Goal: Transaction & Acquisition: Book appointment/travel/reservation

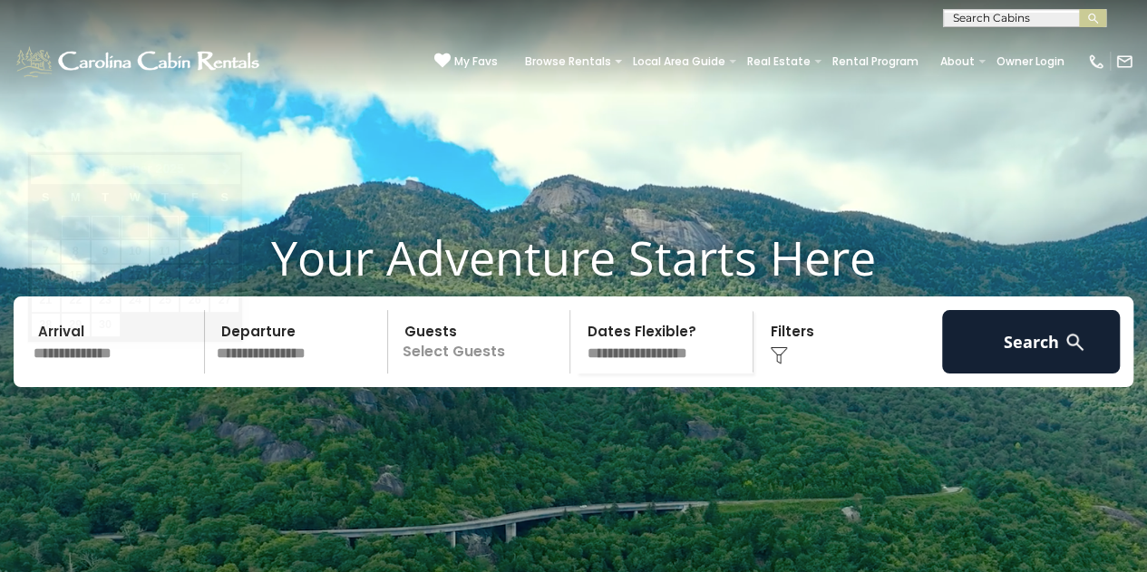
click at [97, 374] on input "text" at bounding box center [116, 341] width 178 height 63
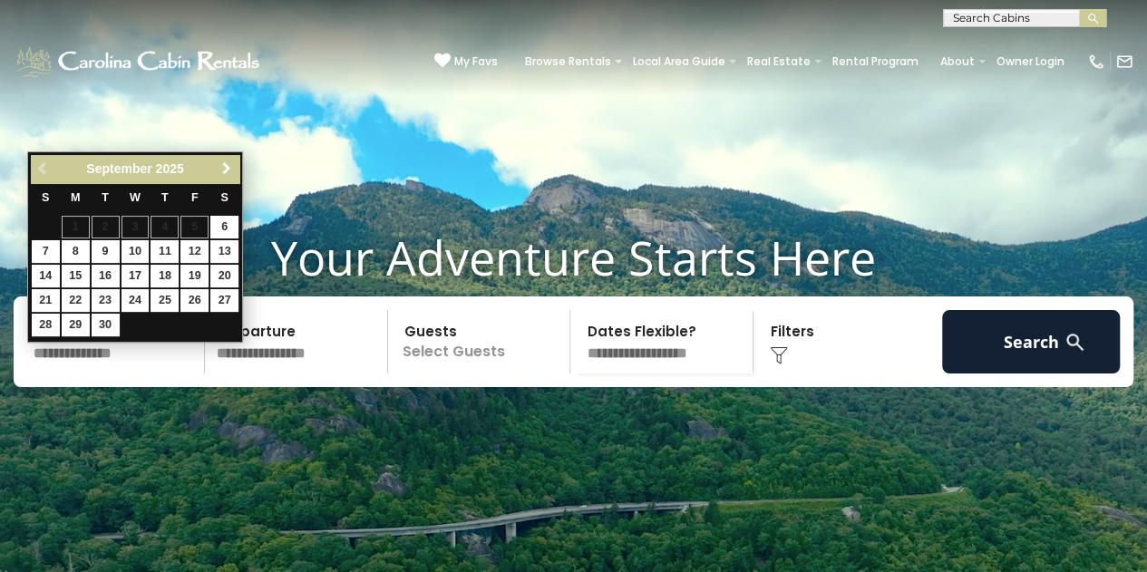
click at [223, 166] on span "Next" at bounding box center [226, 168] width 15 height 15
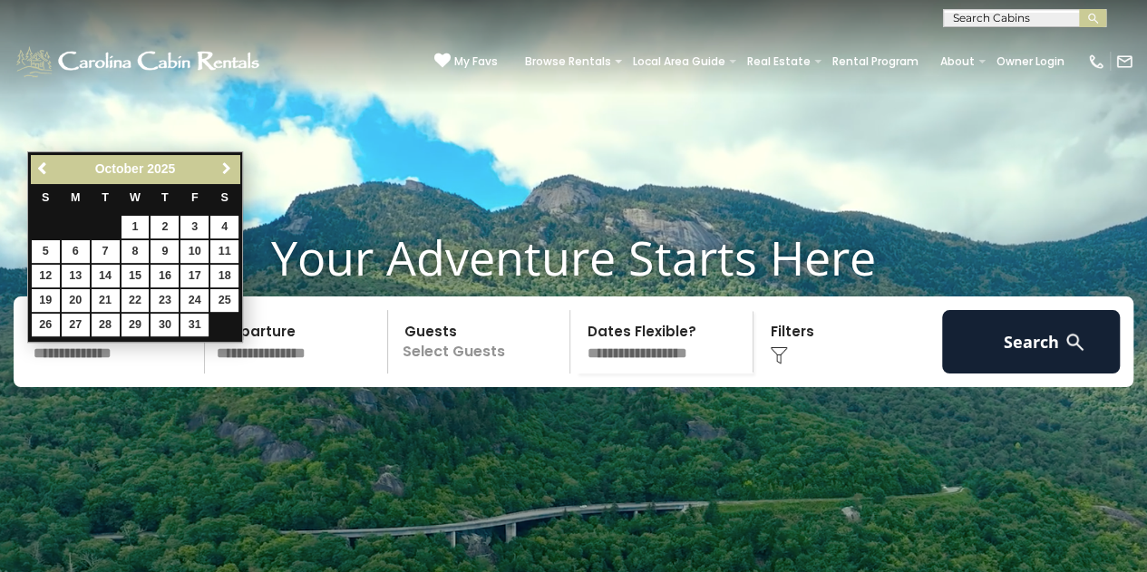
click at [223, 166] on span "Next" at bounding box center [226, 168] width 15 height 15
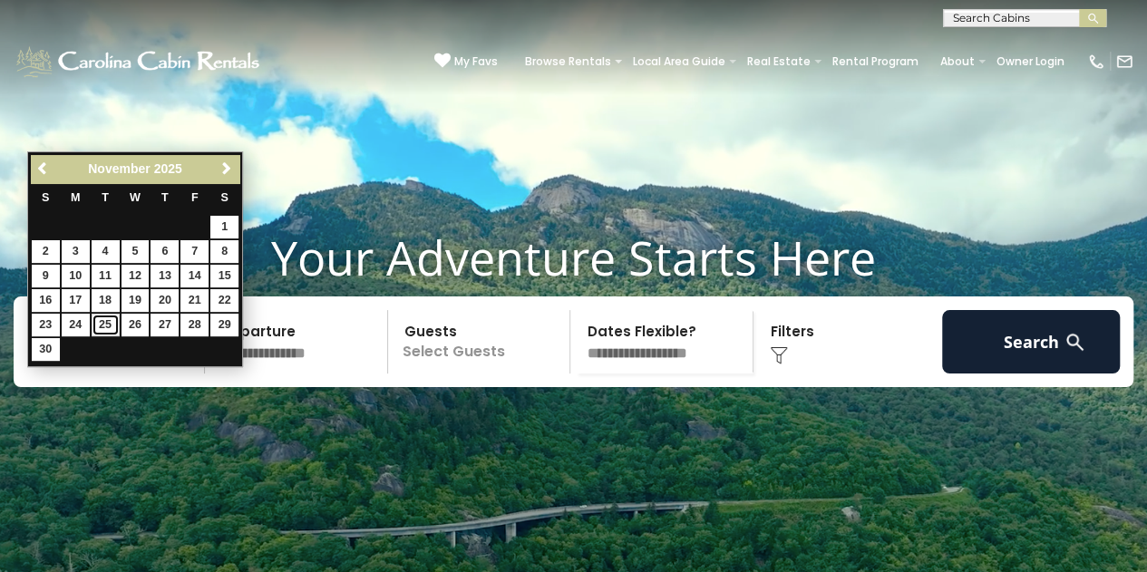
click at [109, 318] on link "25" at bounding box center [106, 325] width 28 height 23
type input "********"
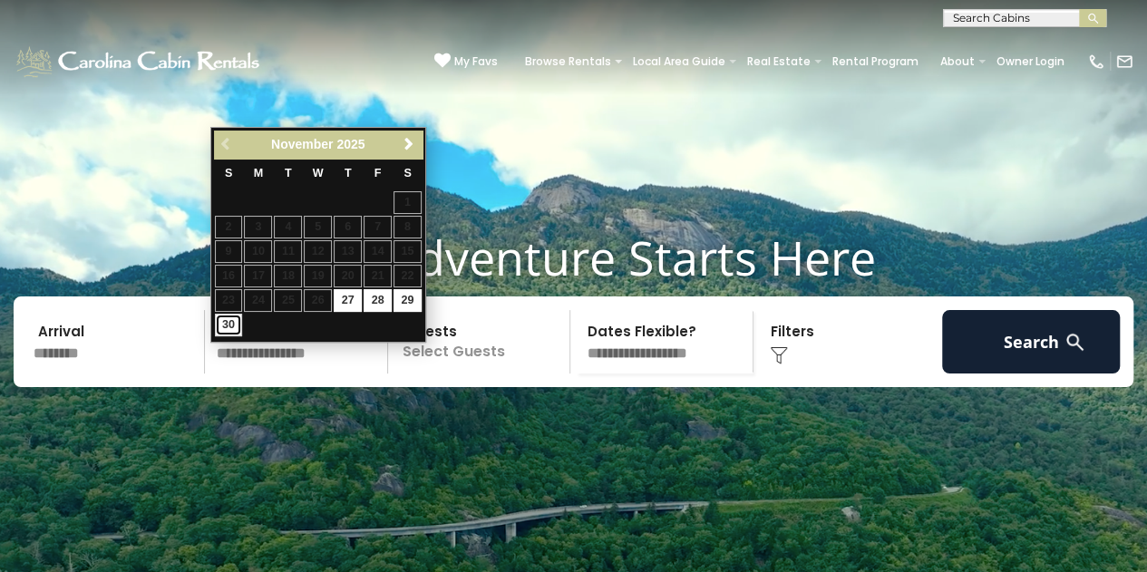
click at [232, 318] on link "30" at bounding box center [229, 325] width 28 height 23
type input "********"
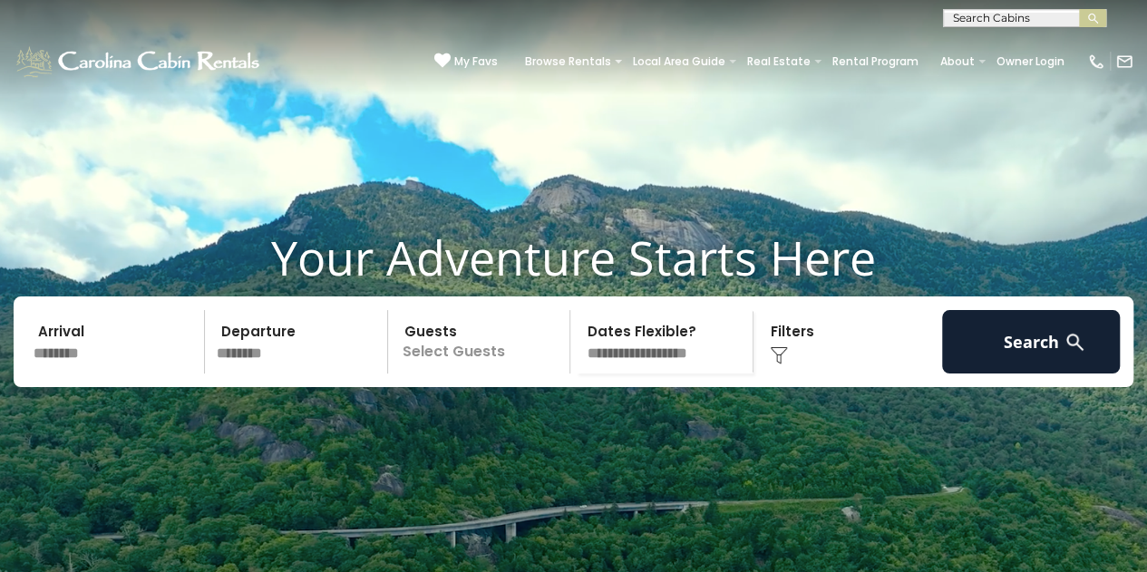
click at [475, 374] on p "Select Guests" at bounding box center [482, 341] width 177 height 63
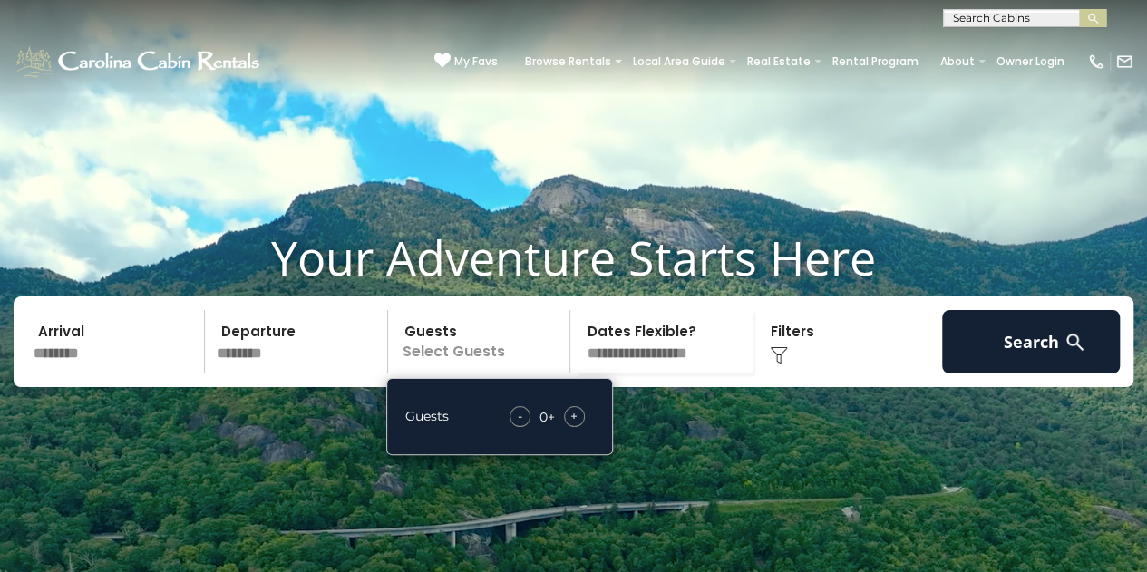
click at [582, 427] on div "+" at bounding box center [574, 416] width 21 height 21
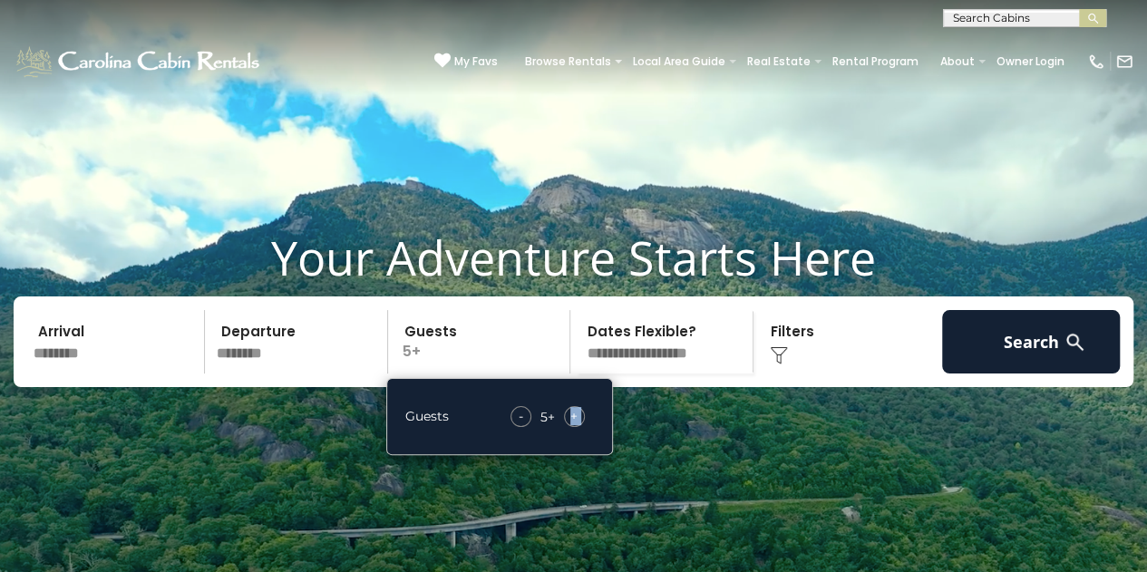
click at [582, 427] on div "+" at bounding box center [574, 416] width 21 height 21
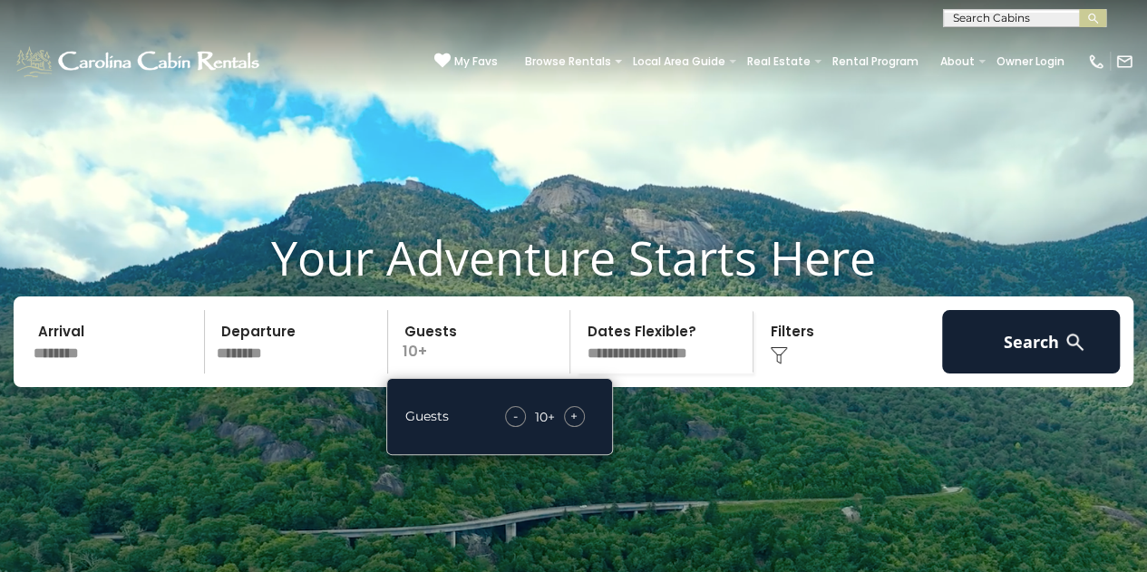
click at [851, 372] on div "Click to Choose" at bounding box center [848, 341] width 178 height 63
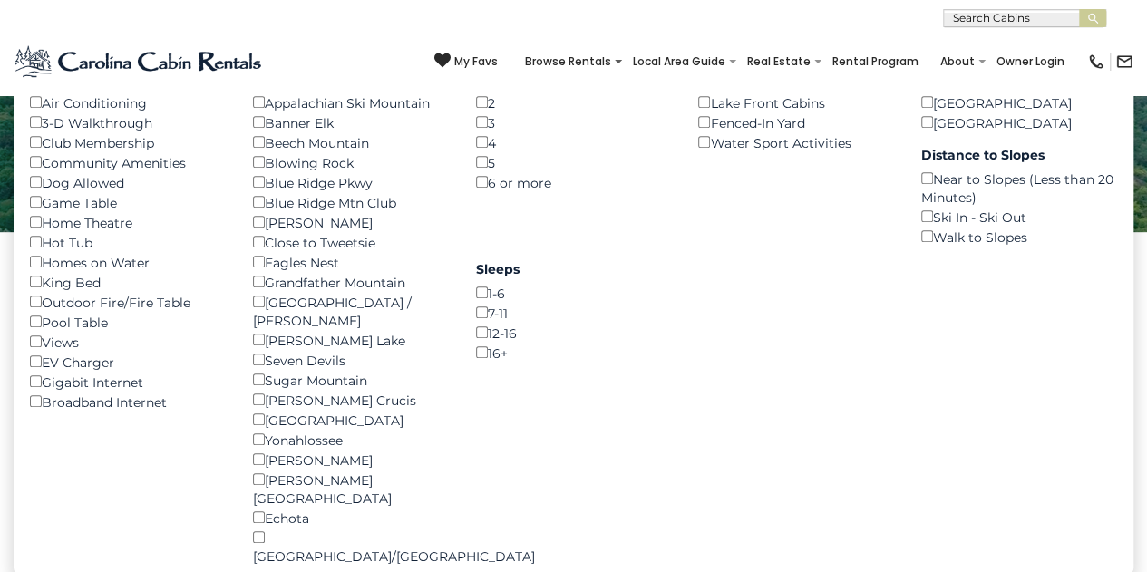
scroll to position [339, 0]
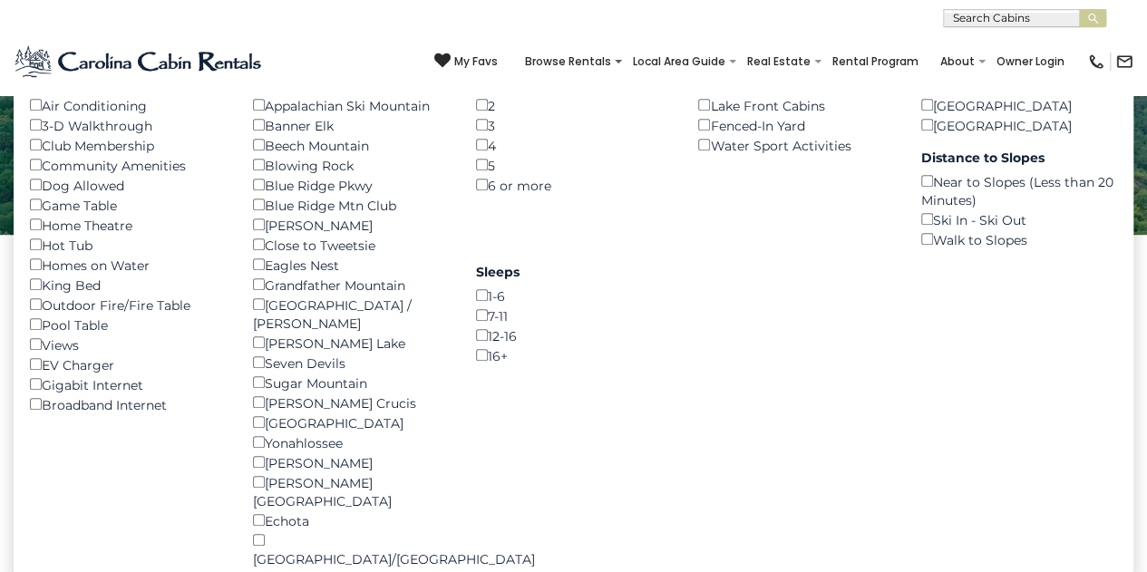
click at [258, 115] on div "Appalachian Ski Mountain ()" at bounding box center [351, 105] width 196 height 20
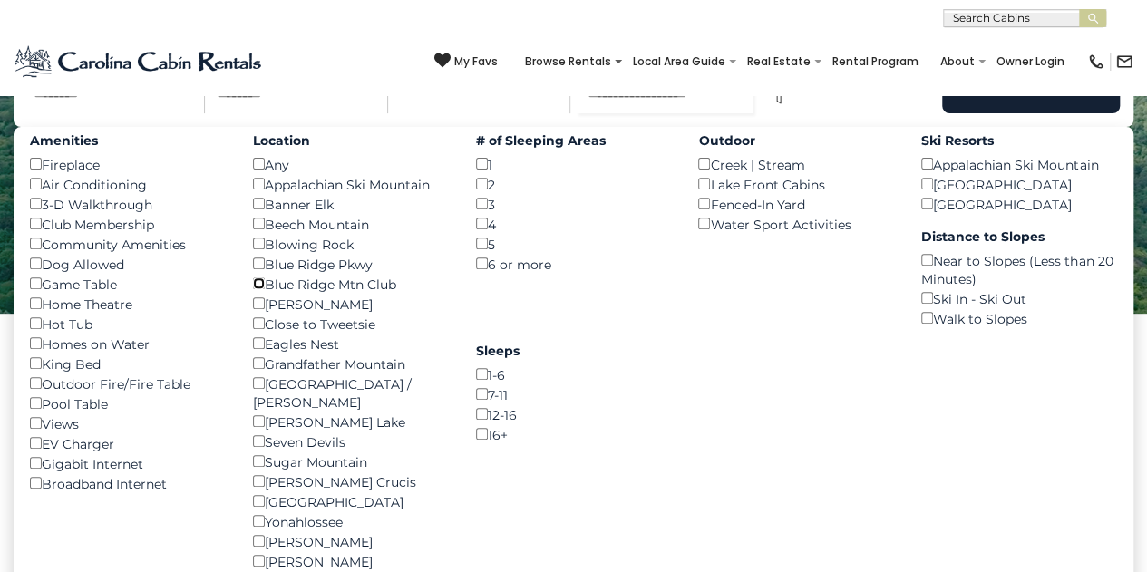
scroll to position [254, 0]
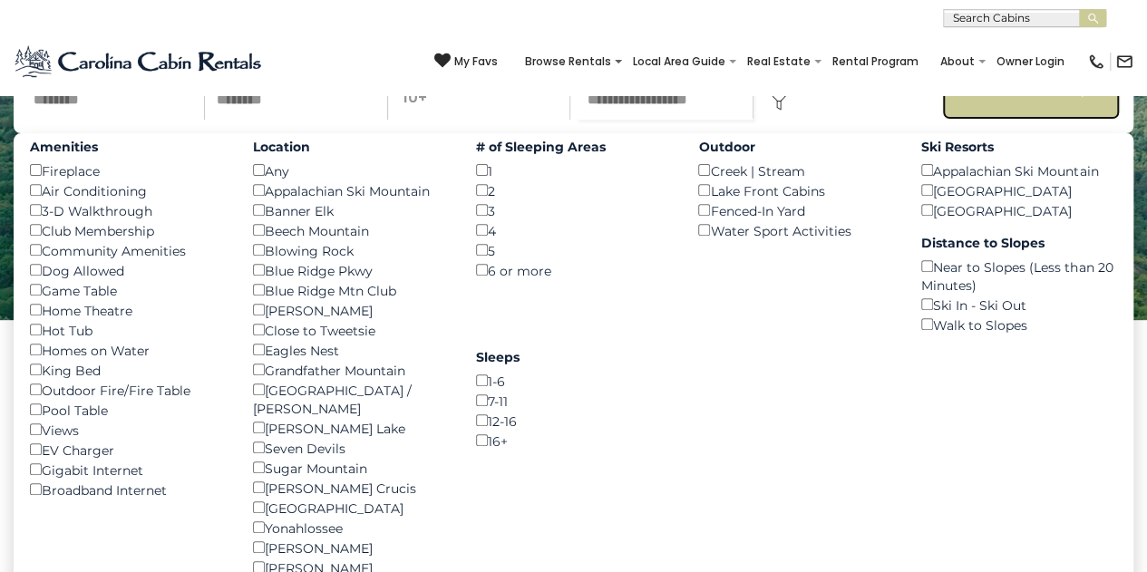
click at [969, 120] on button "Search" at bounding box center [1031, 87] width 178 height 63
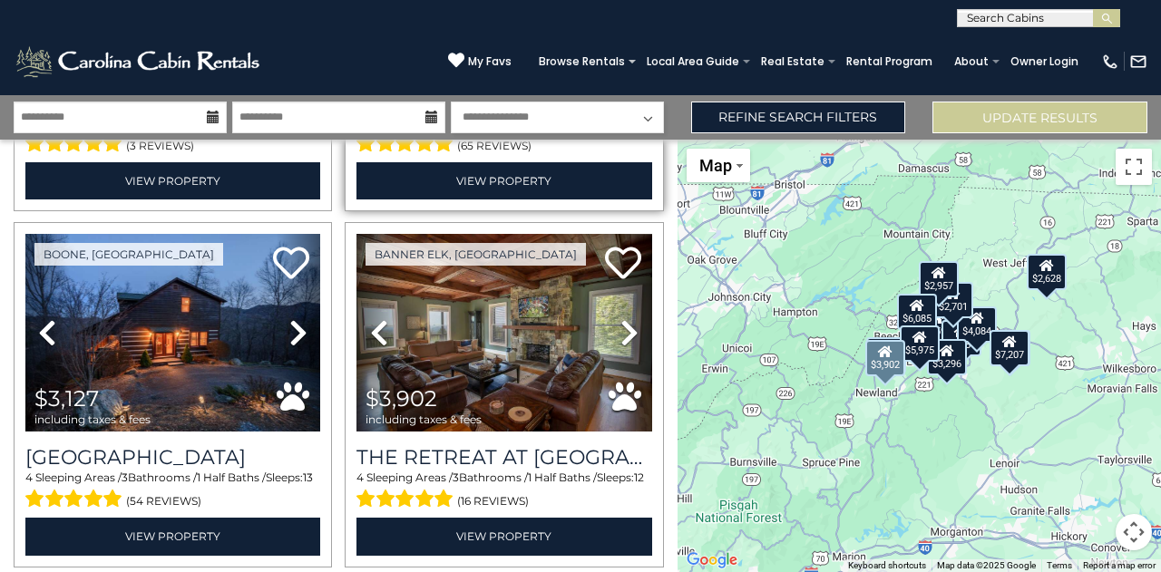
scroll to position [388, 0]
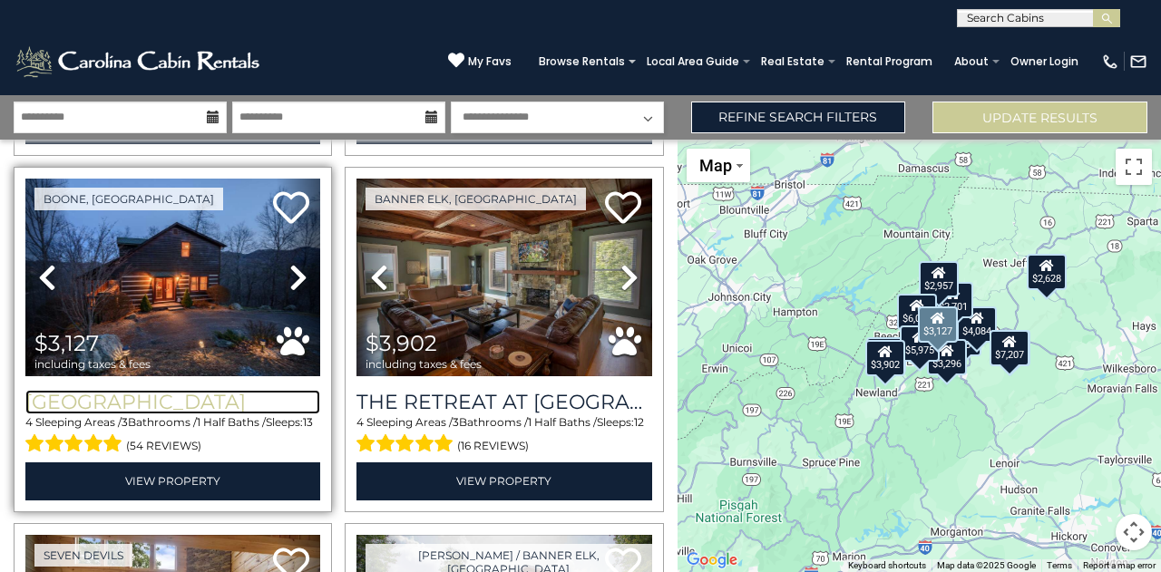
drag, startPoint x: 185, startPoint y: 395, endPoint x: 118, endPoint y: 389, distance: 67.3
click at [118, 390] on h3 "Willow Valley View" at bounding box center [172, 402] width 295 height 24
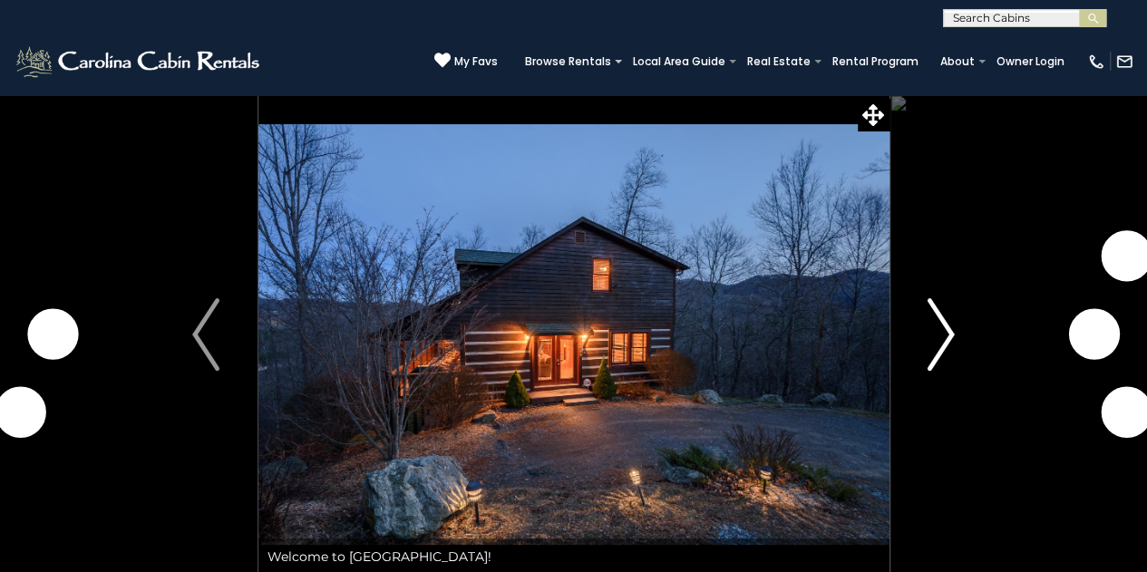
click at [950, 344] on img "Next" at bounding box center [941, 334] width 27 height 73
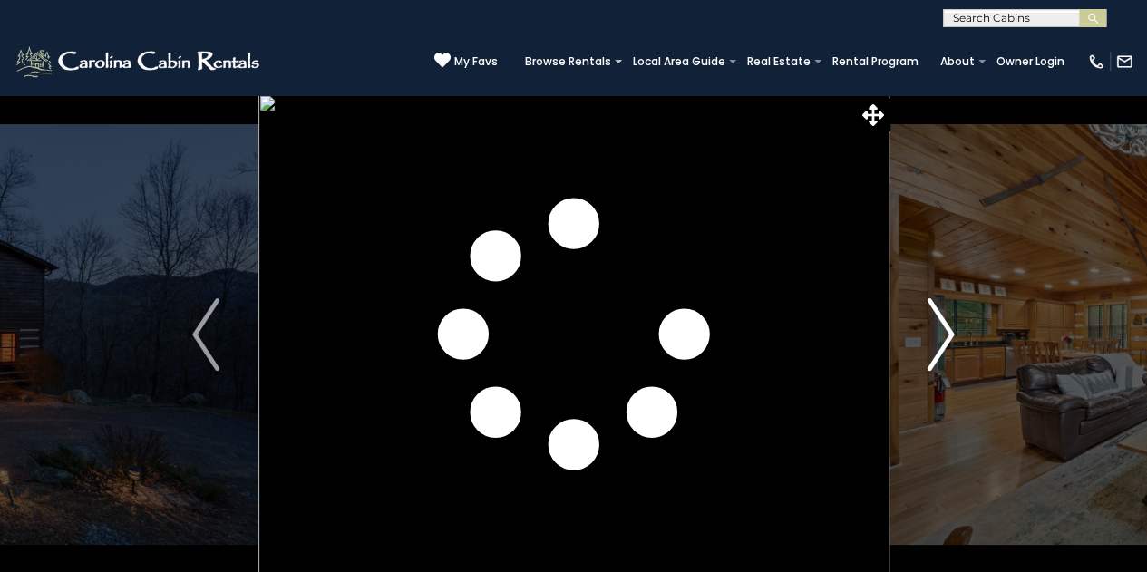
click at [950, 344] on img "Next" at bounding box center [941, 334] width 27 height 73
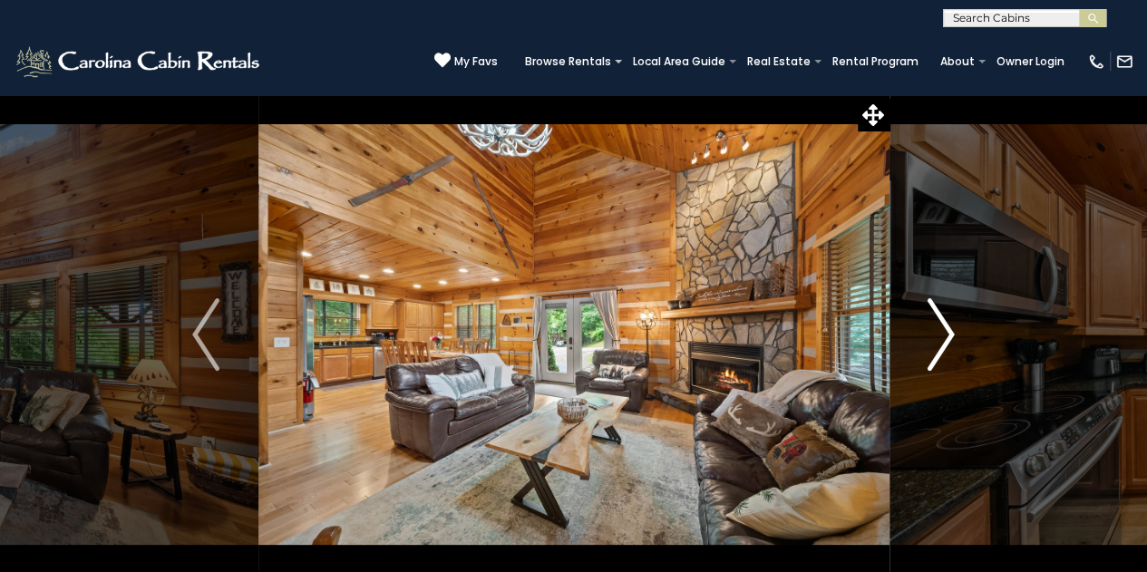
click at [938, 336] on img "Next" at bounding box center [941, 334] width 27 height 73
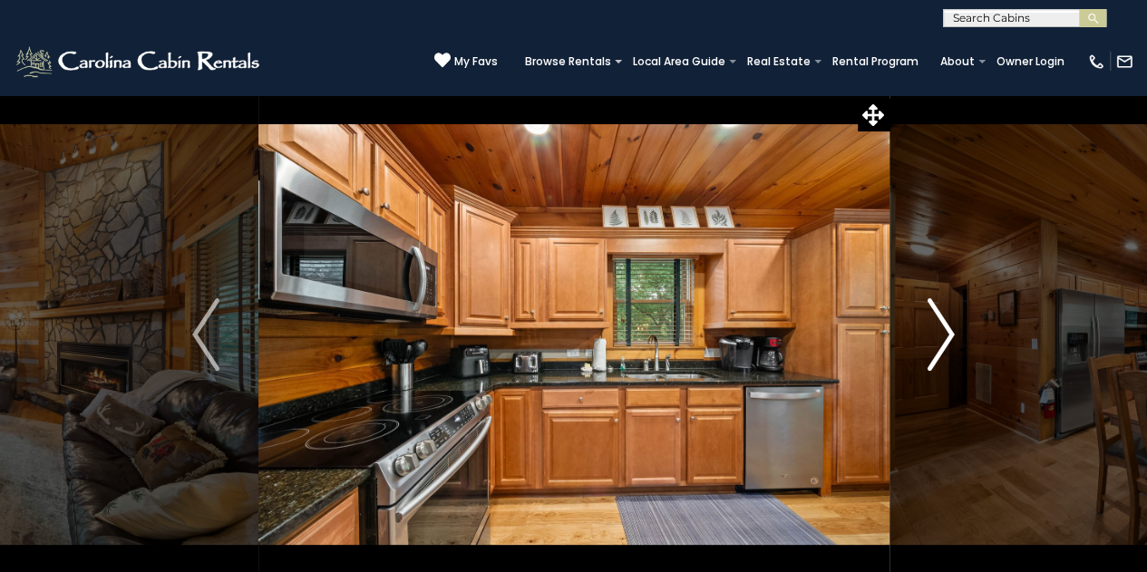
click at [938, 336] on img "Next" at bounding box center [941, 334] width 27 height 73
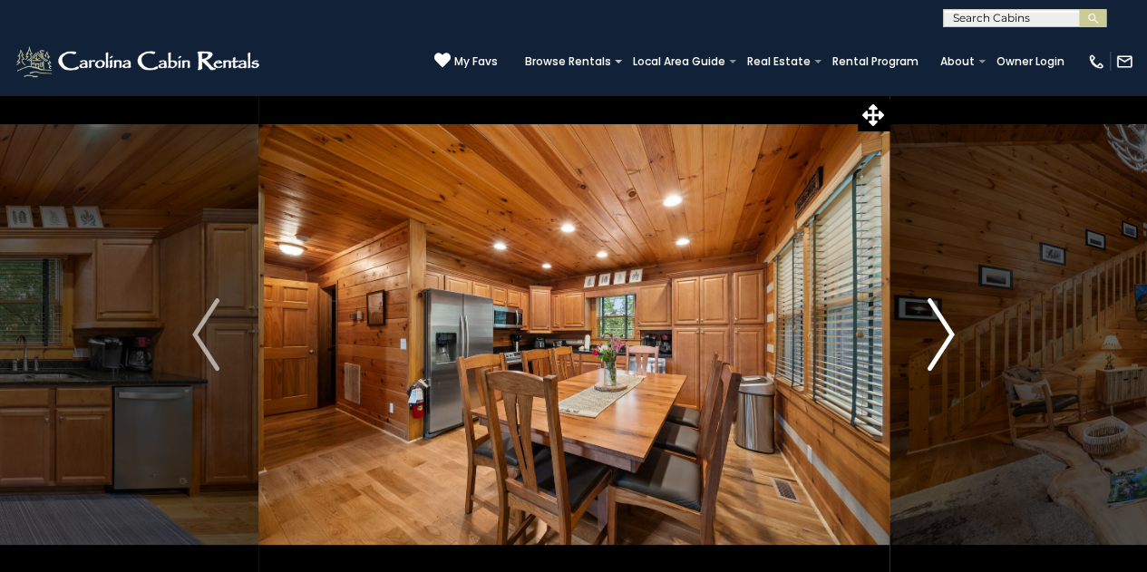
click at [938, 336] on img "Next" at bounding box center [941, 334] width 27 height 73
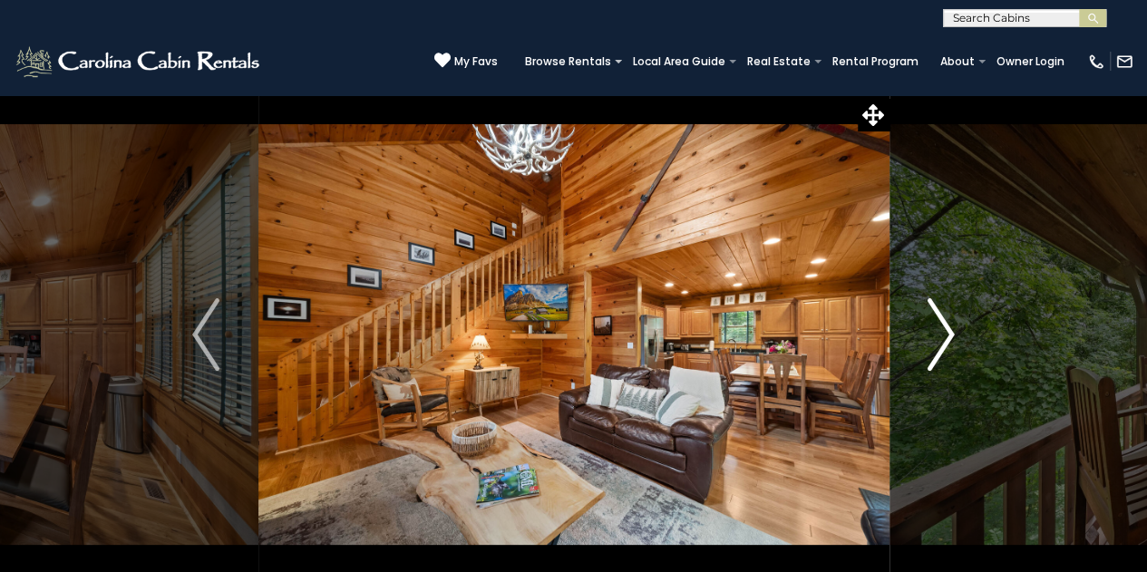
click at [938, 336] on img "Next" at bounding box center [941, 334] width 27 height 73
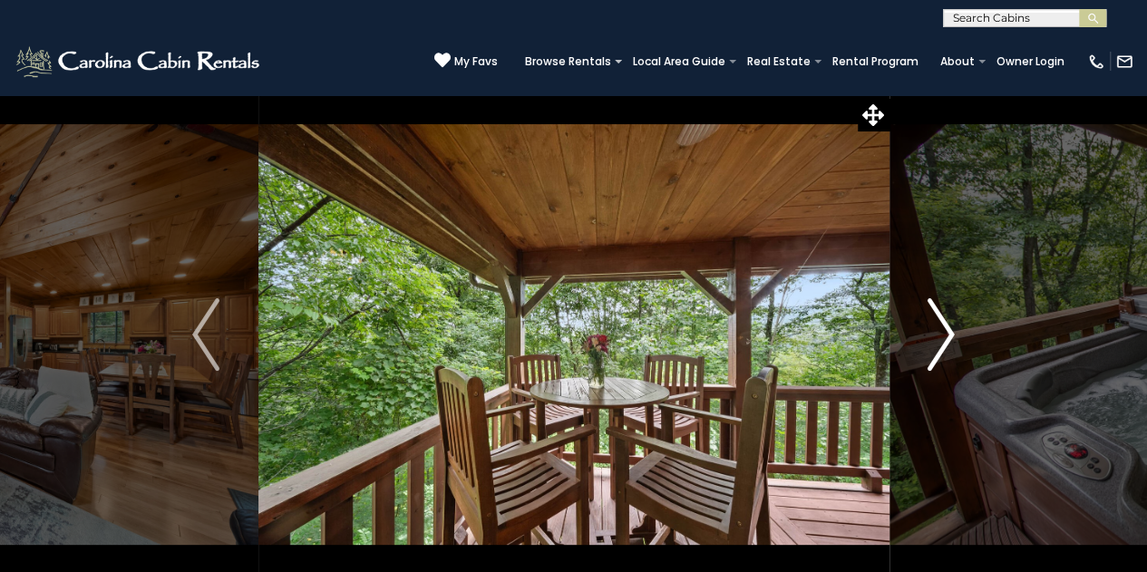
click at [938, 336] on img "Next" at bounding box center [941, 334] width 27 height 73
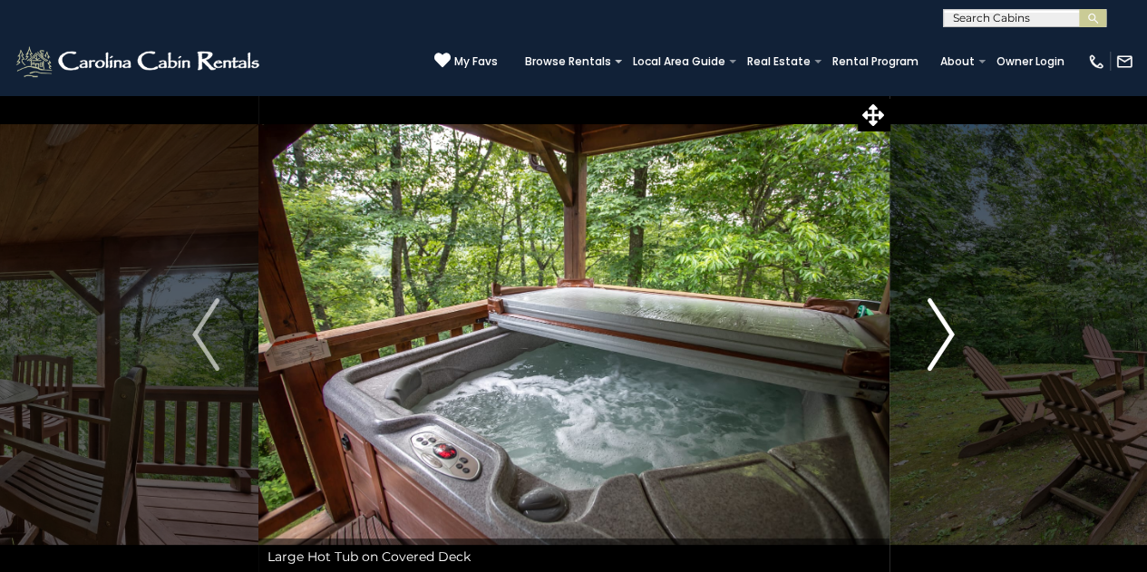
click at [938, 336] on img "Next" at bounding box center [941, 334] width 27 height 73
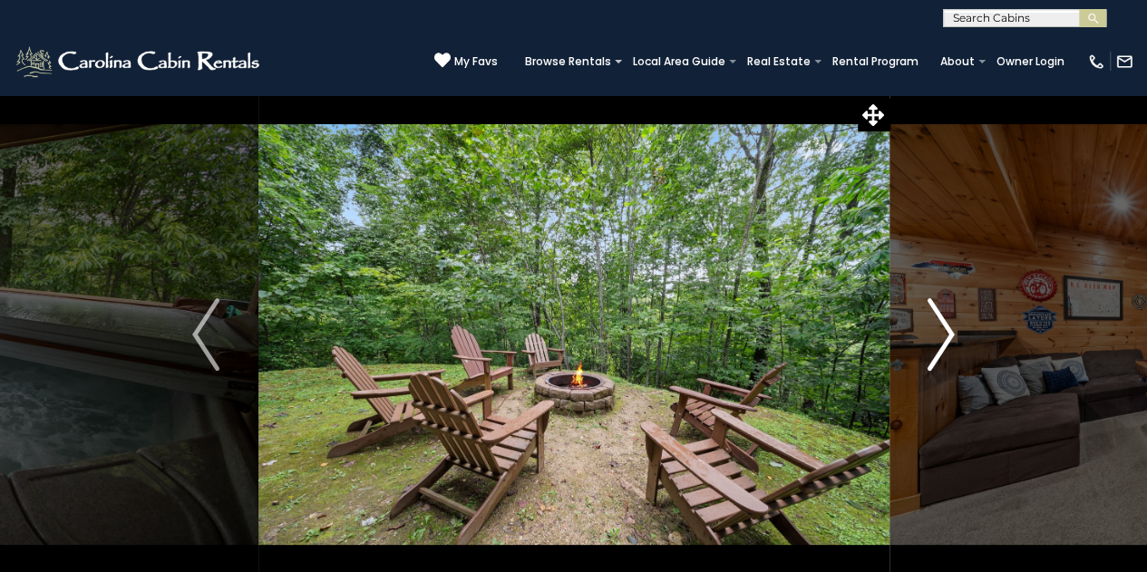
click at [938, 336] on img "Next" at bounding box center [941, 334] width 27 height 73
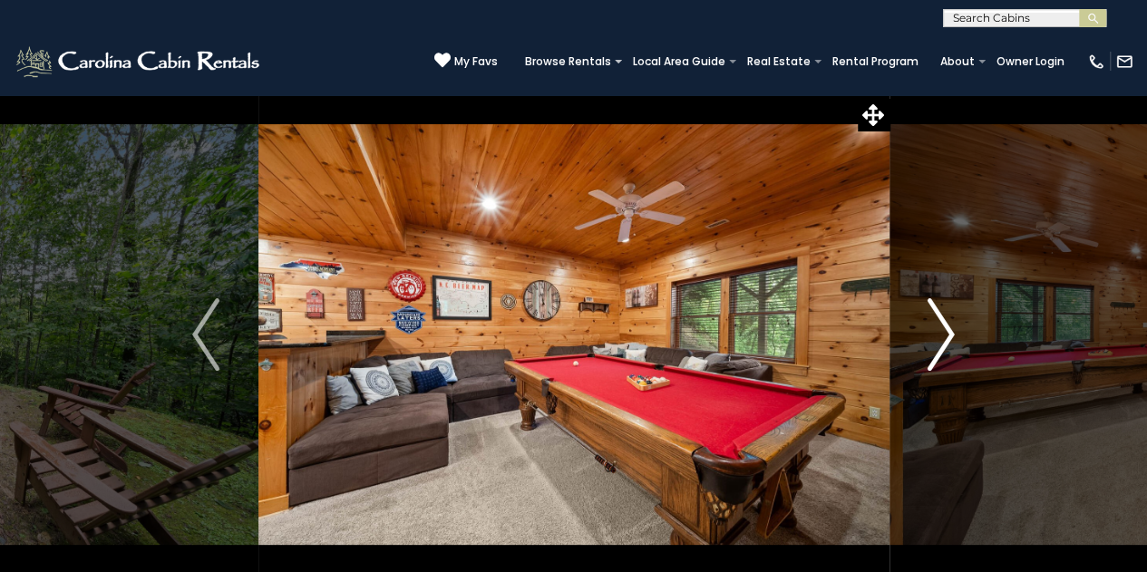
click at [938, 336] on img "Next" at bounding box center [941, 334] width 27 height 73
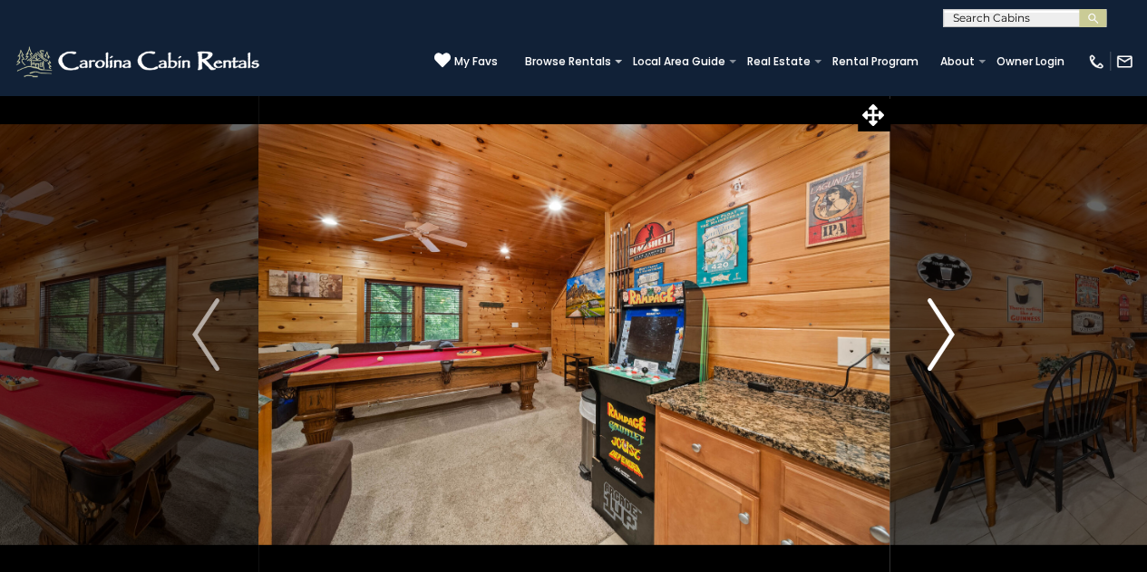
click at [938, 336] on img "Next" at bounding box center [941, 334] width 27 height 73
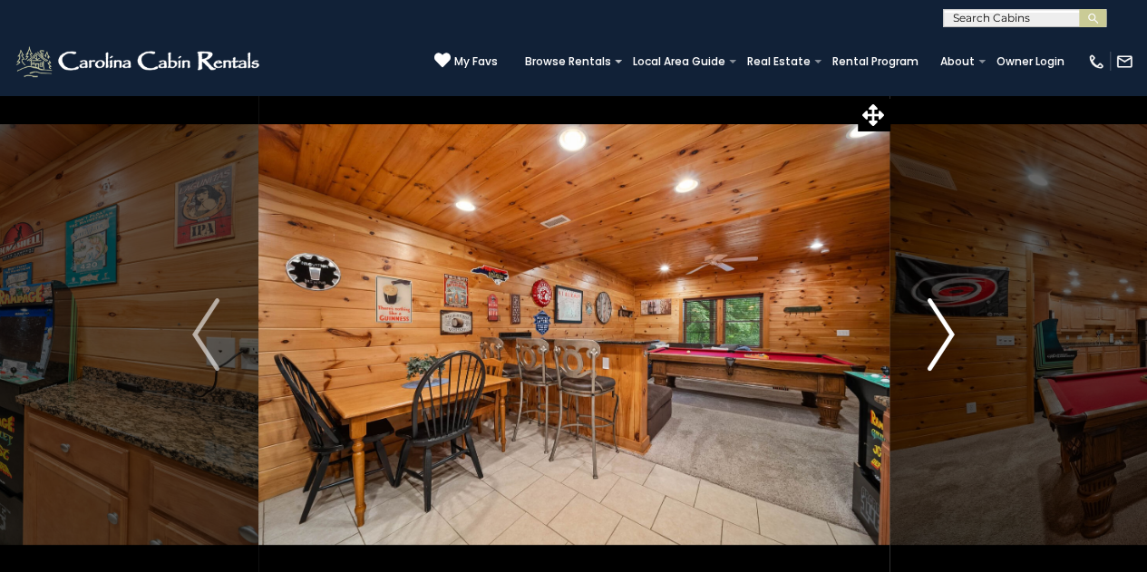
click at [938, 336] on img "Next" at bounding box center [941, 334] width 27 height 73
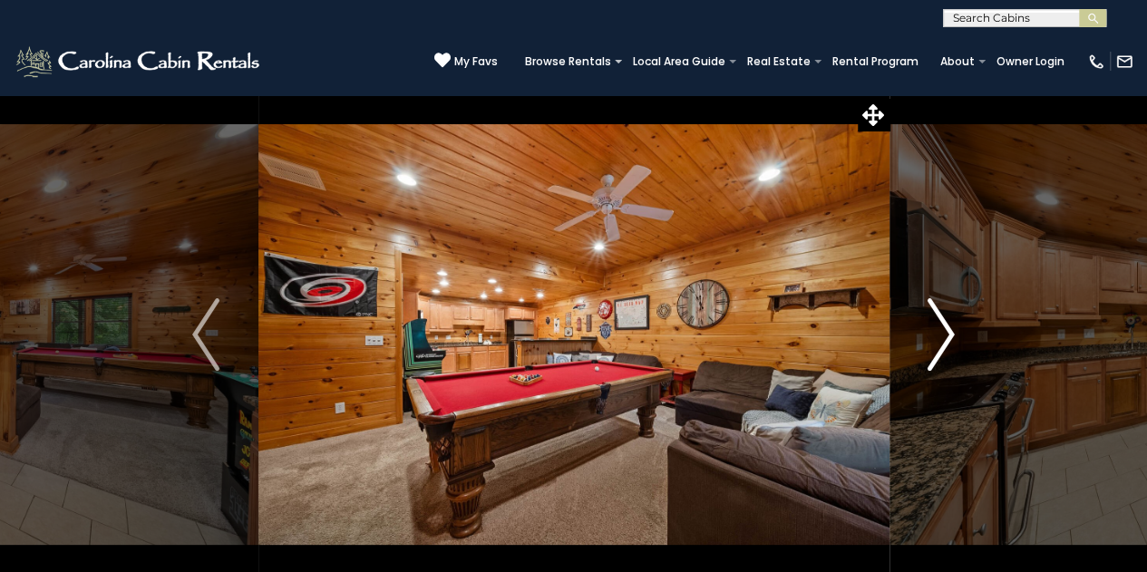
click at [938, 336] on img "Next" at bounding box center [941, 334] width 27 height 73
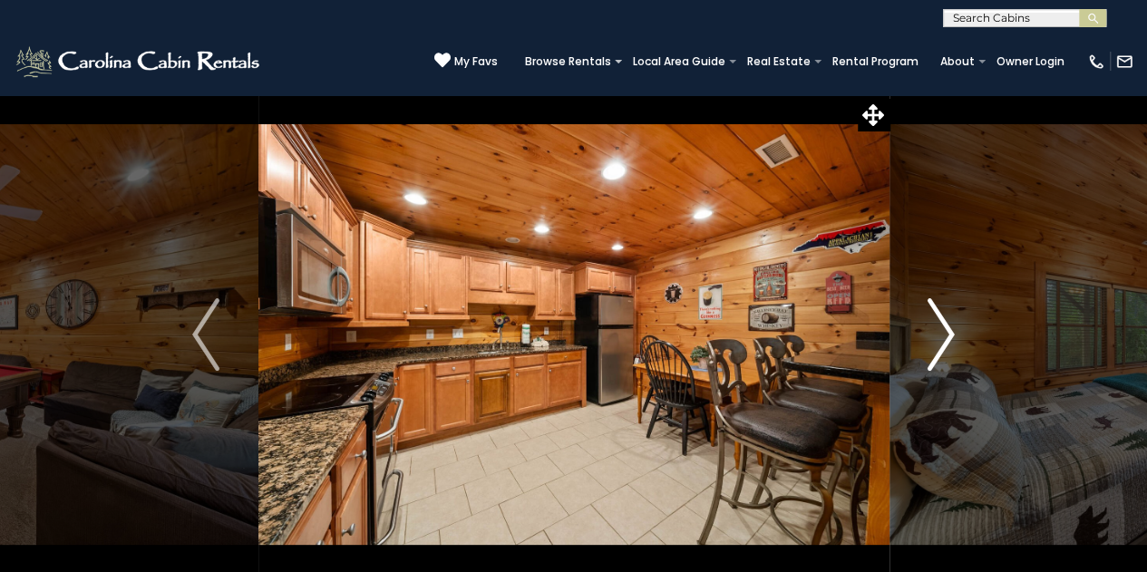
click at [938, 336] on img "Next" at bounding box center [941, 334] width 27 height 73
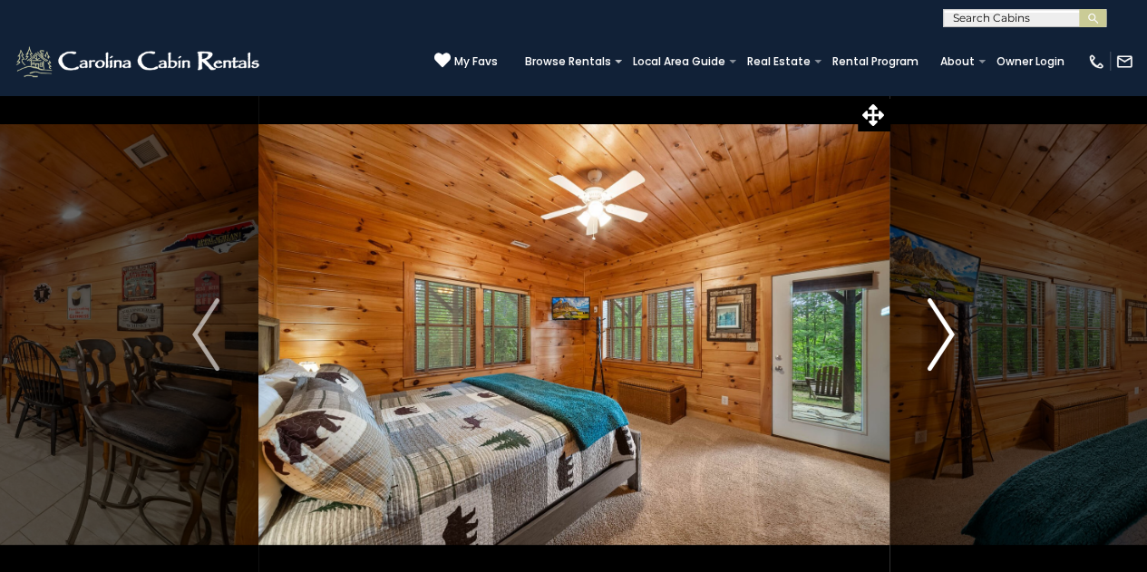
click at [938, 336] on img "Next" at bounding box center [941, 334] width 27 height 73
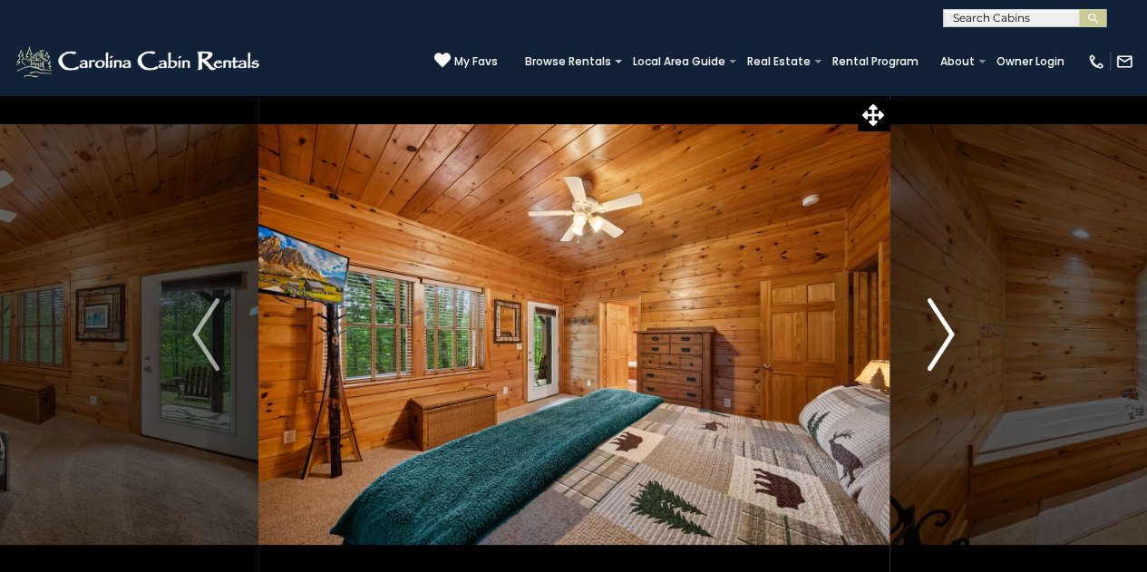
click at [938, 336] on img "Next" at bounding box center [941, 334] width 27 height 73
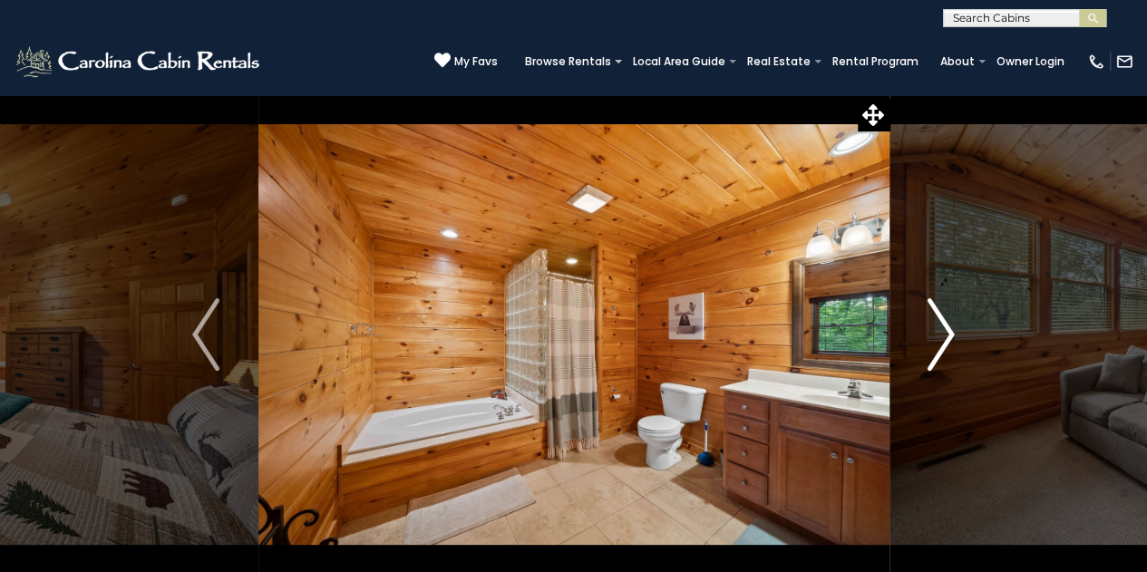
click at [938, 336] on img "Next" at bounding box center [941, 334] width 27 height 73
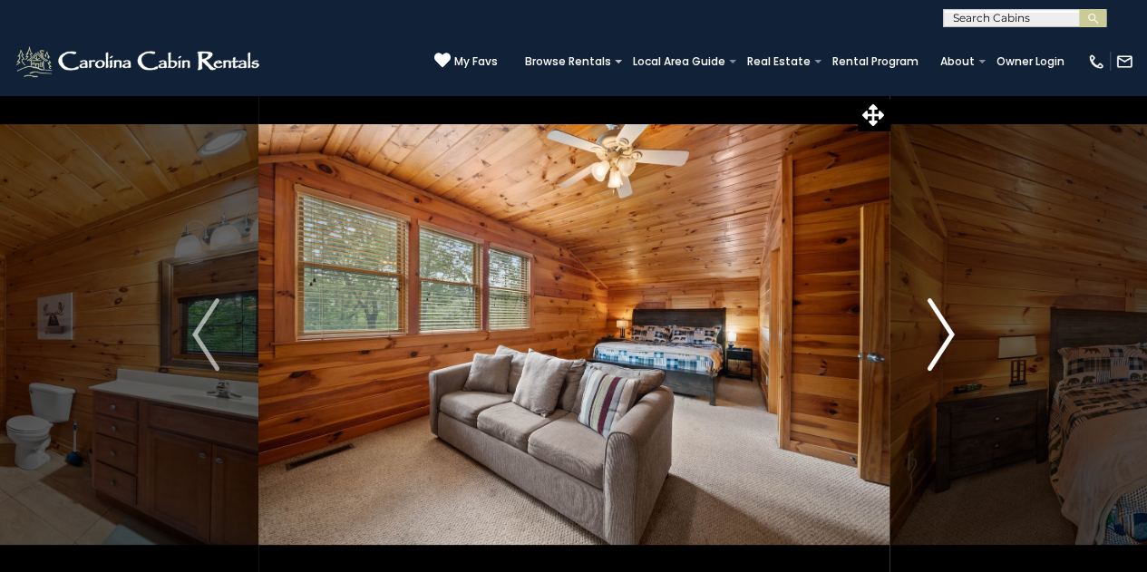
click at [938, 336] on img "Next" at bounding box center [941, 334] width 27 height 73
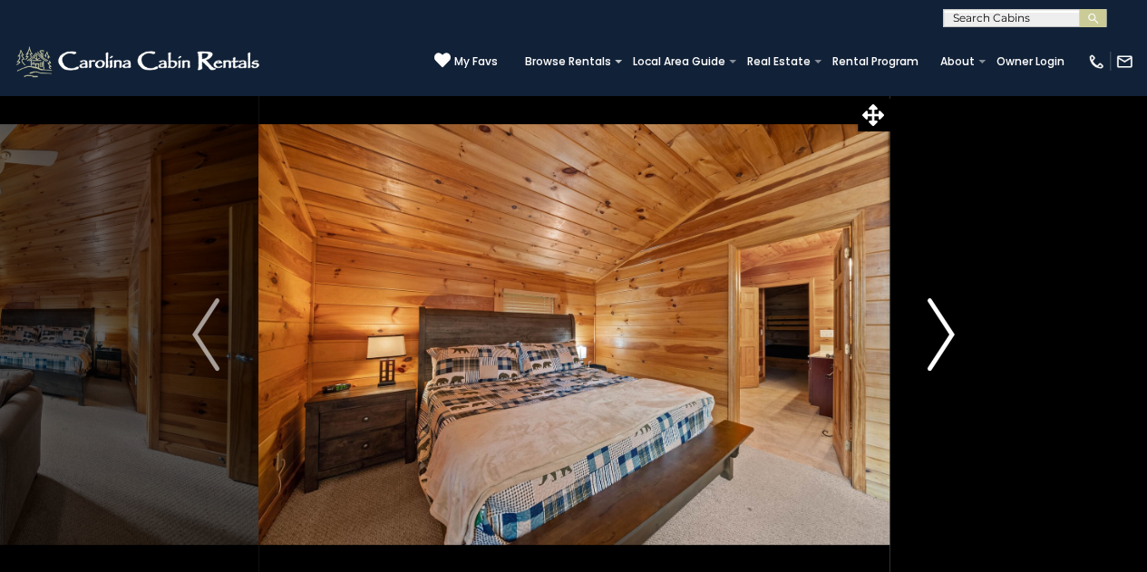
click at [938, 336] on img "Next" at bounding box center [941, 334] width 27 height 73
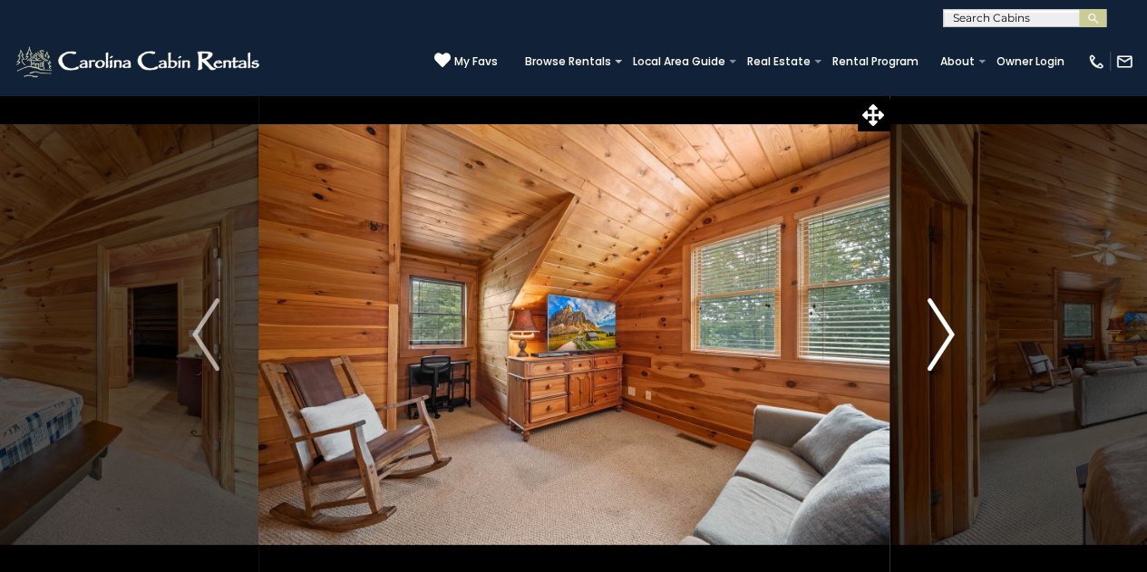
click at [938, 336] on img "Next" at bounding box center [941, 334] width 27 height 73
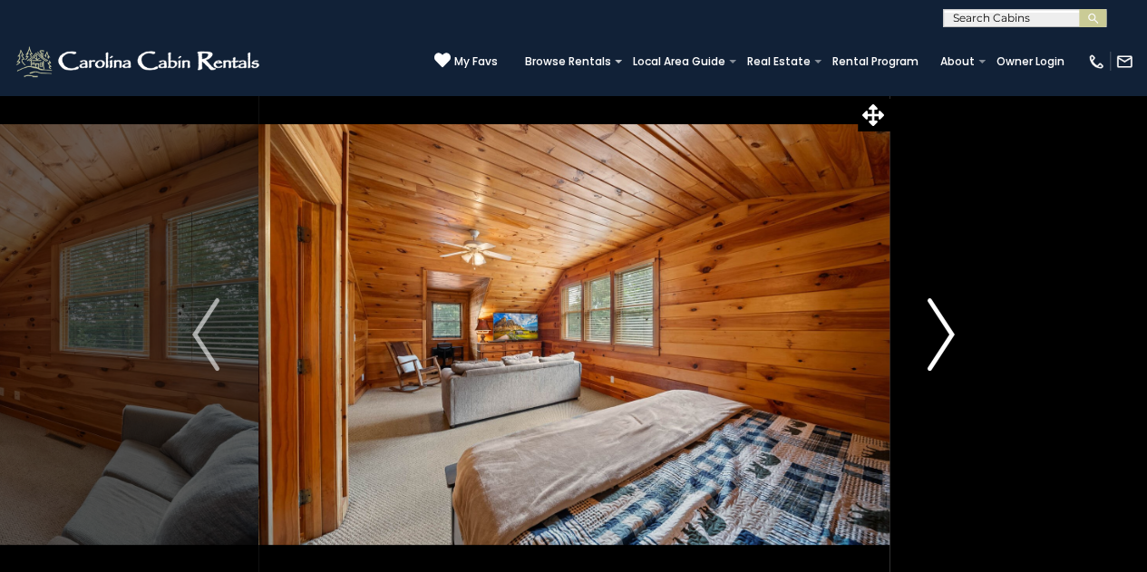
click at [938, 336] on img "Next" at bounding box center [941, 334] width 27 height 73
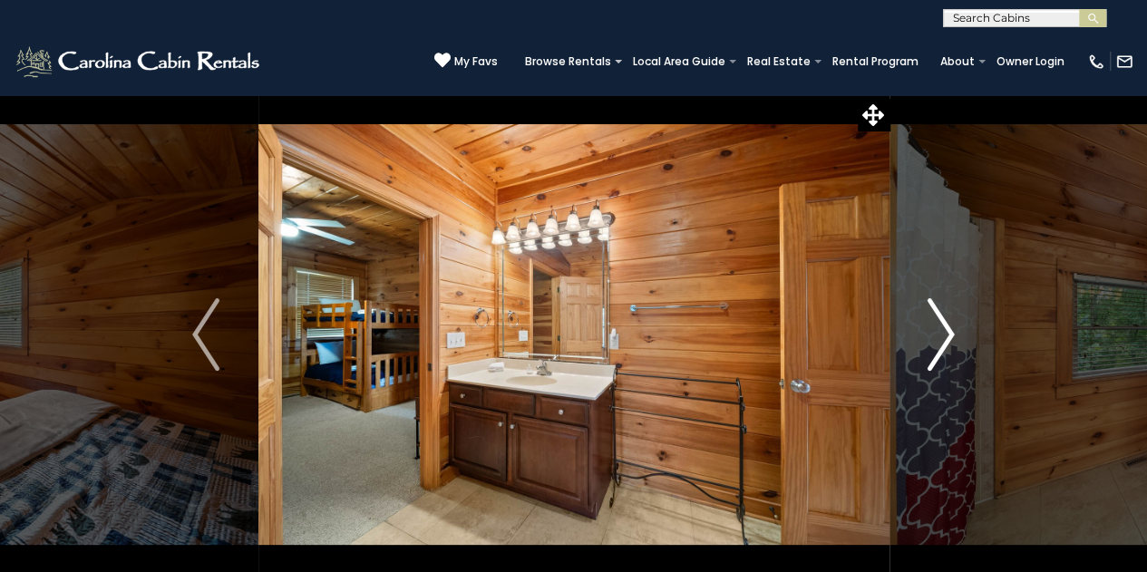
click at [938, 336] on img "Next" at bounding box center [941, 334] width 27 height 73
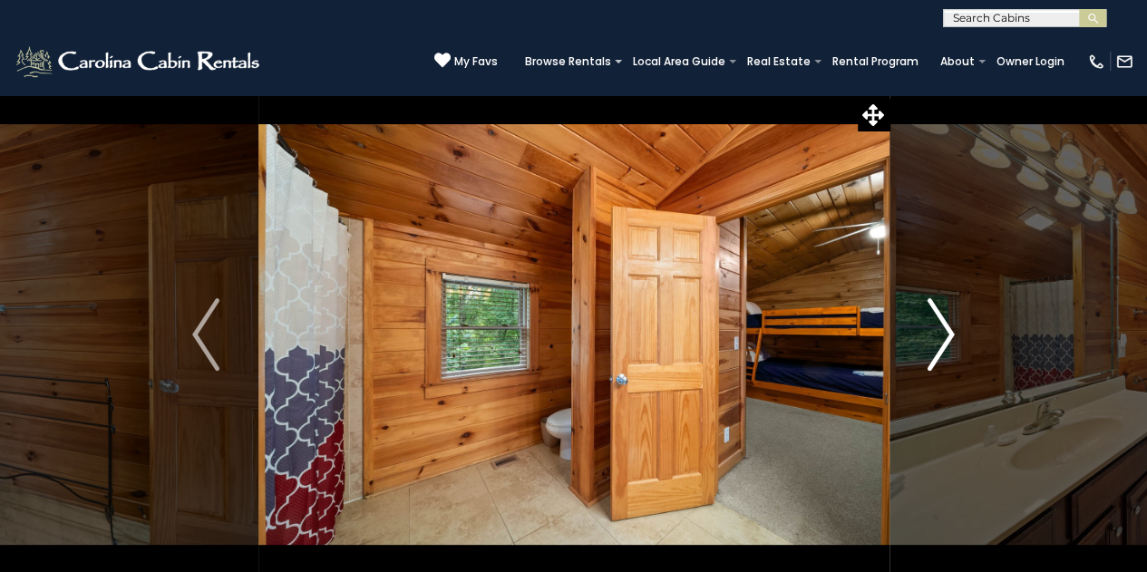
click at [938, 336] on img "Next" at bounding box center [941, 334] width 27 height 73
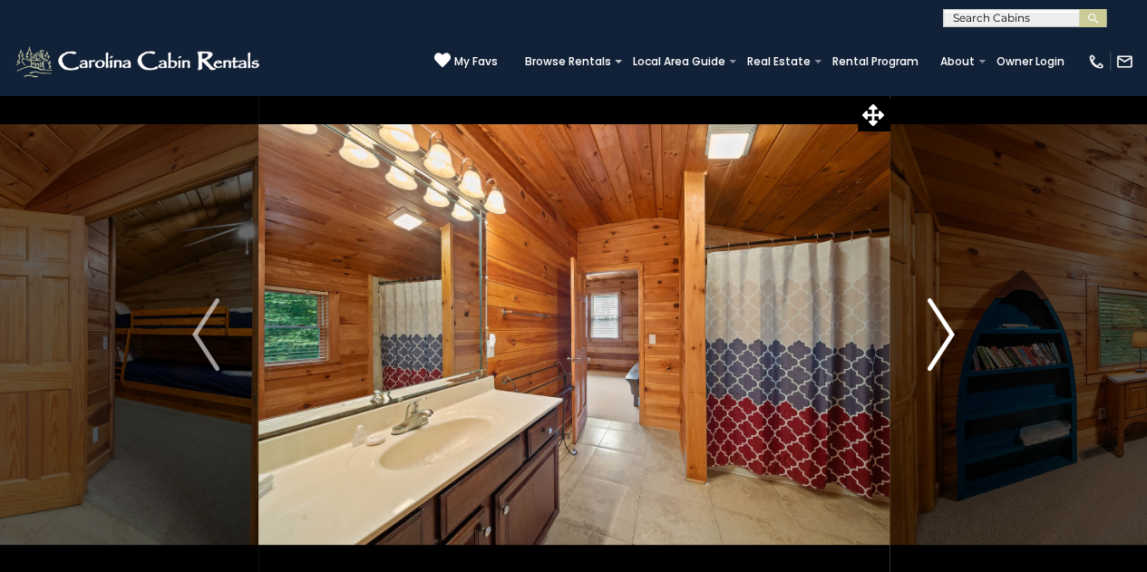
click at [938, 336] on img "Next" at bounding box center [941, 334] width 27 height 73
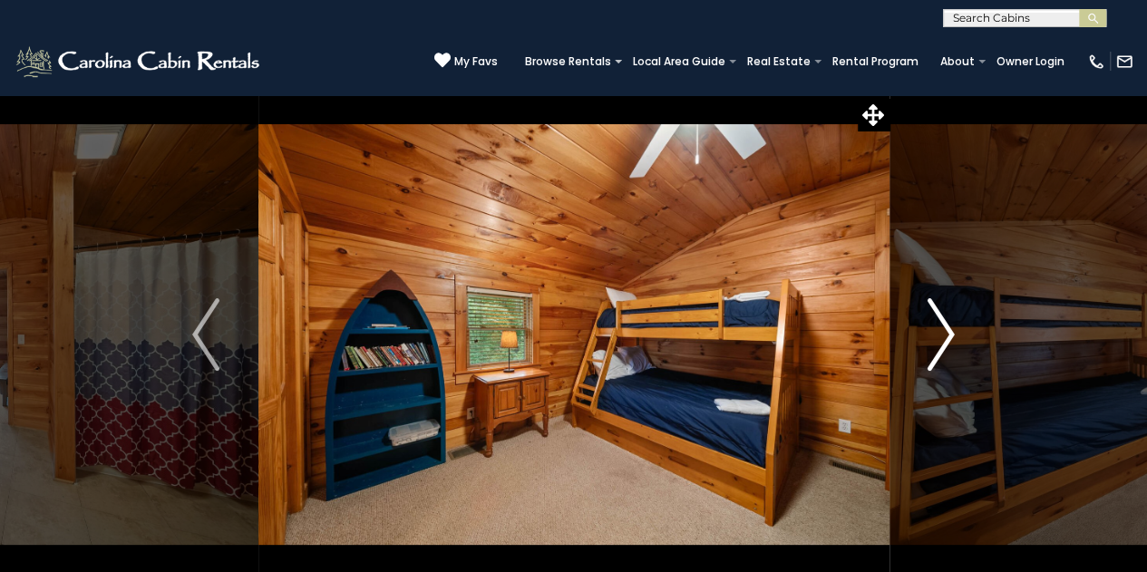
click at [938, 336] on img "Next" at bounding box center [941, 334] width 27 height 73
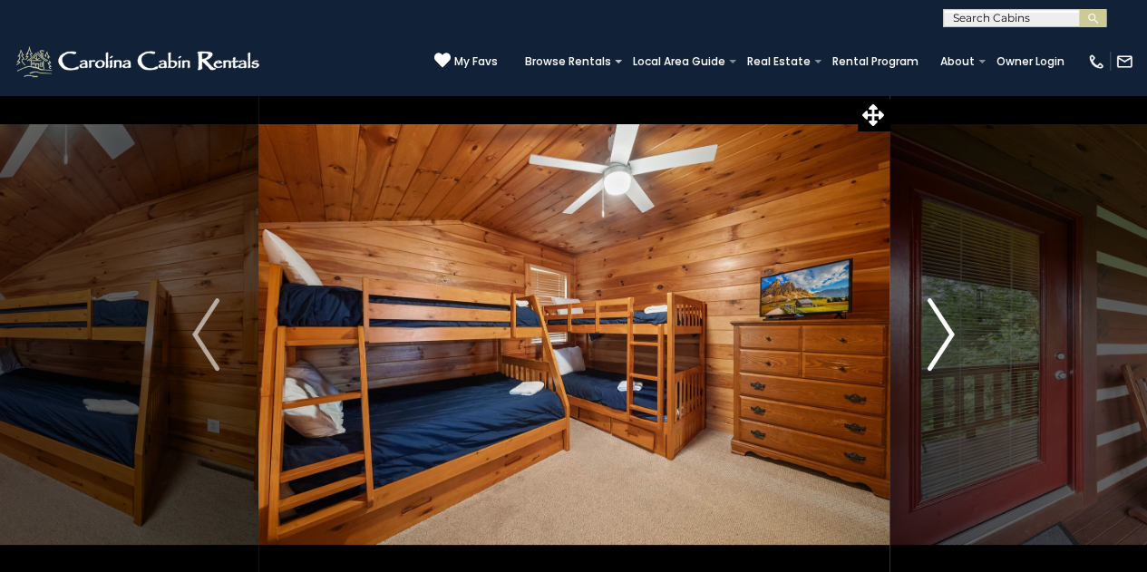
click at [938, 336] on img "Next" at bounding box center [941, 334] width 27 height 73
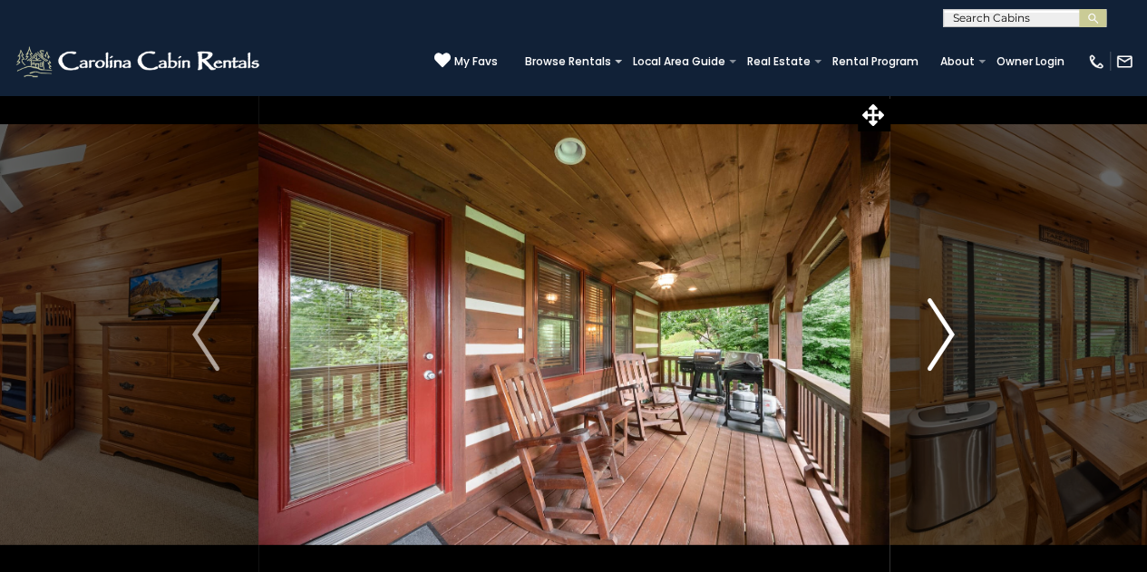
click at [938, 336] on img "Next" at bounding box center [941, 334] width 27 height 73
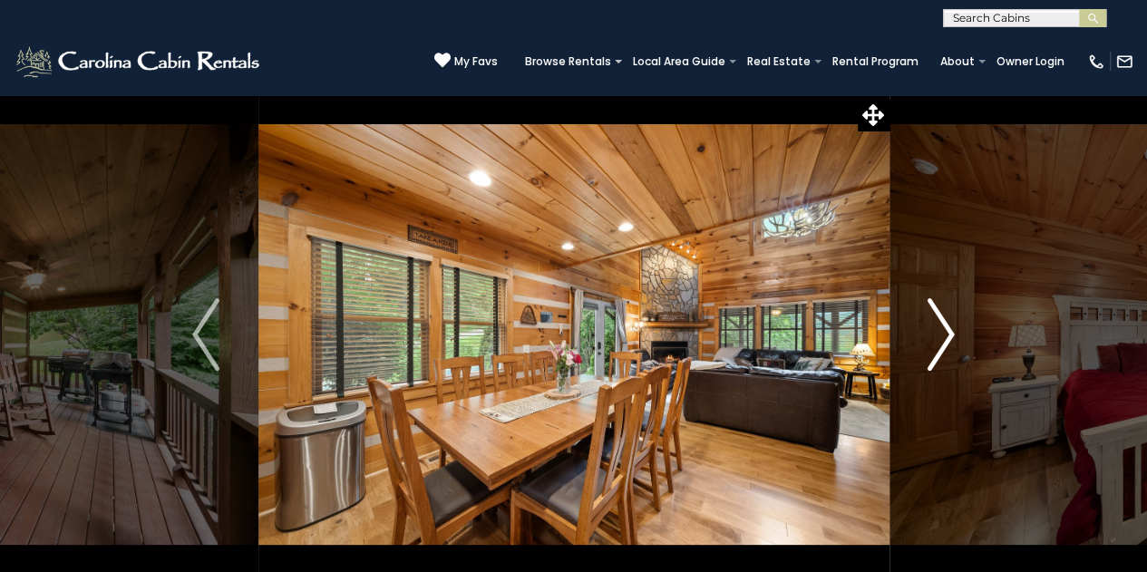
click at [938, 336] on img "Next" at bounding box center [941, 334] width 27 height 73
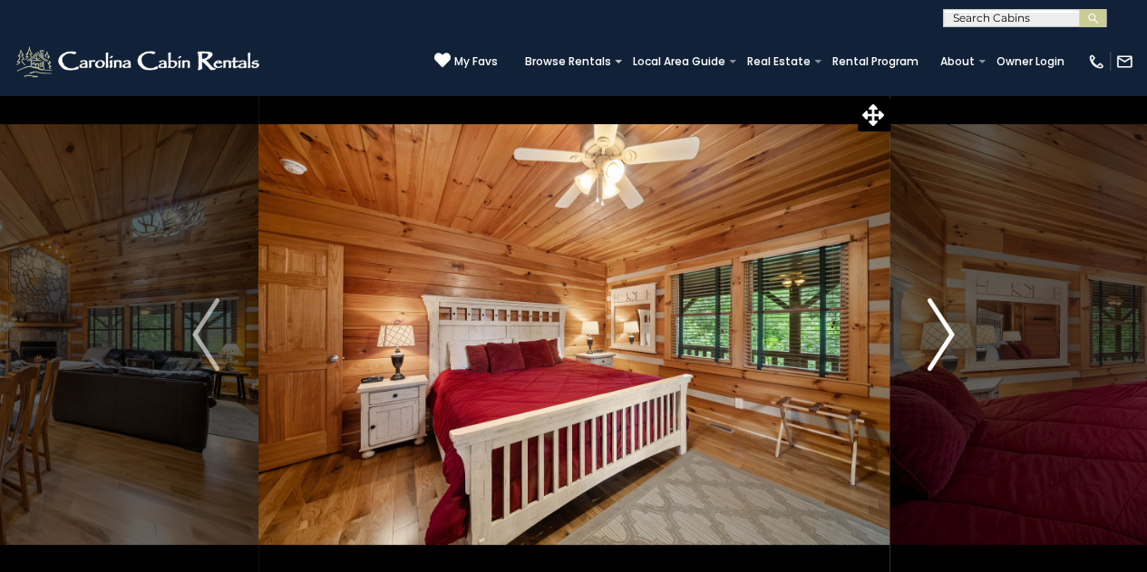
click at [938, 336] on img "Next" at bounding box center [941, 334] width 27 height 73
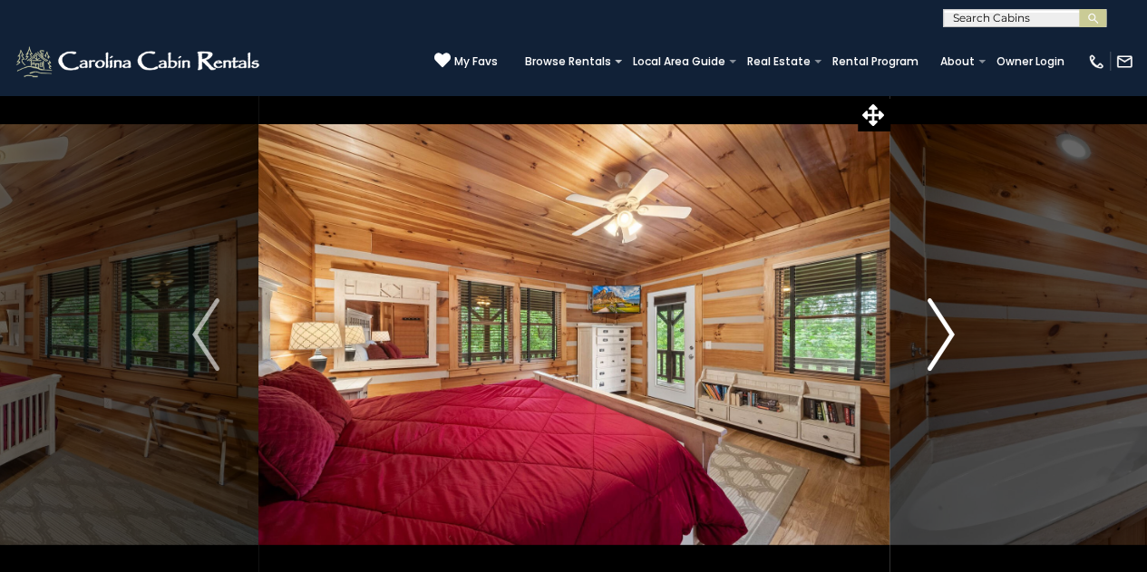
click at [938, 336] on img "Next" at bounding box center [941, 334] width 27 height 73
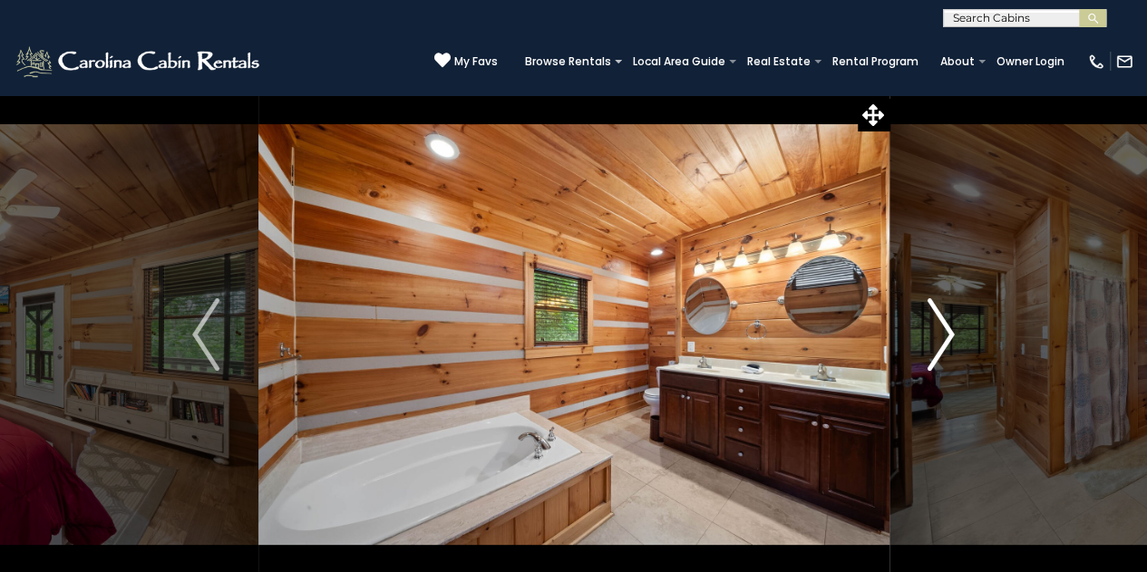
click at [938, 336] on img "Next" at bounding box center [941, 334] width 27 height 73
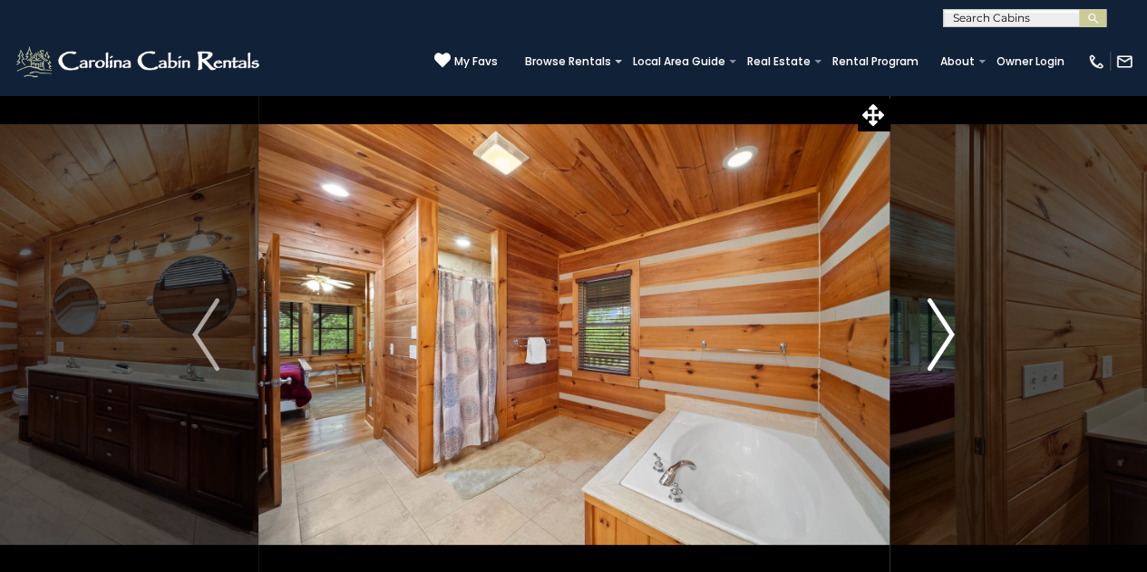
click at [938, 336] on img "Next" at bounding box center [941, 334] width 27 height 73
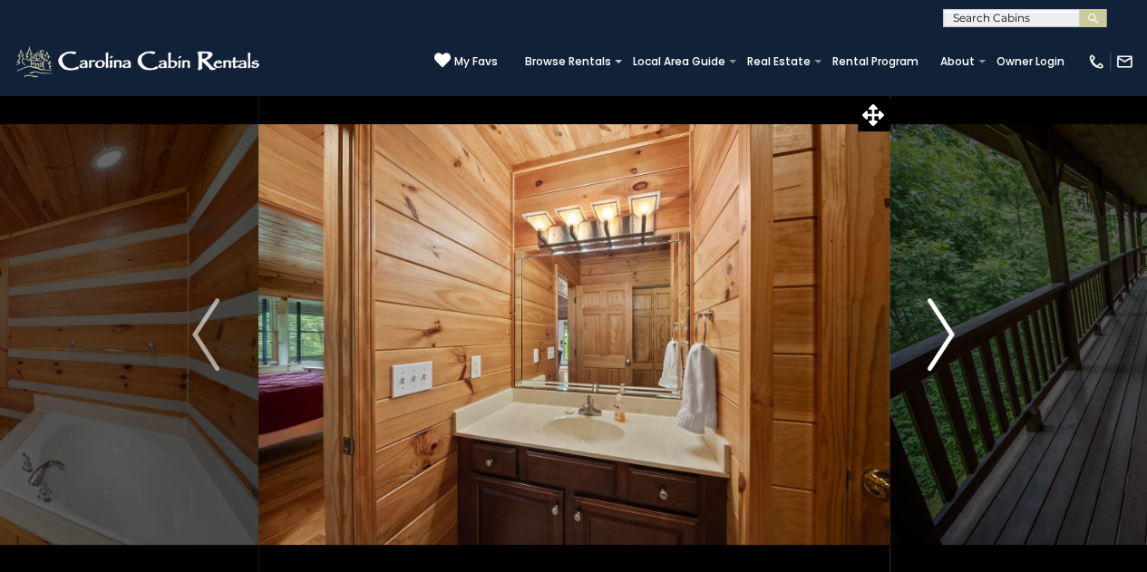
click at [938, 336] on img "Next" at bounding box center [941, 334] width 27 height 73
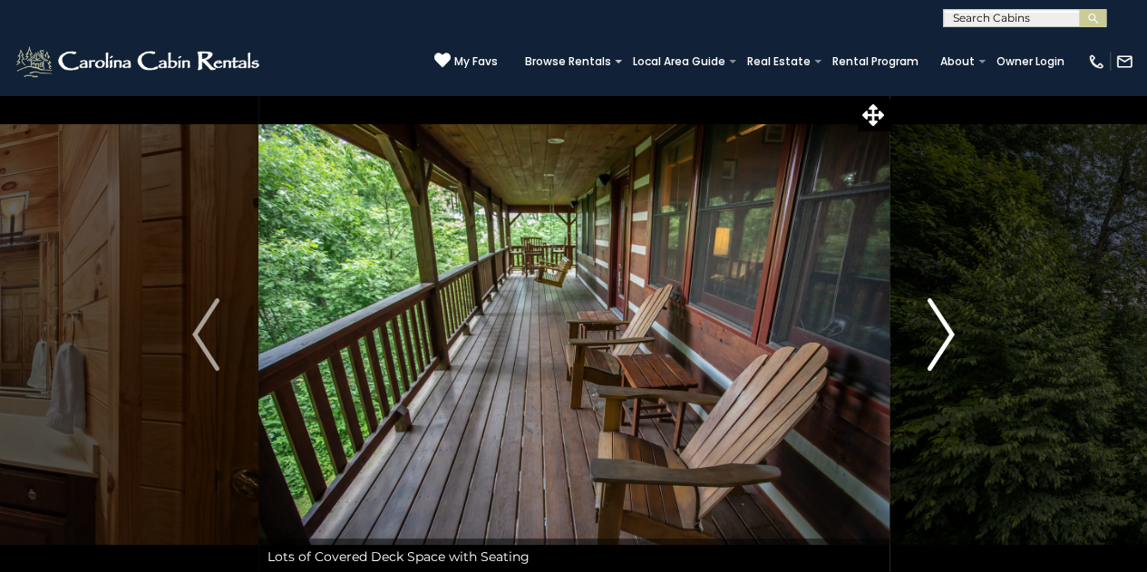
click at [938, 336] on img "Next" at bounding box center [941, 334] width 27 height 73
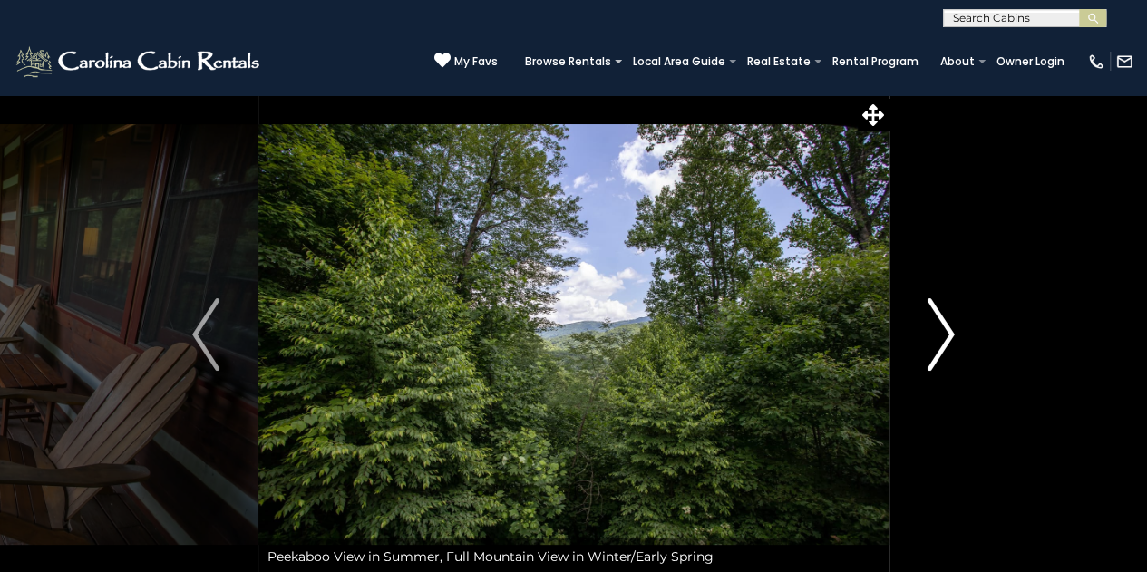
click at [938, 336] on img "Next" at bounding box center [941, 334] width 27 height 73
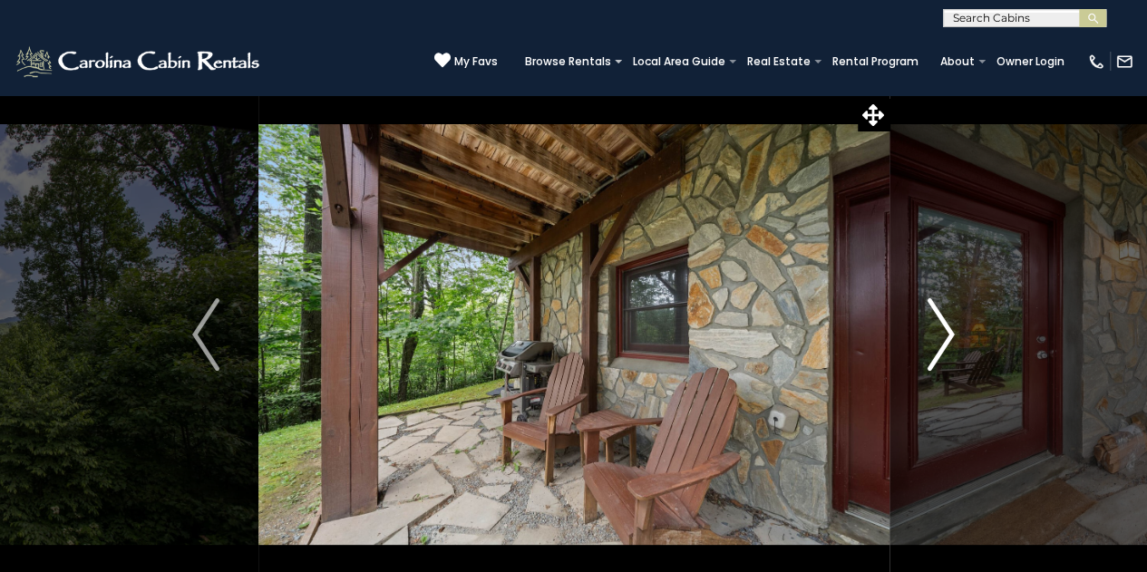
click at [938, 336] on img "Next" at bounding box center [941, 334] width 27 height 73
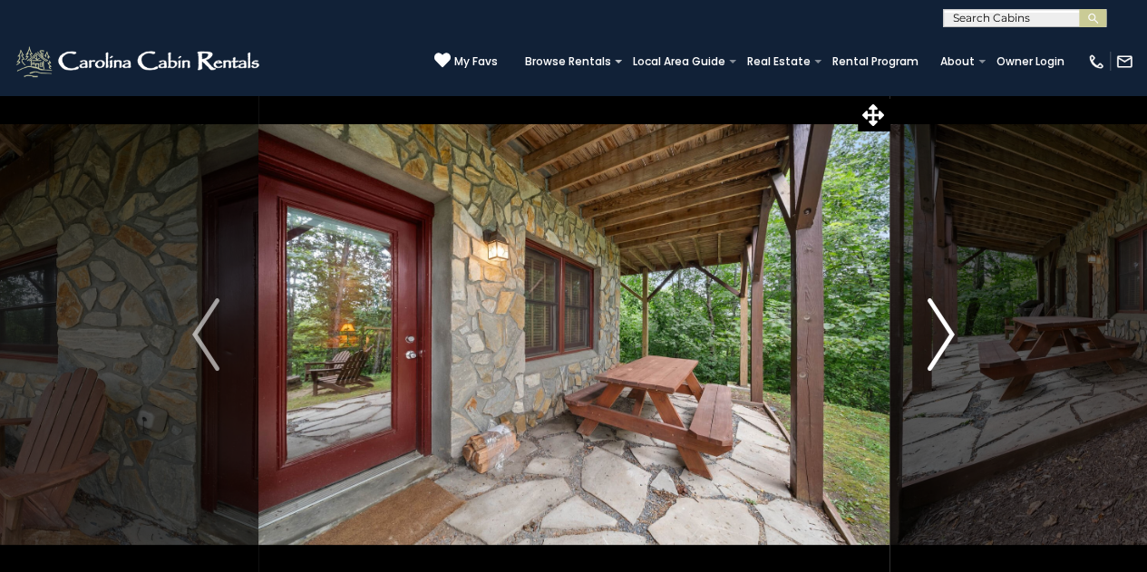
click at [938, 336] on img "Next" at bounding box center [941, 334] width 27 height 73
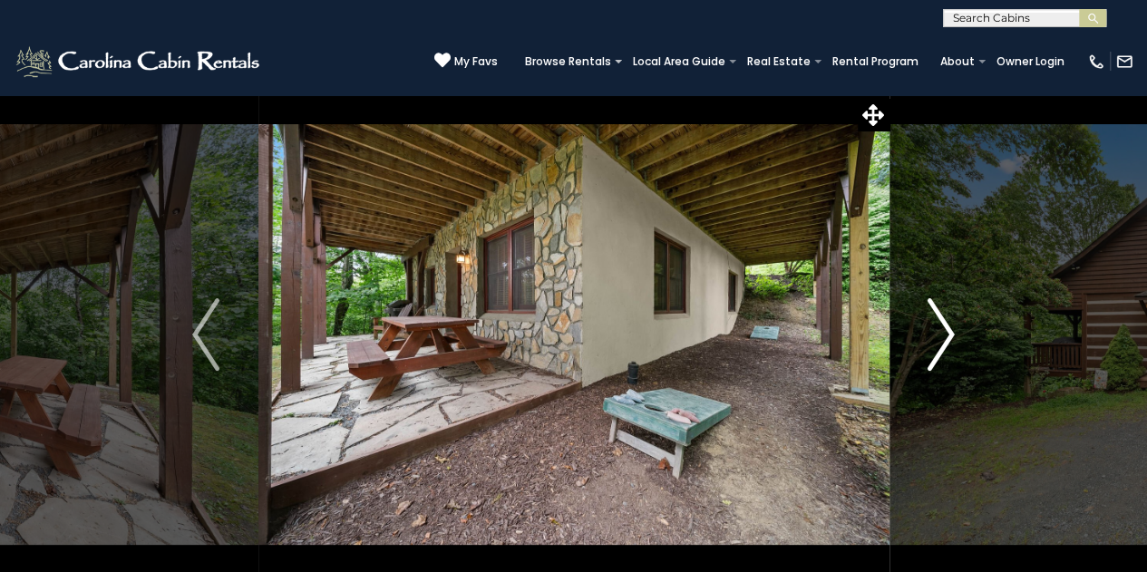
click at [938, 336] on img "Next" at bounding box center [941, 334] width 27 height 73
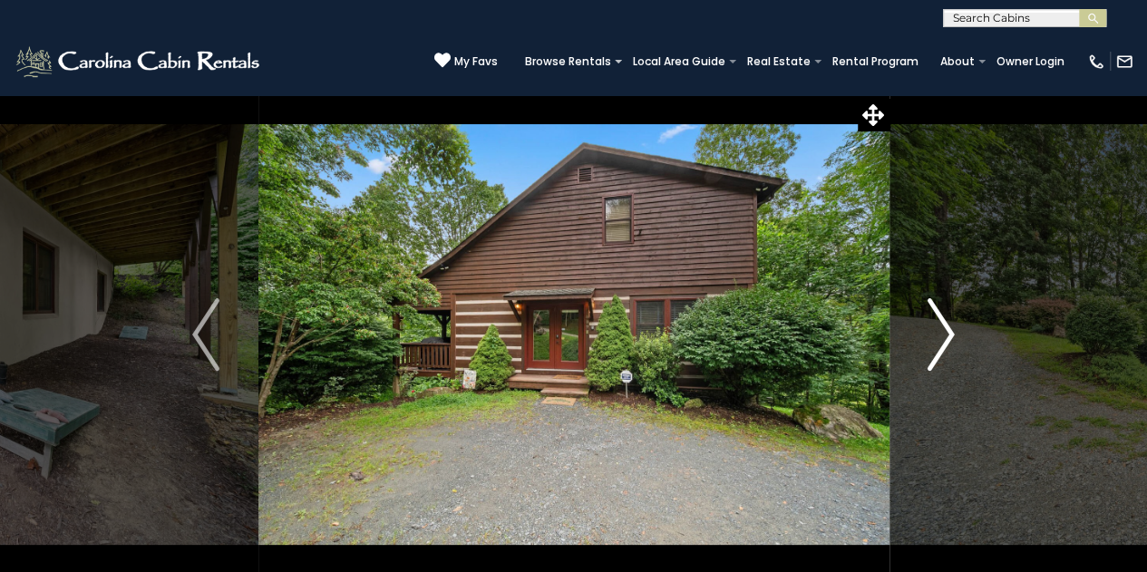
click at [938, 336] on img "Next" at bounding box center [941, 334] width 27 height 73
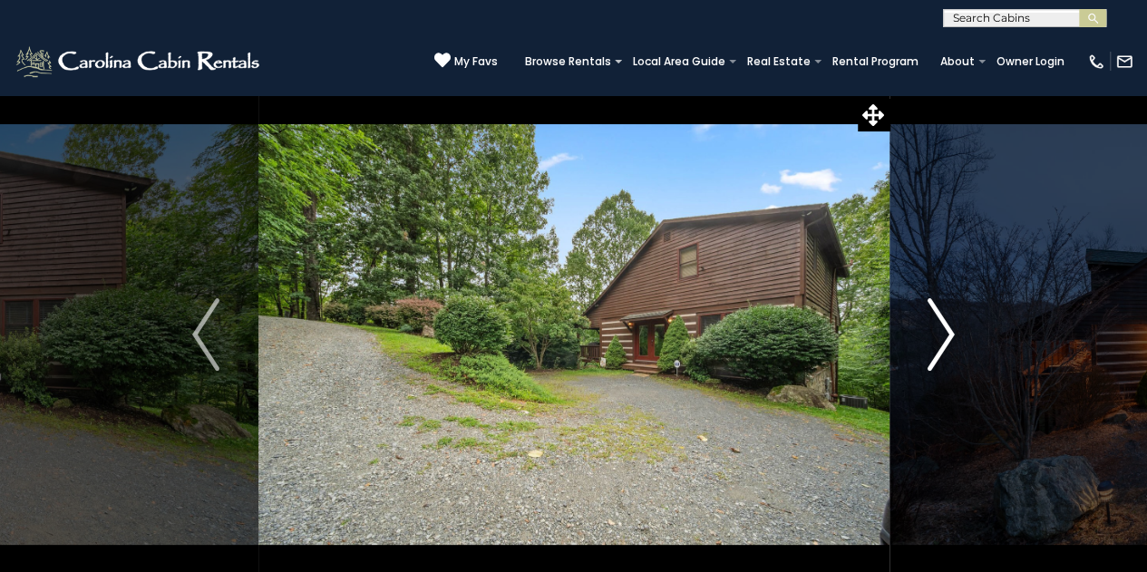
click at [938, 336] on img "Next" at bounding box center [941, 334] width 27 height 73
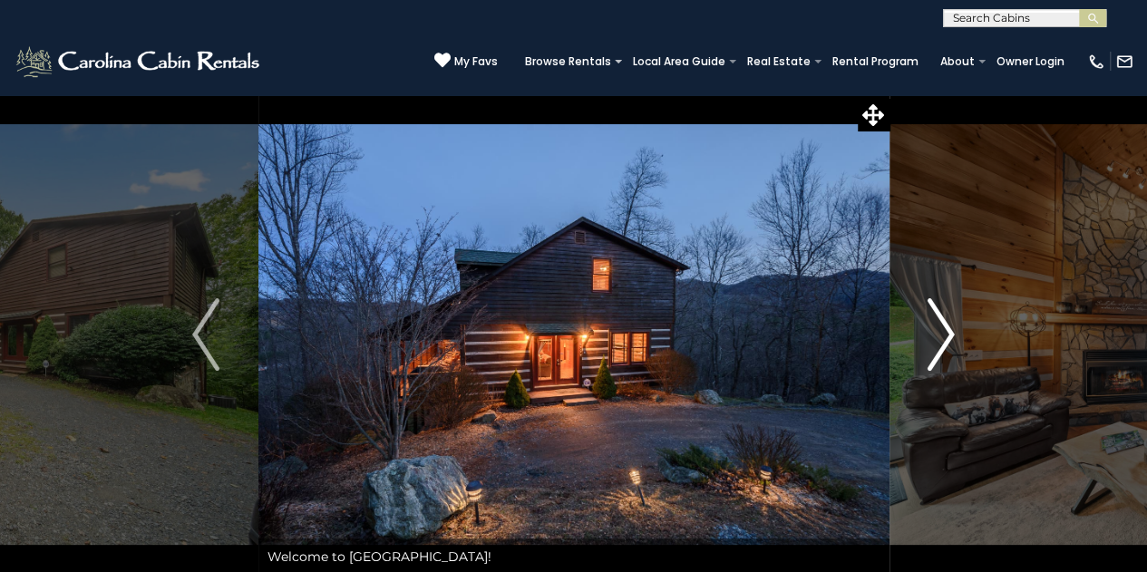
click at [938, 336] on img "Next" at bounding box center [941, 334] width 27 height 73
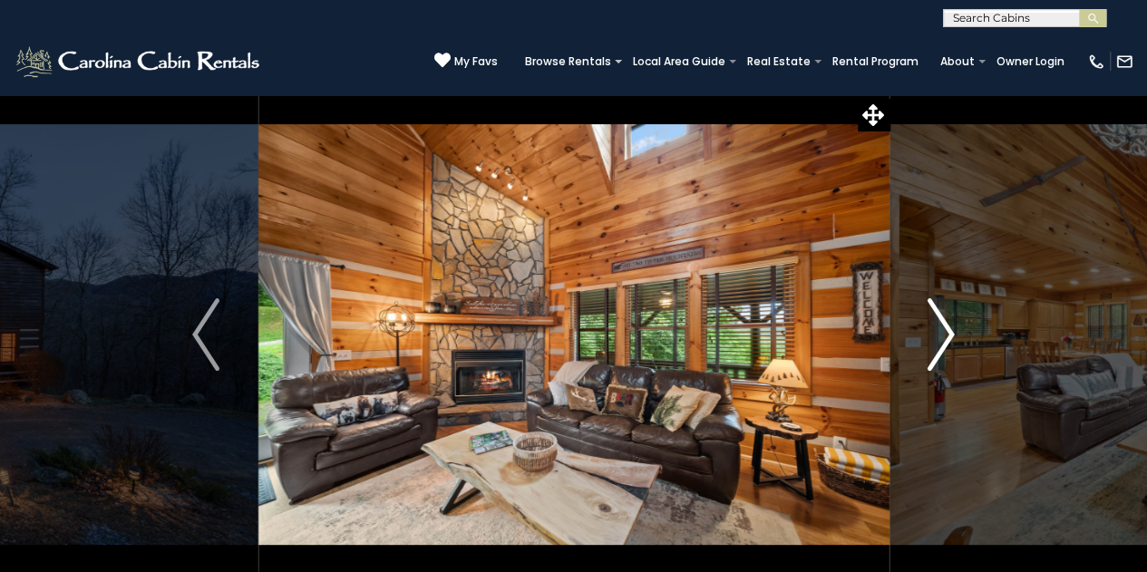
click at [938, 336] on img "Next" at bounding box center [941, 334] width 27 height 73
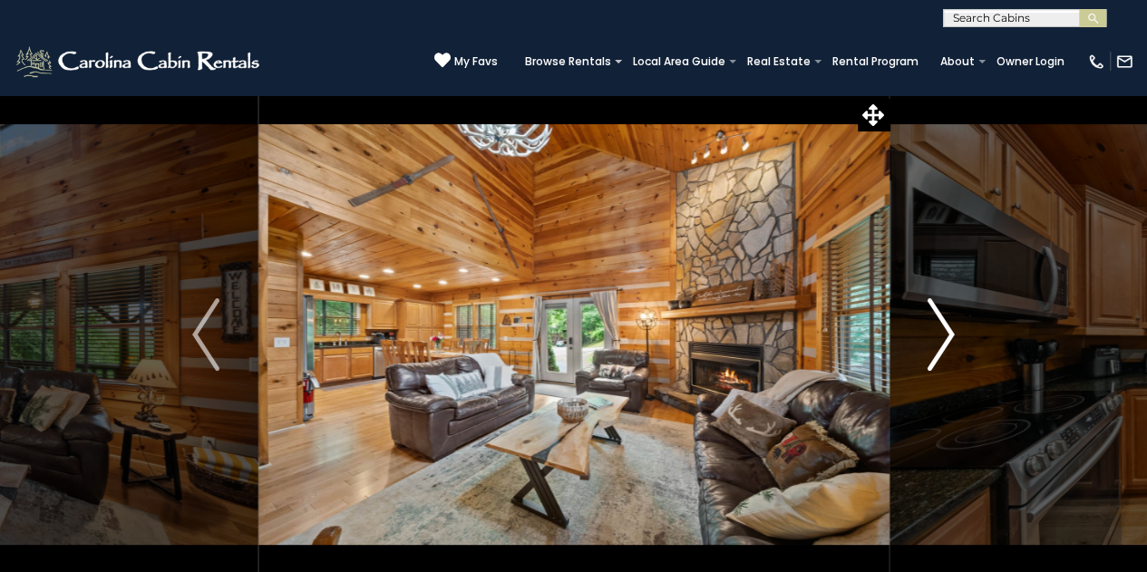
click at [938, 336] on img "Next" at bounding box center [941, 334] width 27 height 73
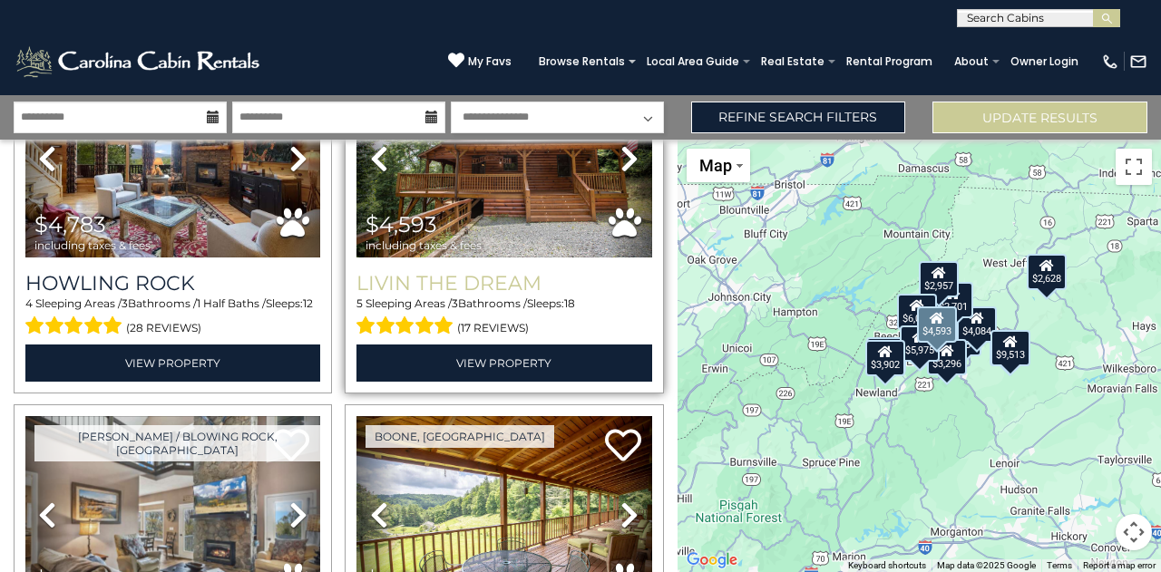
scroll to position [843, 0]
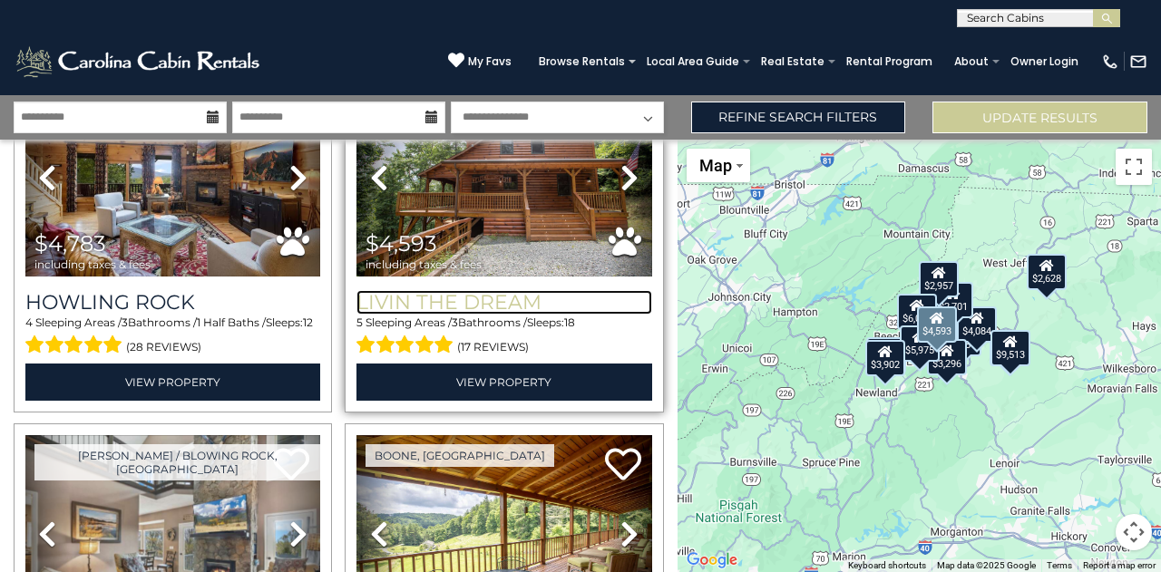
click at [415, 290] on h3 "Livin the Dream" at bounding box center [503, 302] width 295 height 24
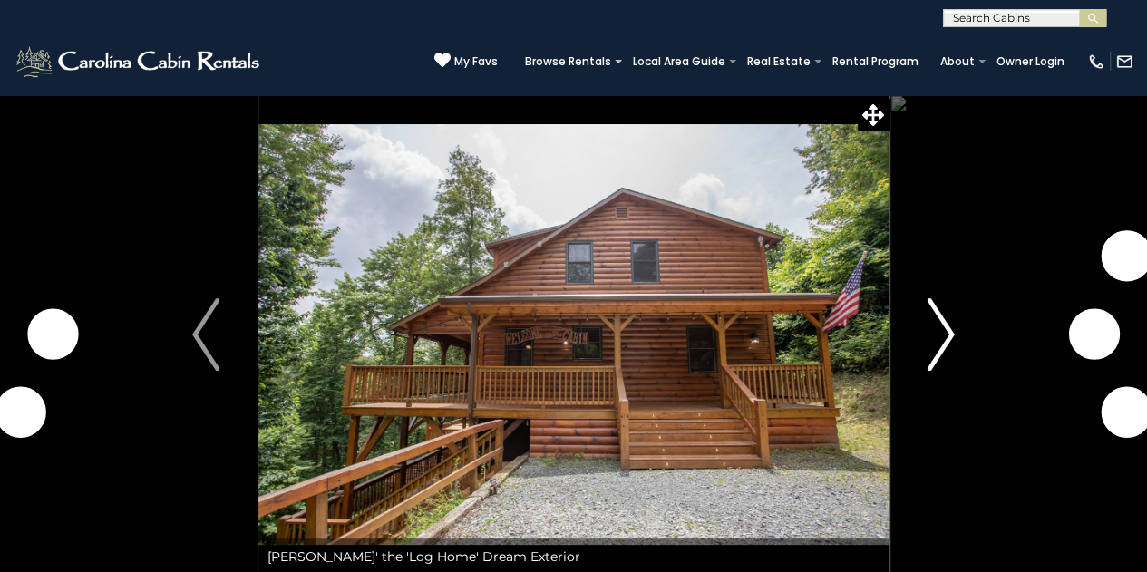
click at [950, 329] on img "Next" at bounding box center [941, 334] width 27 height 73
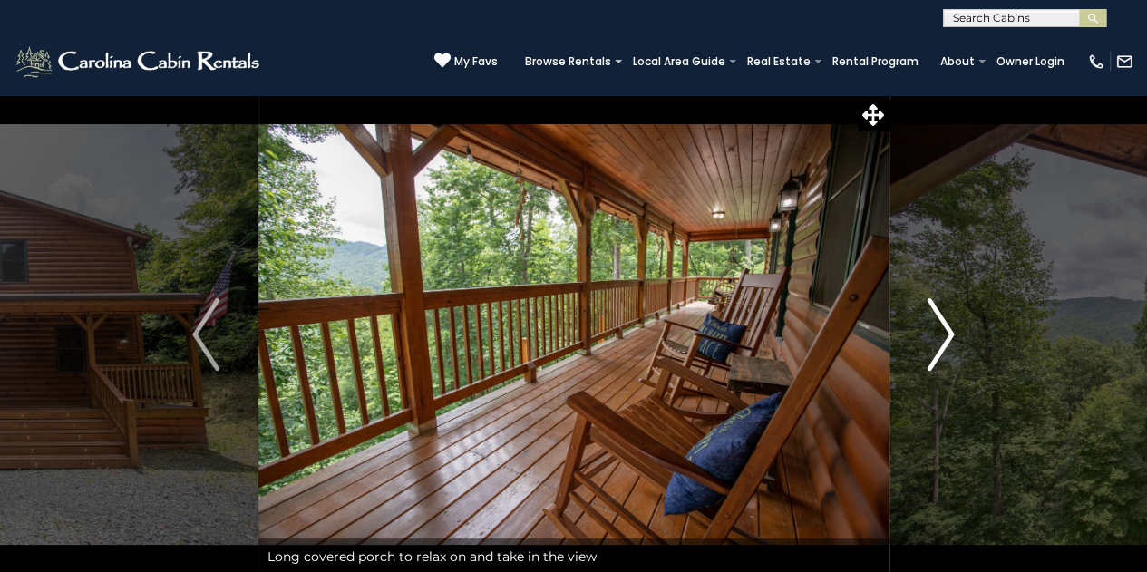
click at [941, 333] on img "Next" at bounding box center [941, 334] width 27 height 73
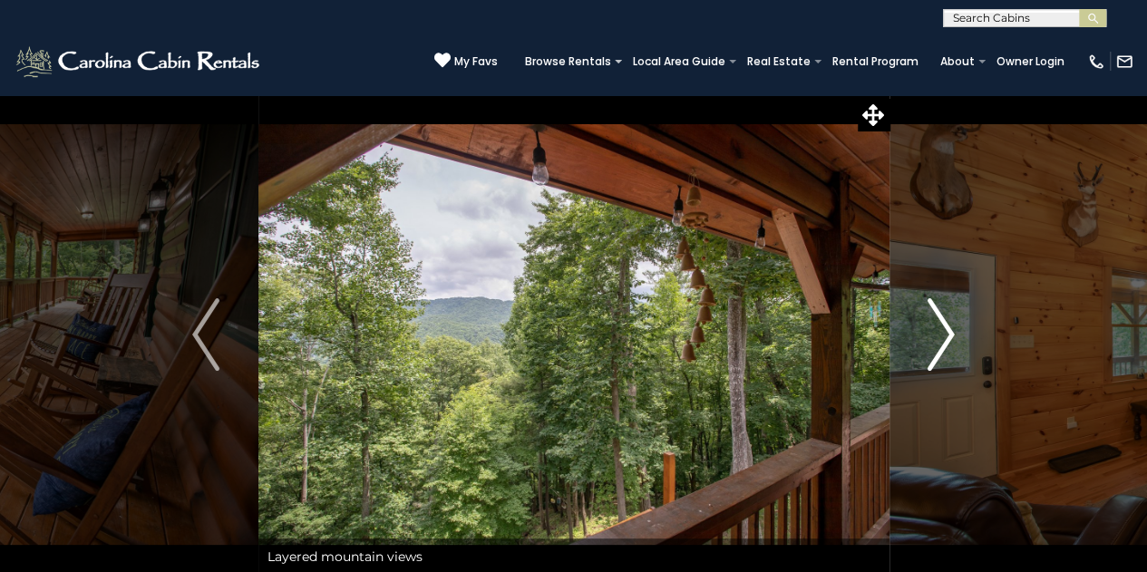
click at [941, 333] on img "Next" at bounding box center [941, 334] width 27 height 73
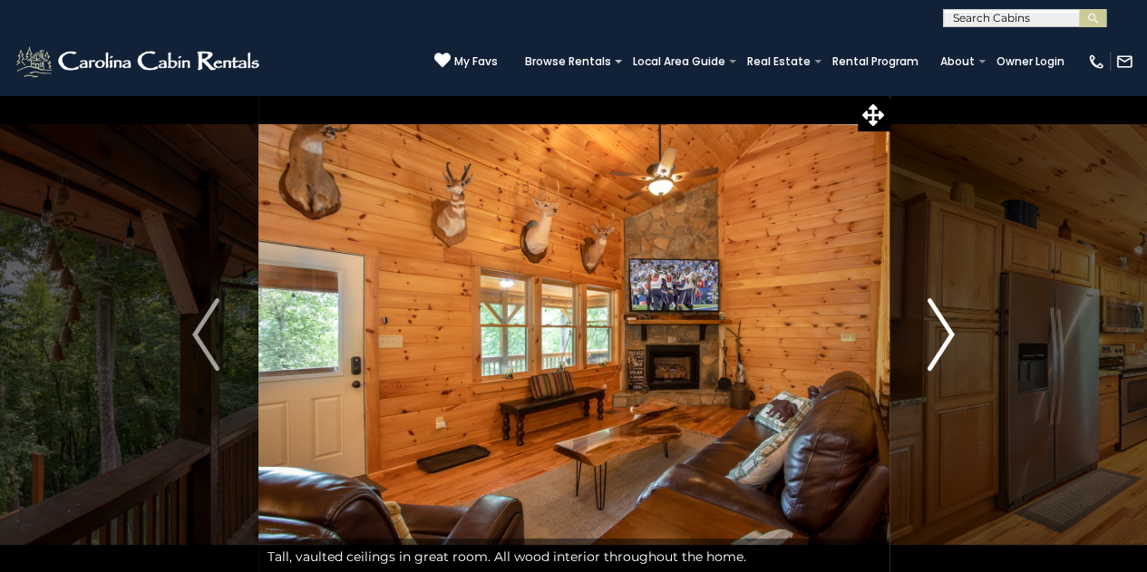
click at [941, 333] on img "Next" at bounding box center [941, 334] width 27 height 73
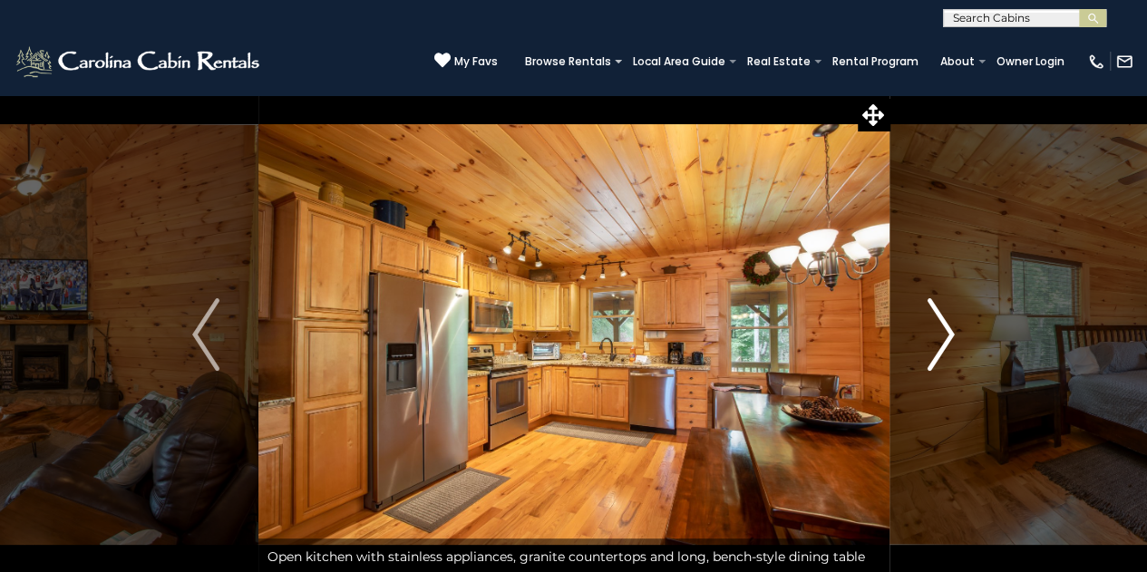
click at [941, 333] on img "Next" at bounding box center [941, 334] width 27 height 73
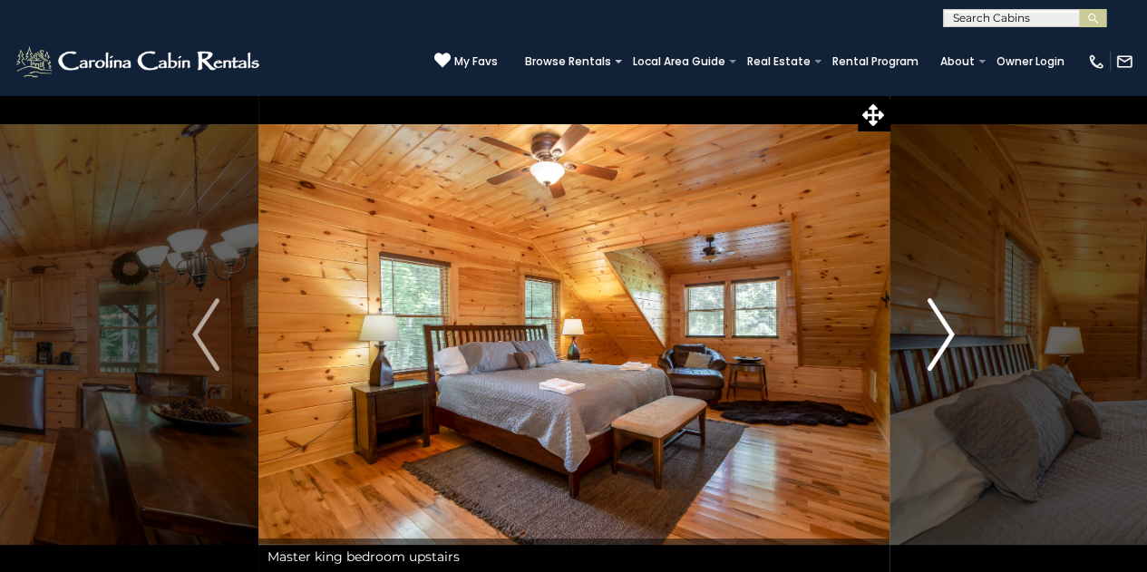
click at [941, 333] on img "Next" at bounding box center [941, 334] width 27 height 73
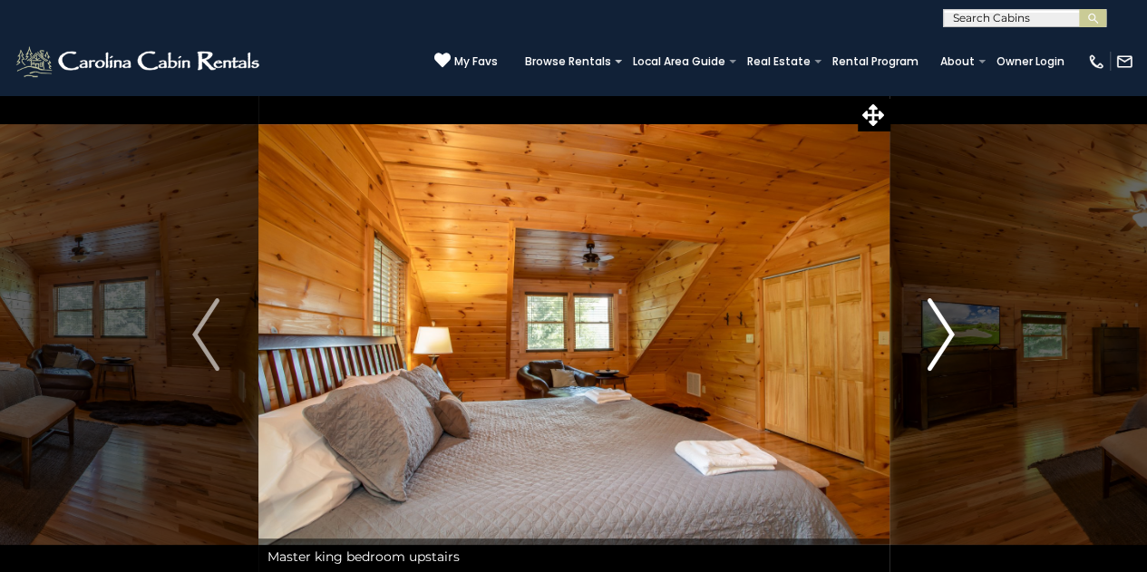
click at [941, 333] on img "Next" at bounding box center [941, 334] width 27 height 73
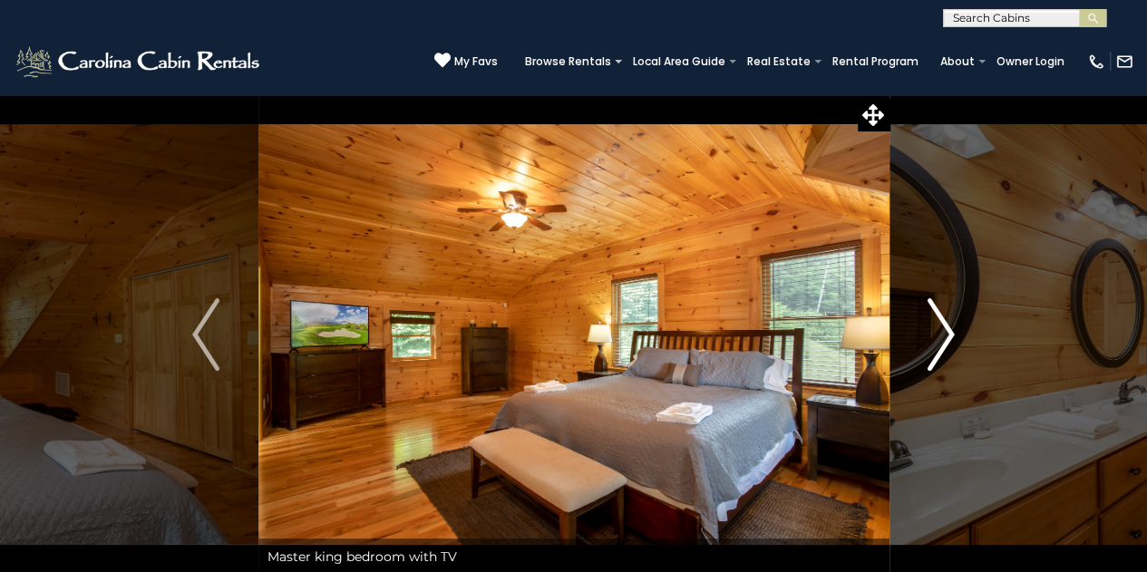
click at [941, 333] on img "Next" at bounding box center [941, 334] width 27 height 73
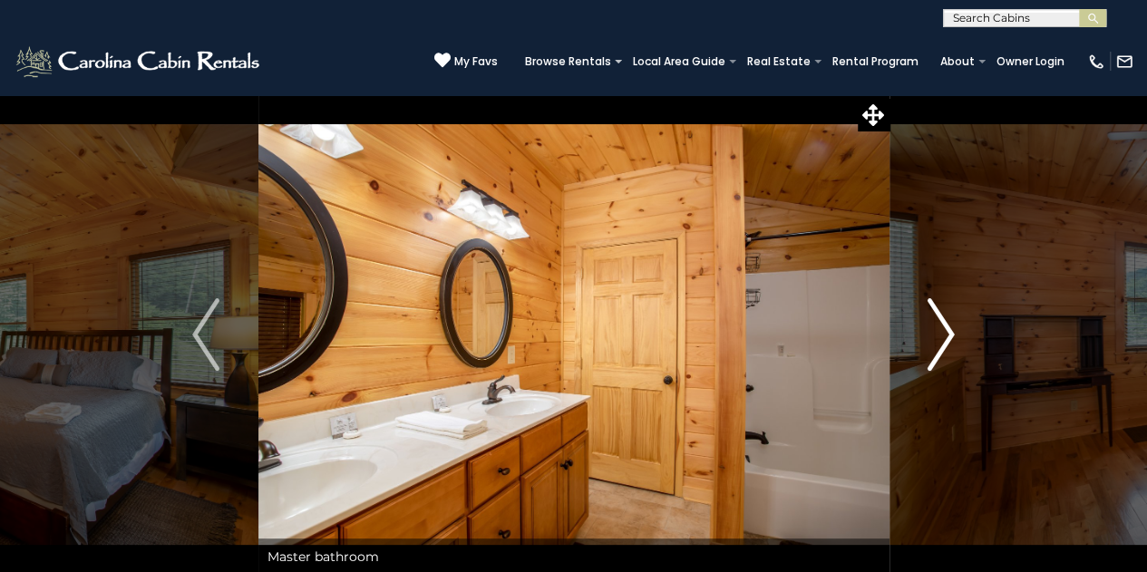
click at [941, 333] on img "Next" at bounding box center [941, 334] width 27 height 73
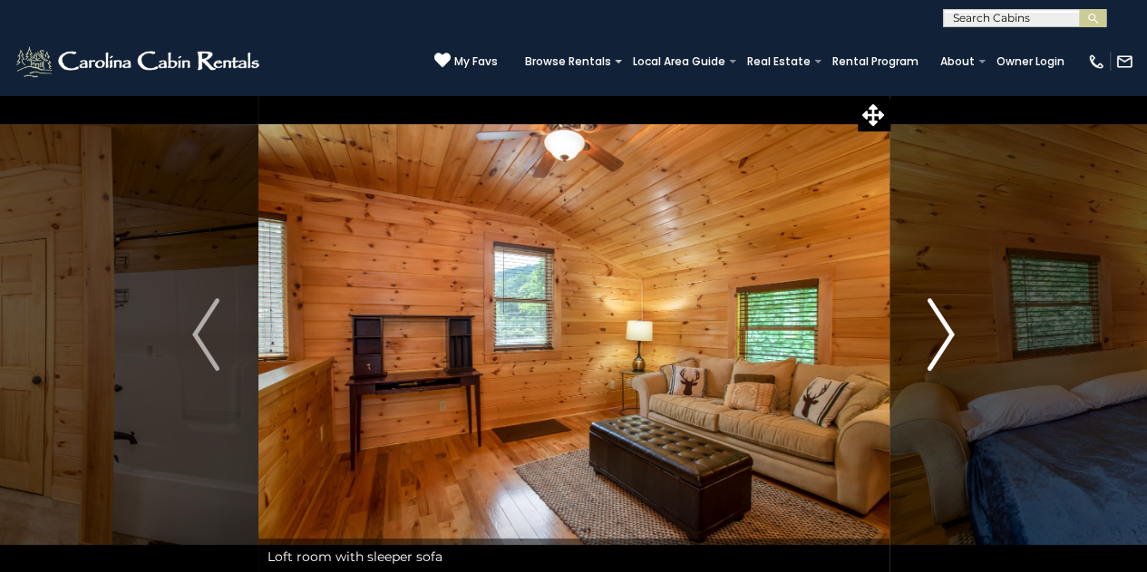
click at [941, 333] on img "Next" at bounding box center [941, 334] width 27 height 73
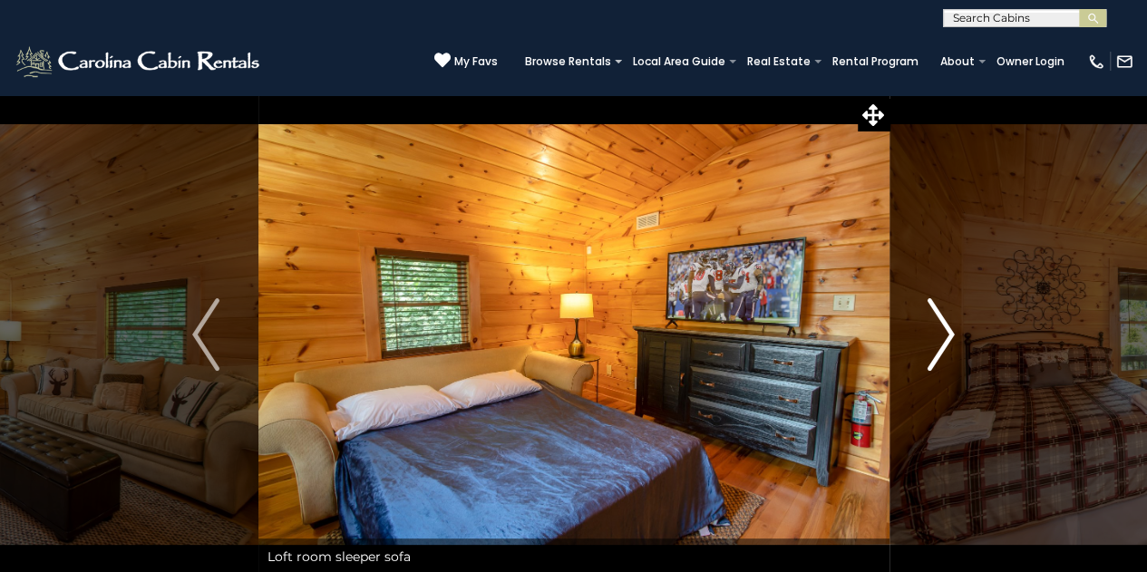
click at [941, 333] on img "Next" at bounding box center [941, 334] width 27 height 73
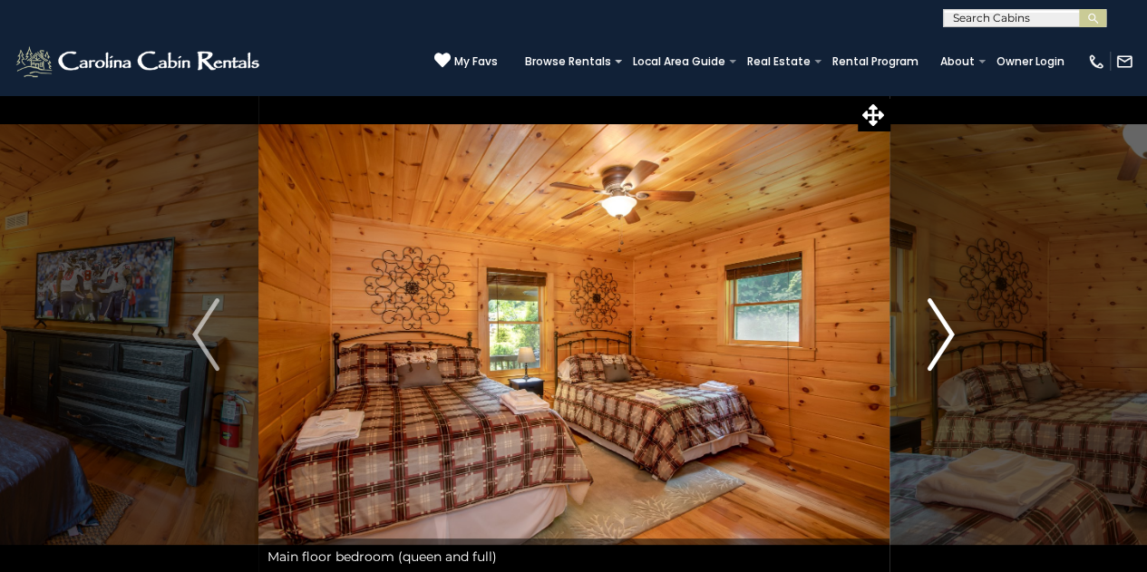
click at [941, 333] on img "Next" at bounding box center [941, 334] width 27 height 73
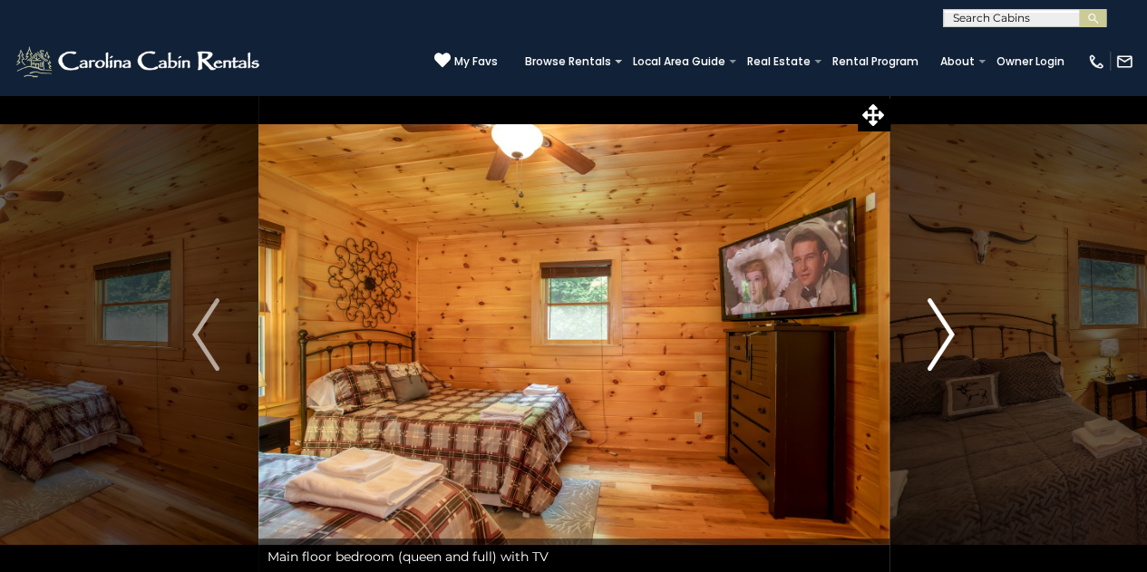
click at [941, 333] on img "Next" at bounding box center [941, 334] width 27 height 73
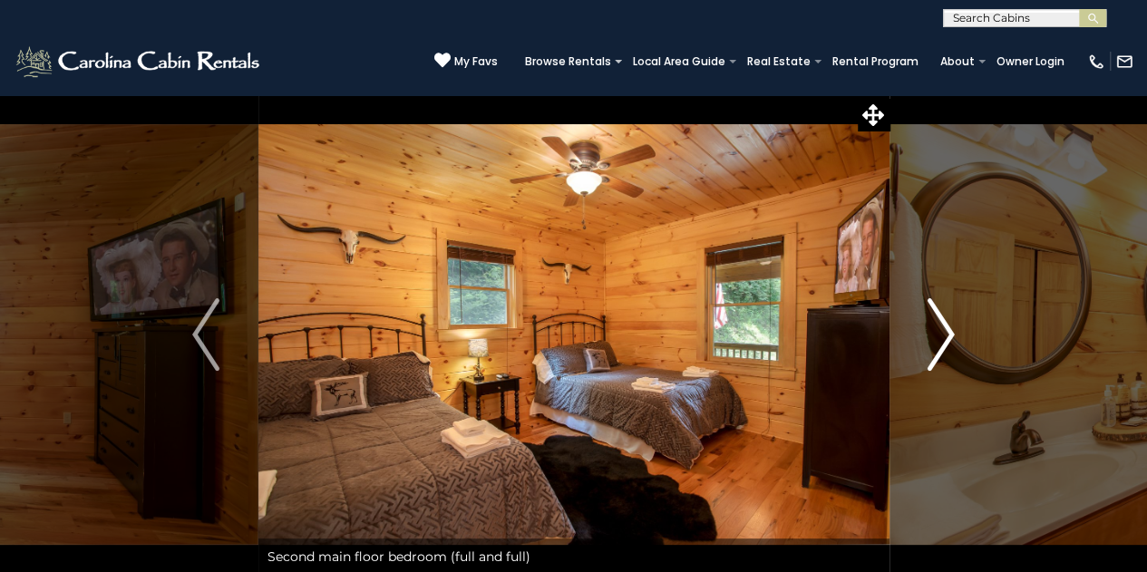
click at [941, 333] on img "Next" at bounding box center [941, 334] width 27 height 73
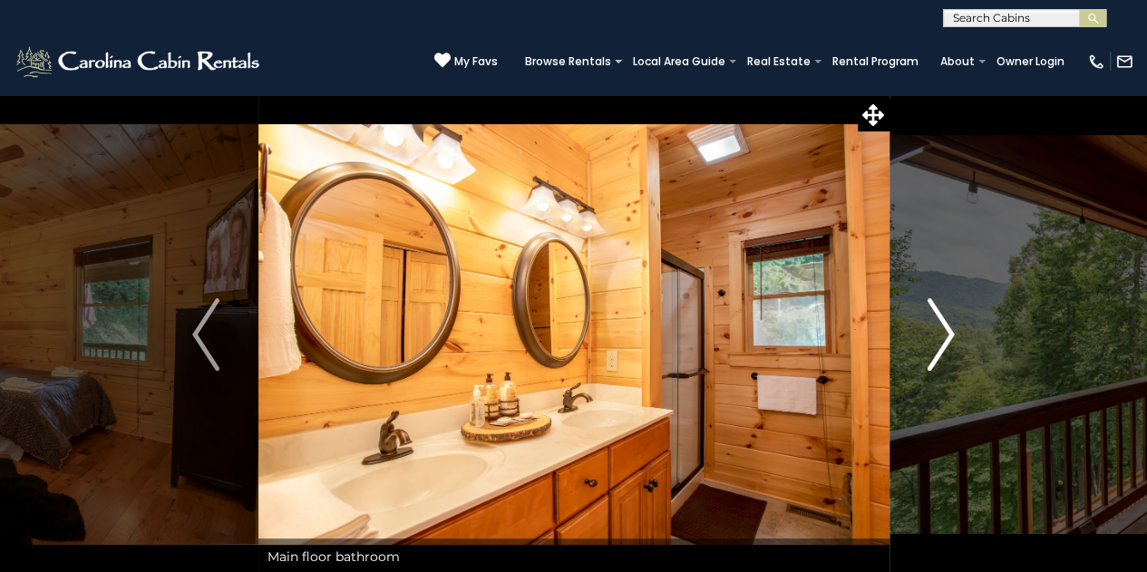
click at [941, 333] on img "Next" at bounding box center [941, 334] width 27 height 73
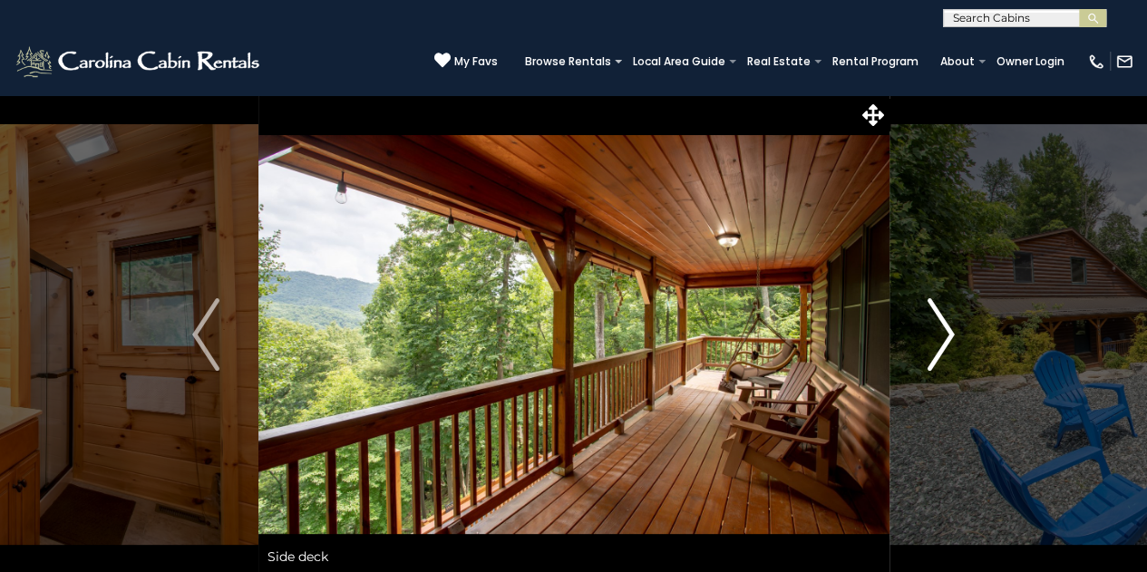
click at [941, 333] on img "Next" at bounding box center [941, 334] width 27 height 73
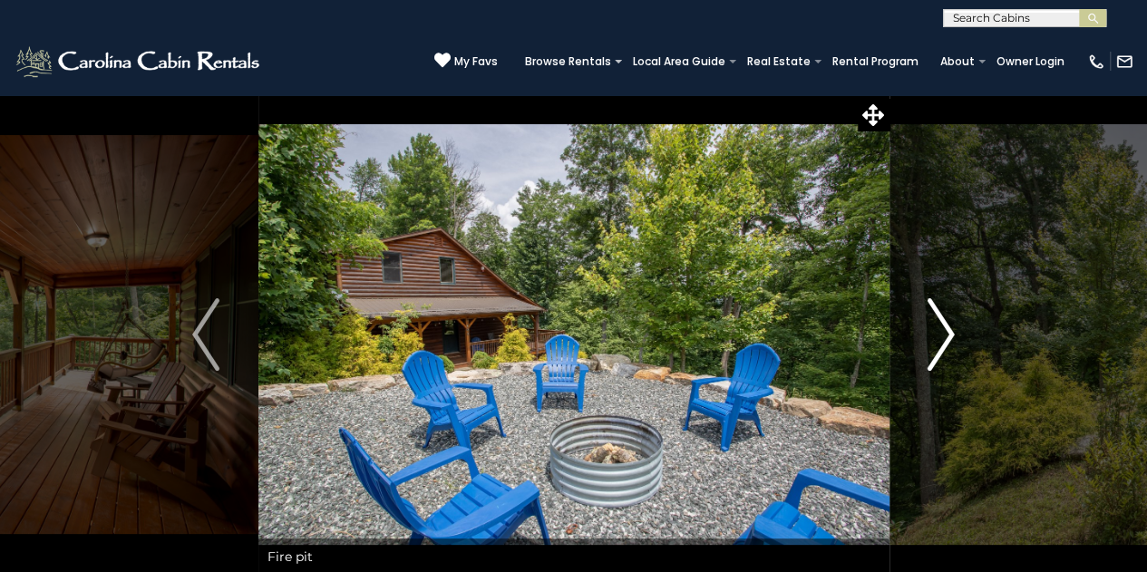
click at [941, 333] on img "Next" at bounding box center [941, 334] width 27 height 73
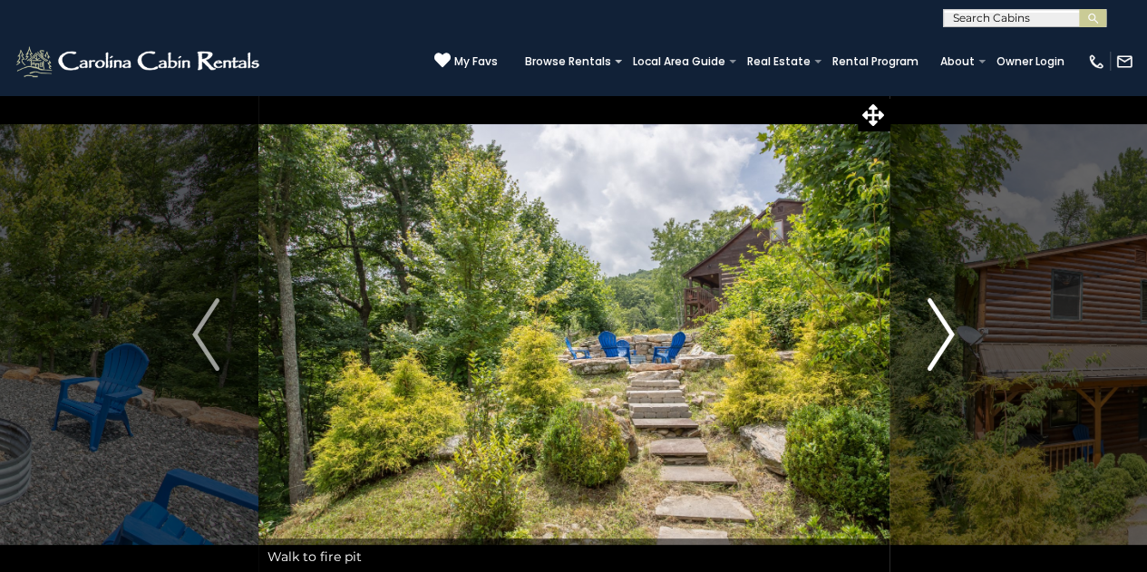
click at [941, 333] on img "Next" at bounding box center [941, 334] width 27 height 73
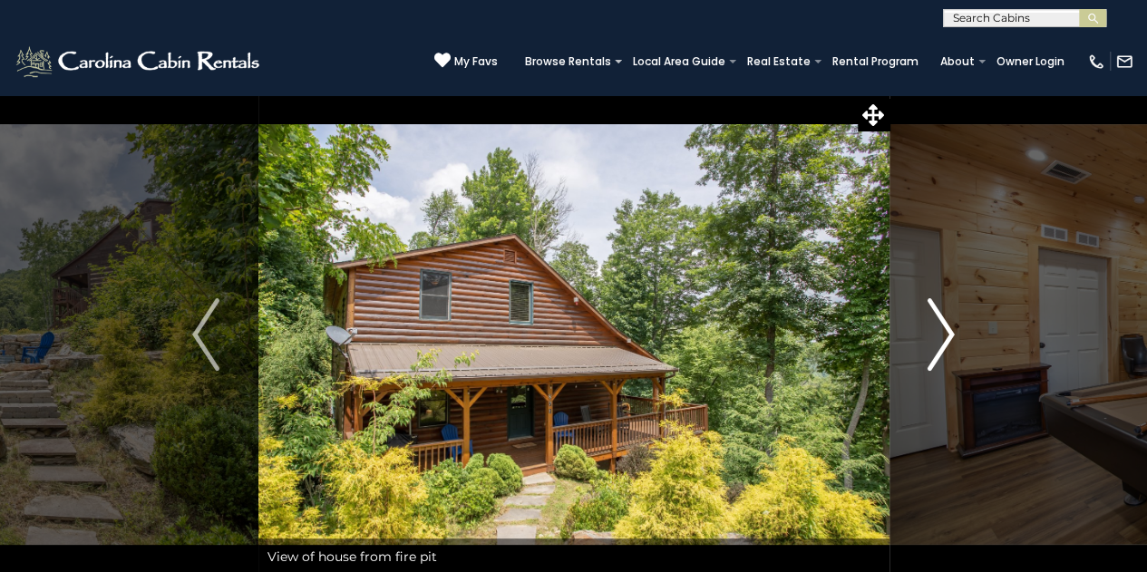
click at [941, 333] on img "Next" at bounding box center [941, 334] width 27 height 73
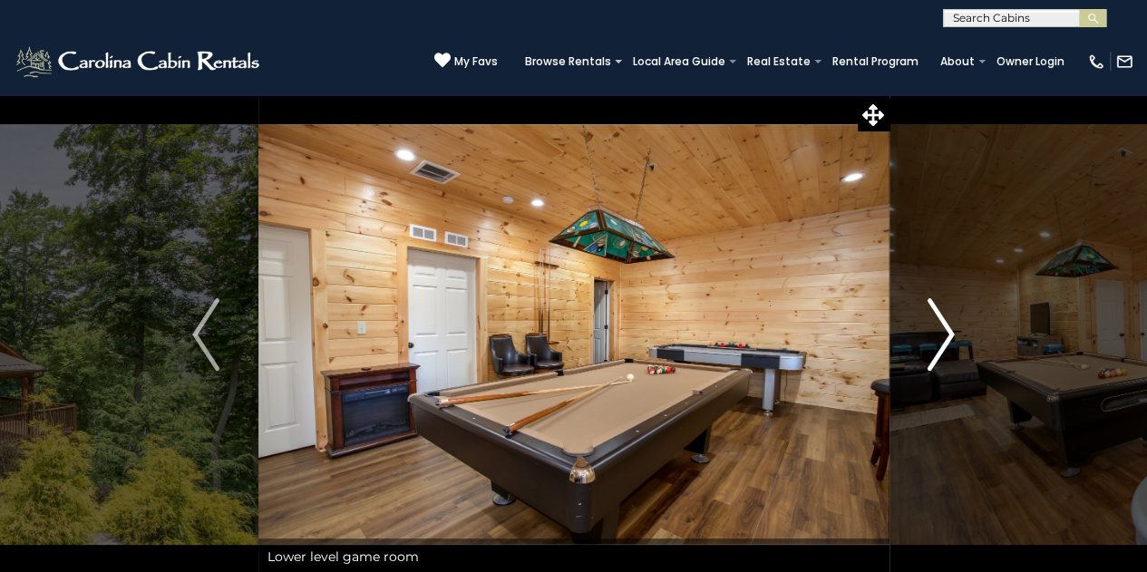
click at [941, 333] on img "Next" at bounding box center [941, 334] width 27 height 73
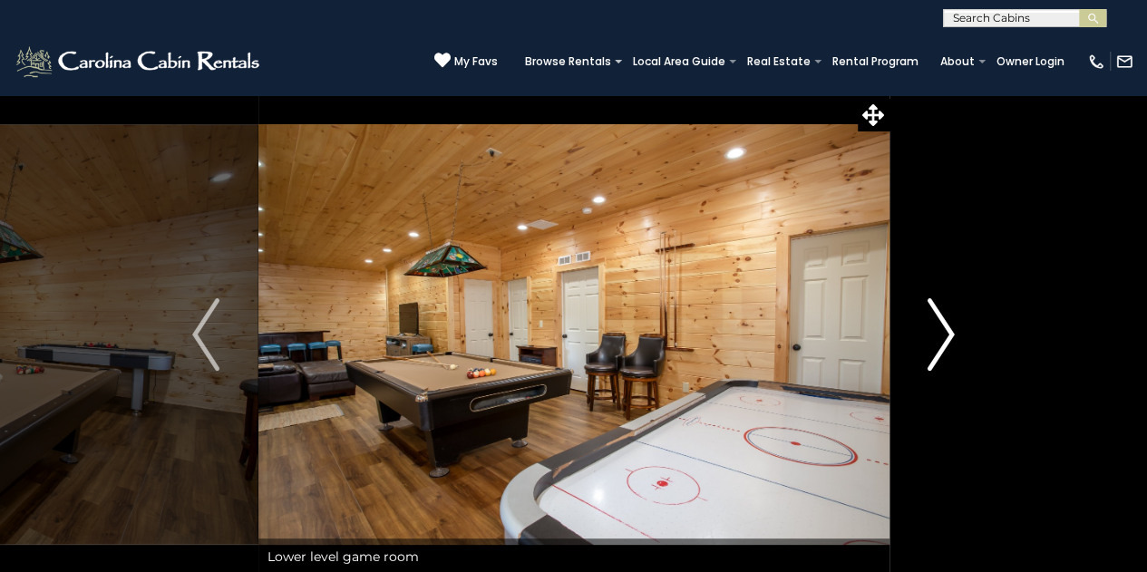
click at [941, 333] on img "Next" at bounding box center [941, 334] width 27 height 73
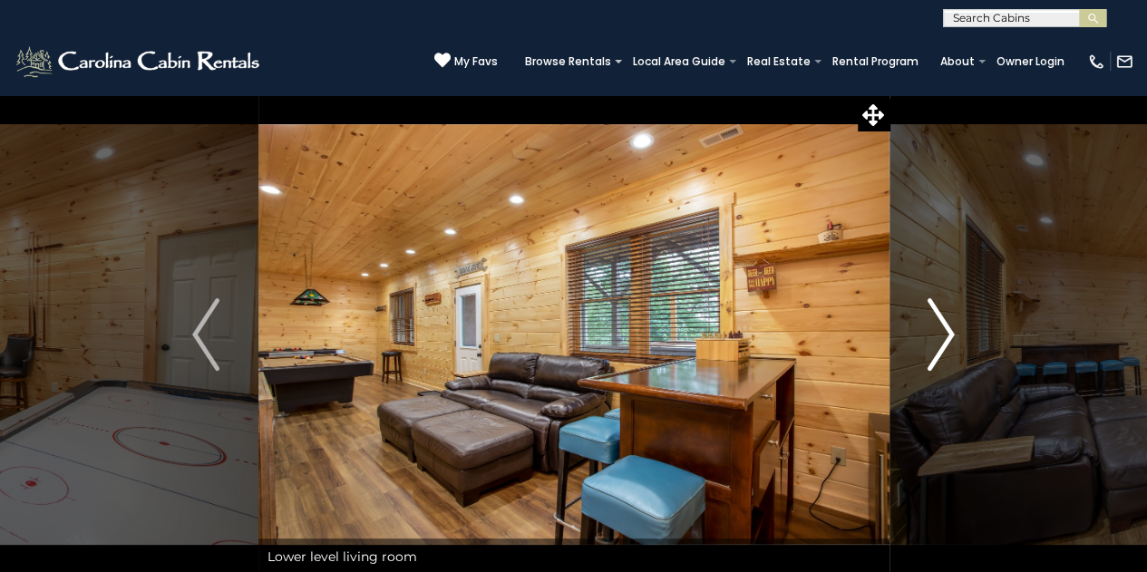
click at [941, 333] on img "Next" at bounding box center [941, 334] width 27 height 73
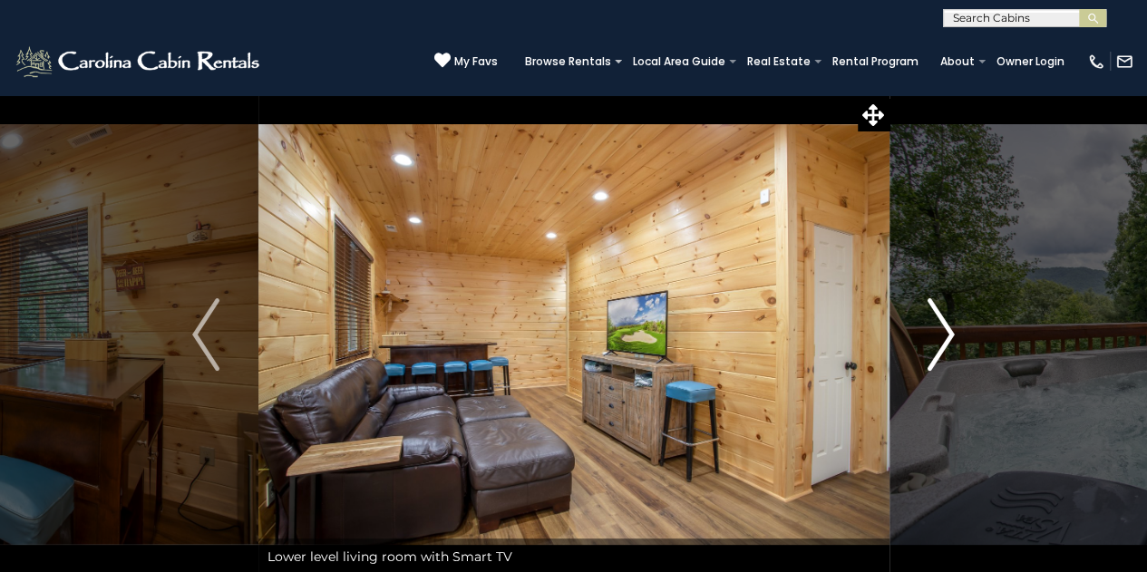
click at [941, 333] on img "Next" at bounding box center [941, 334] width 27 height 73
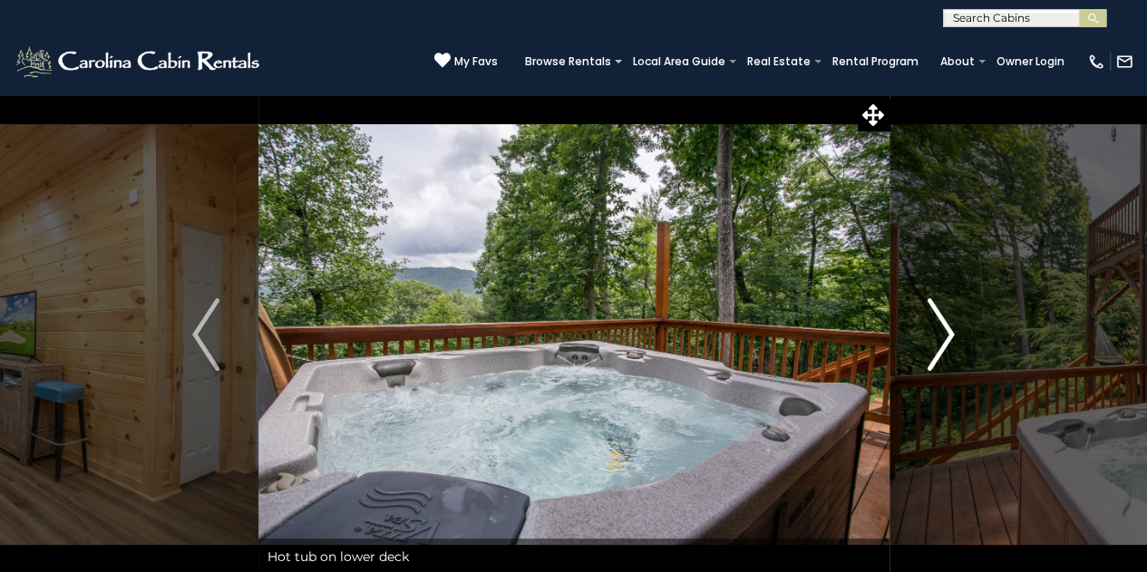
click at [941, 333] on img "Next" at bounding box center [941, 334] width 27 height 73
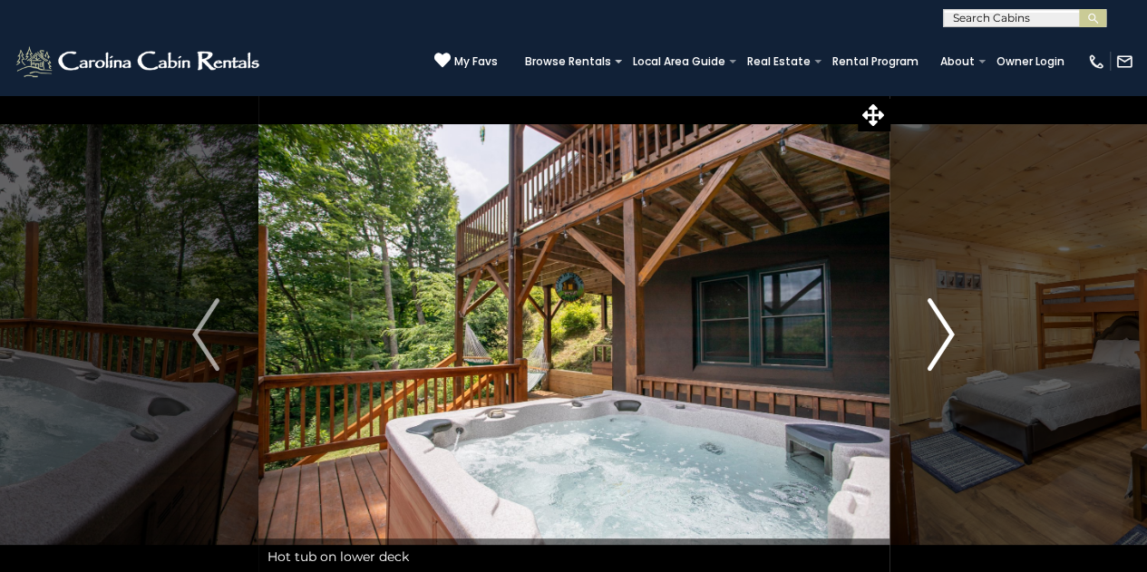
click at [941, 333] on img "Next" at bounding box center [941, 334] width 27 height 73
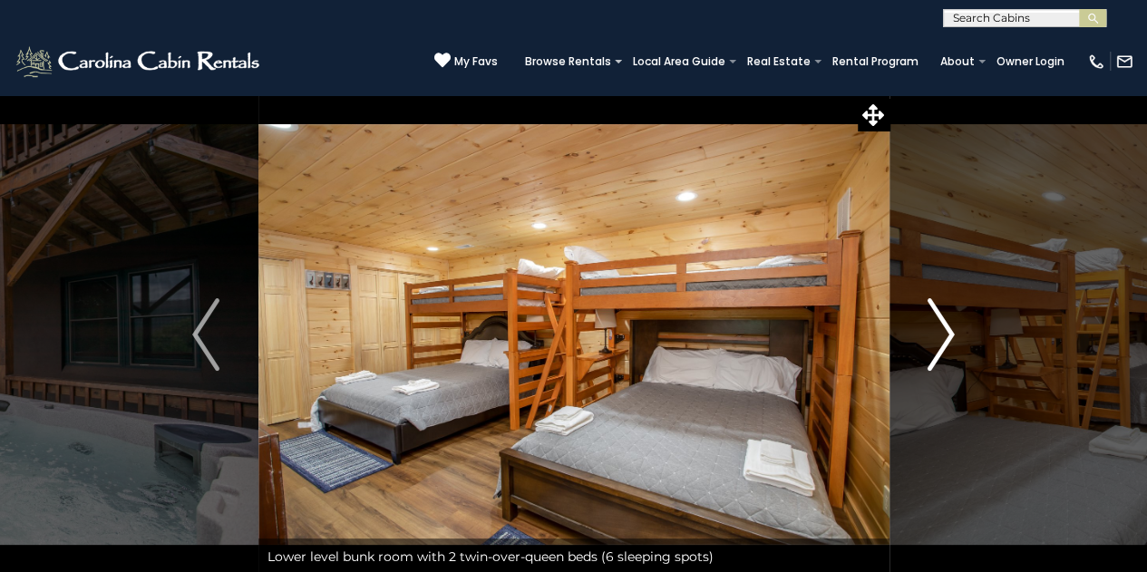
click at [941, 333] on img "Next" at bounding box center [941, 334] width 27 height 73
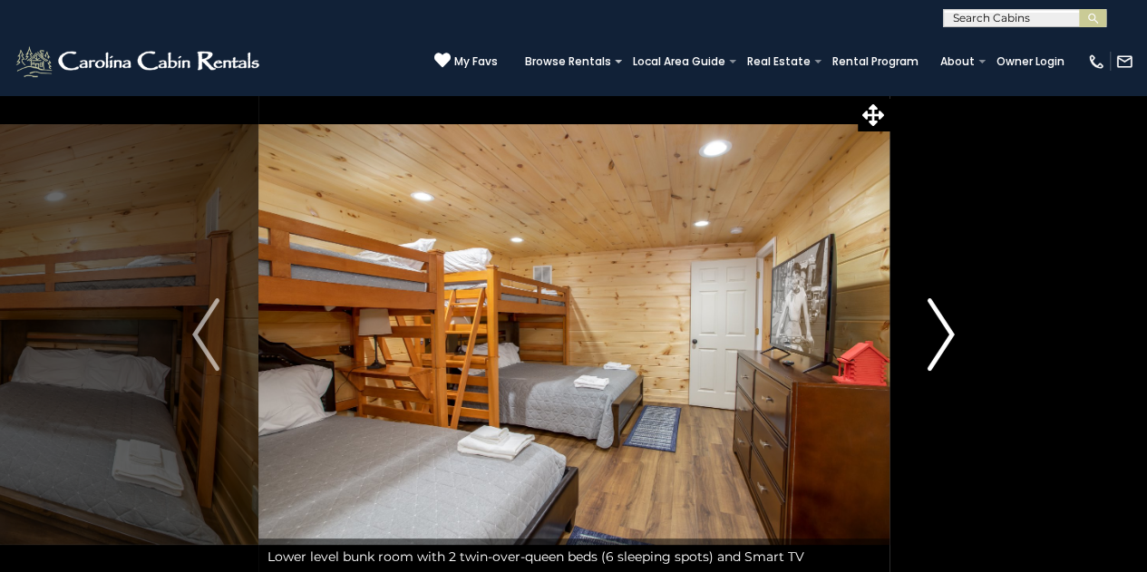
click at [941, 333] on img "Next" at bounding box center [941, 334] width 27 height 73
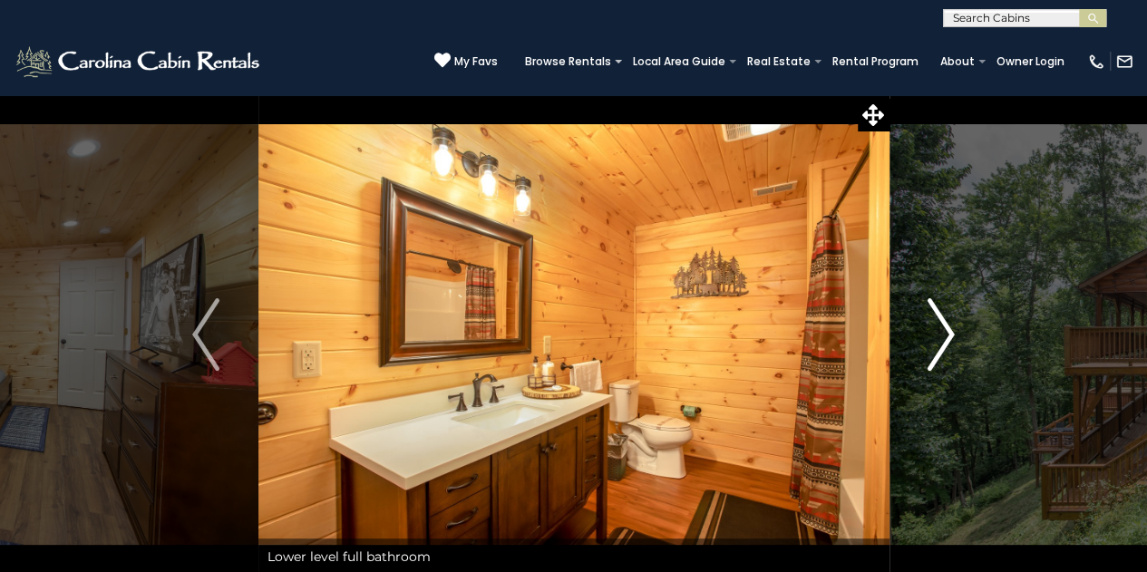
click at [941, 333] on img "Next" at bounding box center [941, 334] width 27 height 73
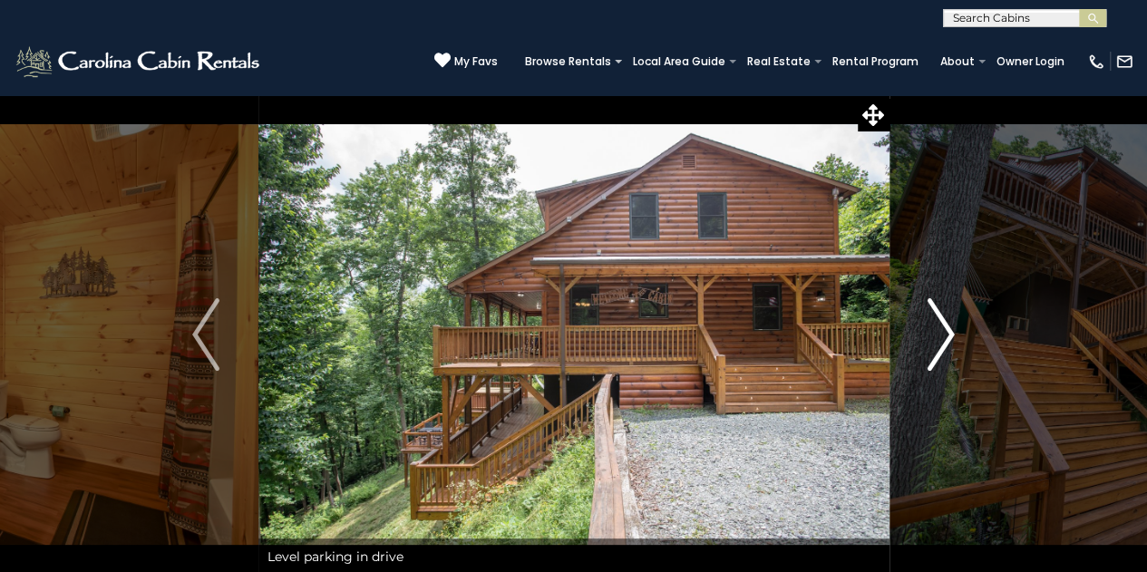
click at [941, 333] on img "Next" at bounding box center [941, 334] width 27 height 73
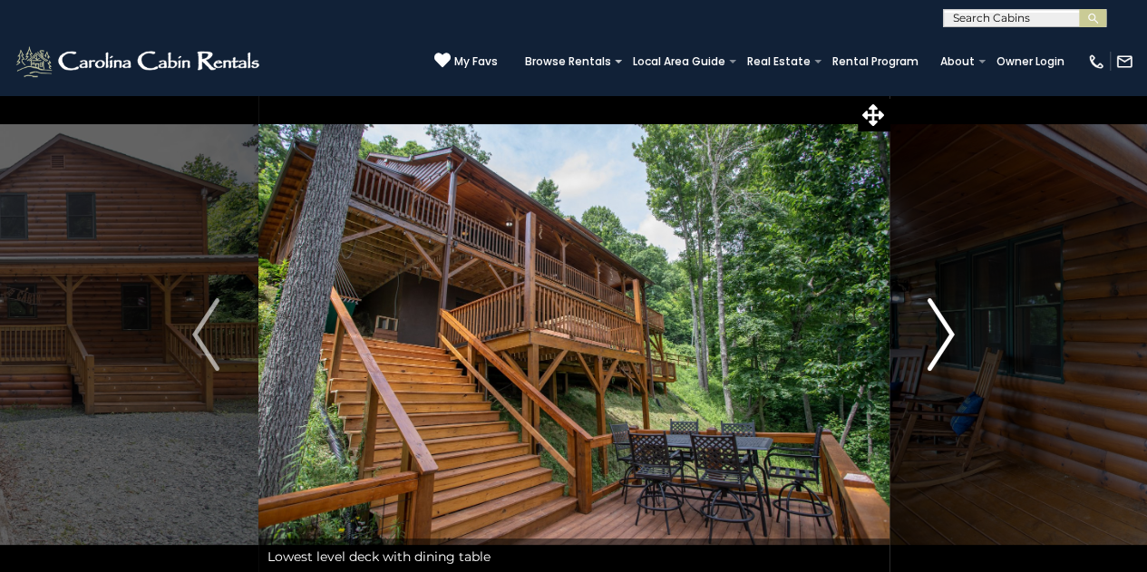
click at [941, 333] on img "Next" at bounding box center [941, 334] width 27 height 73
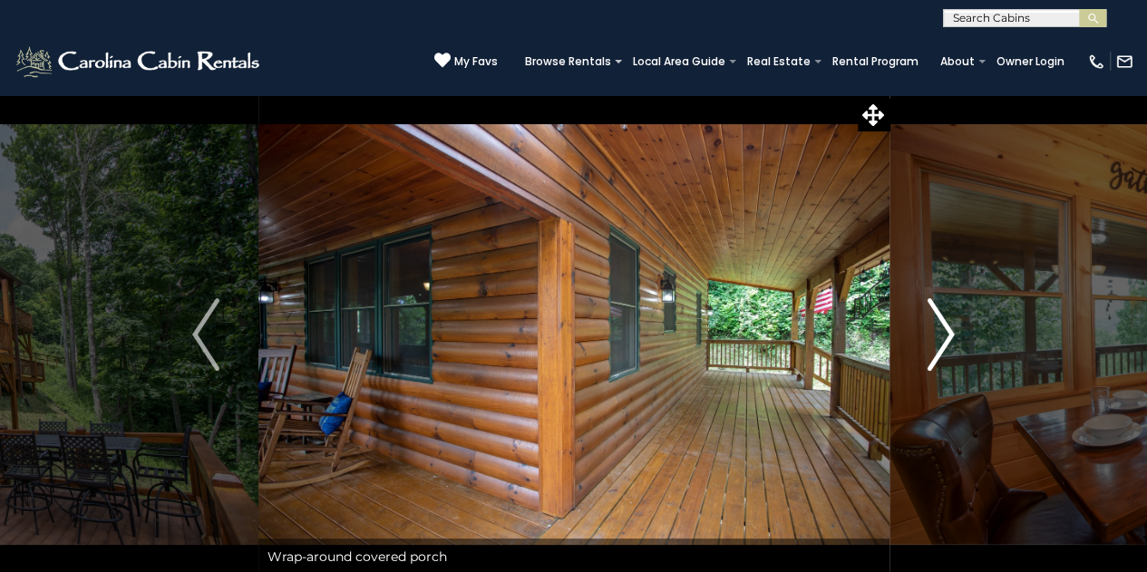
click at [941, 333] on img "Next" at bounding box center [941, 334] width 27 height 73
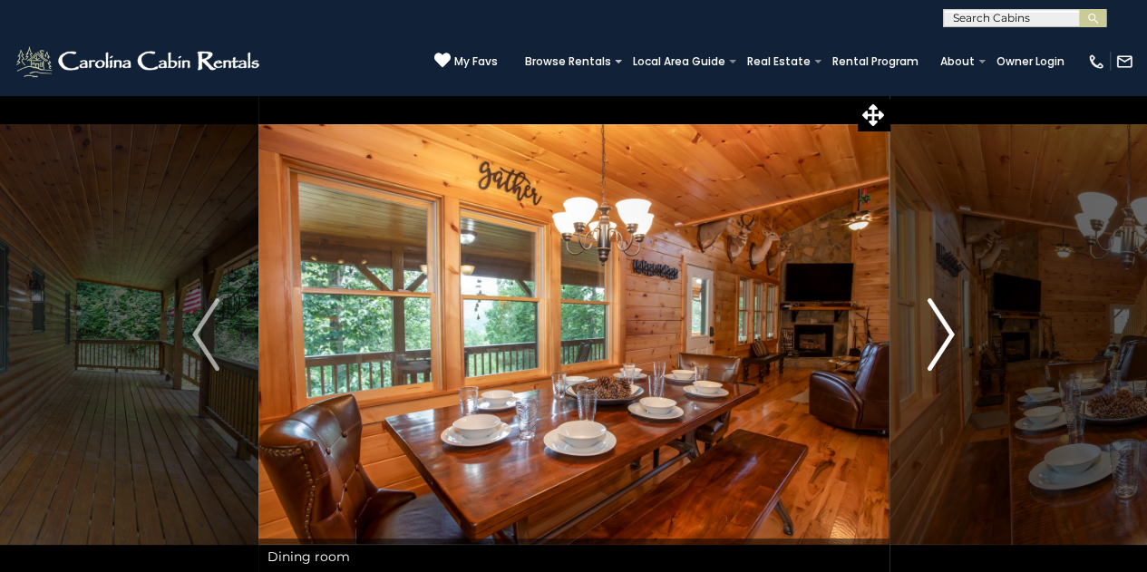
click at [941, 333] on img "Next" at bounding box center [941, 334] width 27 height 73
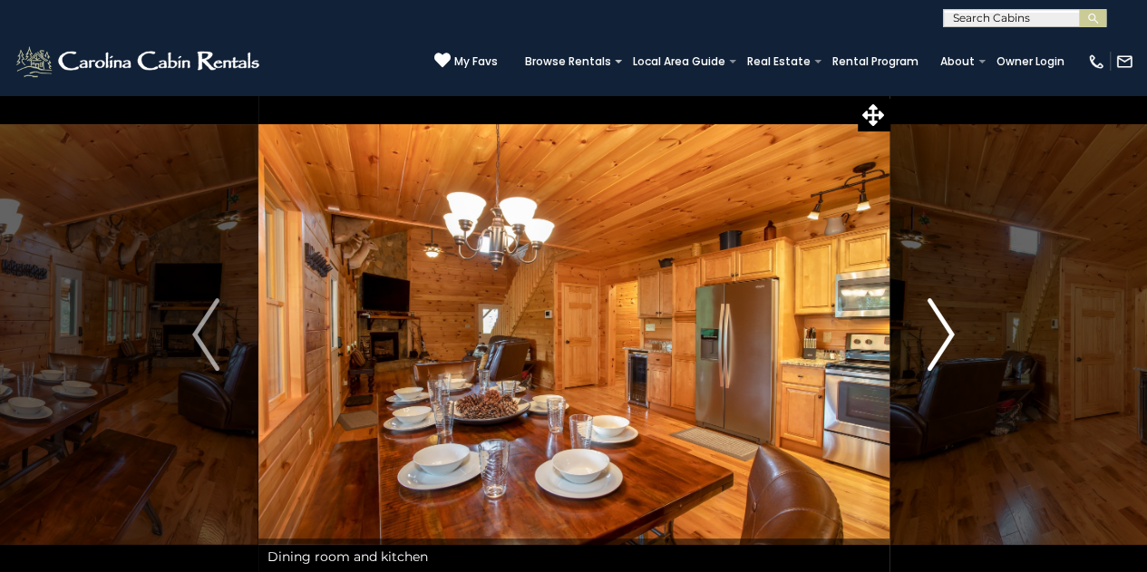
click at [941, 333] on img "Next" at bounding box center [941, 334] width 27 height 73
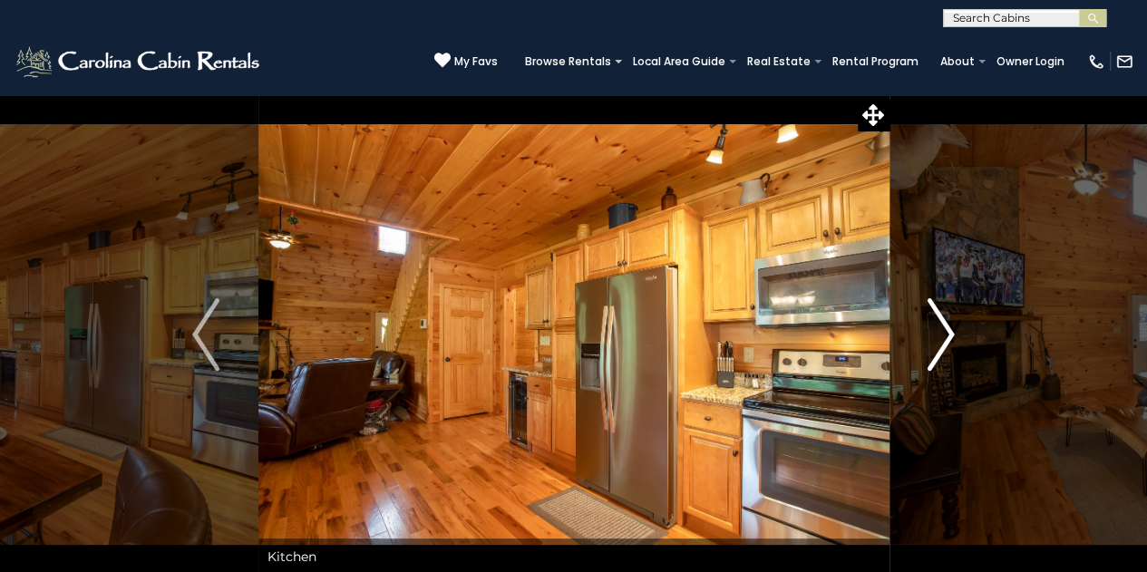
click at [941, 333] on img "Next" at bounding box center [941, 334] width 27 height 73
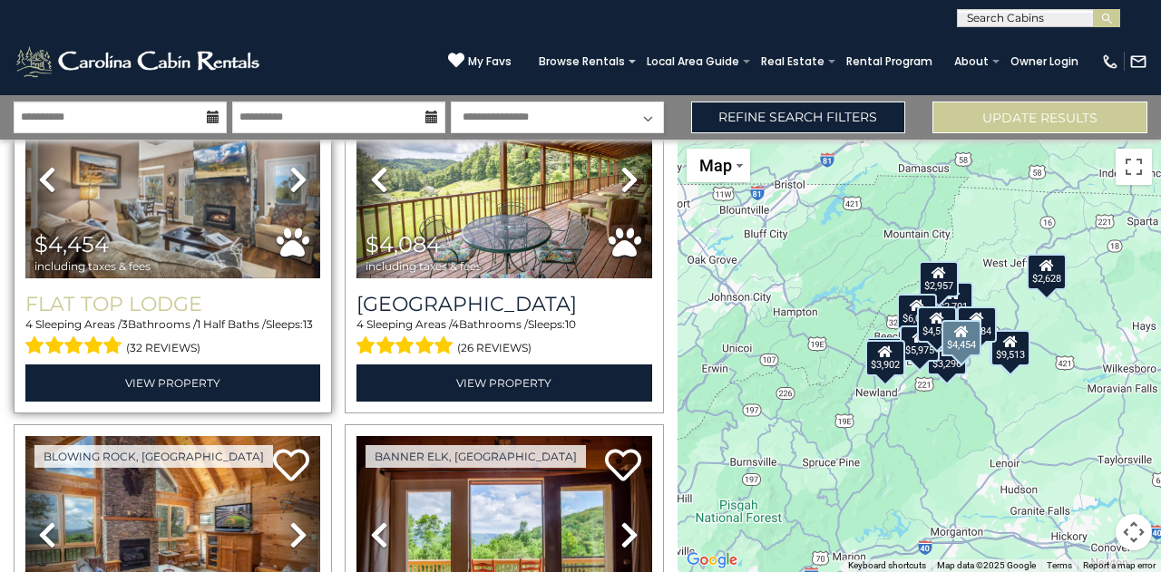
scroll to position [1188, 0]
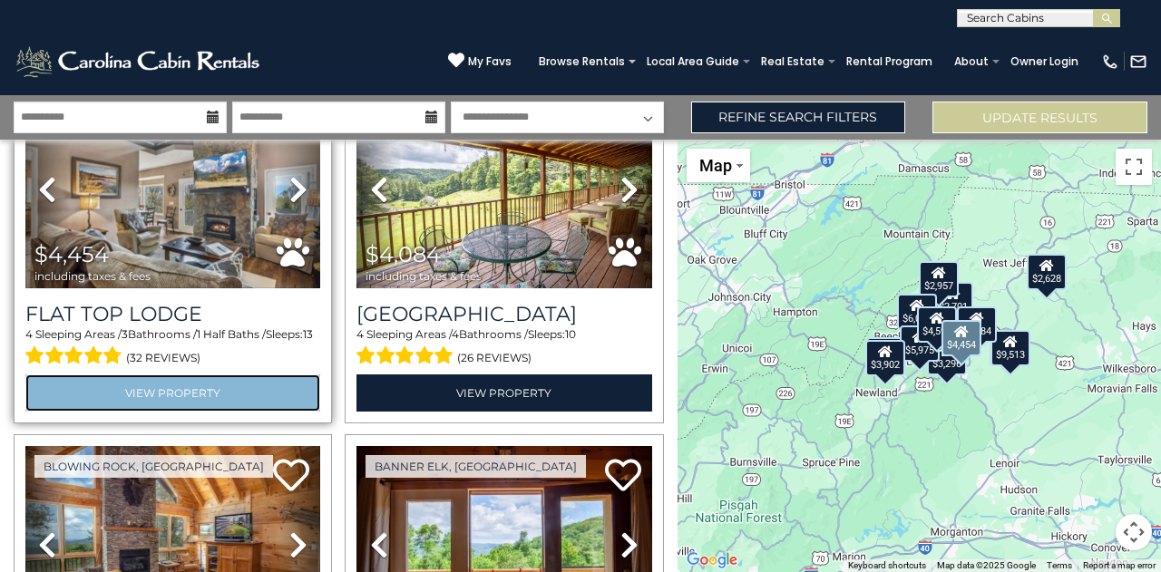
click at [150, 377] on link "View Property" at bounding box center [172, 393] width 295 height 37
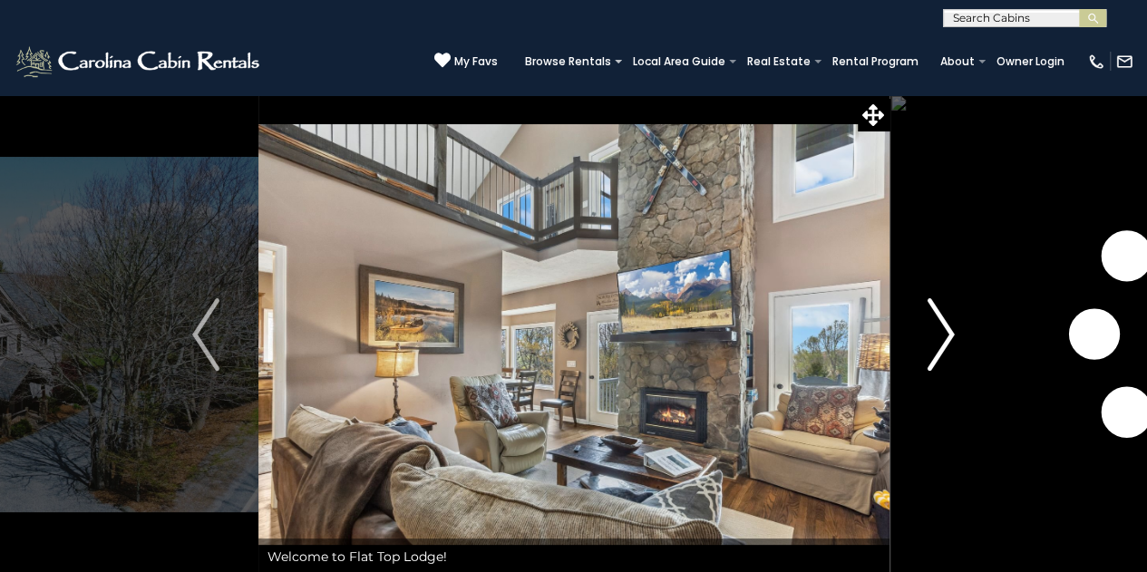
click at [928, 354] on img "Next" at bounding box center [941, 334] width 27 height 73
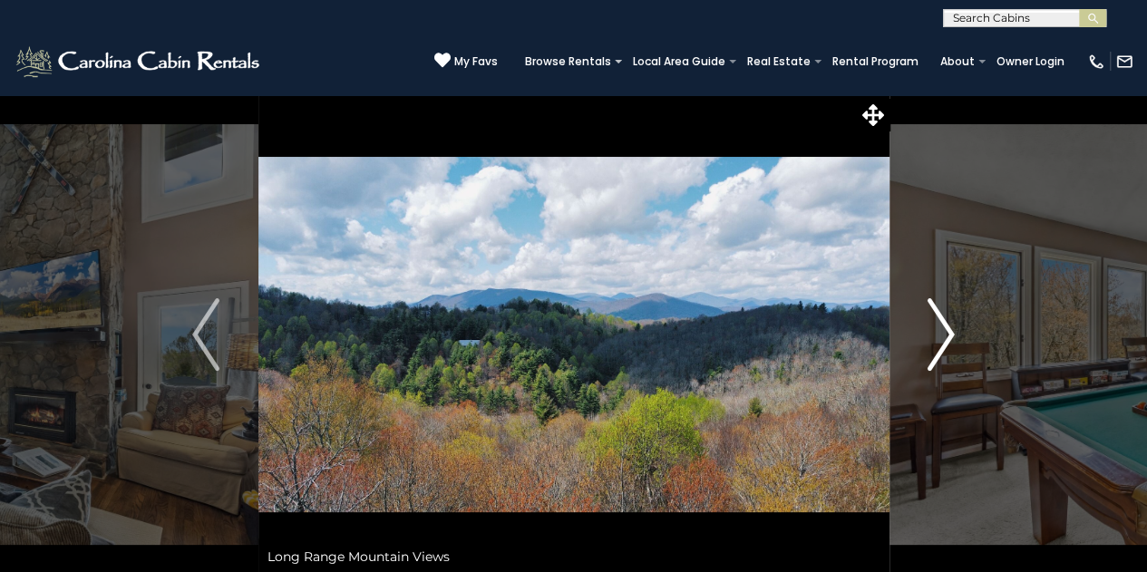
click at [928, 354] on img "Next" at bounding box center [941, 334] width 27 height 73
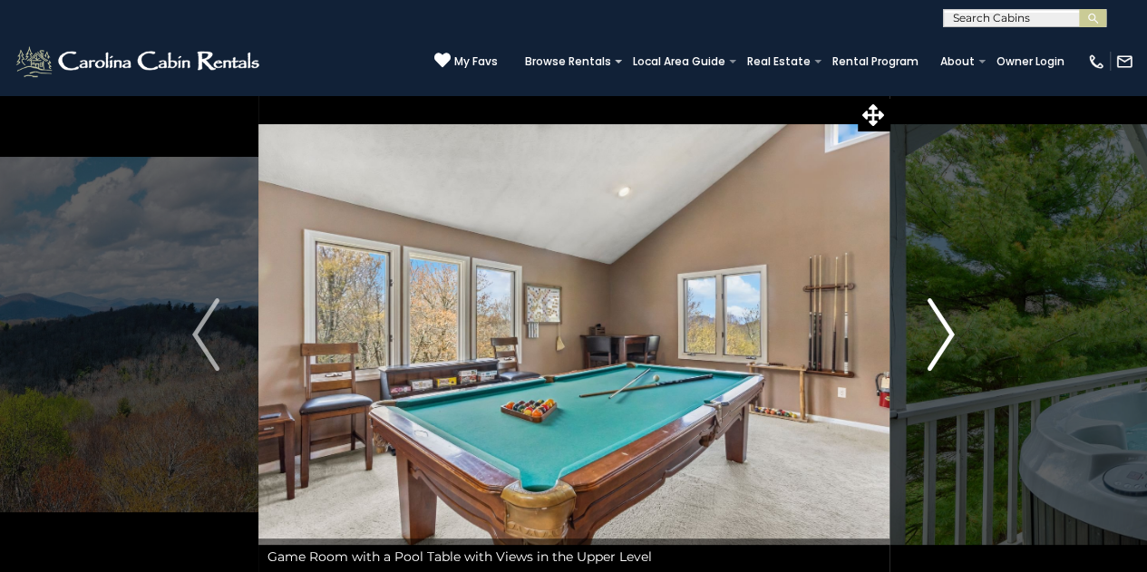
click at [928, 354] on img "Next" at bounding box center [941, 334] width 27 height 73
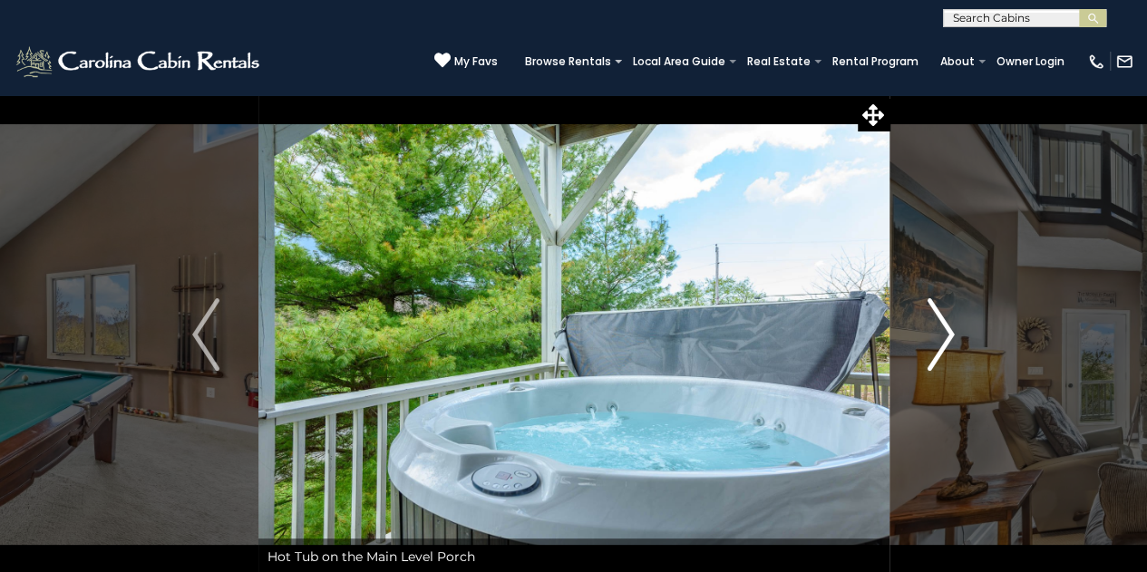
click at [928, 354] on img "Next" at bounding box center [941, 334] width 27 height 73
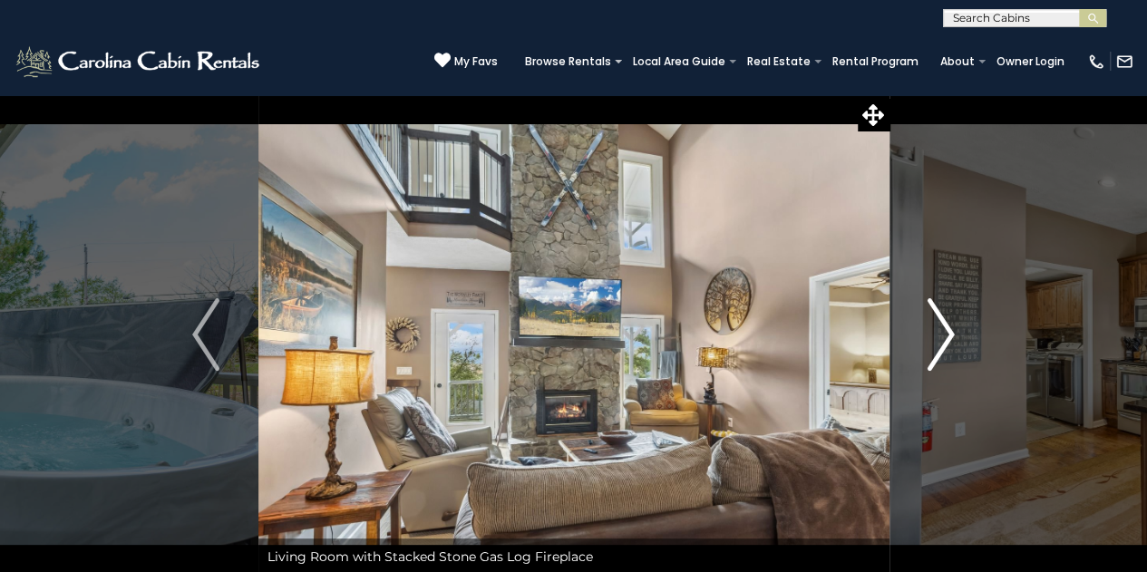
click at [928, 354] on img "Next" at bounding box center [941, 334] width 27 height 73
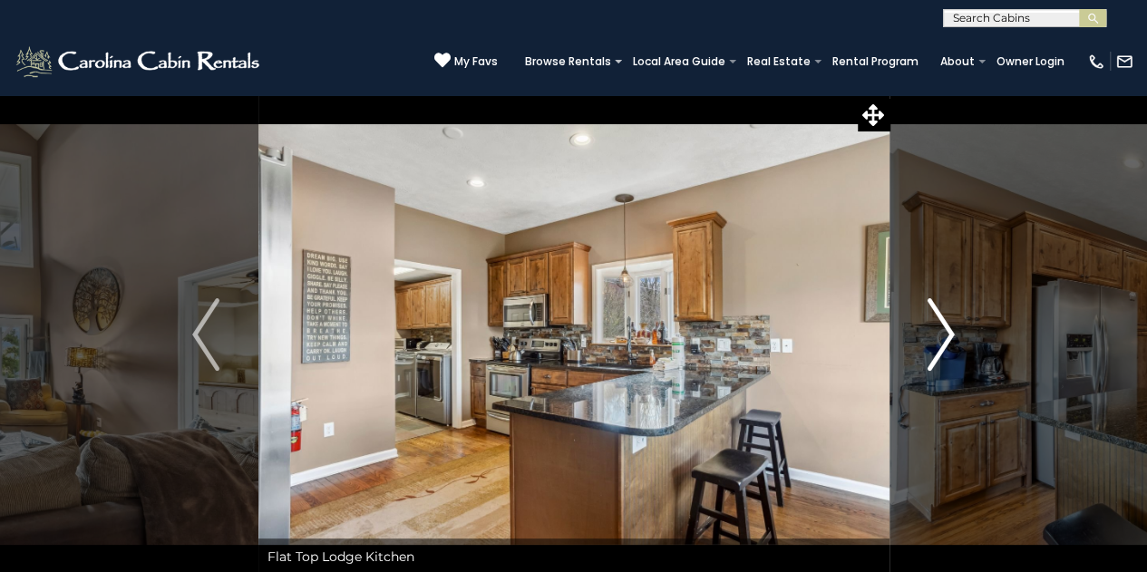
click at [928, 354] on img "Next" at bounding box center [941, 334] width 27 height 73
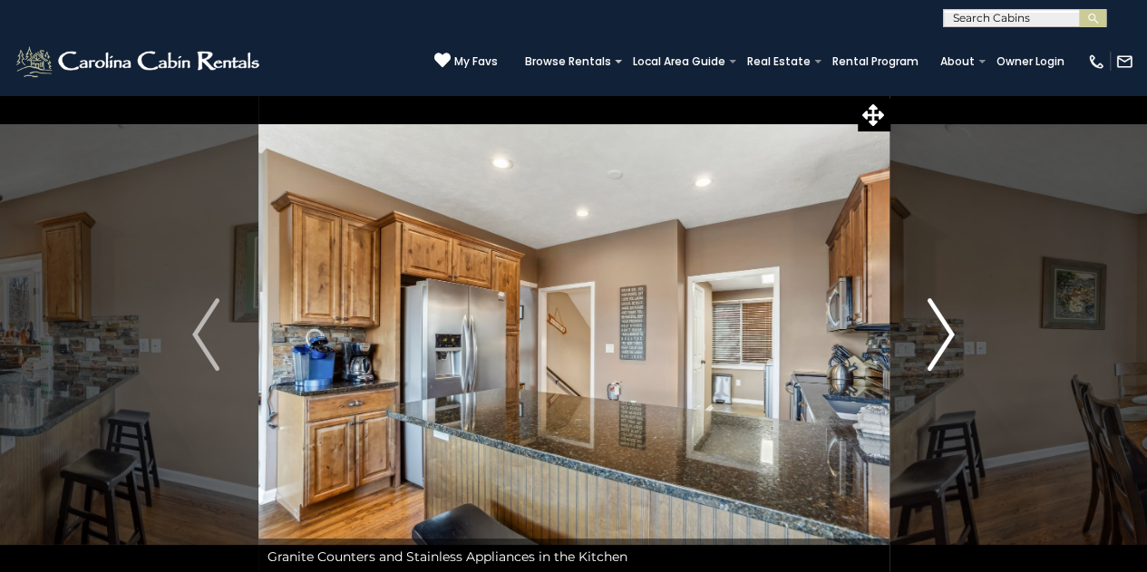
click at [928, 354] on img "Next" at bounding box center [941, 334] width 27 height 73
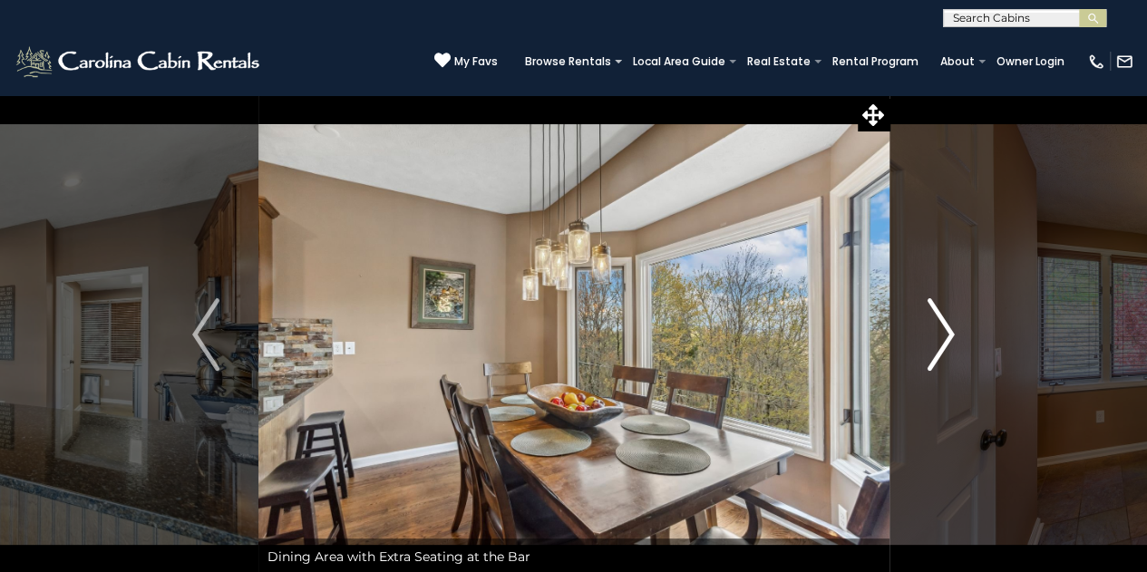
click at [928, 354] on img "Next" at bounding box center [941, 334] width 27 height 73
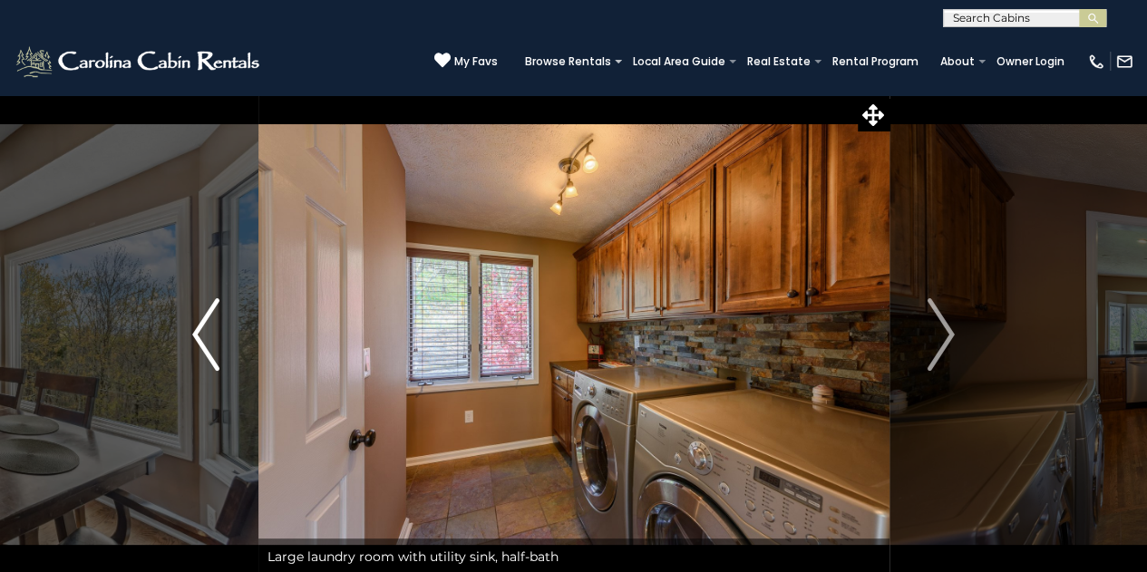
click at [205, 335] on img "Previous" at bounding box center [205, 334] width 27 height 73
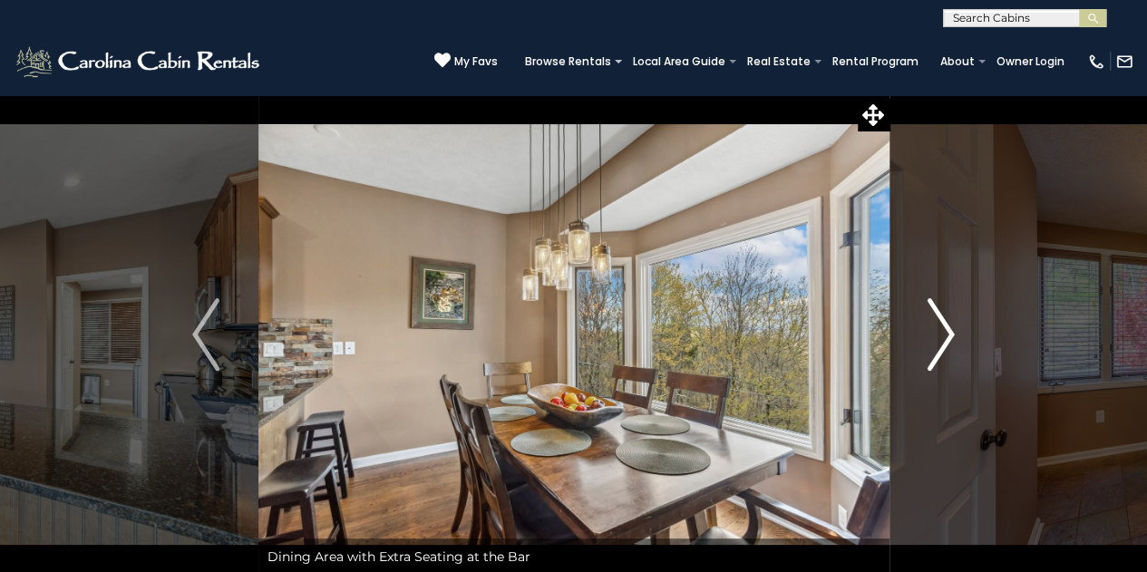
click at [937, 351] on img "Next" at bounding box center [941, 334] width 27 height 73
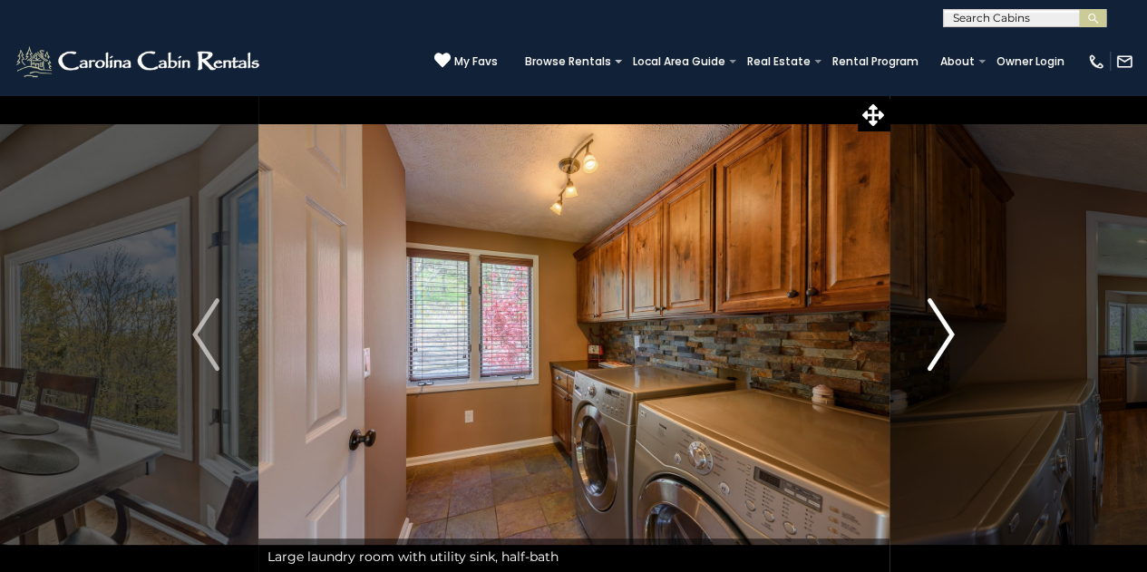
click at [937, 351] on img "Next" at bounding box center [941, 334] width 27 height 73
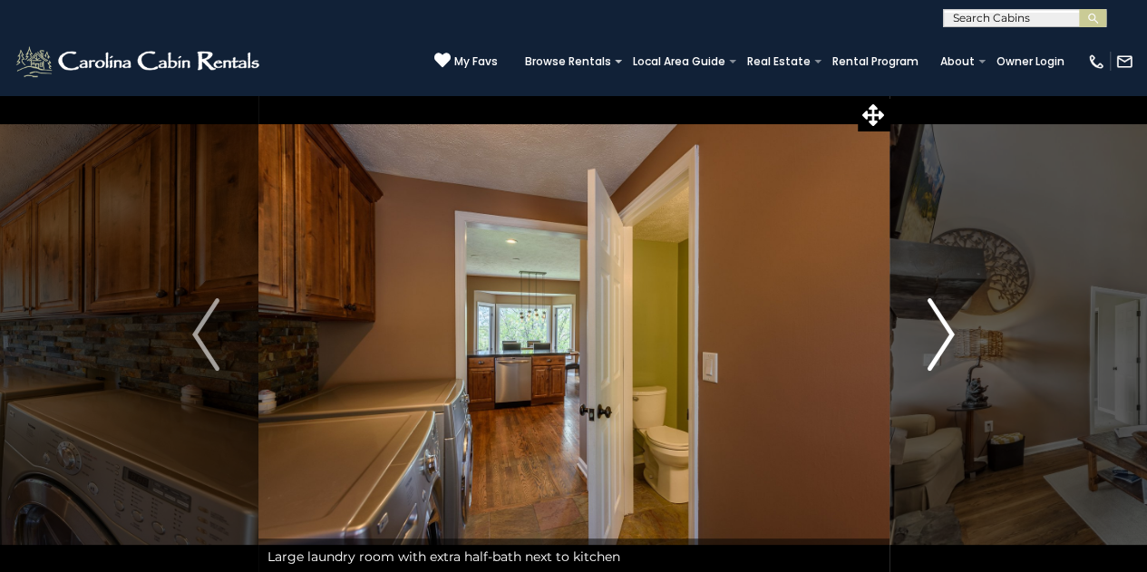
click at [937, 351] on img "Next" at bounding box center [941, 334] width 27 height 73
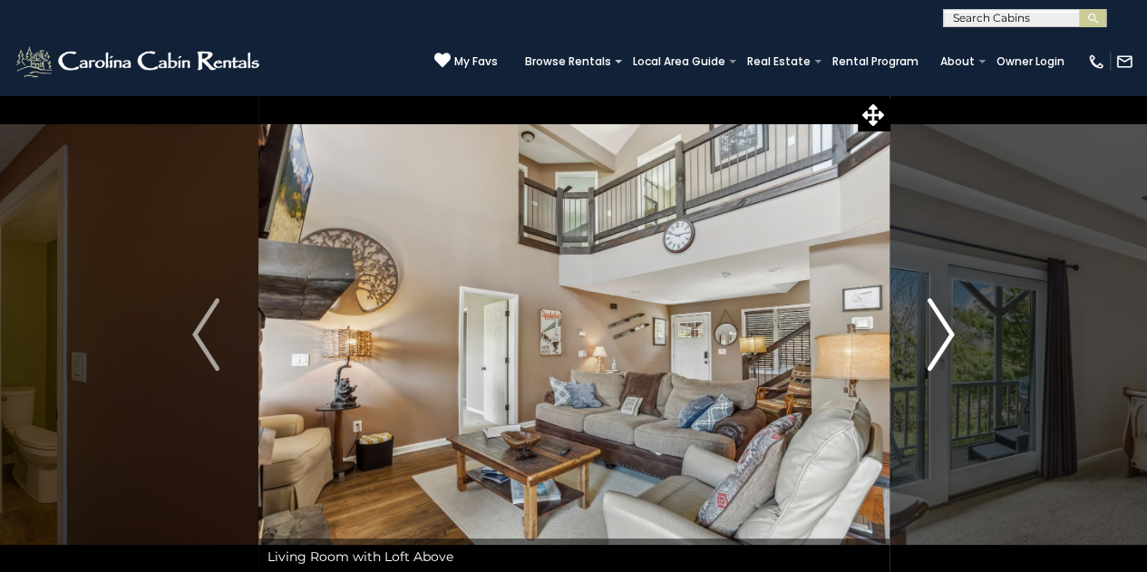
click at [937, 351] on img "Next" at bounding box center [941, 334] width 27 height 73
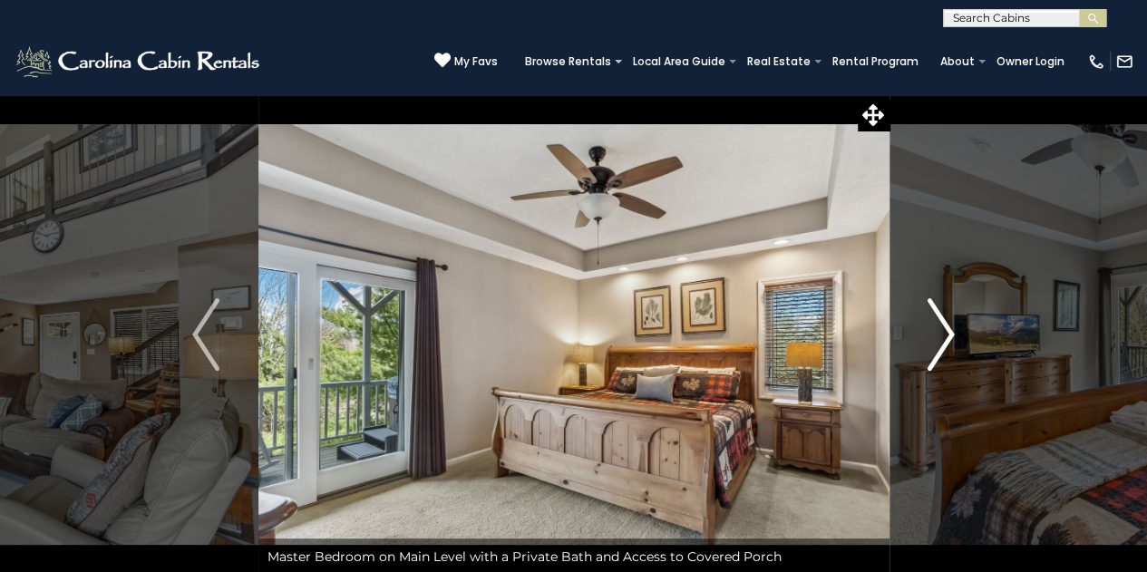
click at [937, 351] on img "Next" at bounding box center [941, 334] width 27 height 73
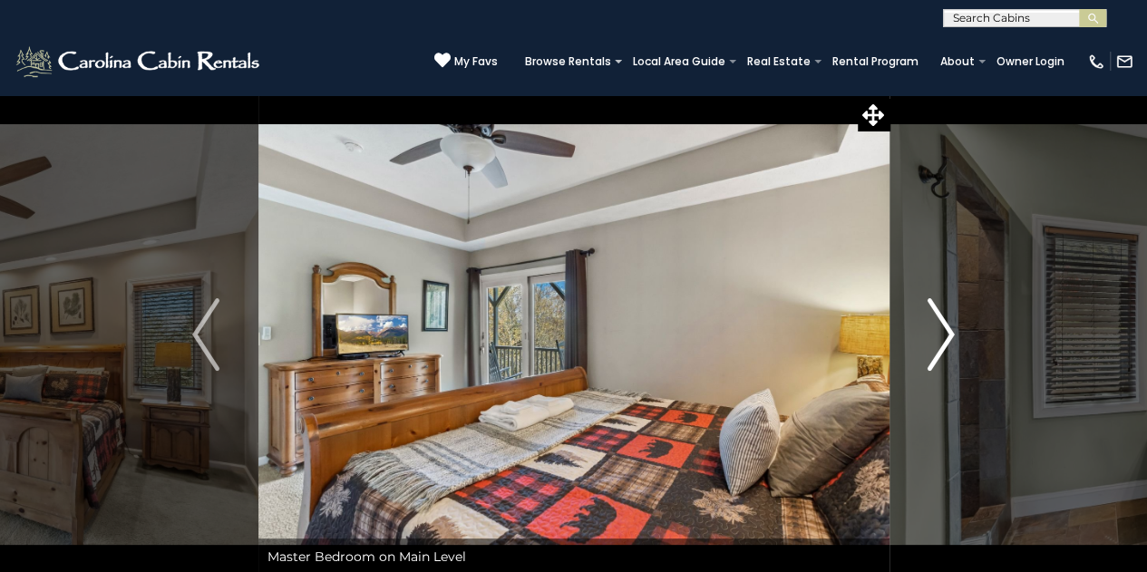
click at [937, 351] on img "Next" at bounding box center [941, 334] width 27 height 73
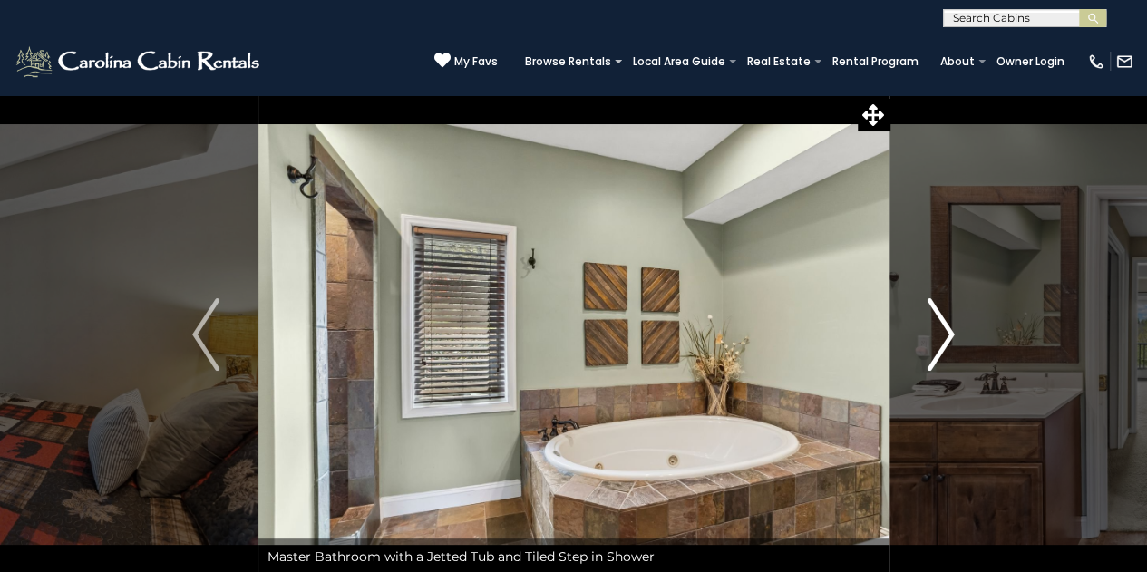
click at [937, 351] on img "Next" at bounding box center [941, 334] width 27 height 73
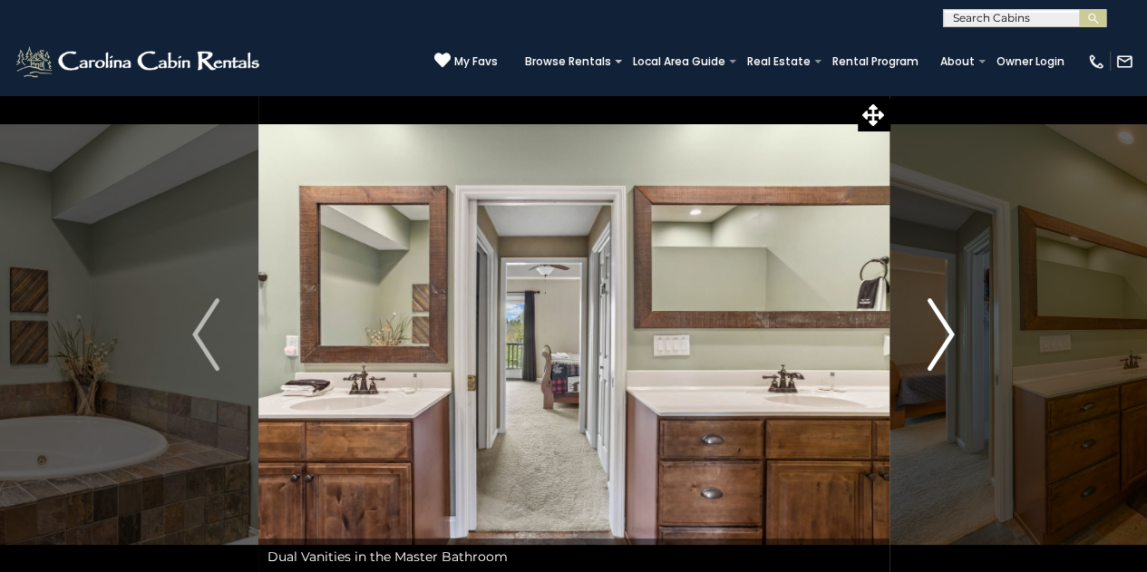
click at [937, 351] on img "Next" at bounding box center [941, 334] width 27 height 73
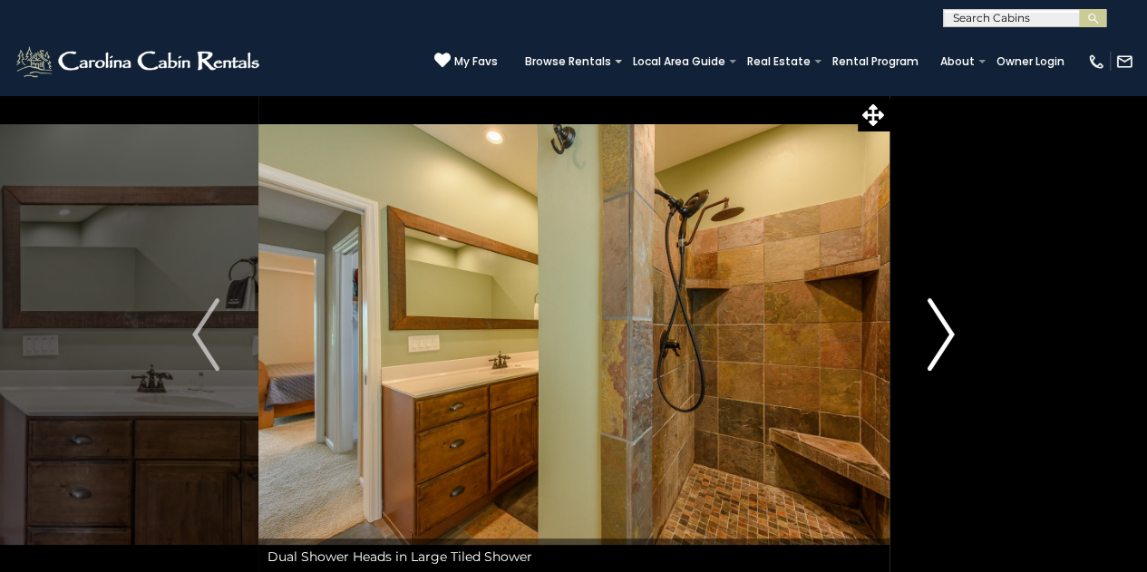
click at [937, 351] on img "Next" at bounding box center [941, 334] width 27 height 73
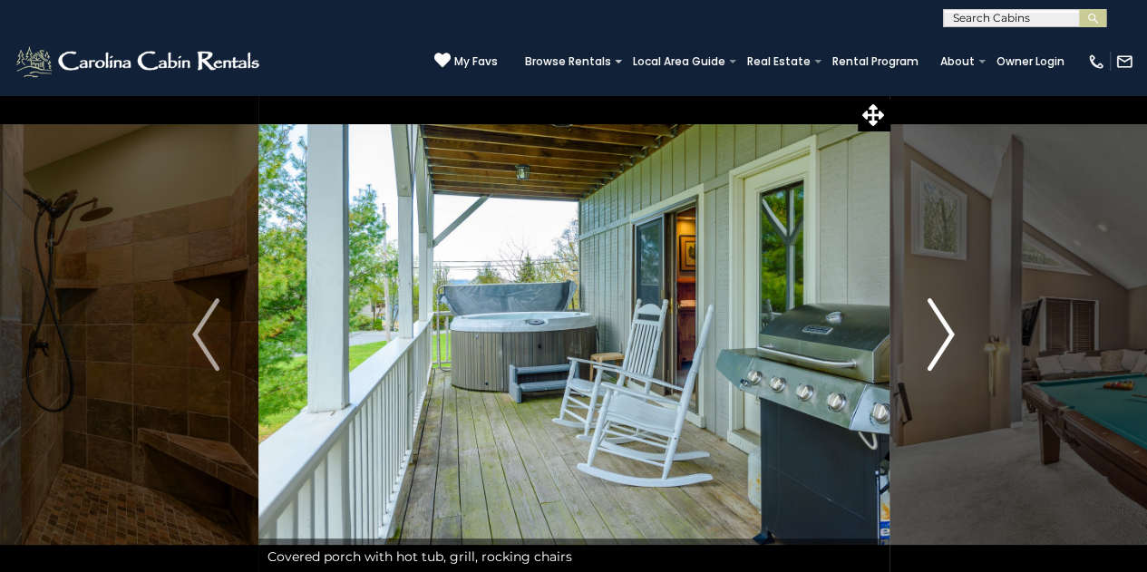
click at [937, 351] on img "Next" at bounding box center [941, 334] width 27 height 73
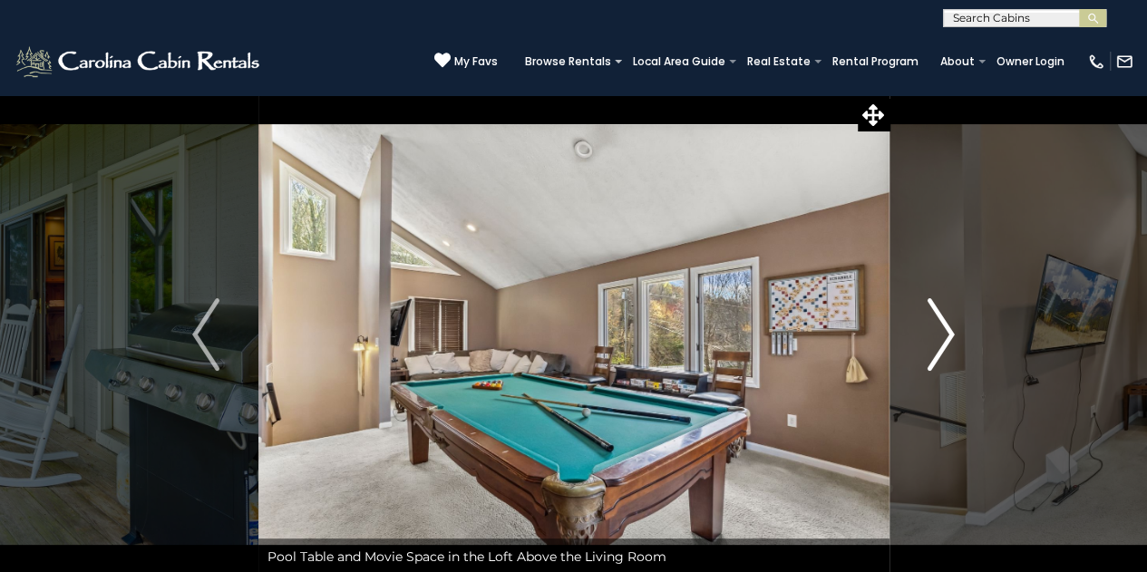
click at [937, 351] on img "Next" at bounding box center [941, 334] width 27 height 73
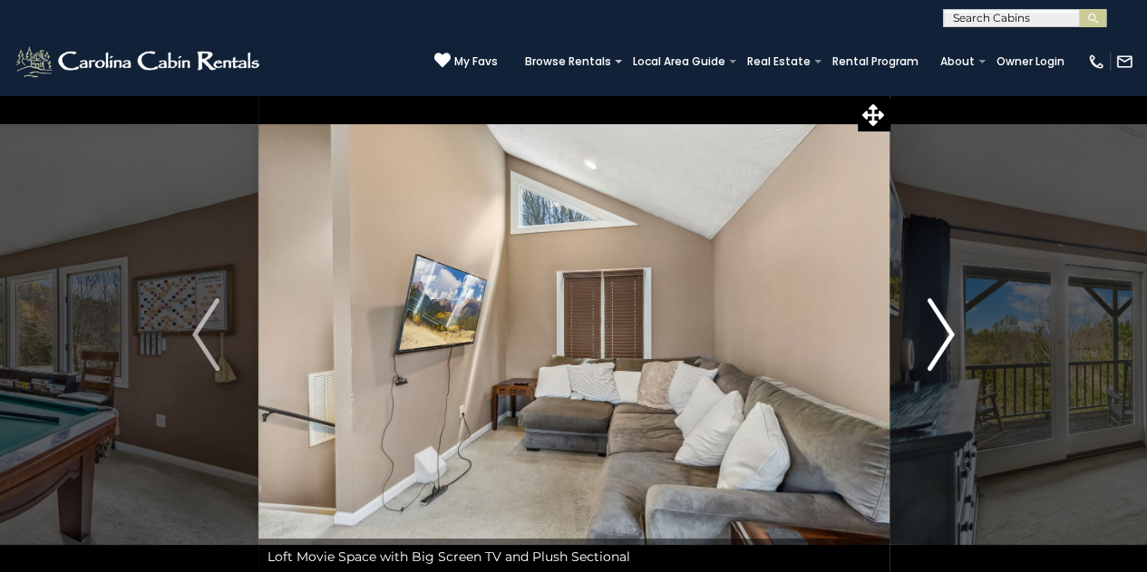
click at [937, 351] on img "Next" at bounding box center [941, 334] width 27 height 73
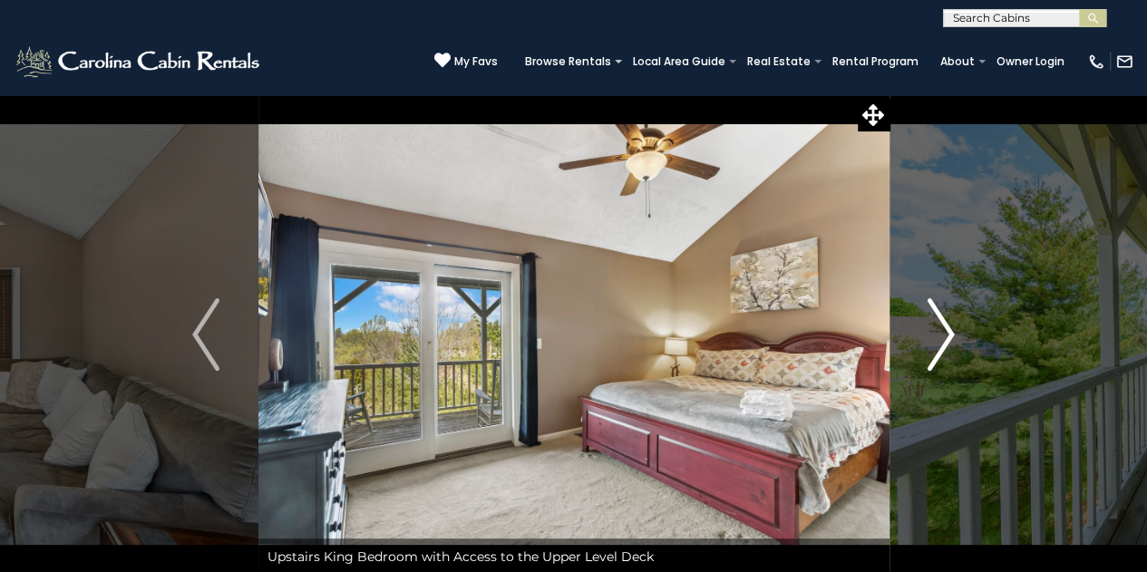
click at [937, 351] on img "Next" at bounding box center [941, 334] width 27 height 73
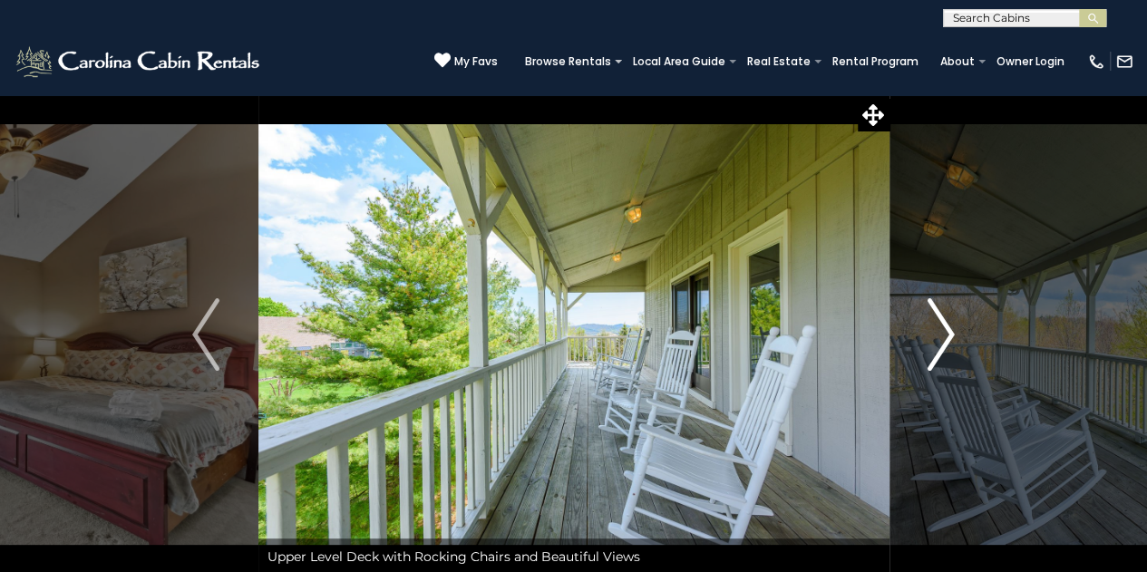
click at [937, 351] on img "Next" at bounding box center [941, 334] width 27 height 73
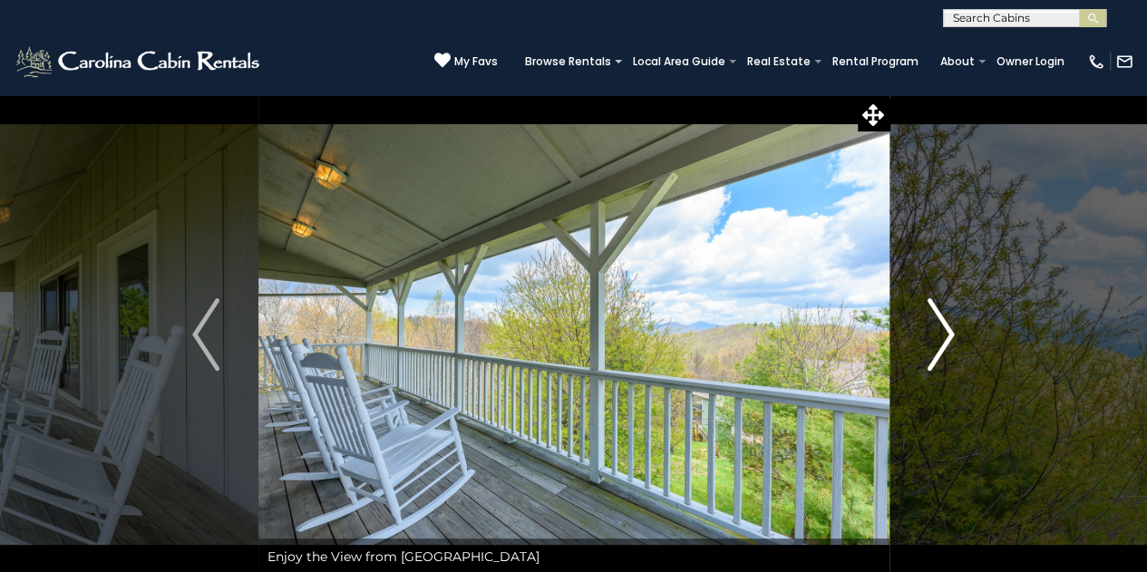
click at [937, 351] on img "Next" at bounding box center [941, 334] width 27 height 73
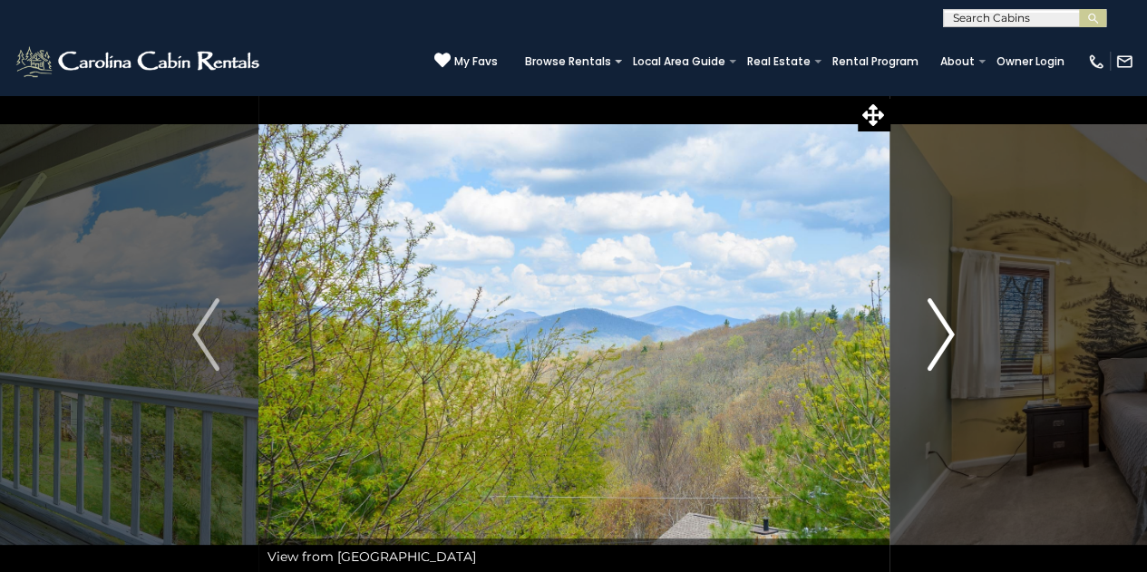
click at [937, 351] on img "Next" at bounding box center [941, 334] width 27 height 73
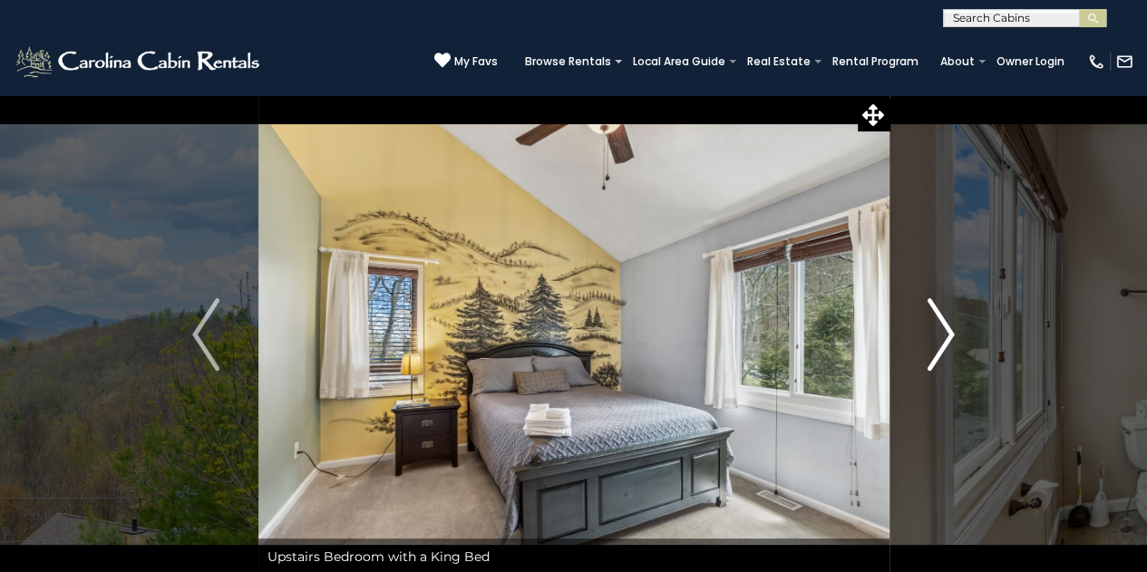
click at [937, 351] on img "Next" at bounding box center [941, 334] width 27 height 73
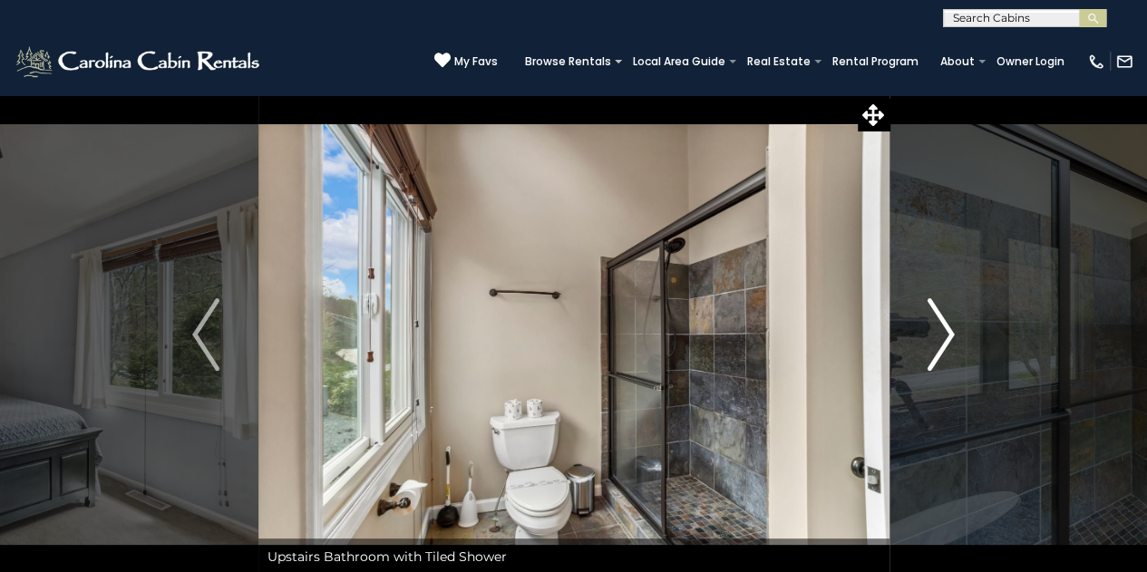
click at [937, 351] on img "Next" at bounding box center [941, 334] width 27 height 73
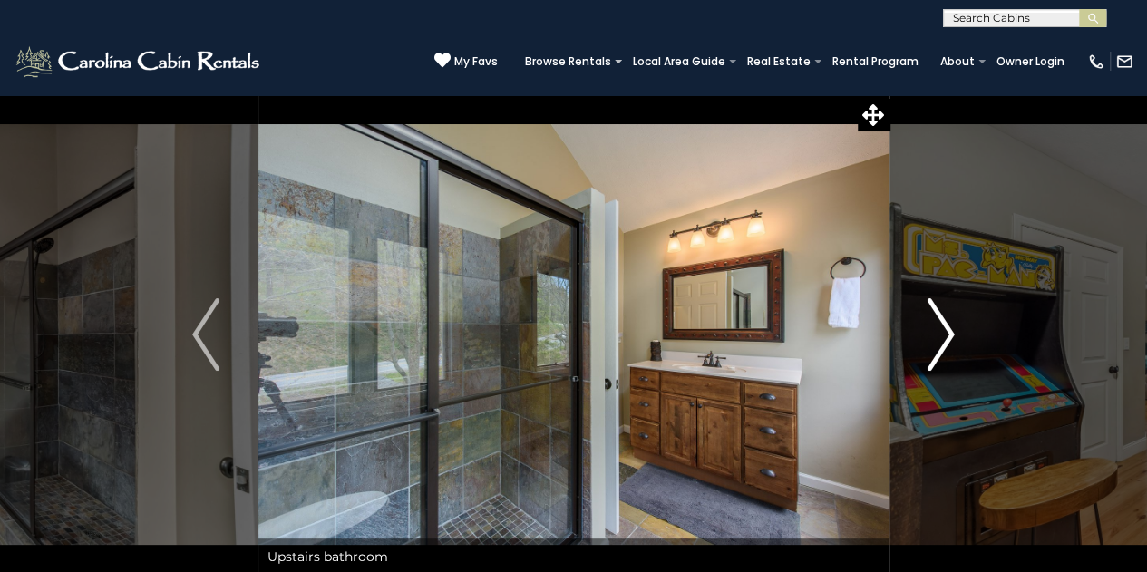
click at [937, 351] on img "Next" at bounding box center [941, 334] width 27 height 73
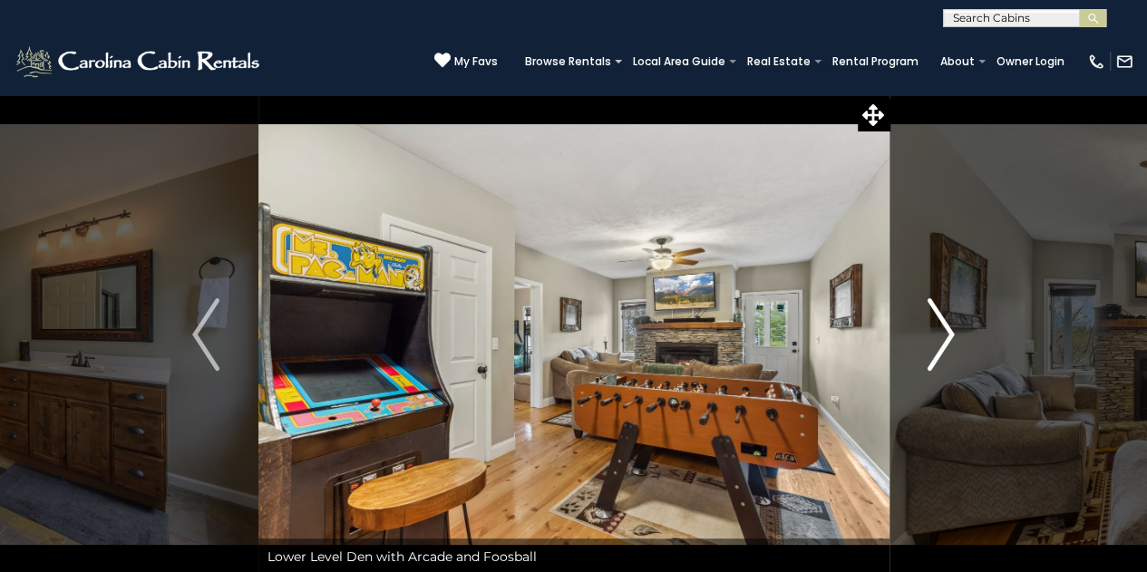
click at [937, 351] on img "Next" at bounding box center [941, 334] width 27 height 73
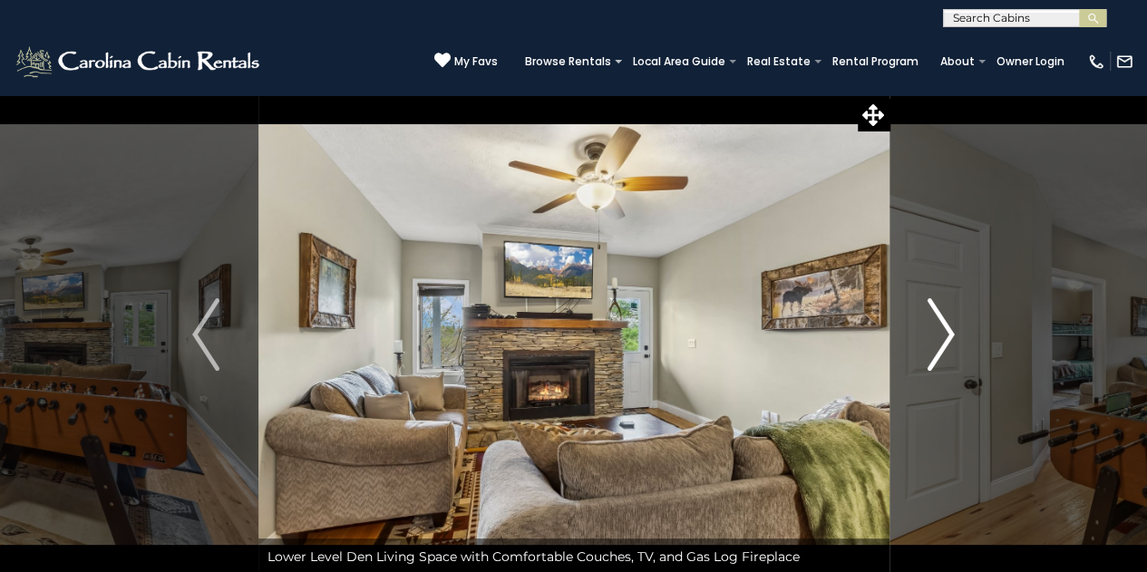
click at [937, 351] on img "Next" at bounding box center [941, 334] width 27 height 73
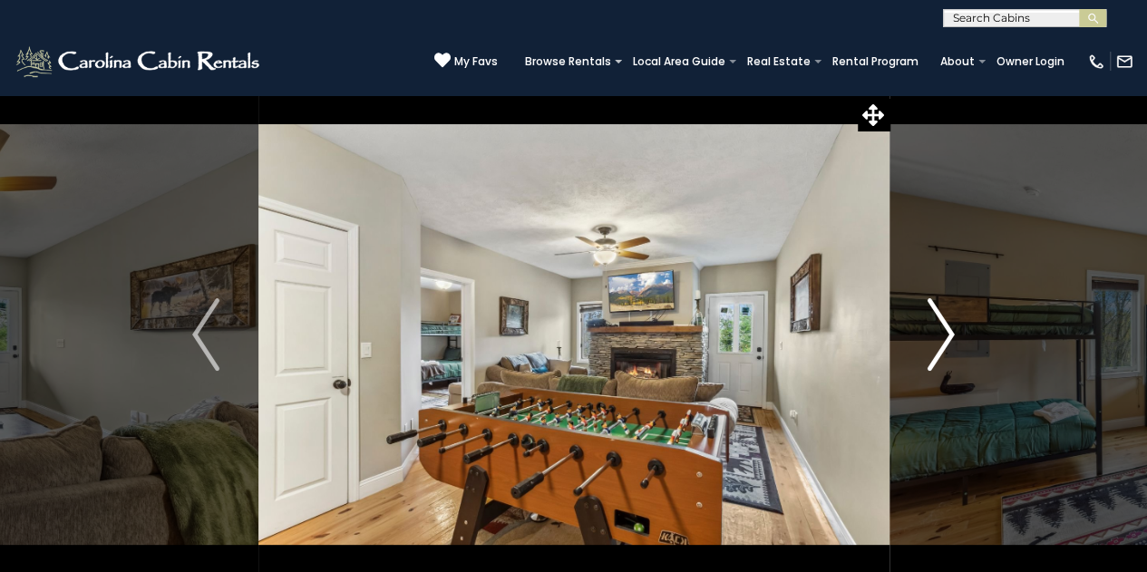
click at [937, 351] on img "Next" at bounding box center [941, 334] width 27 height 73
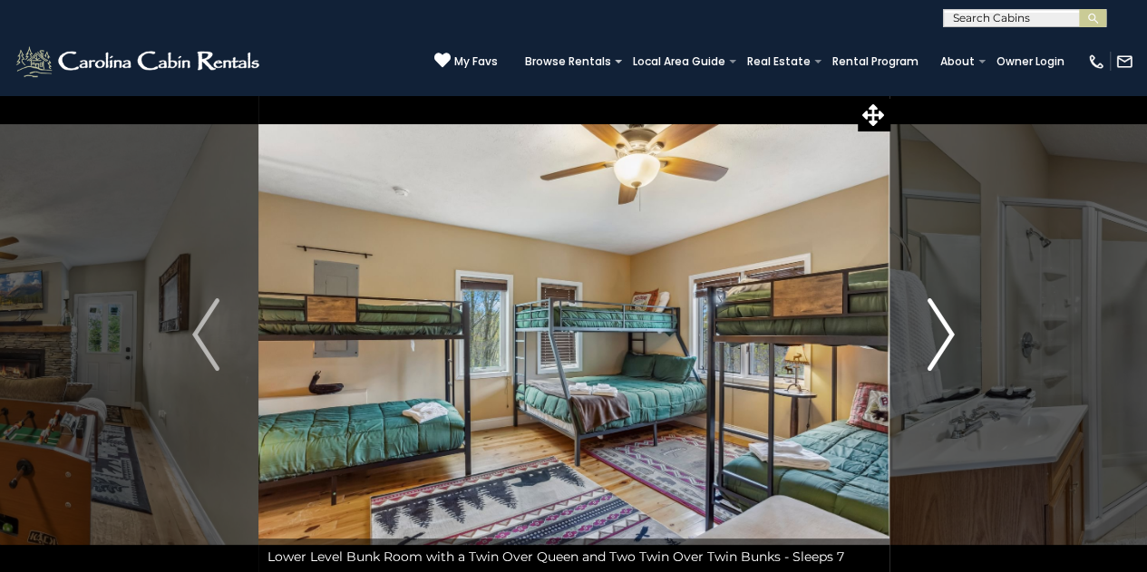
click at [937, 351] on img "Next" at bounding box center [941, 334] width 27 height 73
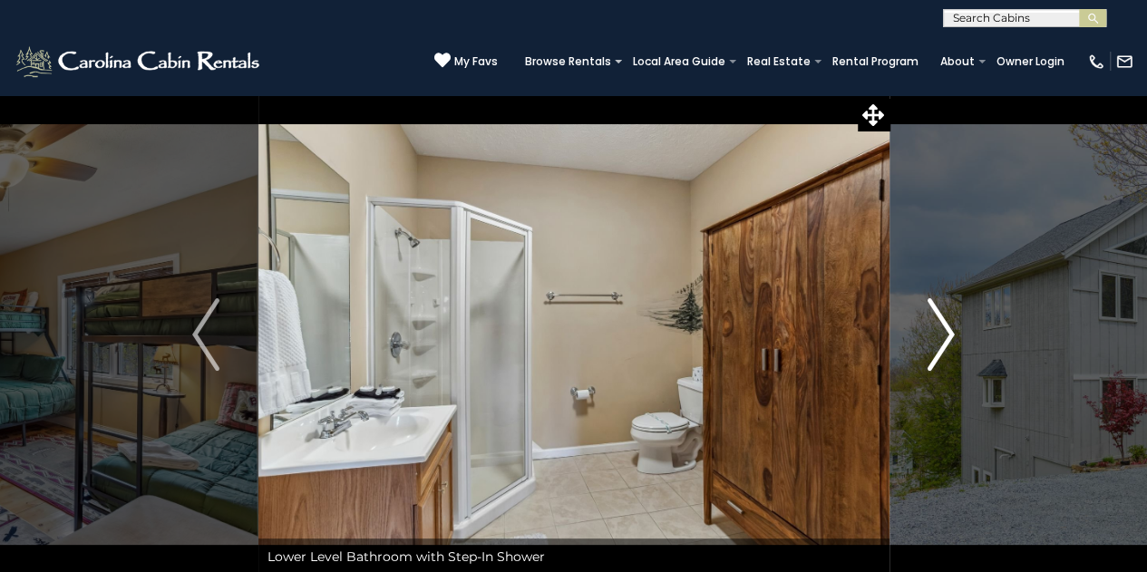
click at [937, 351] on img "Next" at bounding box center [941, 334] width 27 height 73
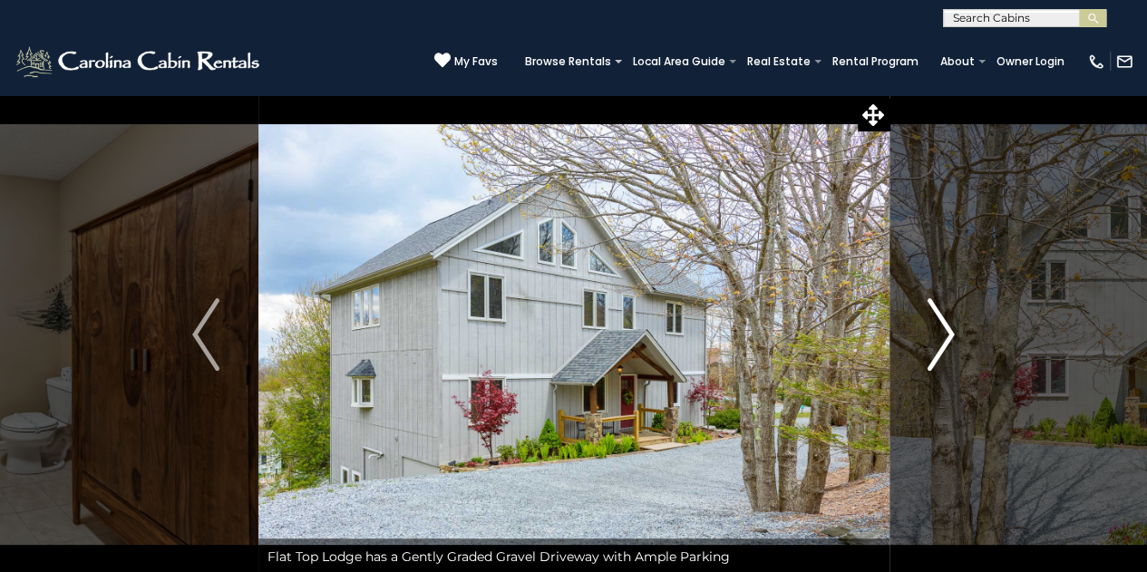
click at [940, 334] on img "Next" at bounding box center [941, 334] width 27 height 73
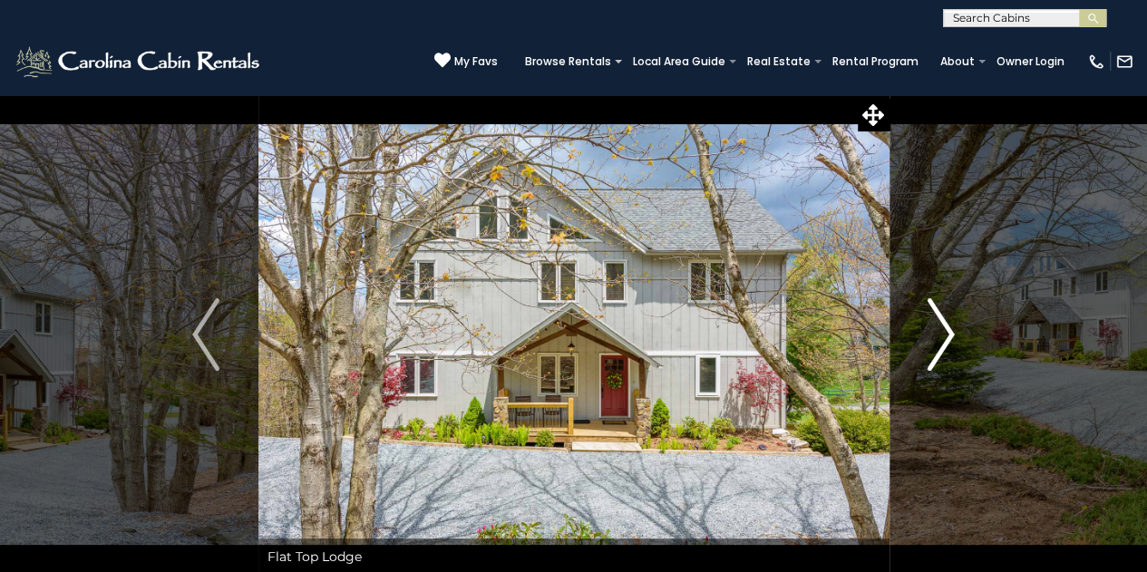
click at [940, 334] on img "Next" at bounding box center [941, 334] width 27 height 73
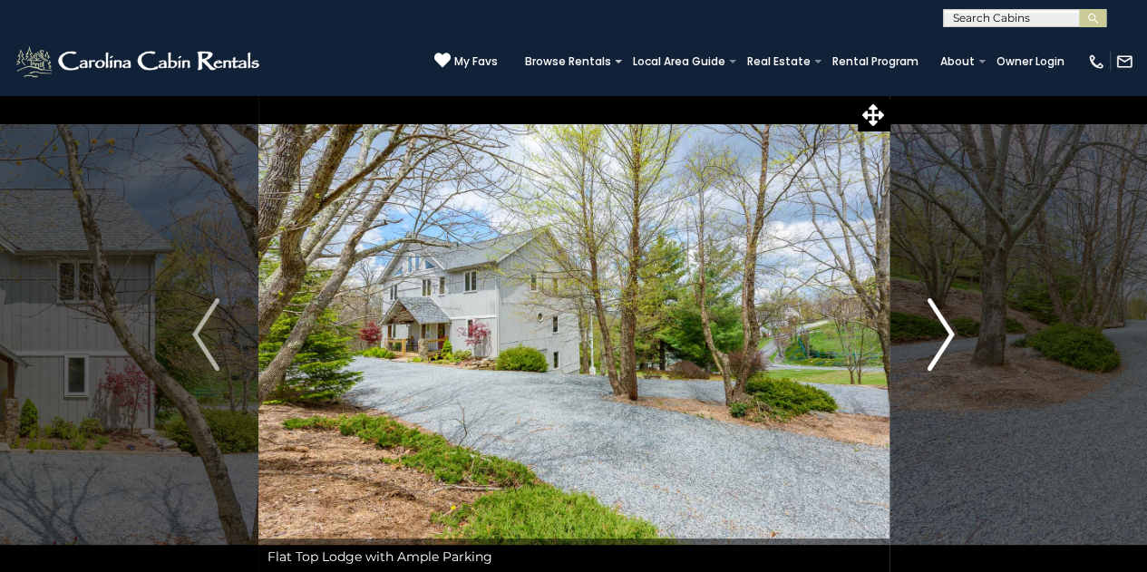
click at [940, 334] on img "Next" at bounding box center [941, 334] width 27 height 73
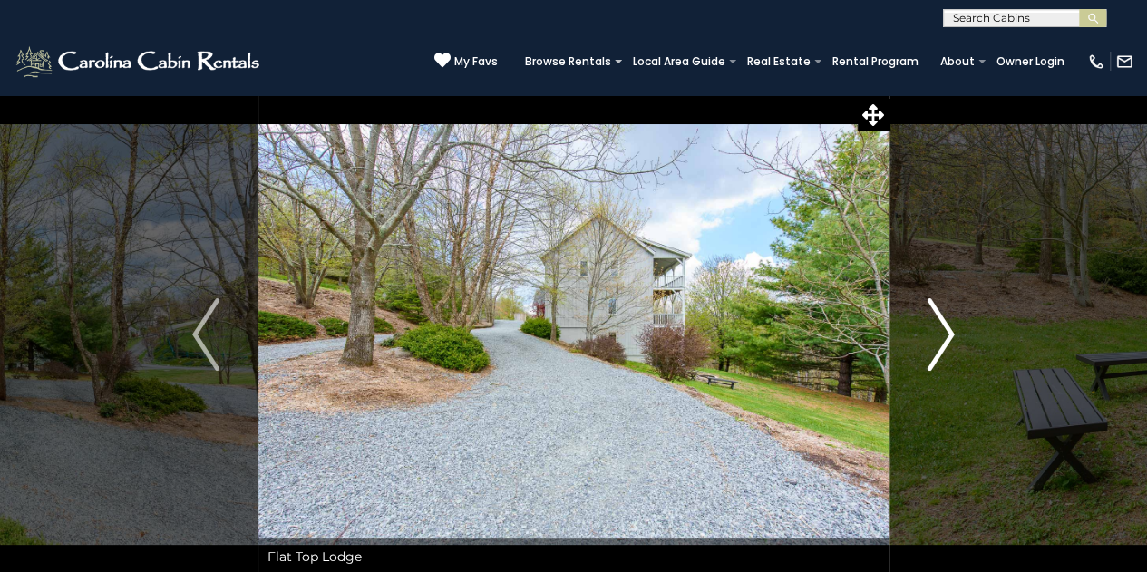
click at [940, 334] on img "Next" at bounding box center [941, 334] width 27 height 73
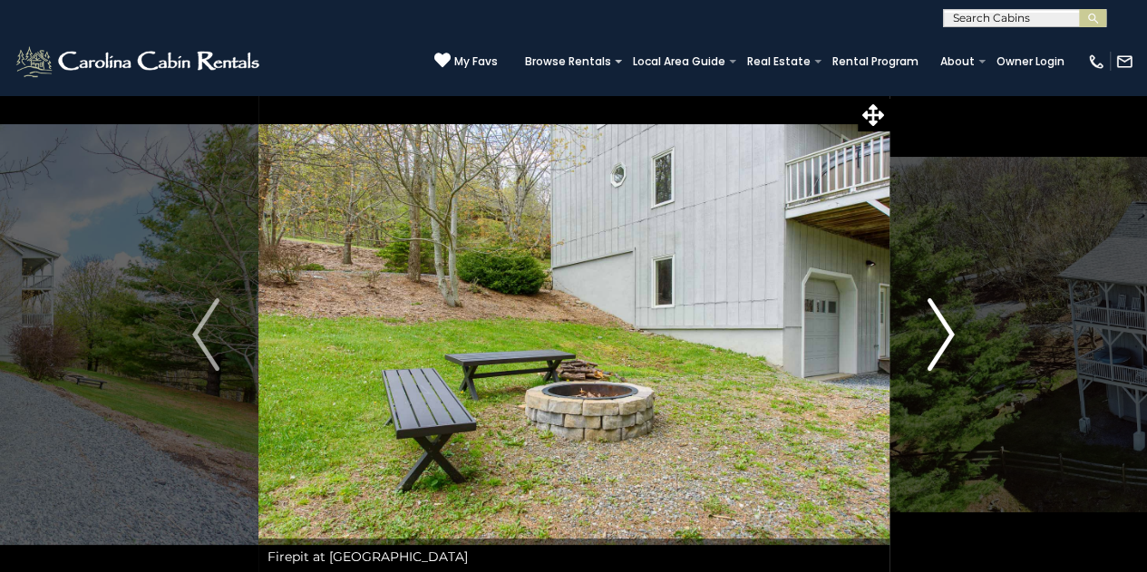
click at [940, 334] on img "Next" at bounding box center [941, 334] width 27 height 73
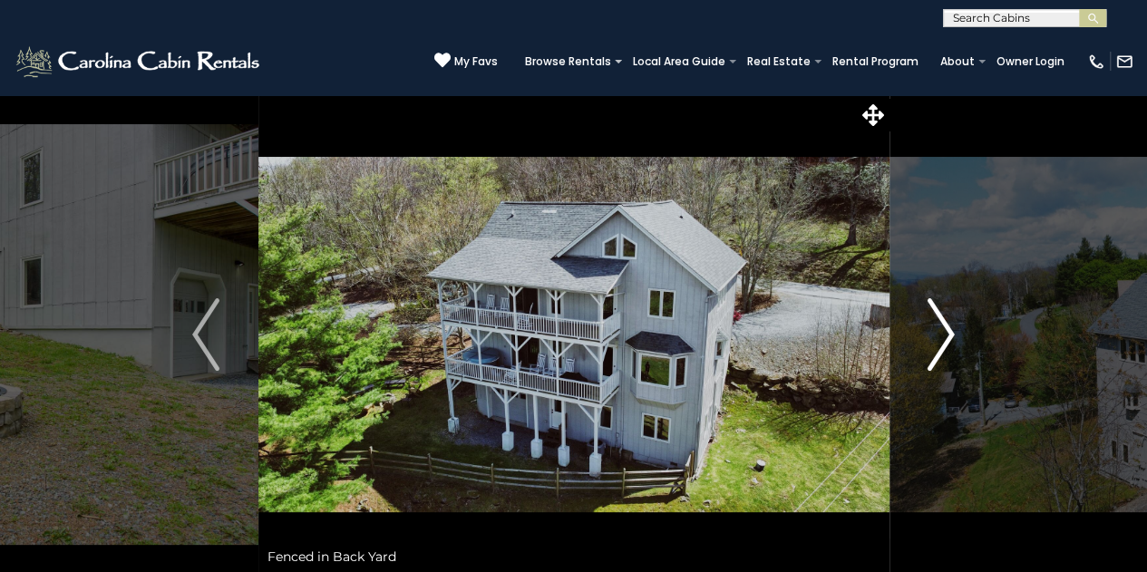
click at [940, 334] on img "Next" at bounding box center [941, 334] width 27 height 73
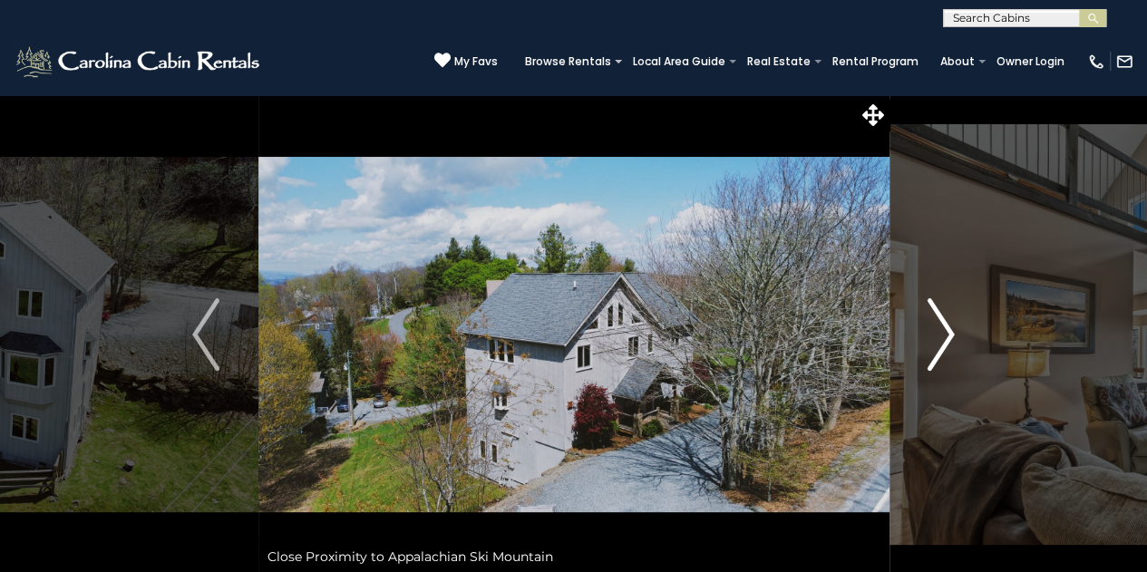
click at [940, 334] on img "Next" at bounding box center [941, 334] width 27 height 73
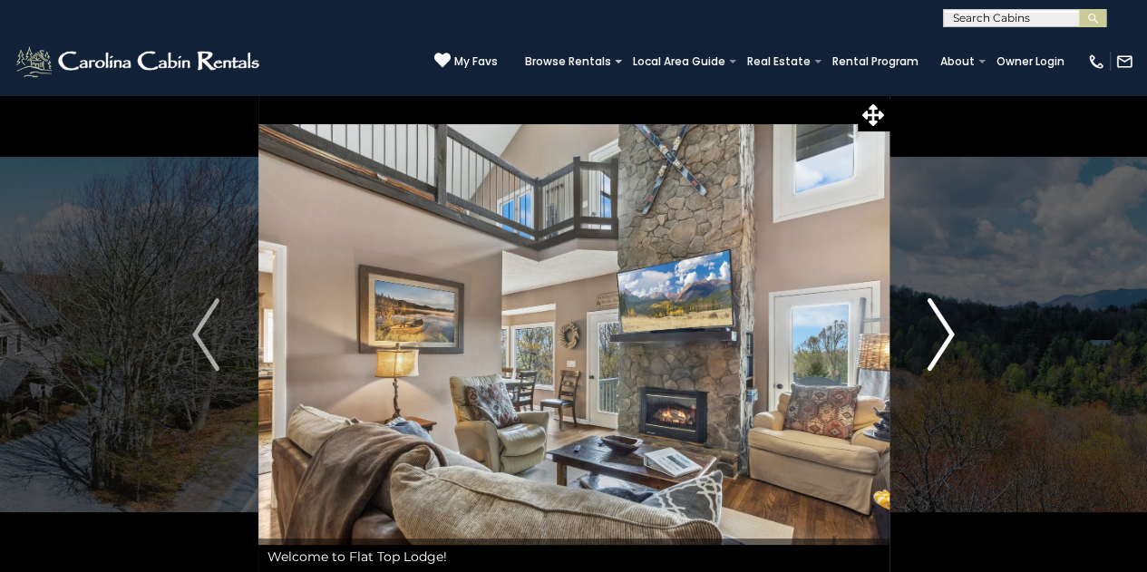
click at [940, 334] on img "Next" at bounding box center [941, 334] width 27 height 73
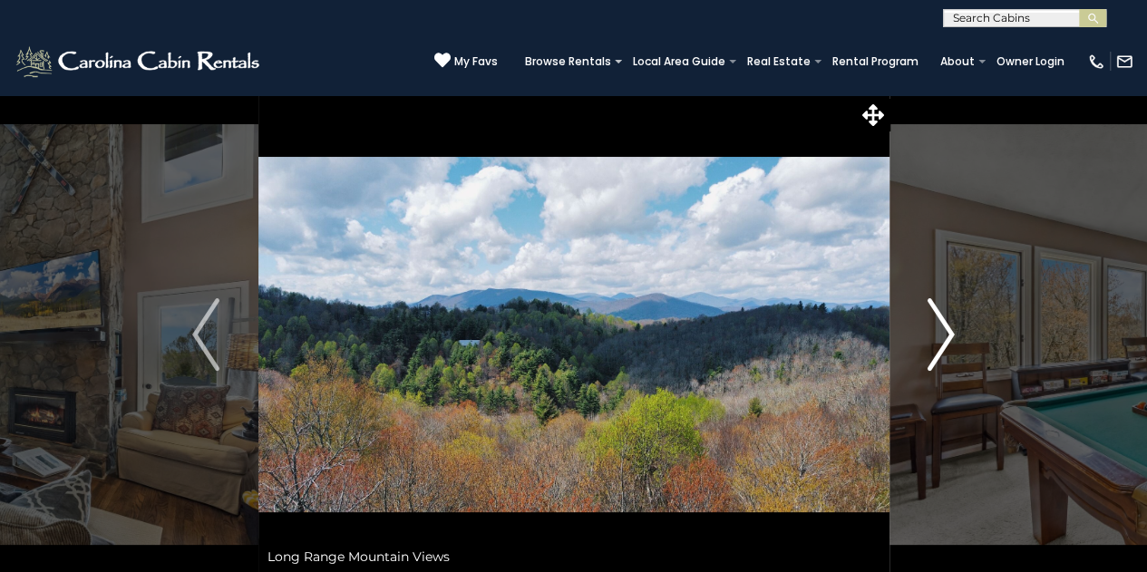
click at [940, 334] on img "Next" at bounding box center [941, 334] width 27 height 73
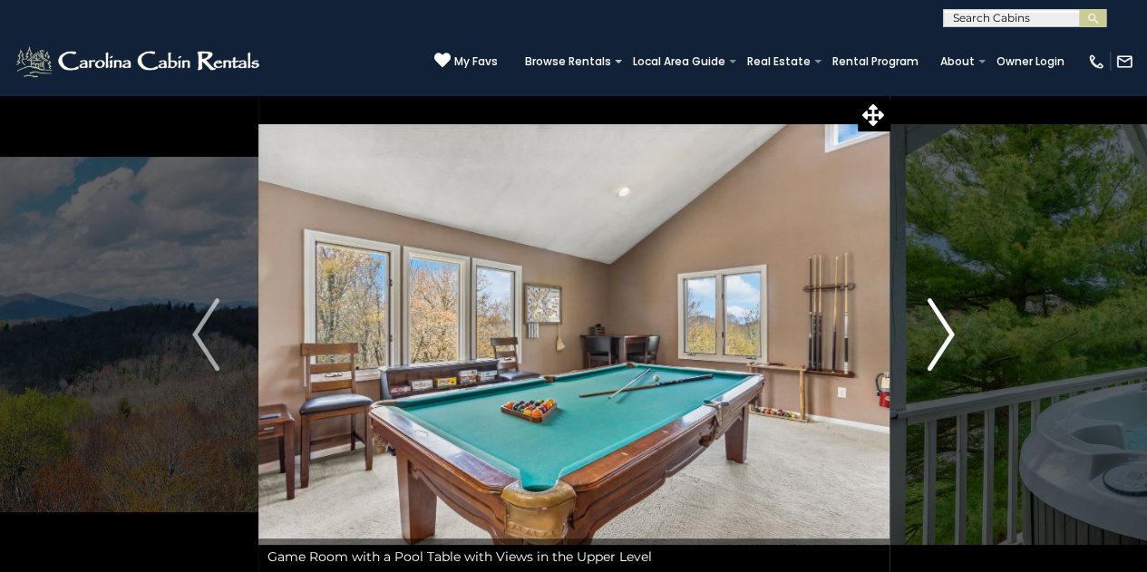
click at [940, 334] on img "Next" at bounding box center [941, 334] width 27 height 73
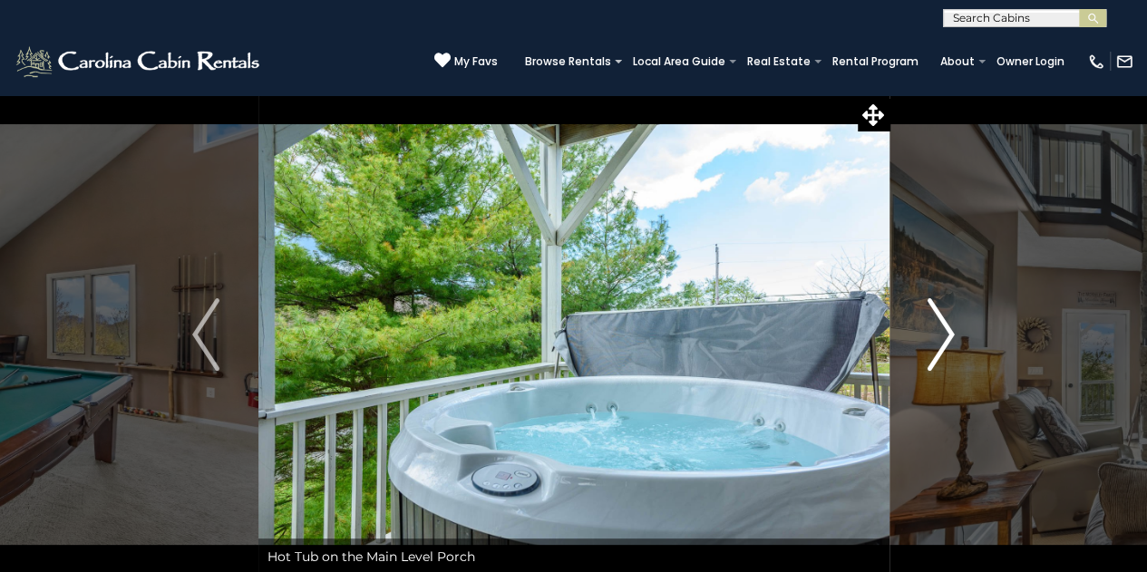
click at [940, 334] on img "Next" at bounding box center [941, 334] width 27 height 73
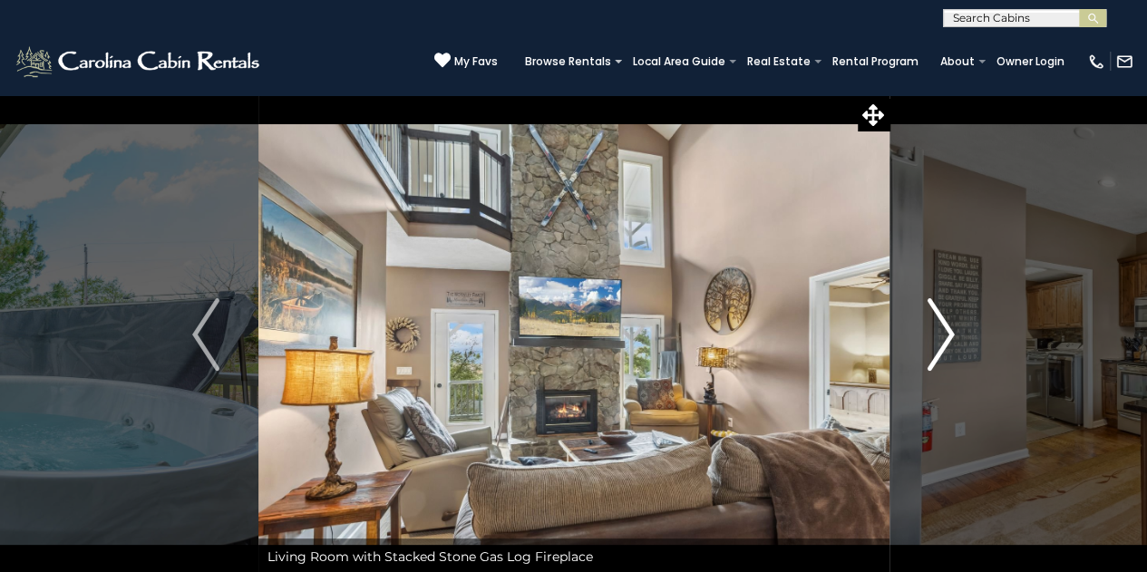
click at [940, 334] on img "Next" at bounding box center [941, 334] width 27 height 73
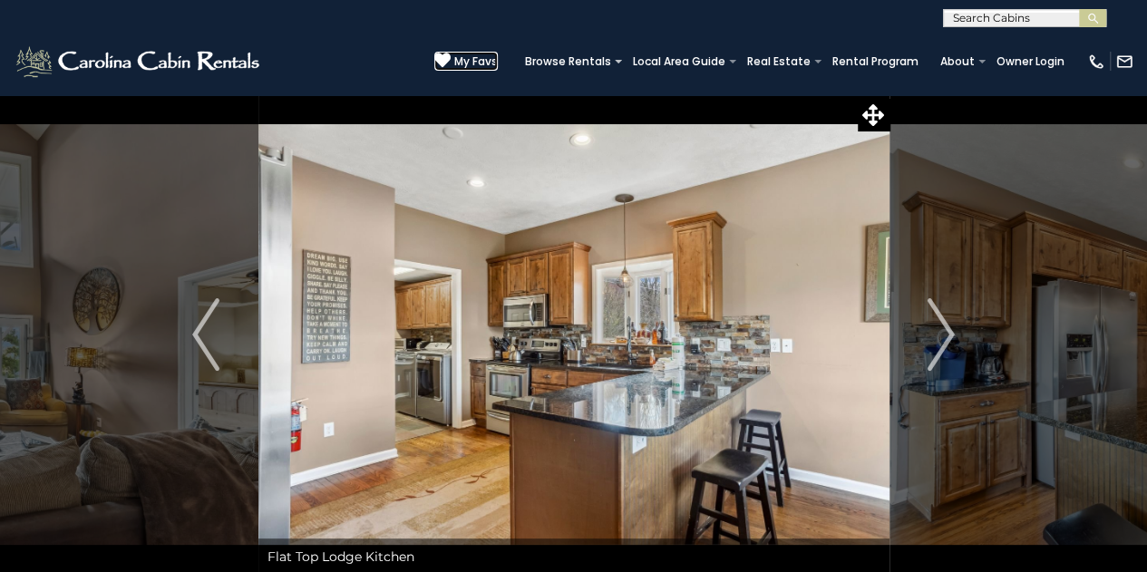
click at [451, 57] on icon at bounding box center [442, 60] width 16 height 16
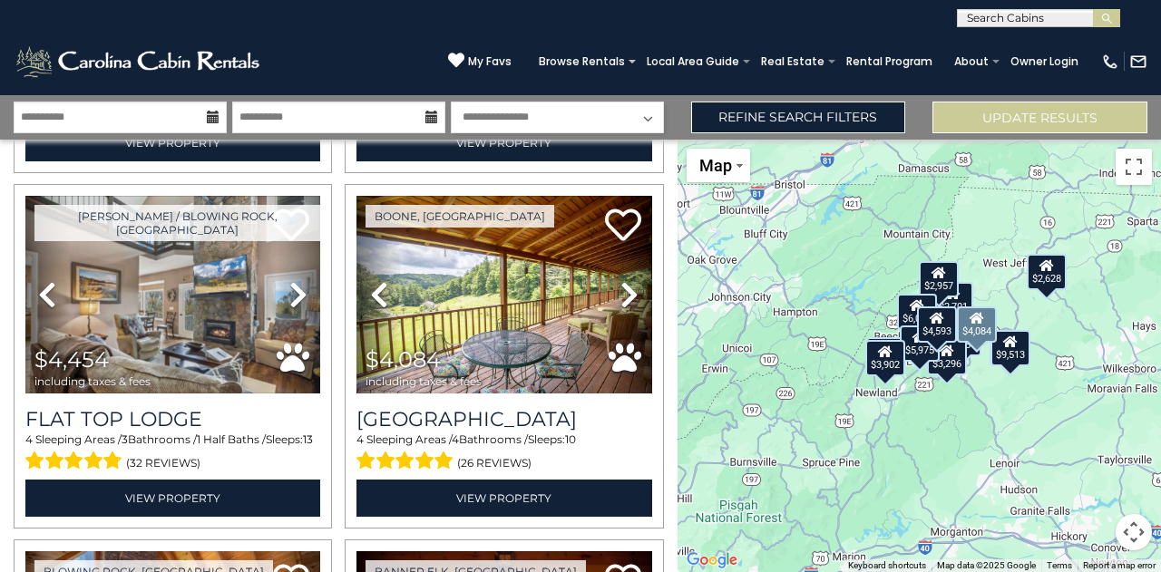
scroll to position [1084, 0]
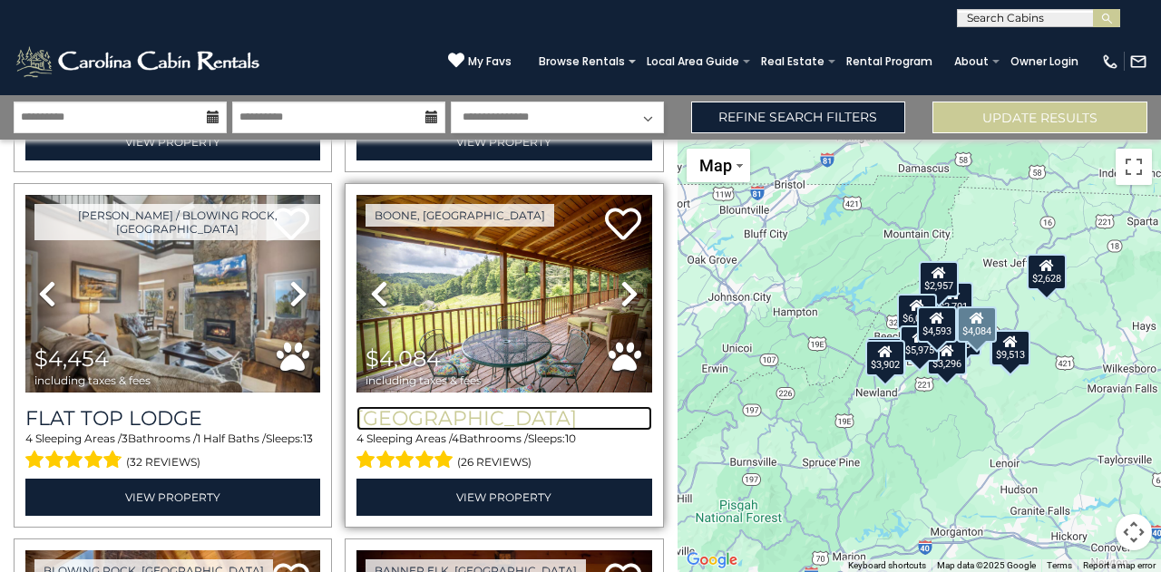
click at [439, 411] on h3 "[GEOGRAPHIC_DATA]" at bounding box center [503, 418] width 295 height 24
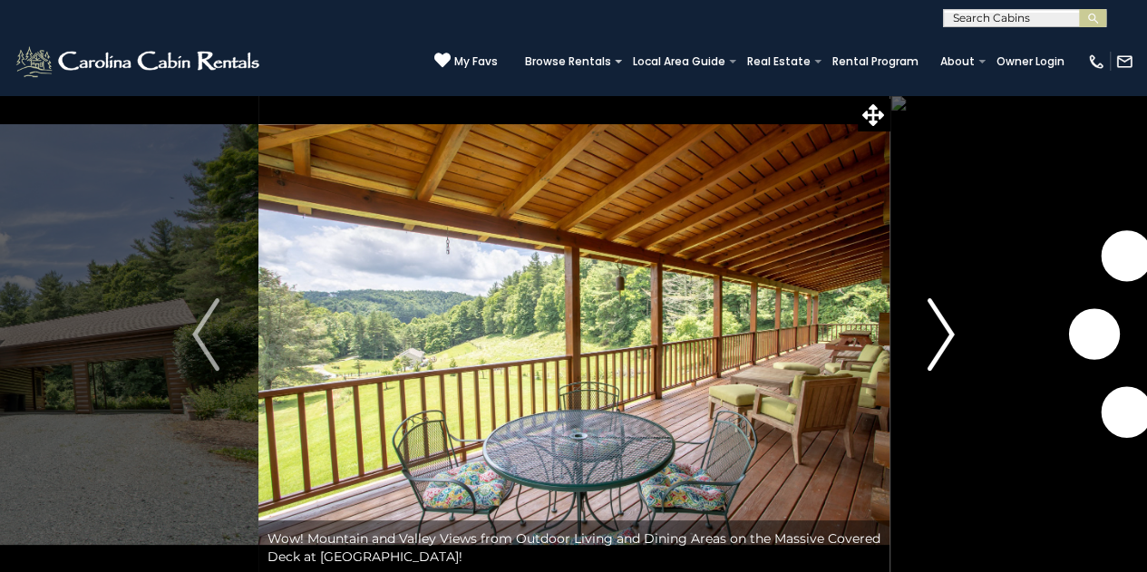
click at [928, 336] on img "Next" at bounding box center [941, 334] width 27 height 73
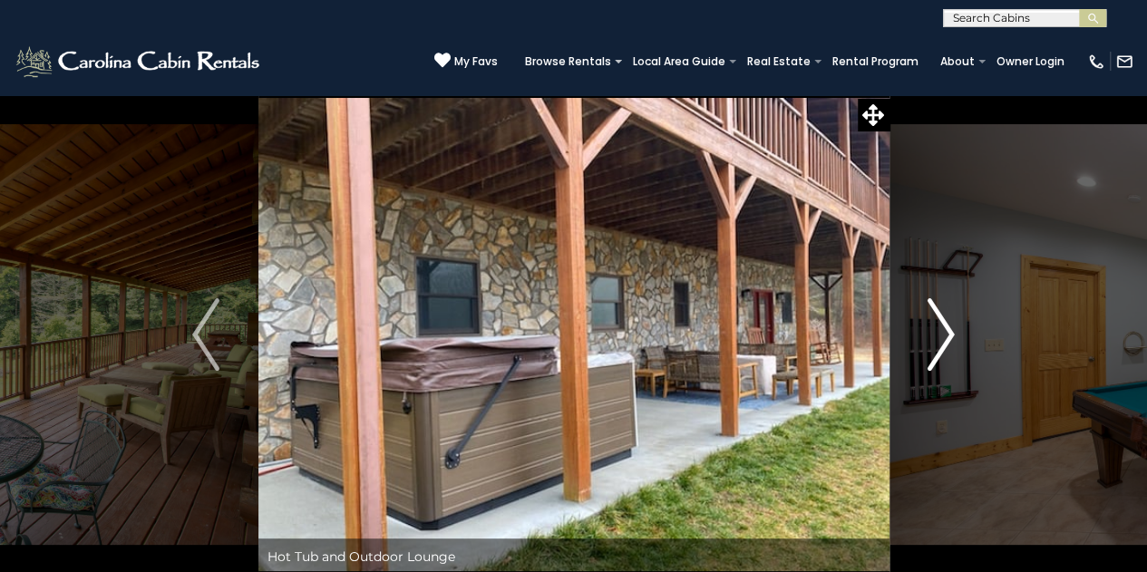
click at [928, 336] on img "Next" at bounding box center [941, 334] width 27 height 73
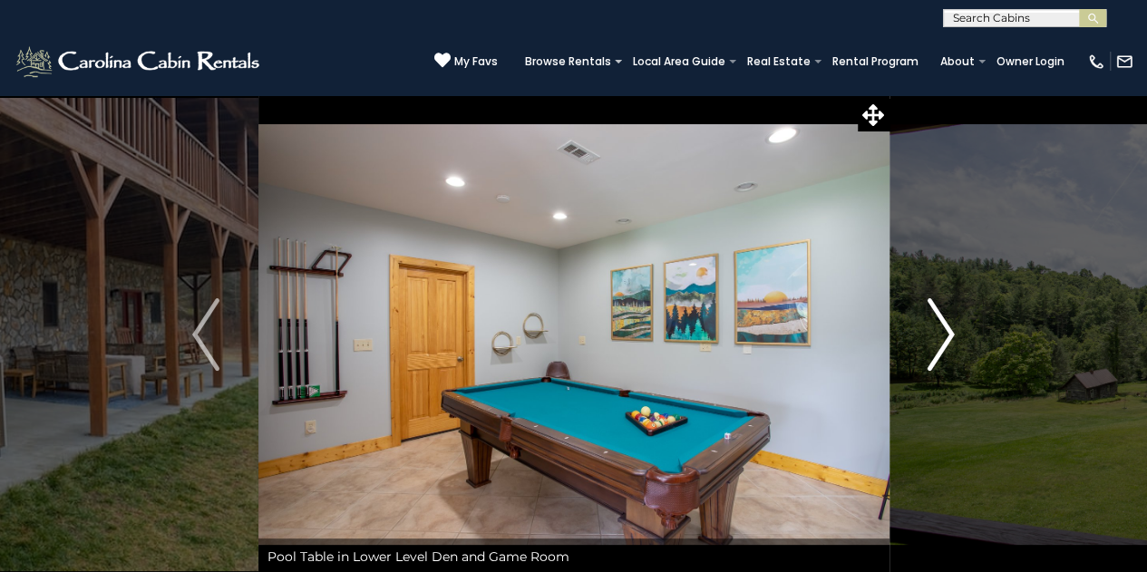
click at [928, 336] on img "Next" at bounding box center [941, 334] width 27 height 73
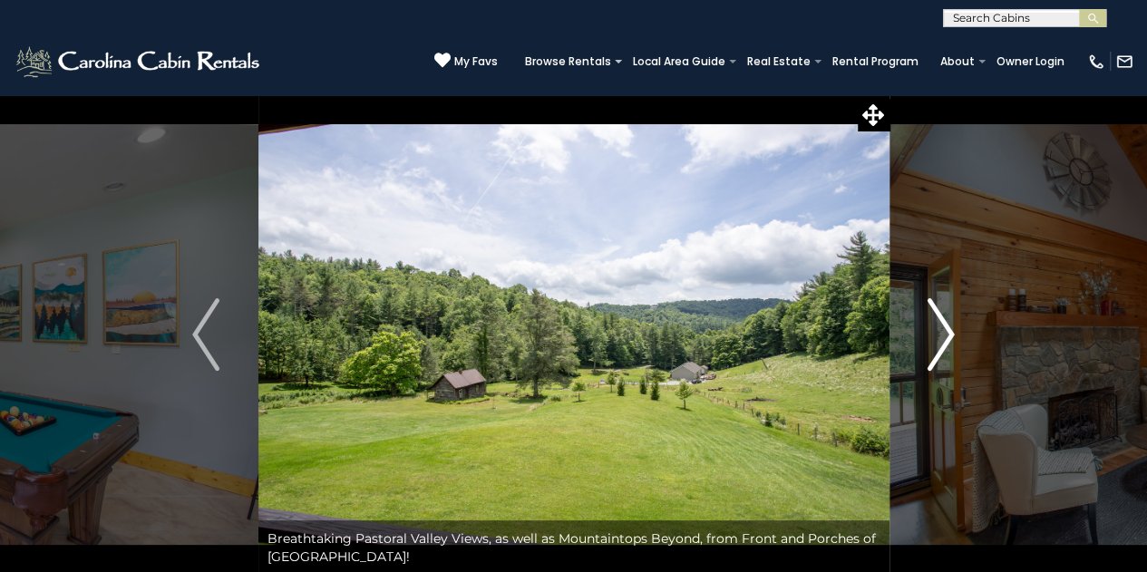
click at [928, 336] on img "Next" at bounding box center [941, 334] width 27 height 73
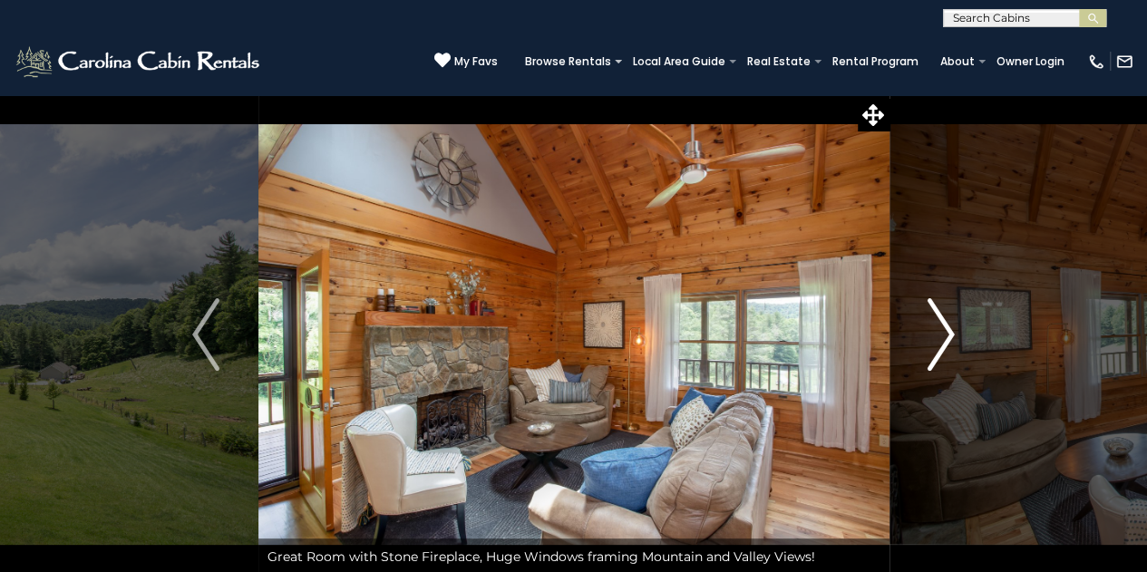
click at [928, 336] on img "Next" at bounding box center [941, 334] width 27 height 73
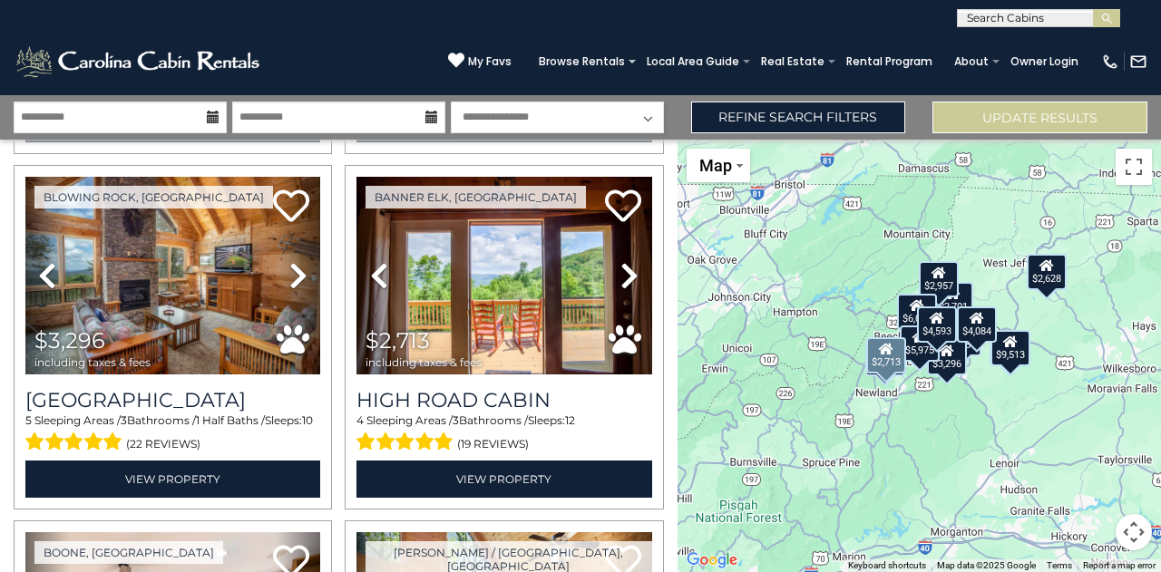
scroll to position [1467, 0]
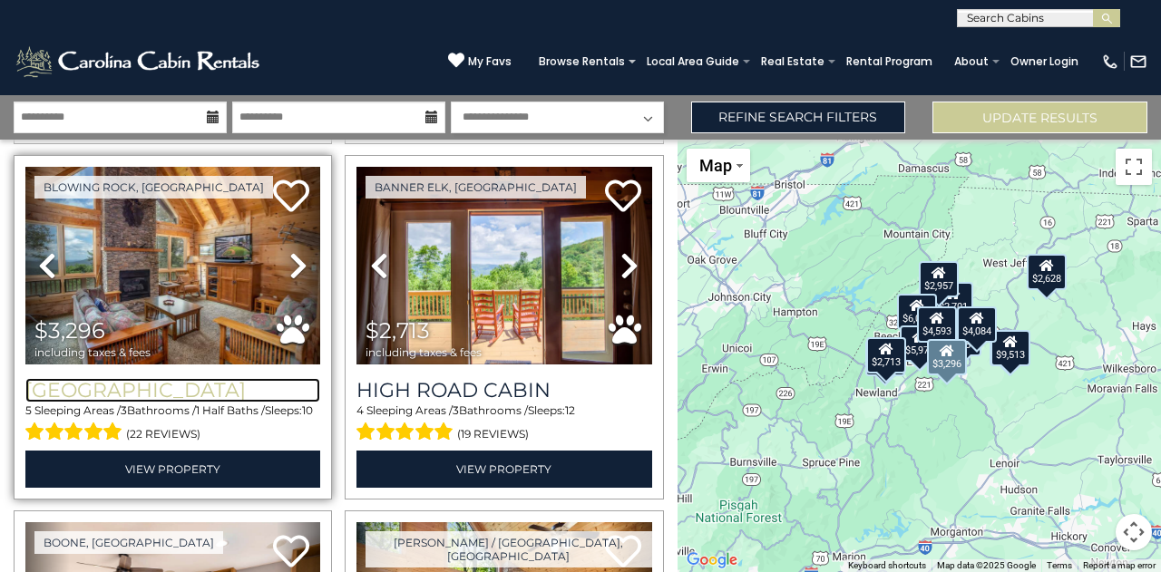
click at [170, 378] on h3 "[GEOGRAPHIC_DATA]" at bounding box center [172, 390] width 295 height 24
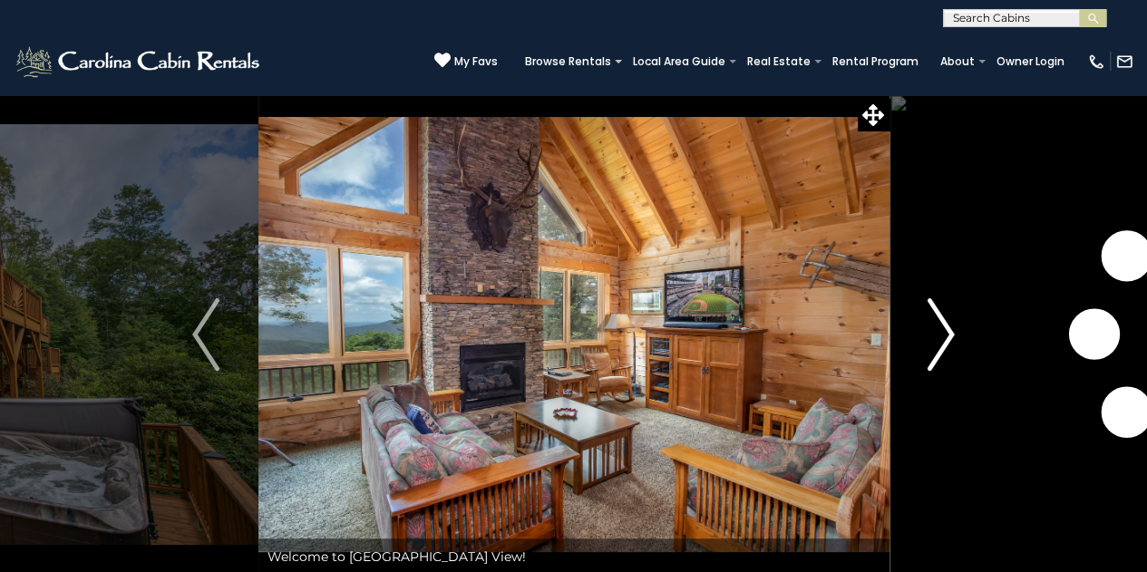
click at [936, 330] on img "Next" at bounding box center [941, 334] width 27 height 73
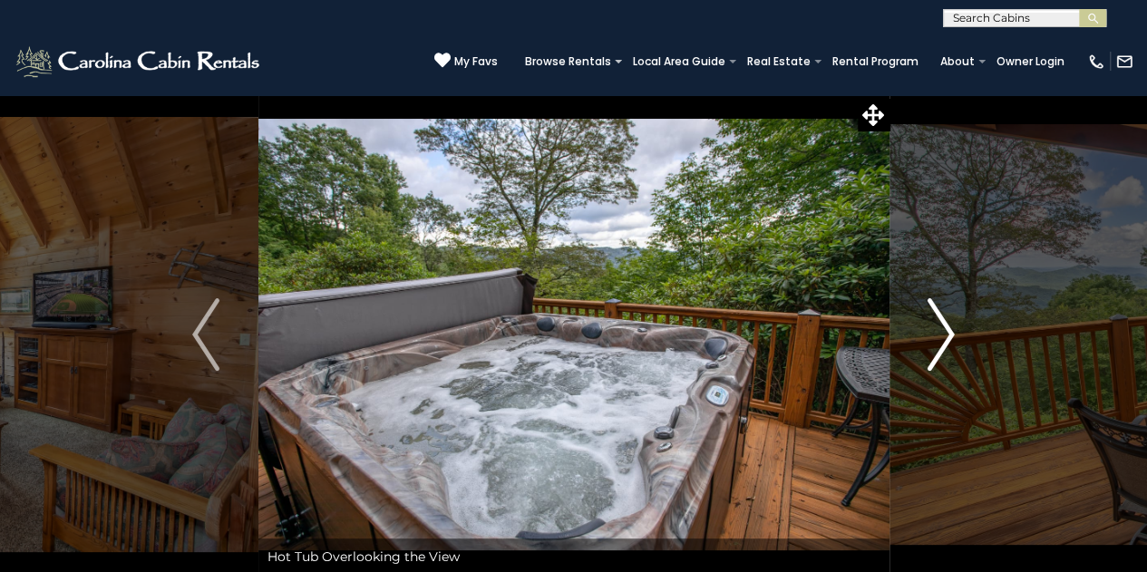
click at [936, 330] on img "Next" at bounding box center [941, 334] width 27 height 73
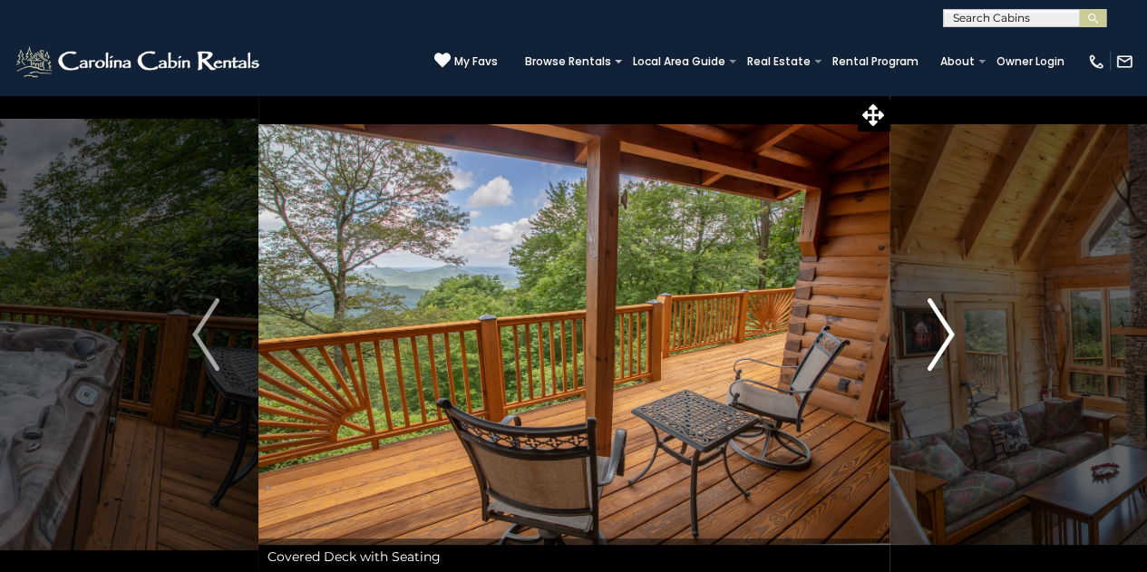
click at [936, 330] on img "Next" at bounding box center [941, 334] width 27 height 73
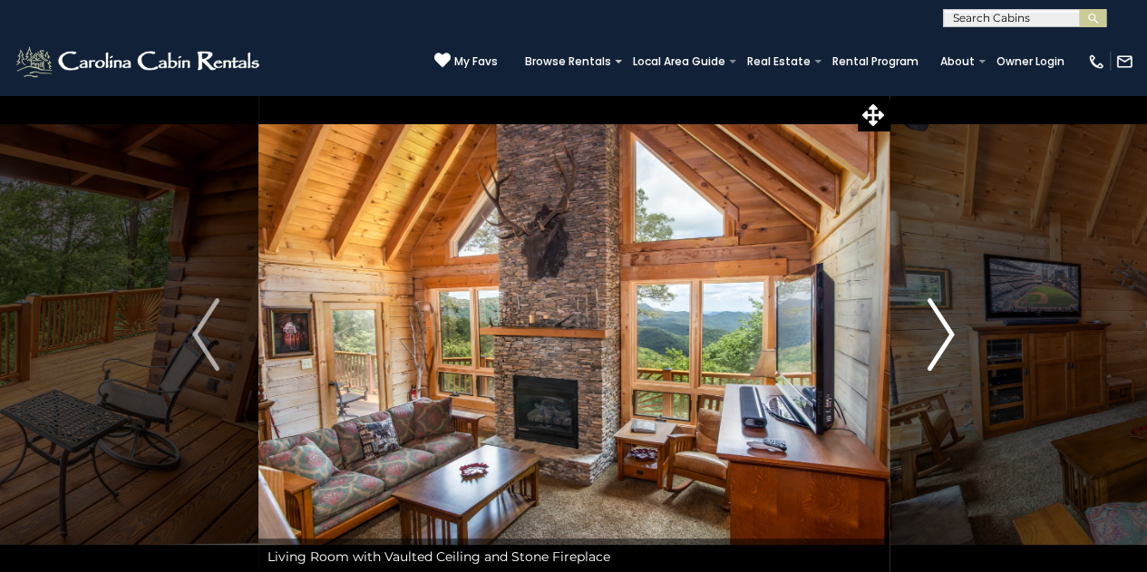
click at [936, 330] on img "Next" at bounding box center [941, 334] width 27 height 73
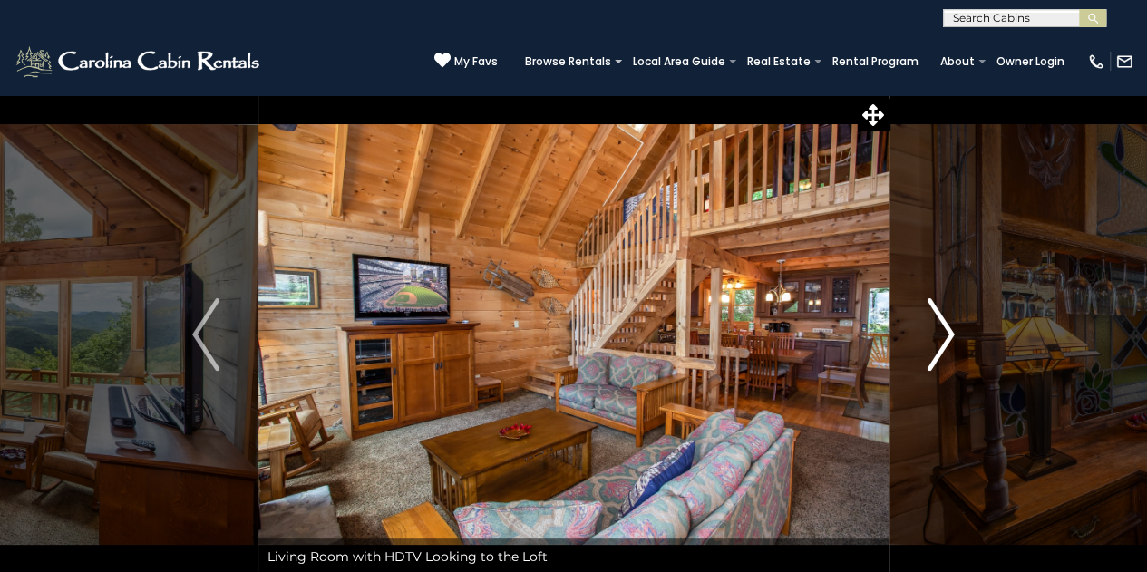
click at [936, 330] on img "Next" at bounding box center [941, 334] width 27 height 73
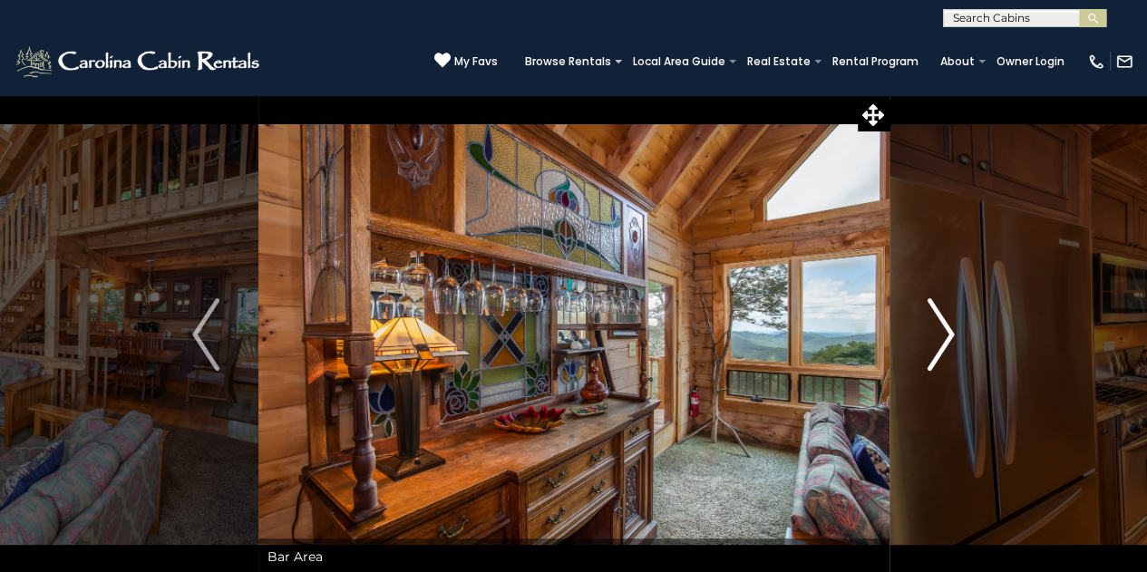
click at [936, 330] on img "Next" at bounding box center [941, 334] width 27 height 73
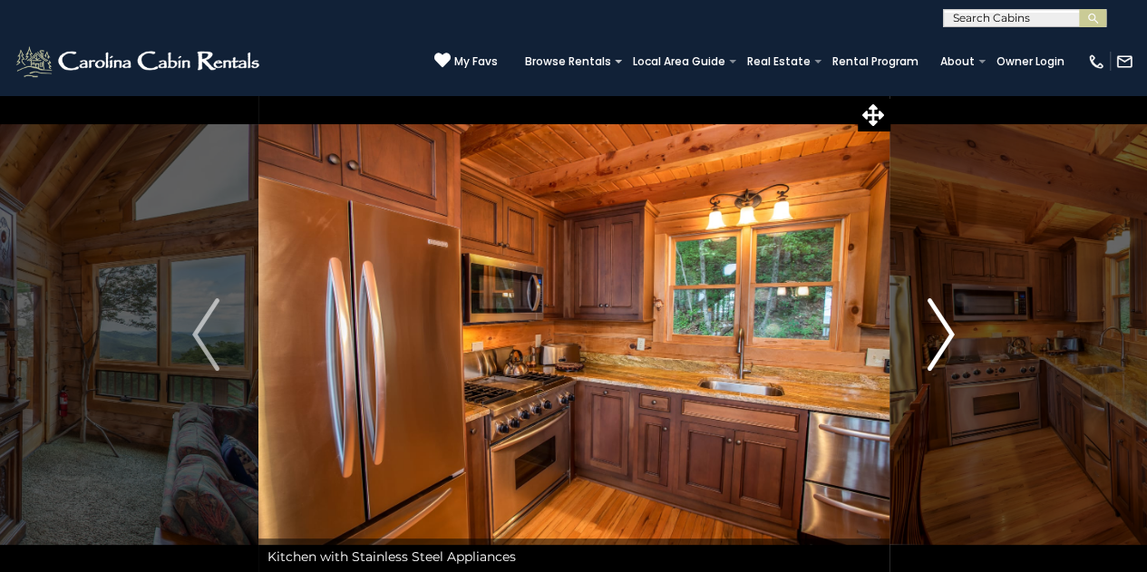
click at [936, 330] on img "Next" at bounding box center [941, 334] width 27 height 73
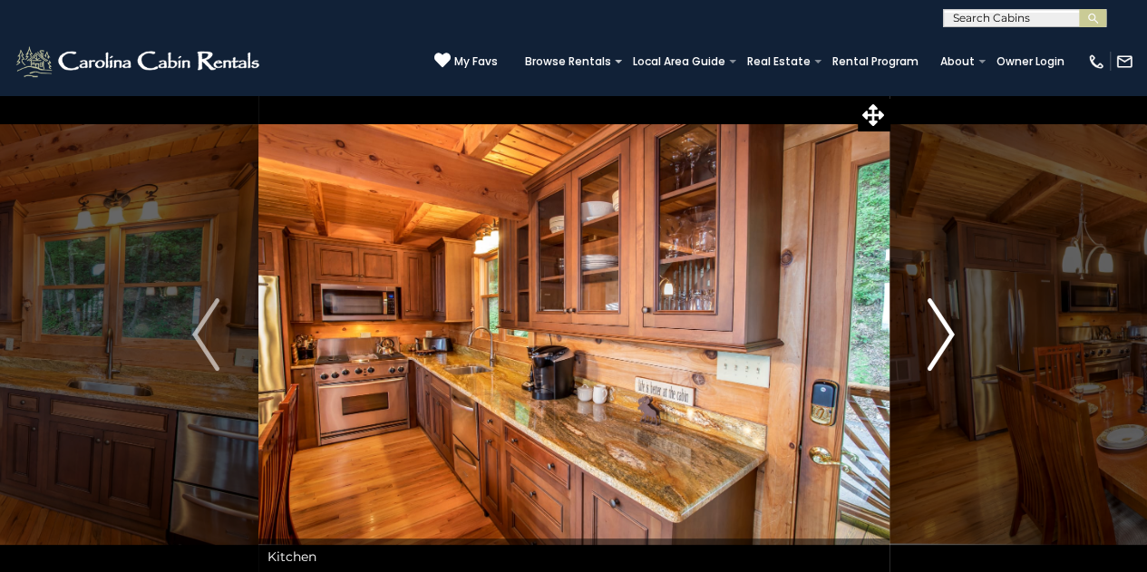
click at [936, 330] on img "Next" at bounding box center [941, 334] width 27 height 73
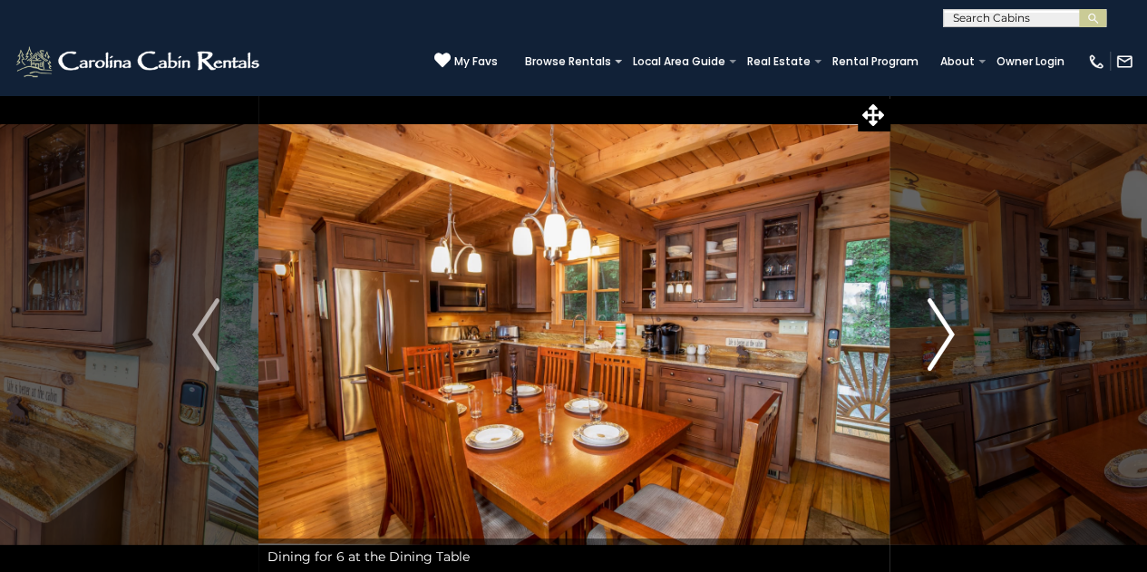
click at [936, 330] on img "Next" at bounding box center [941, 334] width 27 height 73
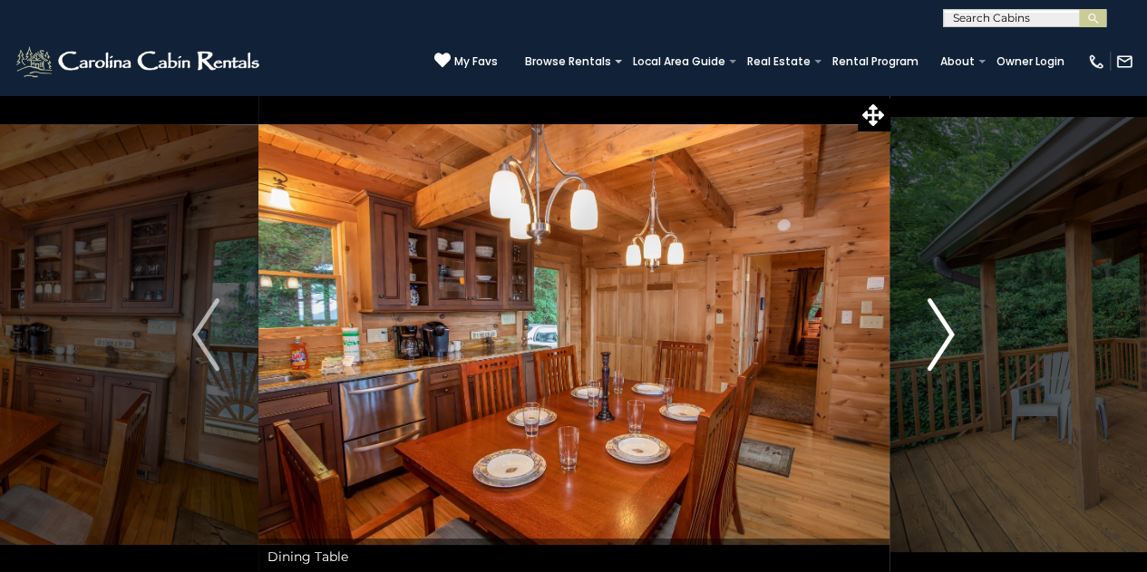
click at [936, 330] on img "Next" at bounding box center [941, 334] width 27 height 73
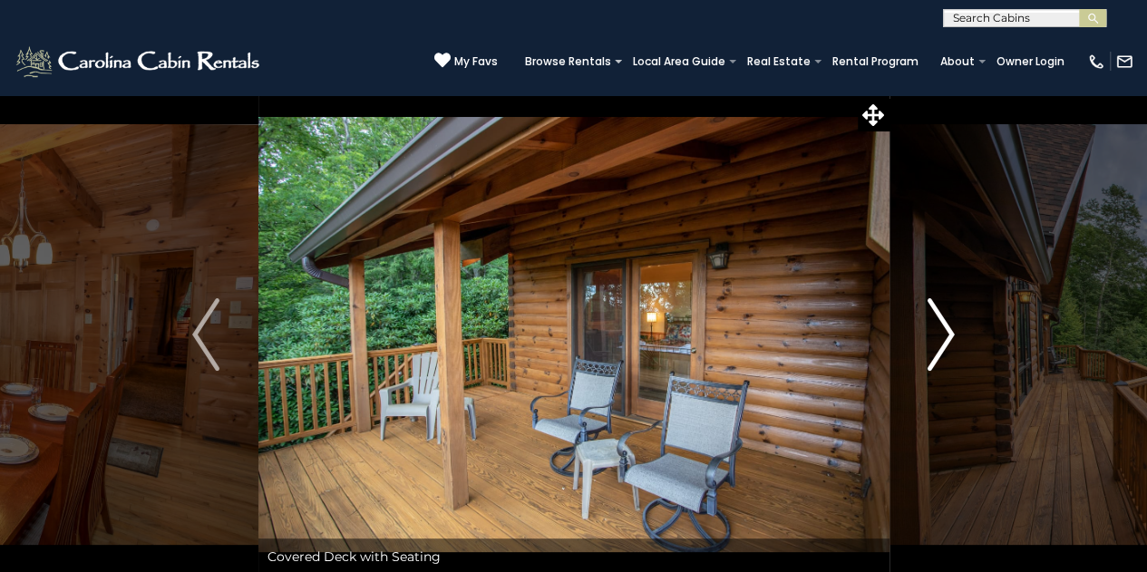
click at [936, 330] on img "Next" at bounding box center [941, 334] width 27 height 73
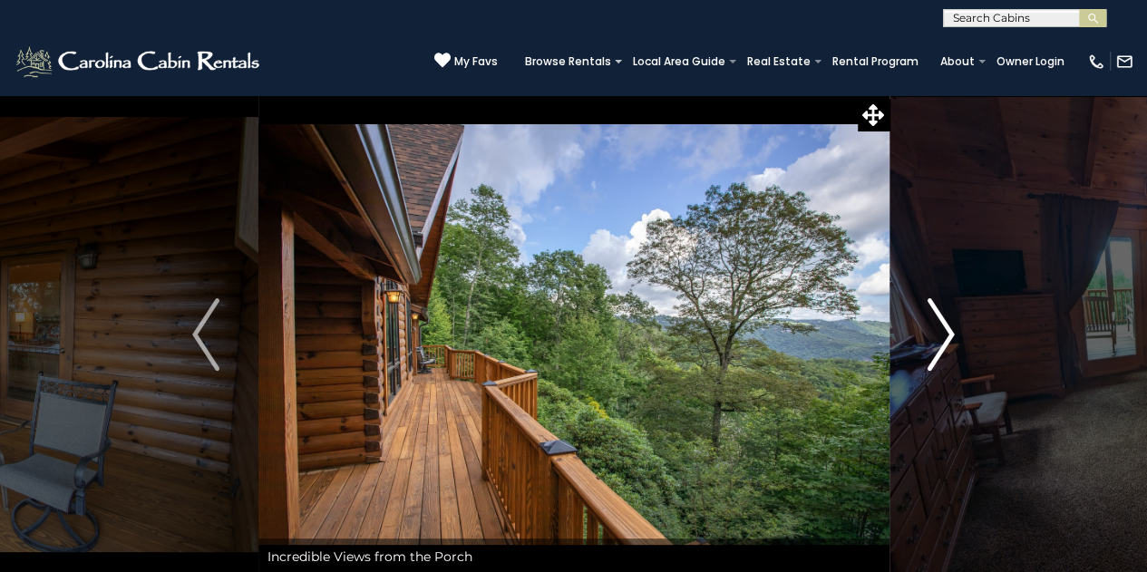
click at [936, 330] on img "Next" at bounding box center [941, 334] width 27 height 73
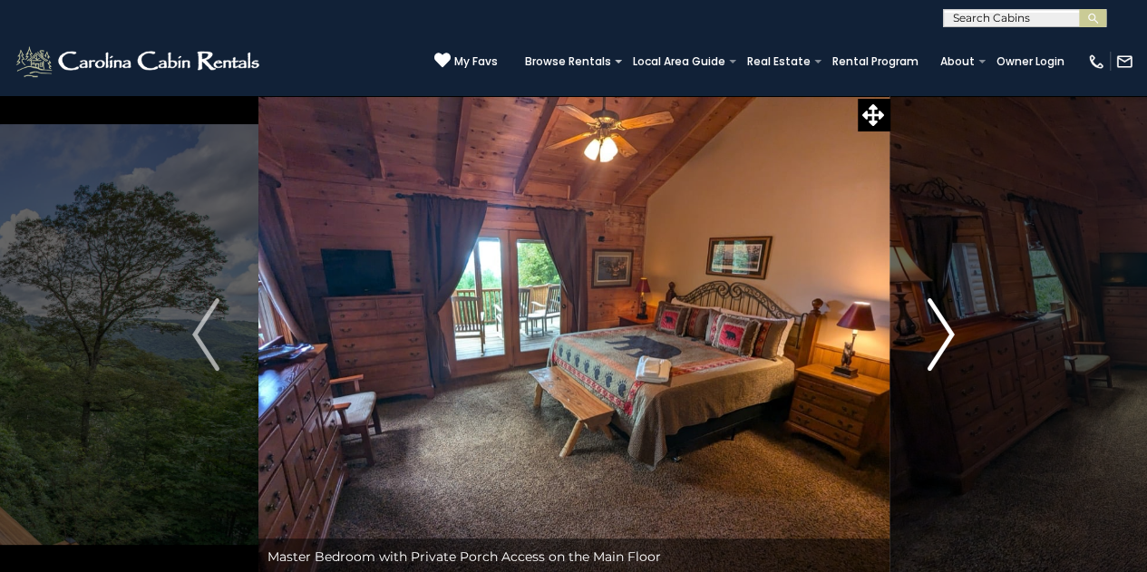
click at [938, 330] on img "Next" at bounding box center [941, 334] width 27 height 73
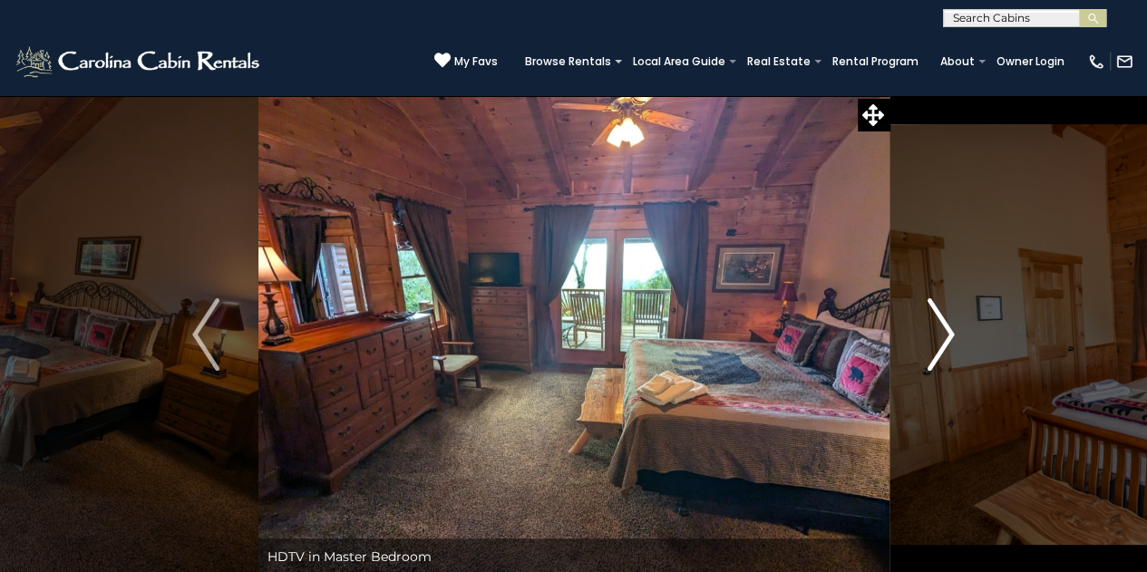
click at [938, 330] on img "Next" at bounding box center [941, 334] width 27 height 73
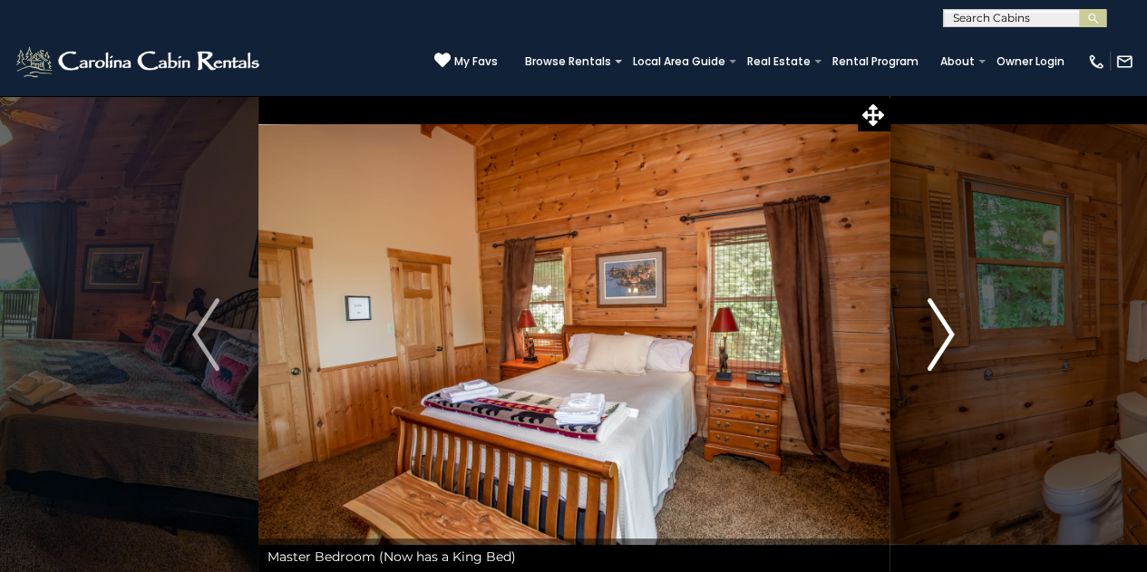
click at [941, 333] on img "Next" at bounding box center [941, 334] width 27 height 73
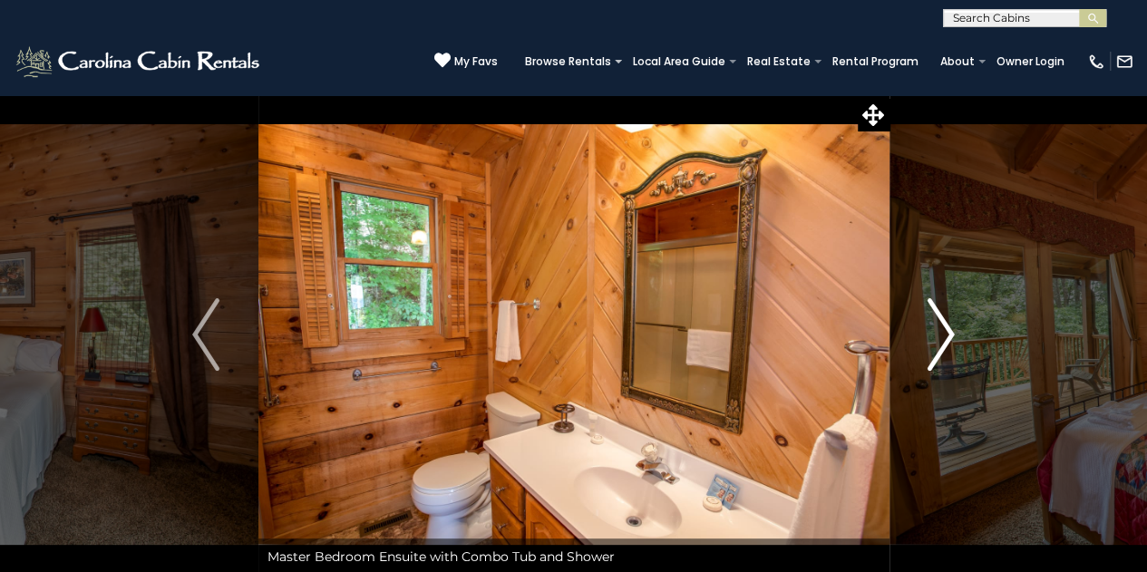
click at [941, 333] on img "Next" at bounding box center [941, 334] width 27 height 73
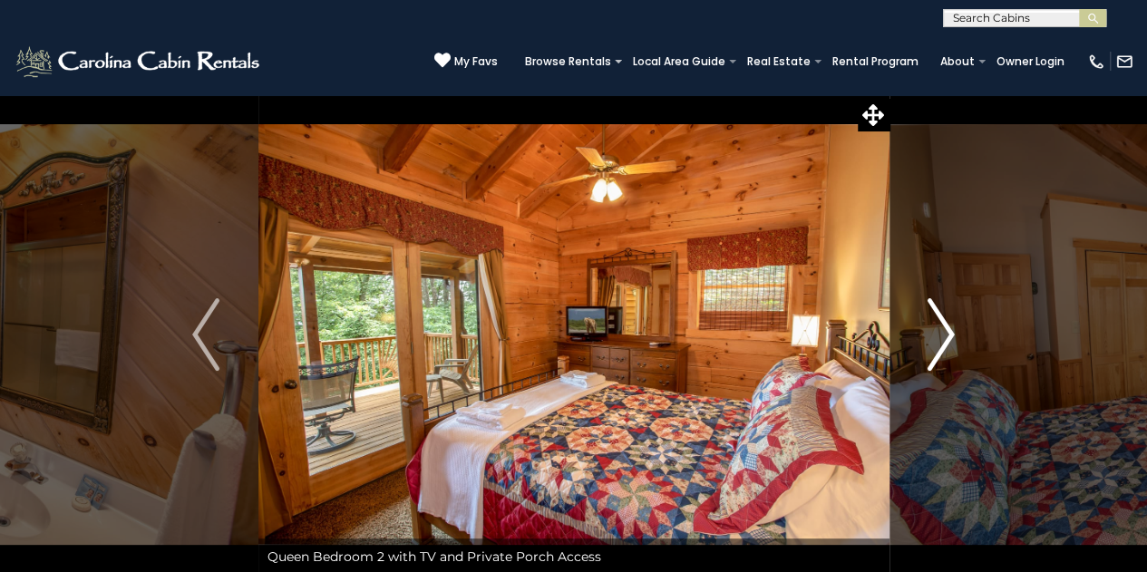
click at [941, 331] on img "Next" at bounding box center [941, 334] width 27 height 73
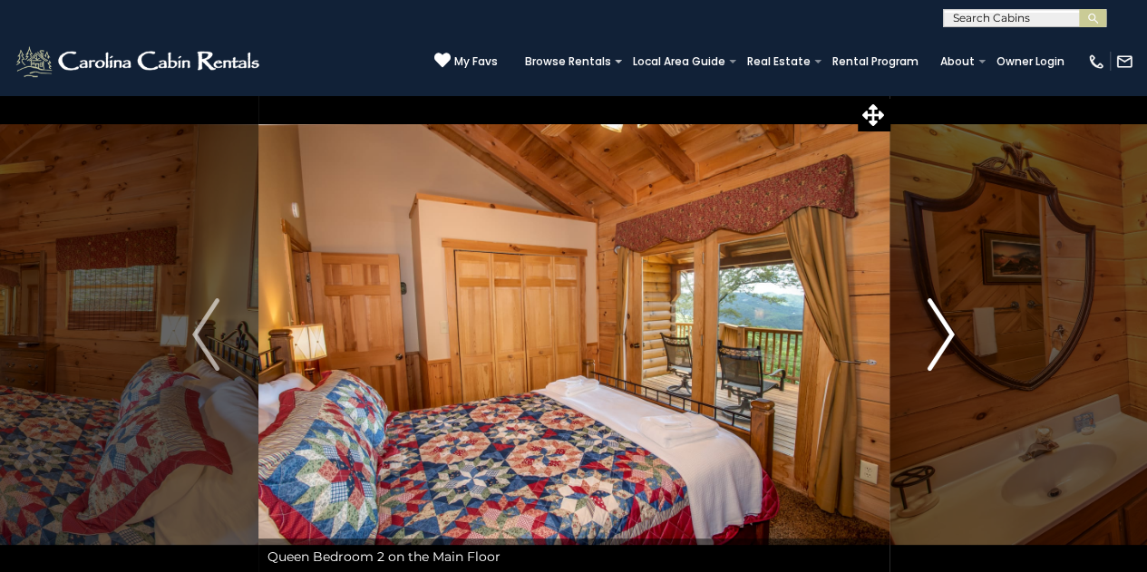
click at [941, 331] on img "Next" at bounding box center [941, 334] width 27 height 73
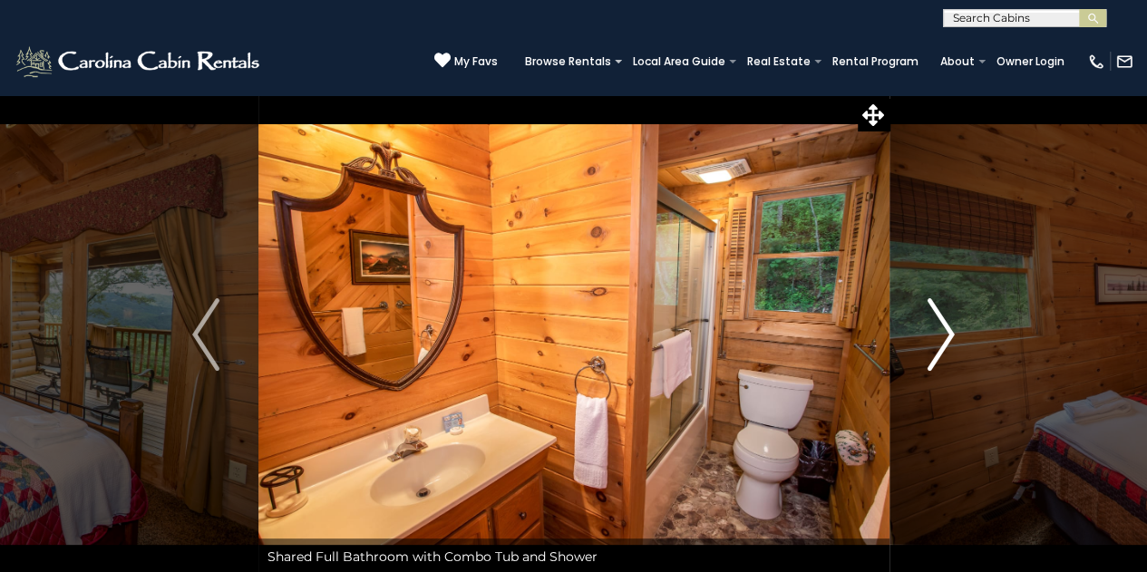
click at [941, 331] on img "Next" at bounding box center [941, 334] width 27 height 73
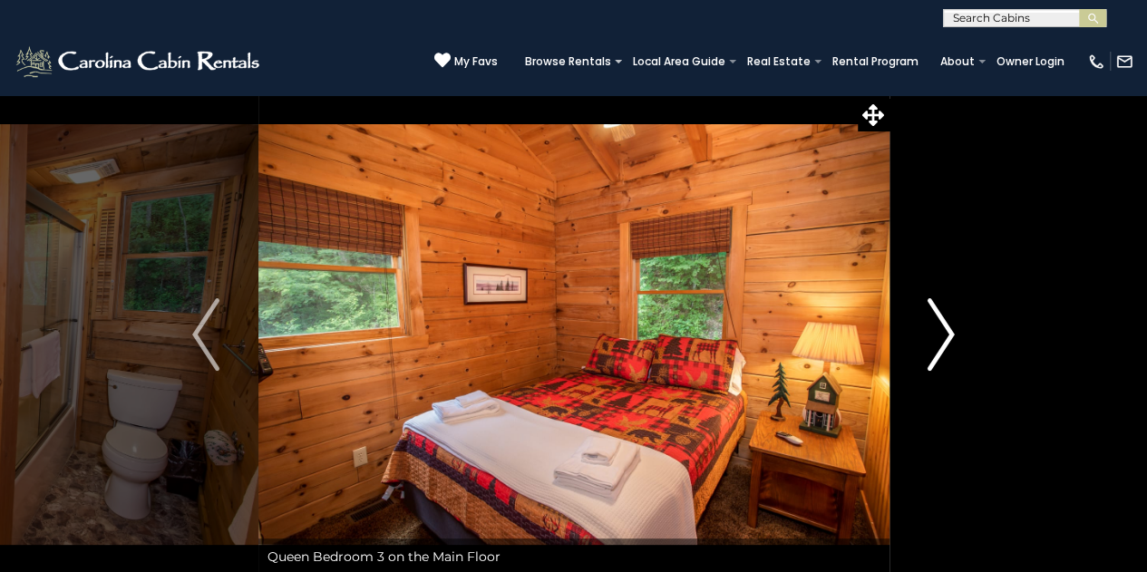
click at [941, 331] on img "Next" at bounding box center [941, 334] width 27 height 73
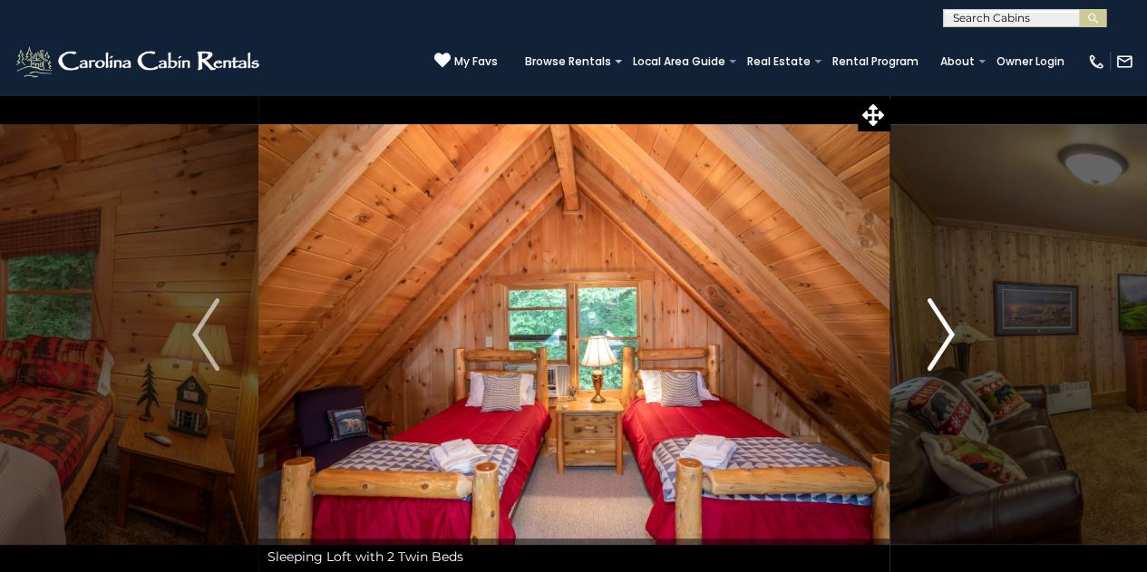
click at [941, 331] on img "Next" at bounding box center [941, 334] width 27 height 73
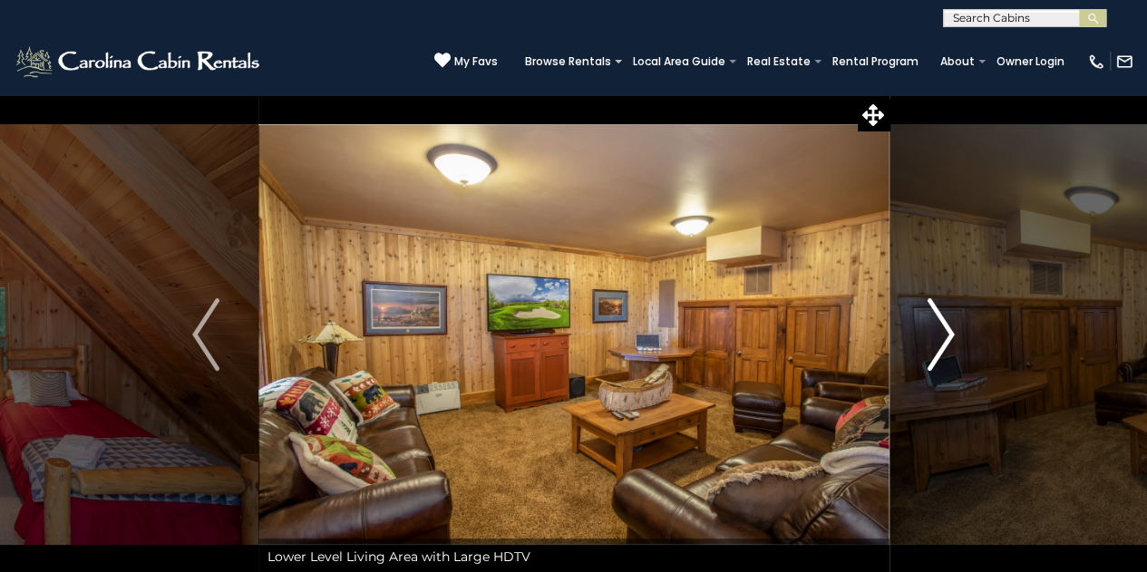
click at [941, 331] on img "Next" at bounding box center [941, 334] width 27 height 73
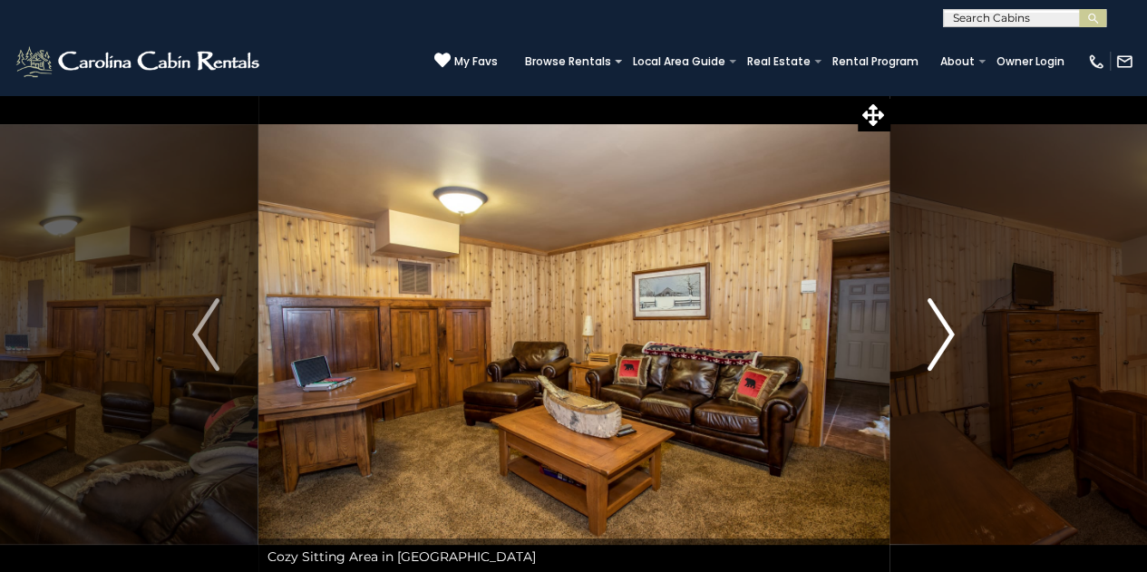
click at [941, 331] on img "Next" at bounding box center [941, 334] width 27 height 73
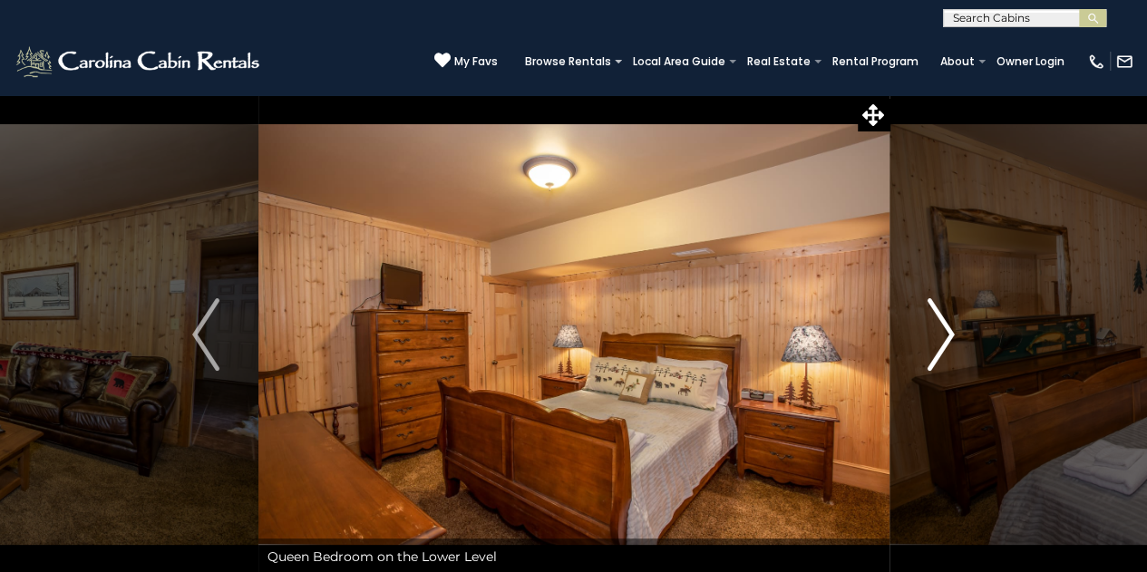
click at [941, 331] on img "Next" at bounding box center [941, 334] width 27 height 73
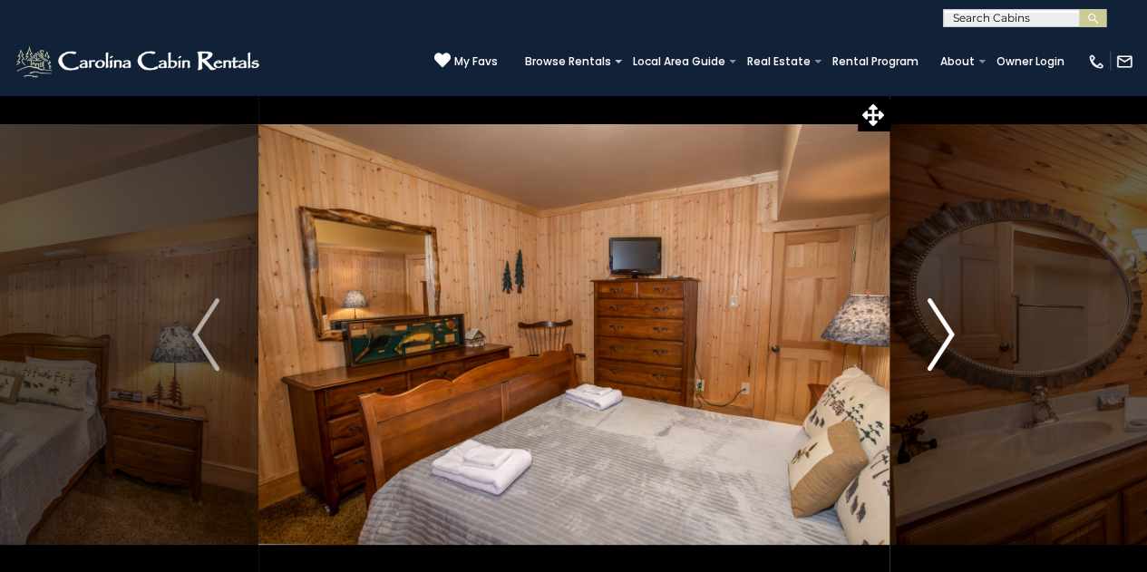
click at [941, 331] on img "Next" at bounding box center [941, 334] width 27 height 73
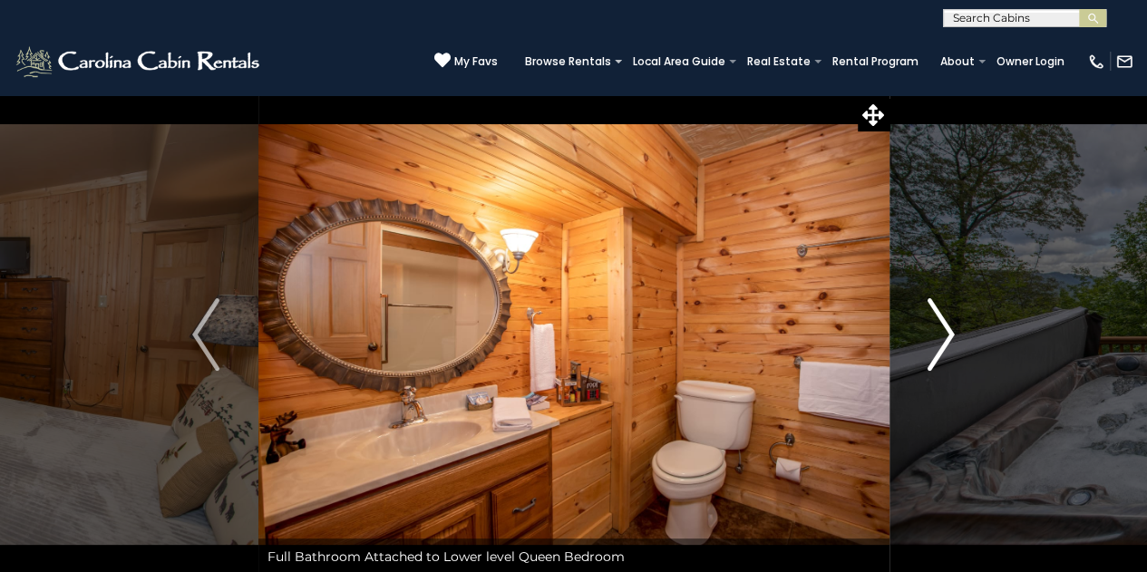
click at [941, 331] on img "Next" at bounding box center [941, 334] width 27 height 73
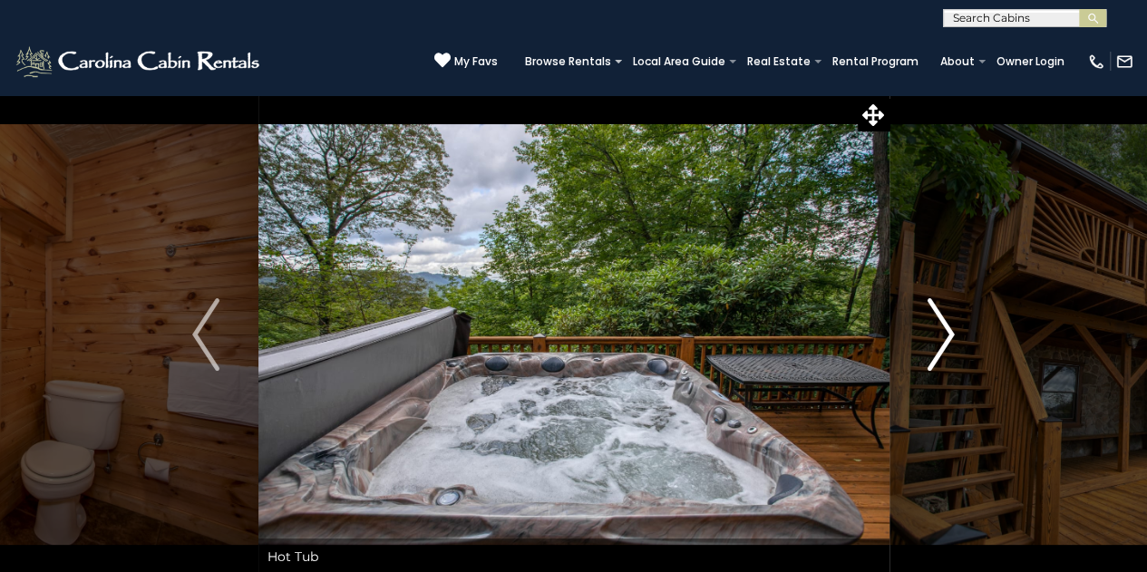
click at [941, 331] on img "Next" at bounding box center [941, 334] width 27 height 73
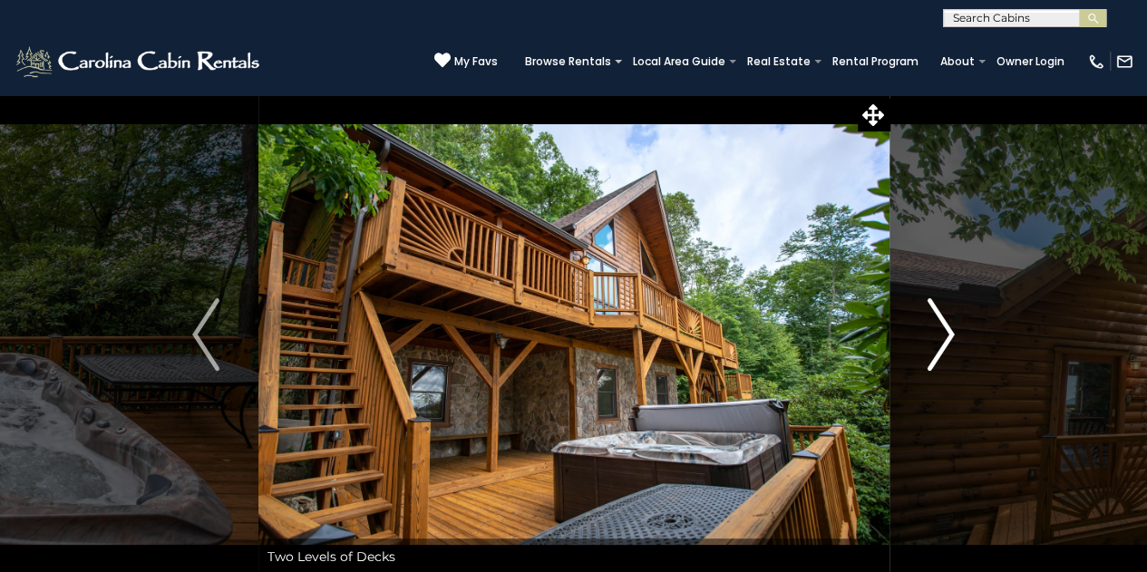
click at [941, 331] on img "Next" at bounding box center [941, 334] width 27 height 73
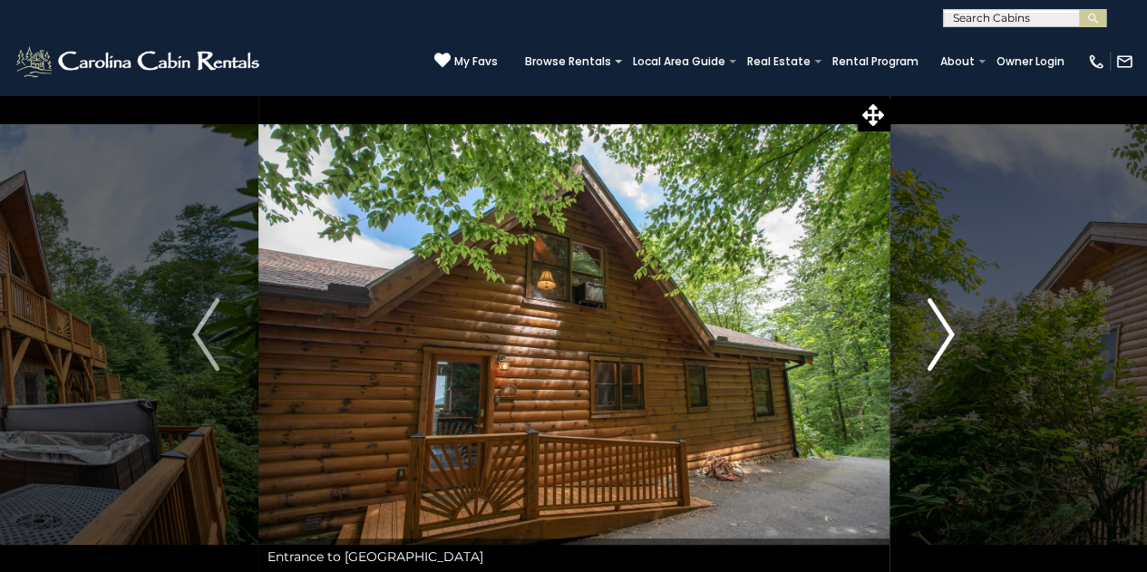
click at [941, 331] on img "Next" at bounding box center [941, 334] width 27 height 73
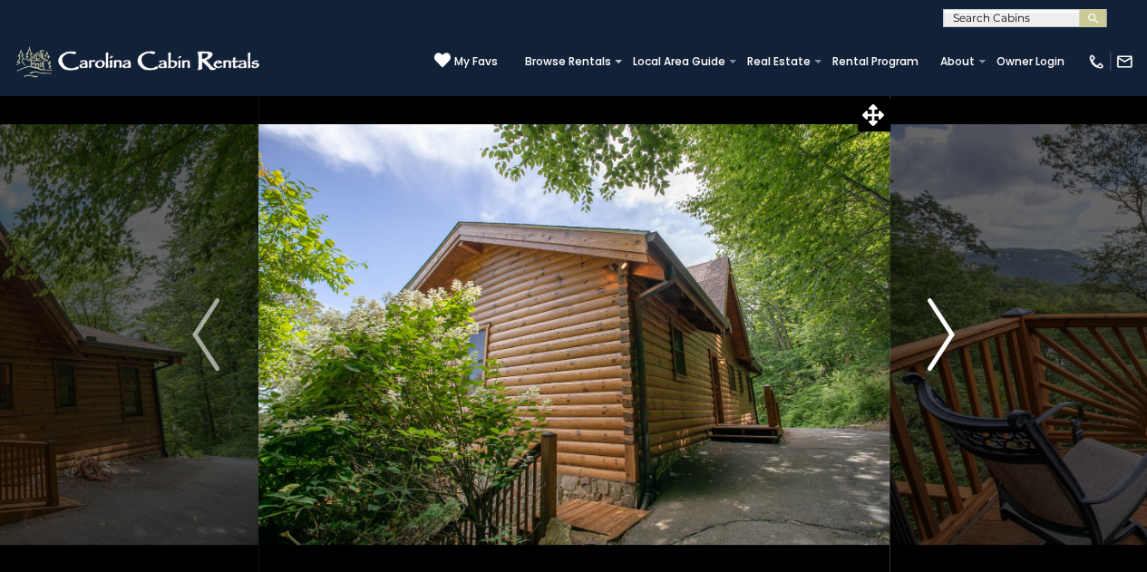
click at [941, 331] on img "Next" at bounding box center [941, 334] width 27 height 73
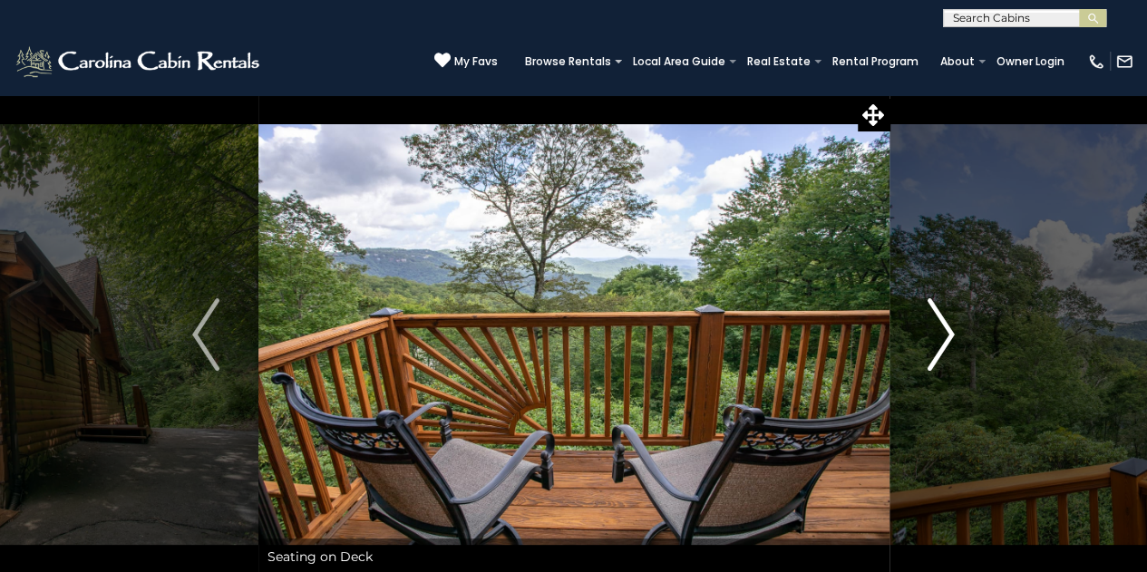
click at [941, 331] on img "Next" at bounding box center [941, 334] width 27 height 73
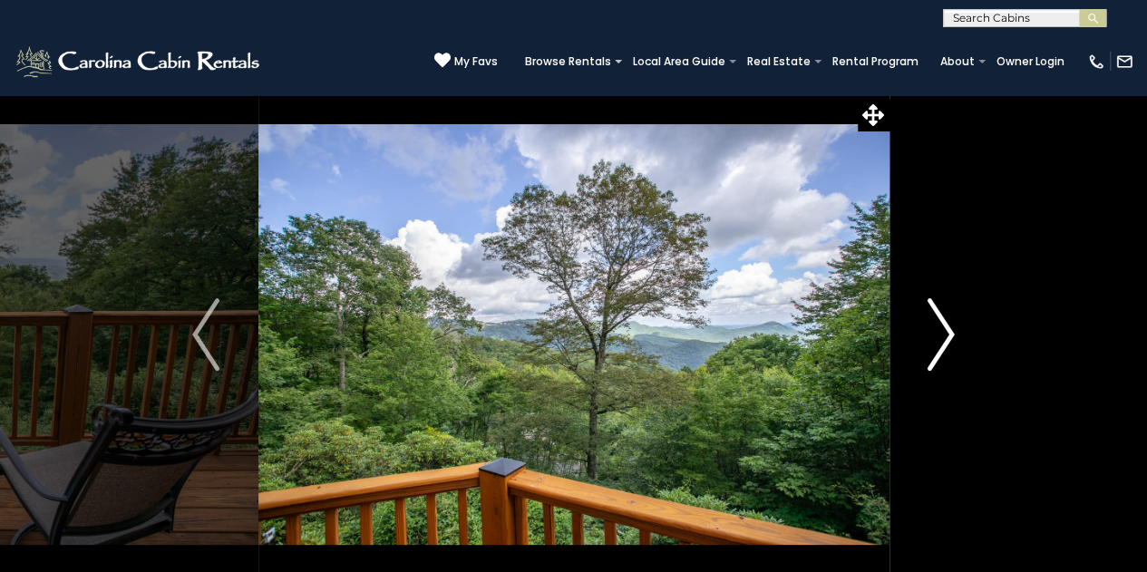
click at [941, 331] on img "Next" at bounding box center [941, 334] width 27 height 73
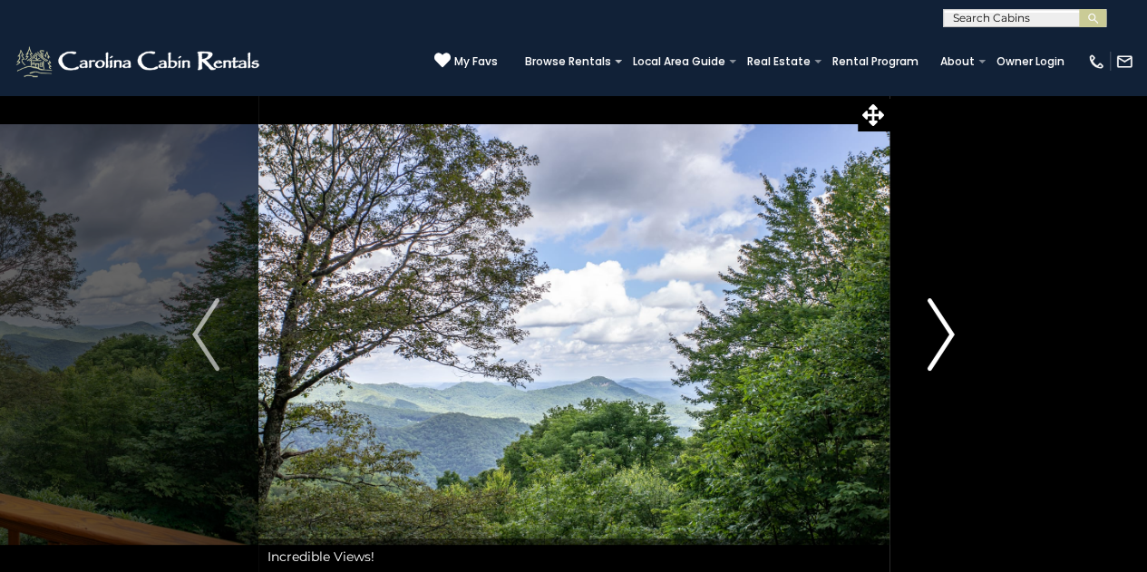
click at [941, 331] on img "Next" at bounding box center [941, 334] width 27 height 73
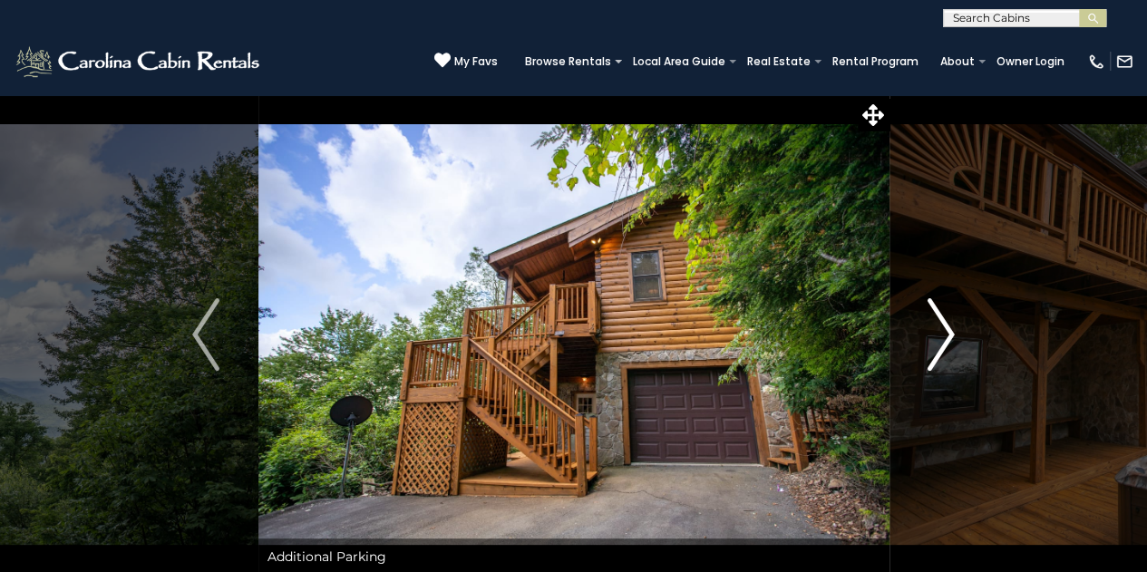
click at [941, 331] on img "Next" at bounding box center [941, 334] width 27 height 73
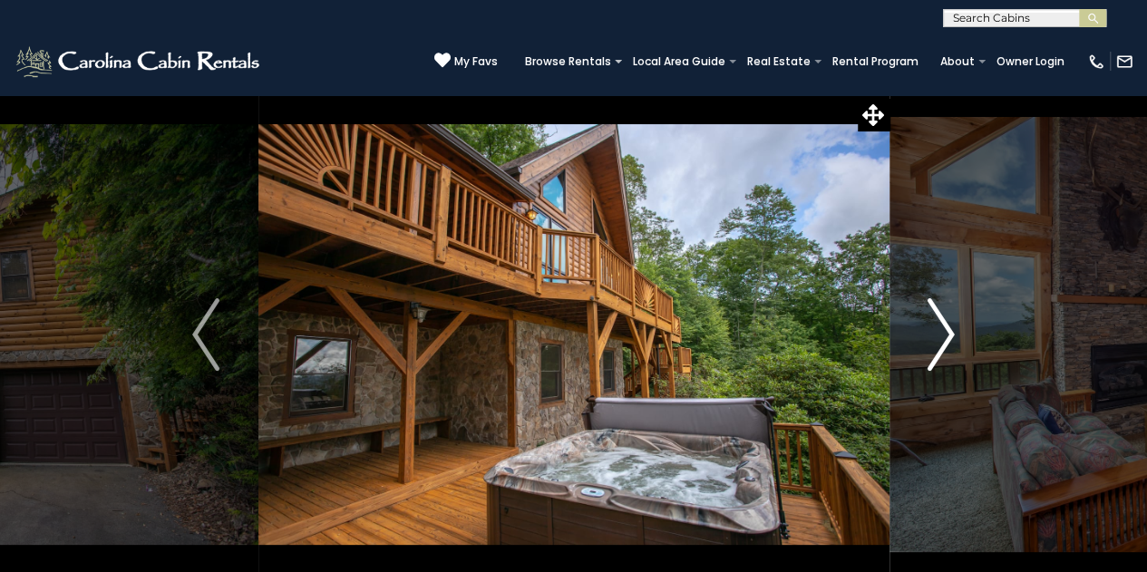
click at [941, 331] on img "Next" at bounding box center [941, 334] width 27 height 73
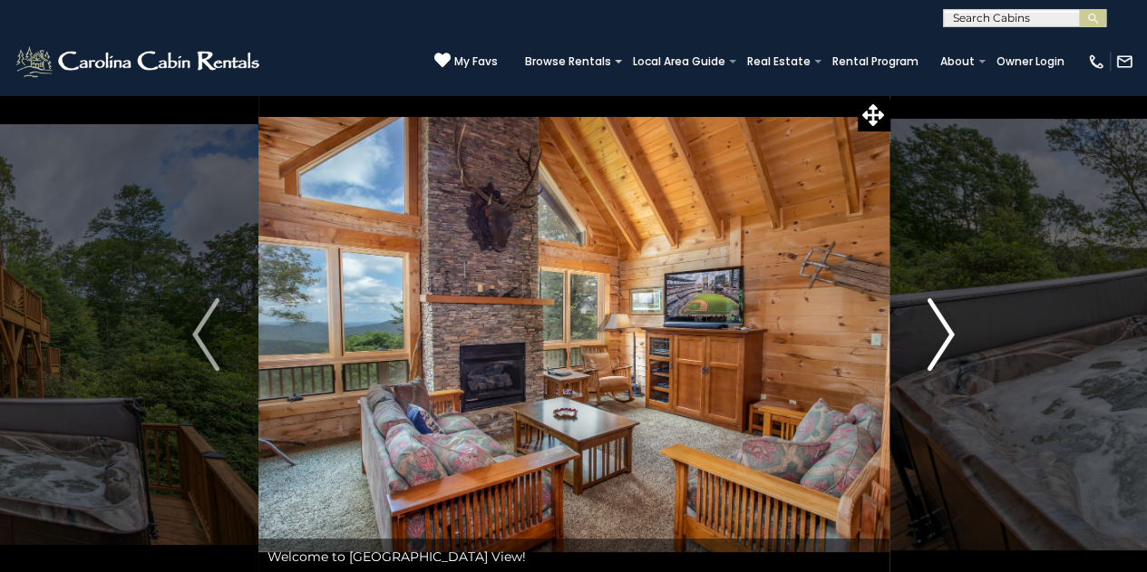
click at [941, 331] on img "Next" at bounding box center [941, 334] width 27 height 73
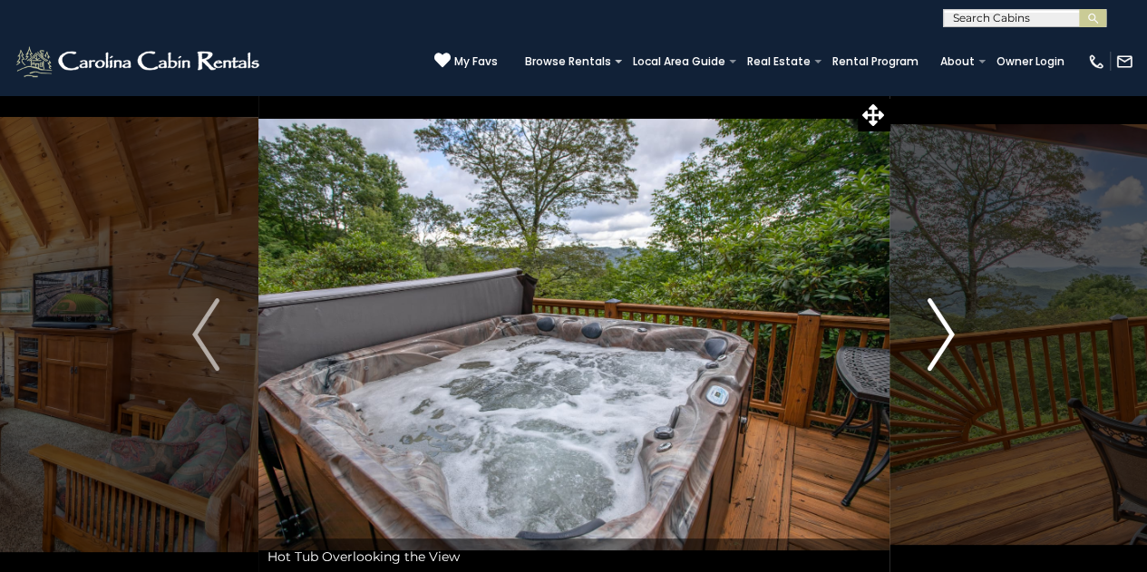
click at [941, 331] on img "Next" at bounding box center [941, 334] width 27 height 73
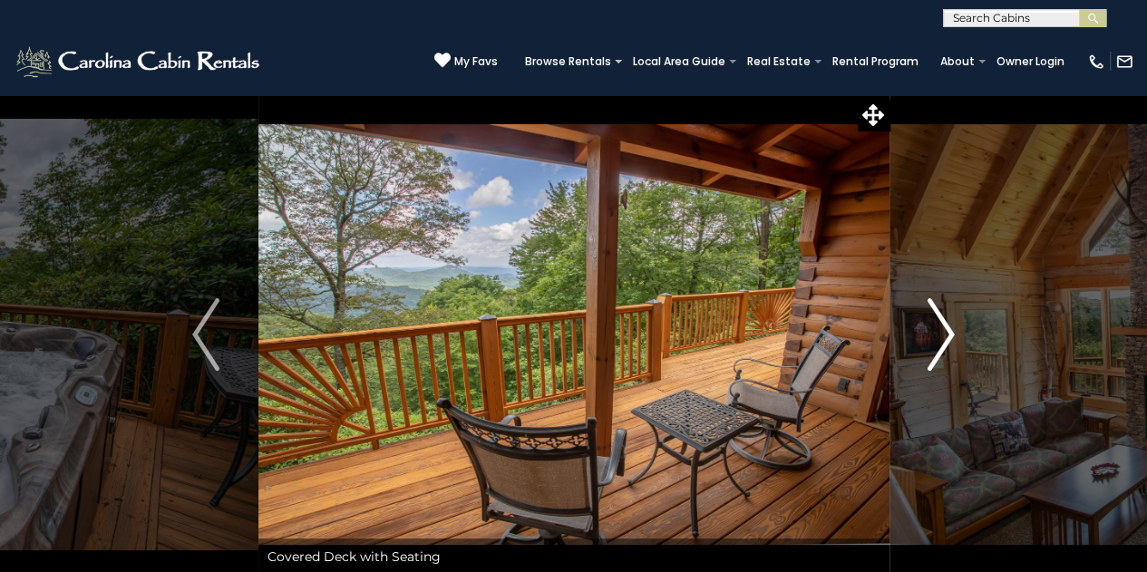
click at [941, 331] on img "Next" at bounding box center [941, 334] width 27 height 73
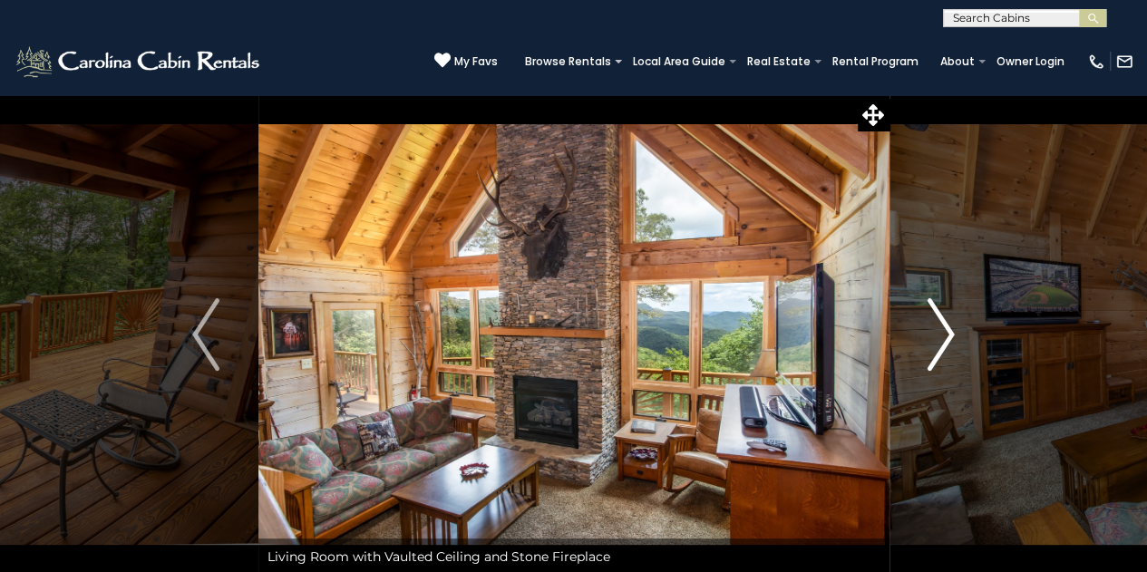
click at [941, 331] on img "Next" at bounding box center [941, 334] width 27 height 73
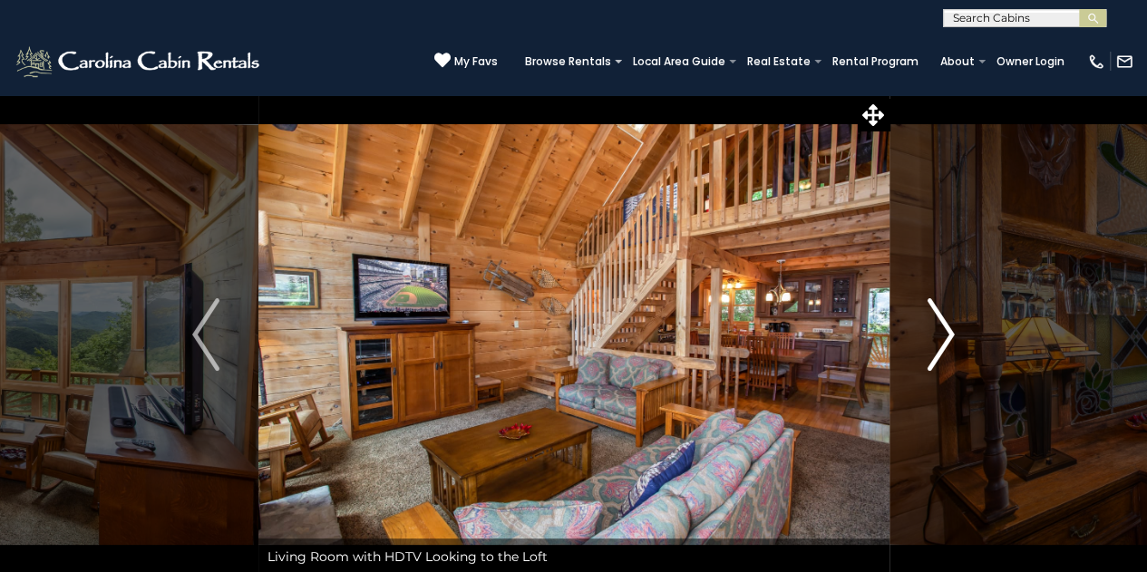
click at [943, 335] on img "Next" at bounding box center [941, 334] width 27 height 73
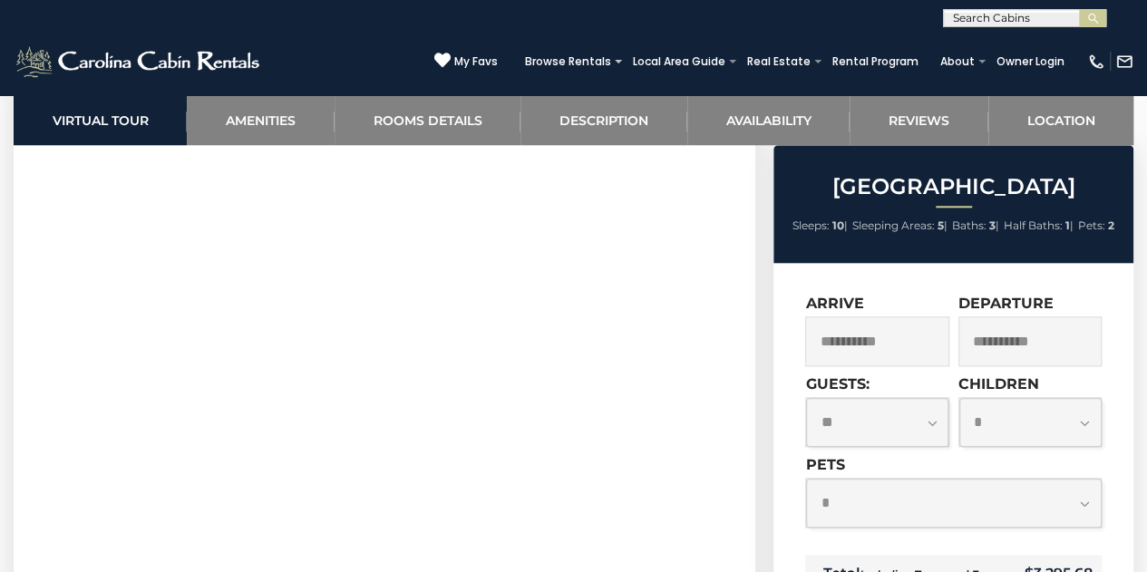
scroll to position [820, 0]
click at [217, 128] on link "Amenities" at bounding box center [260, 120] width 147 height 50
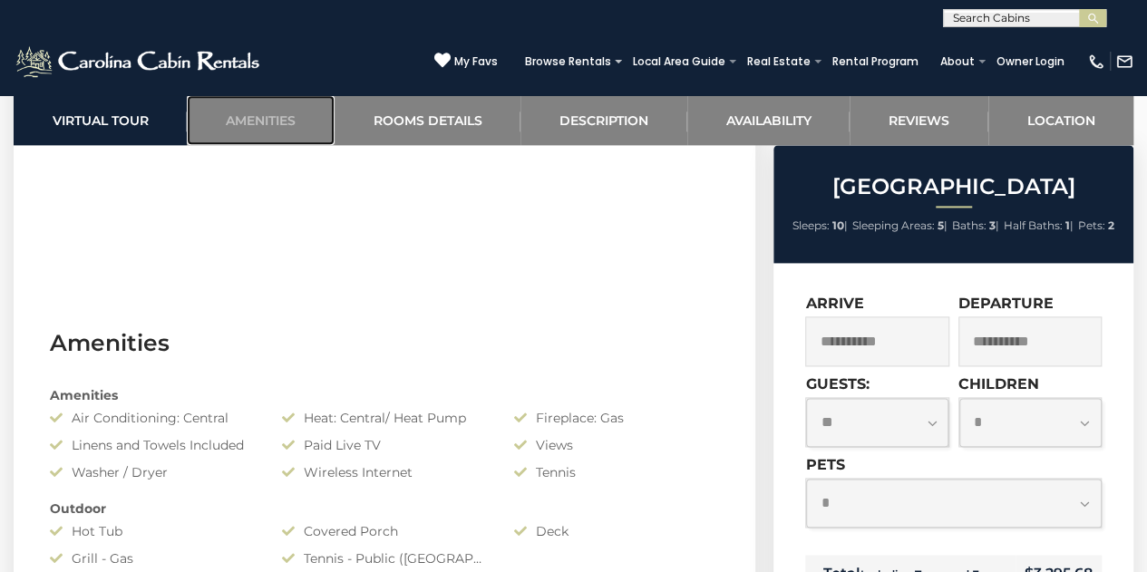
scroll to position [1111, 0]
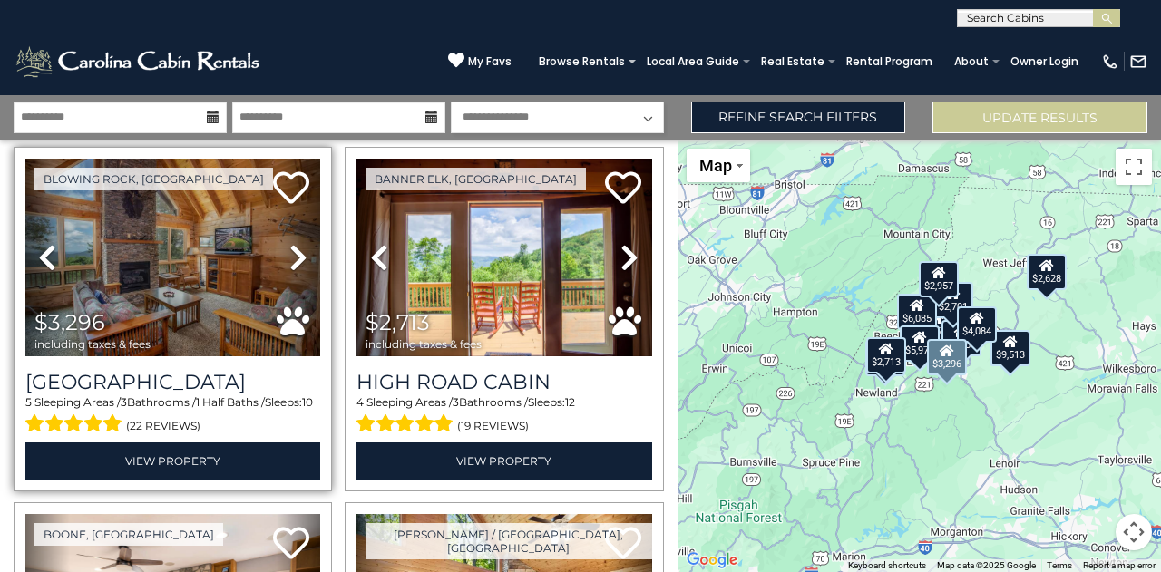
scroll to position [1477, 0]
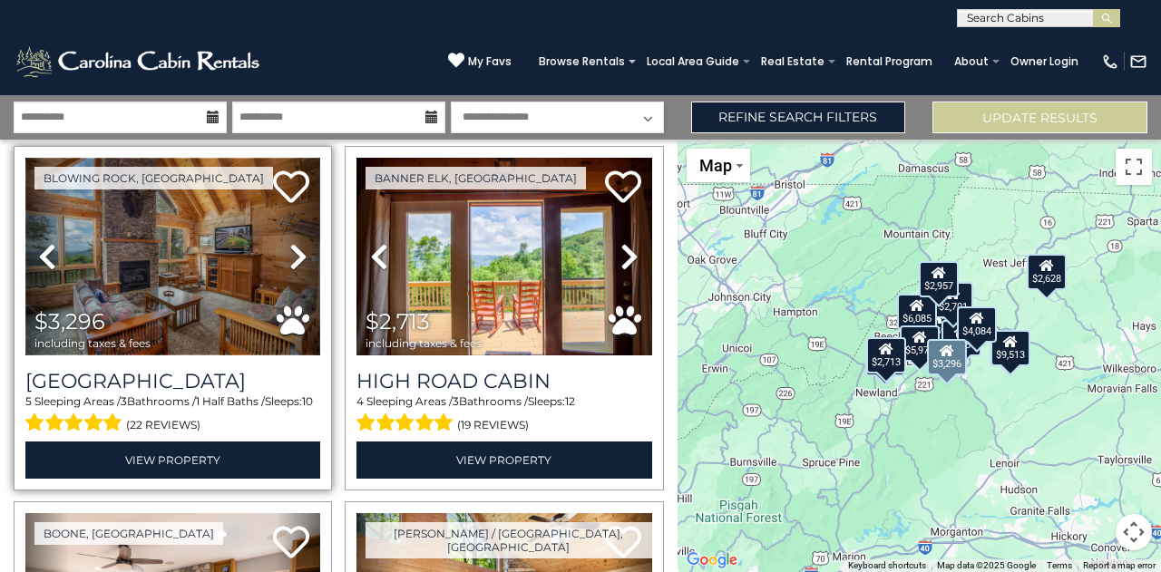
click at [158, 271] on img at bounding box center [172, 257] width 295 height 198
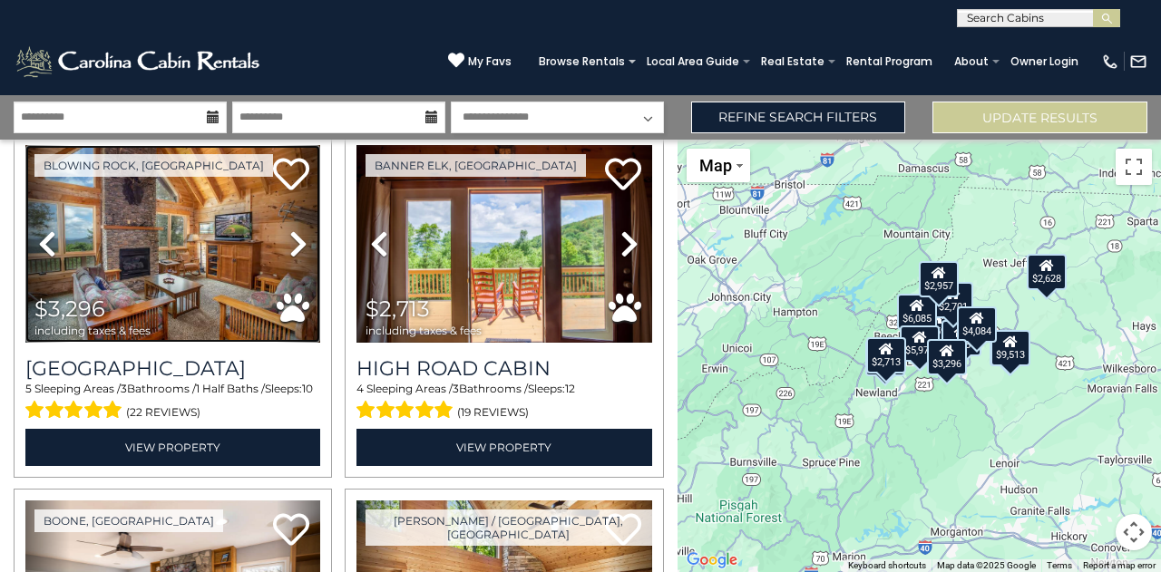
scroll to position [1488, 0]
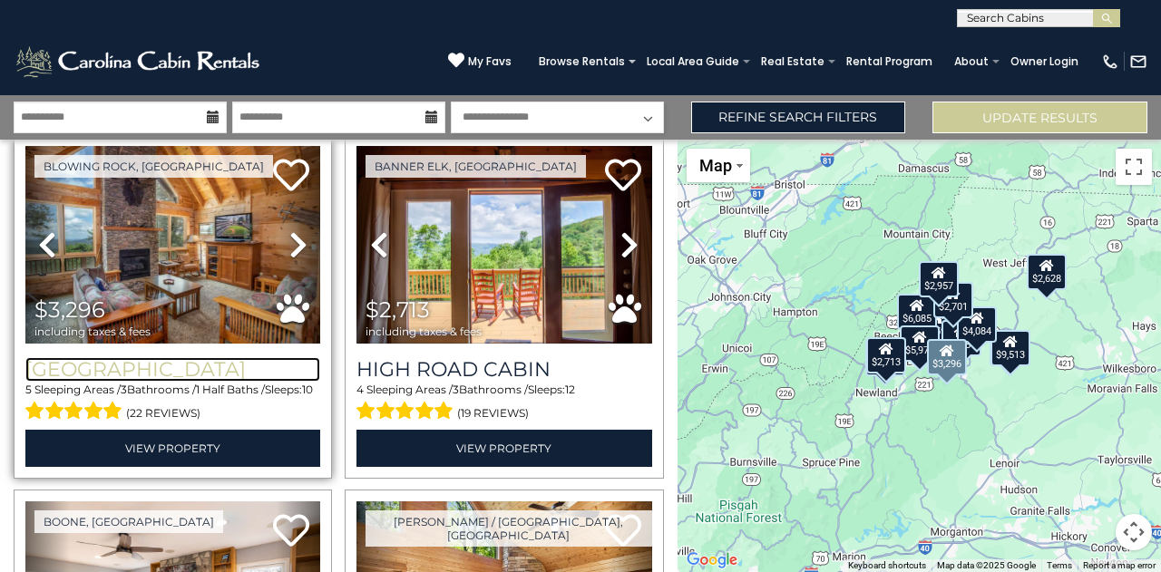
click at [120, 357] on h3 "[GEOGRAPHIC_DATA]" at bounding box center [172, 369] width 295 height 24
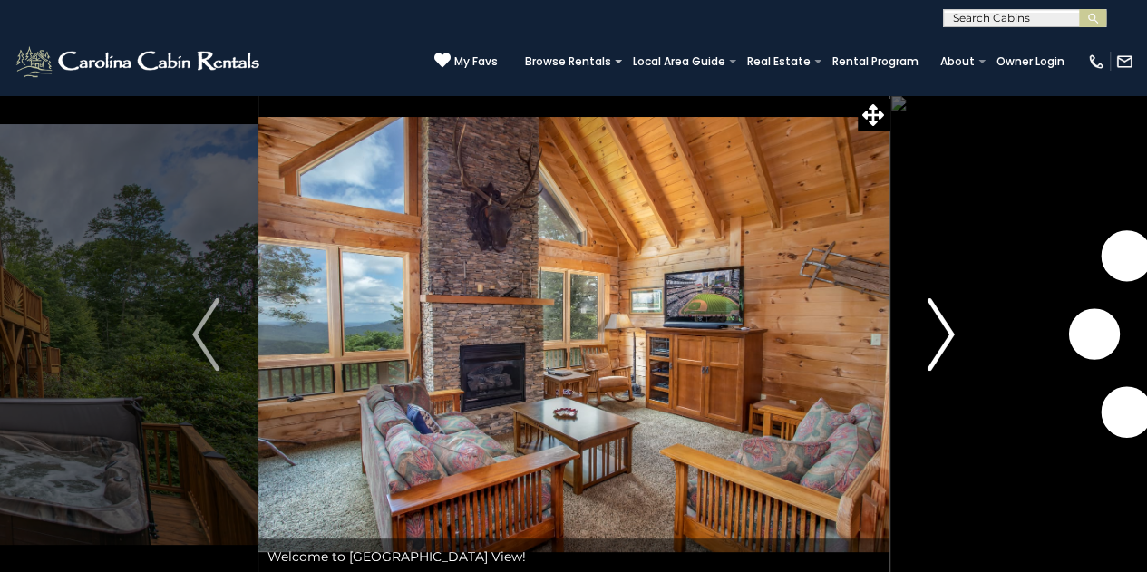
click at [936, 336] on img "Next" at bounding box center [941, 334] width 27 height 73
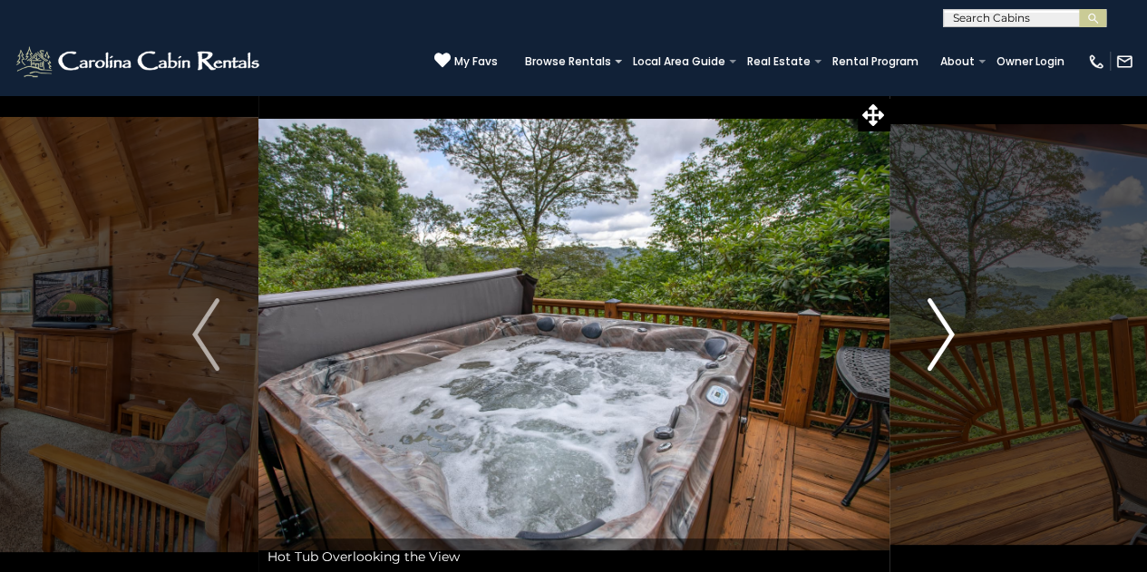
click at [936, 336] on img "Next" at bounding box center [941, 334] width 27 height 73
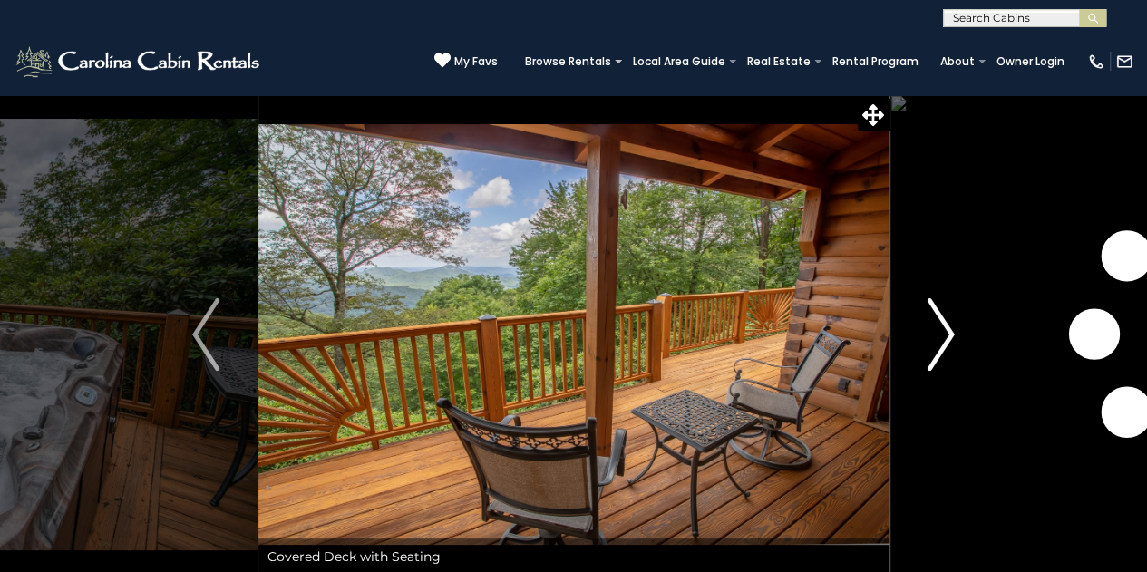
click at [936, 336] on img "Next" at bounding box center [941, 334] width 27 height 73
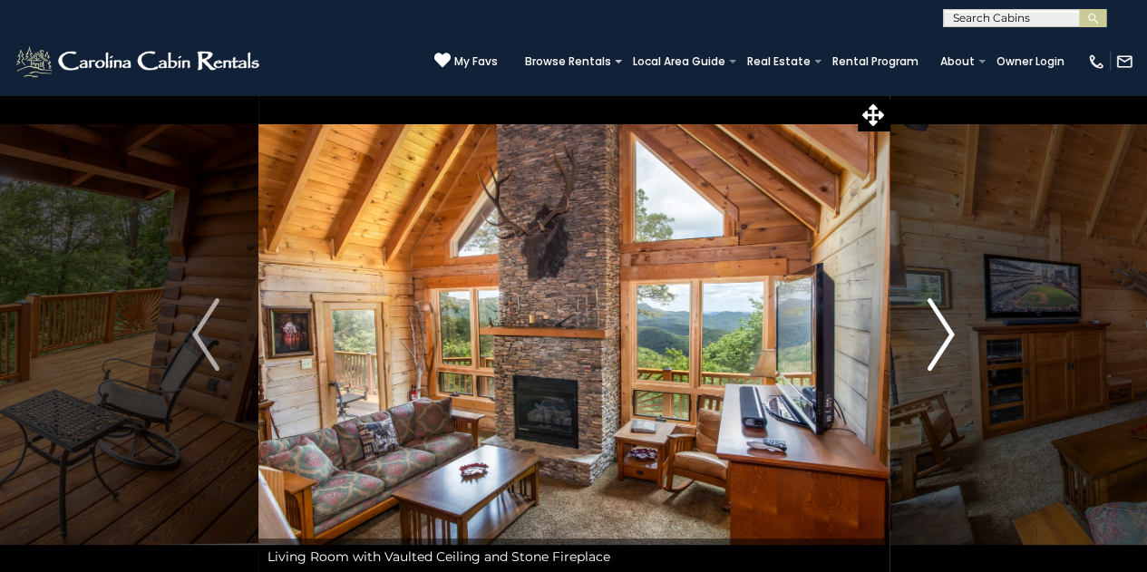
click at [936, 336] on img "Next" at bounding box center [941, 334] width 27 height 73
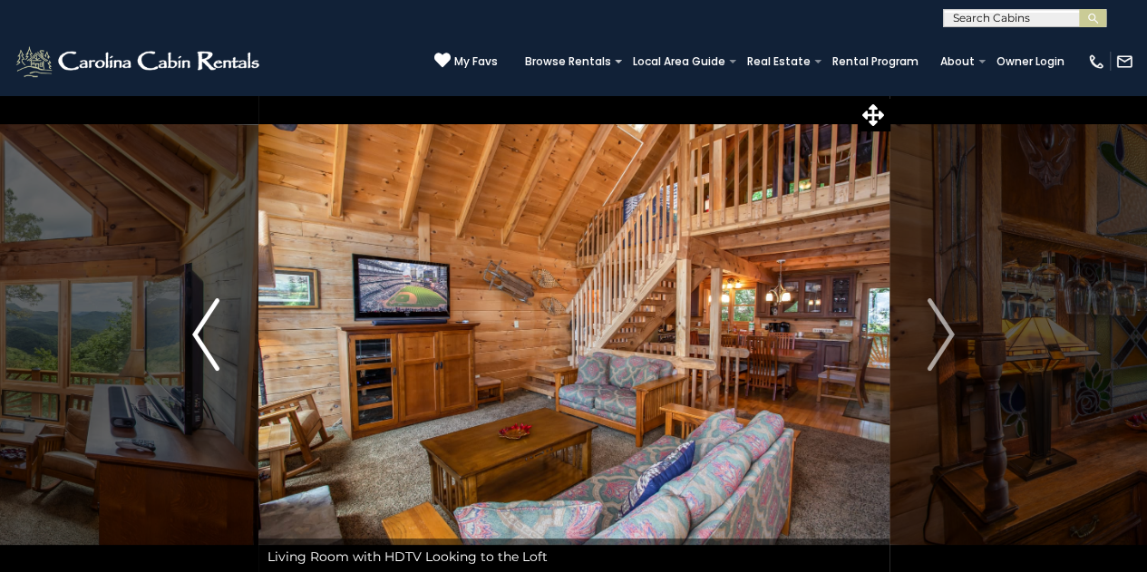
click at [212, 329] on img "Previous" at bounding box center [205, 334] width 27 height 73
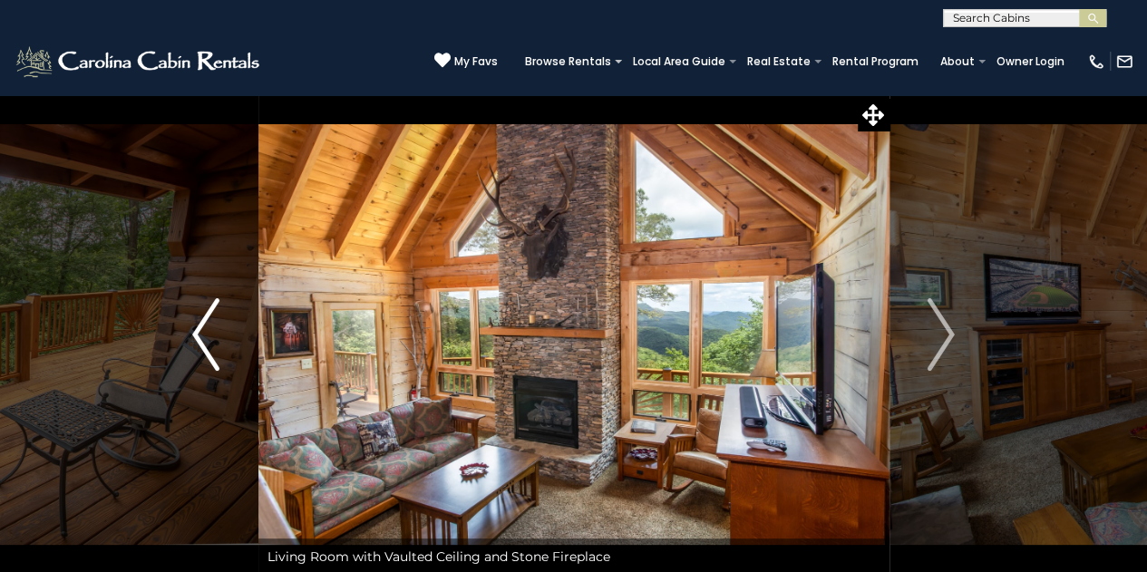
click at [212, 329] on img "Previous" at bounding box center [205, 334] width 27 height 73
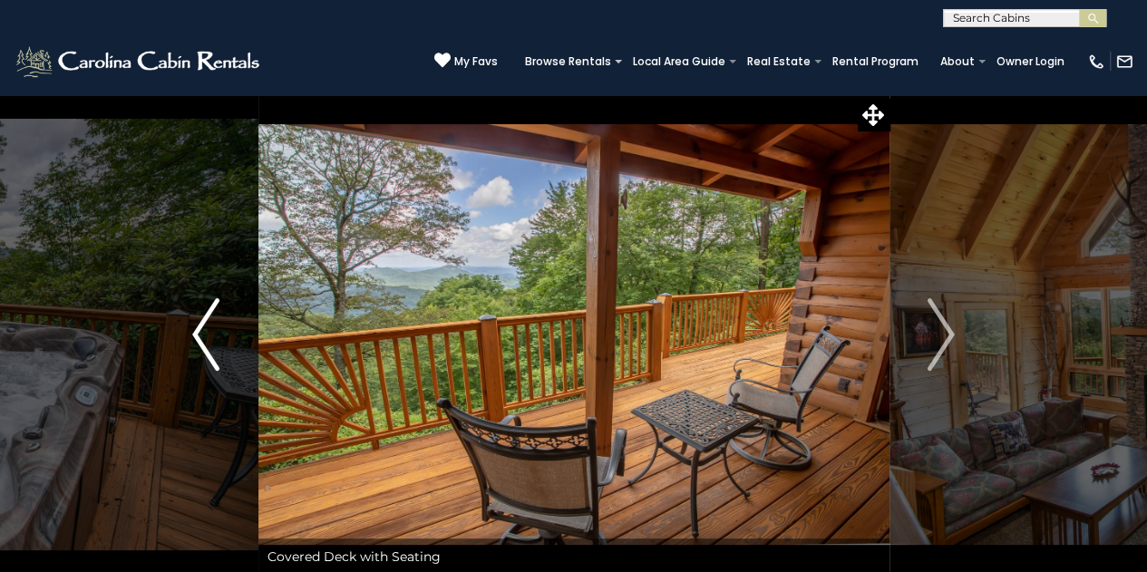
click at [212, 329] on img "Previous" at bounding box center [205, 334] width 27 height 73
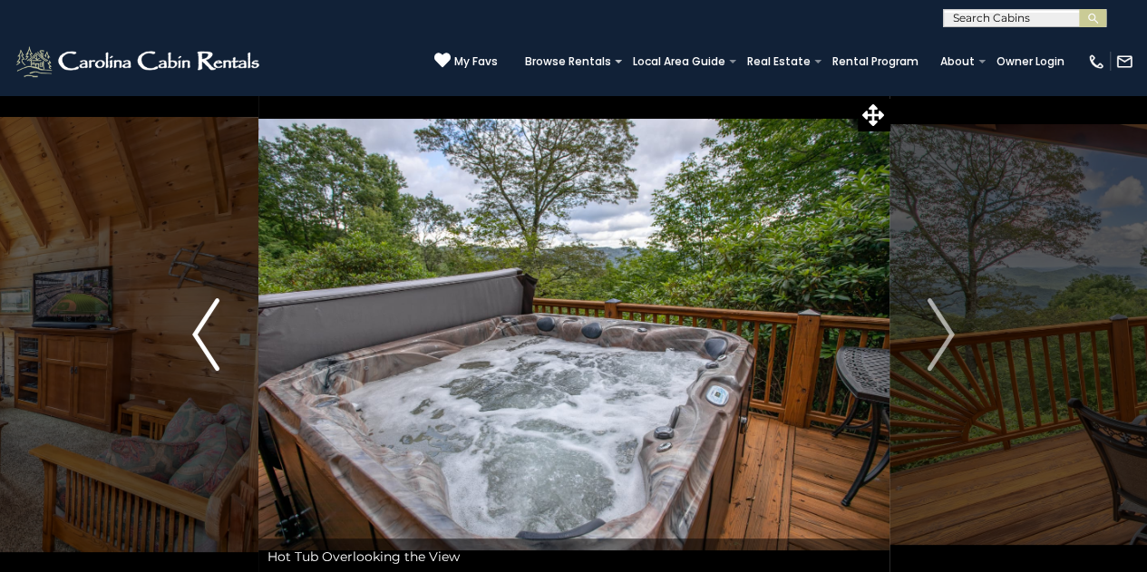
click at [212, 329] on img "Previous" at bounding box center [205, 334] width 27 height 73
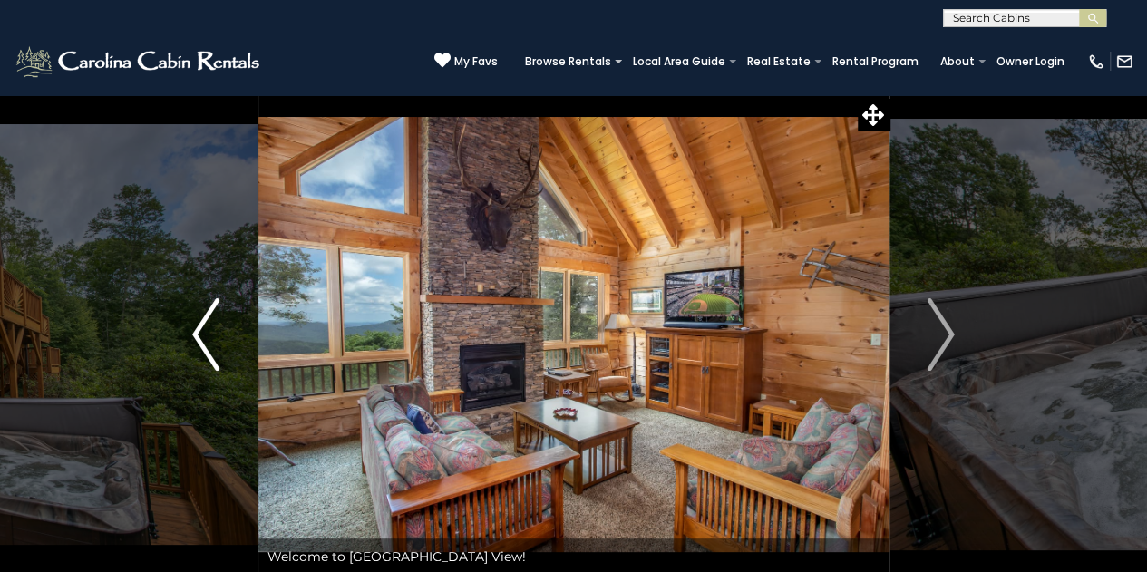
click at [212, 329] on img "Previous" at bounding box center [205, 334] width 27 height 73
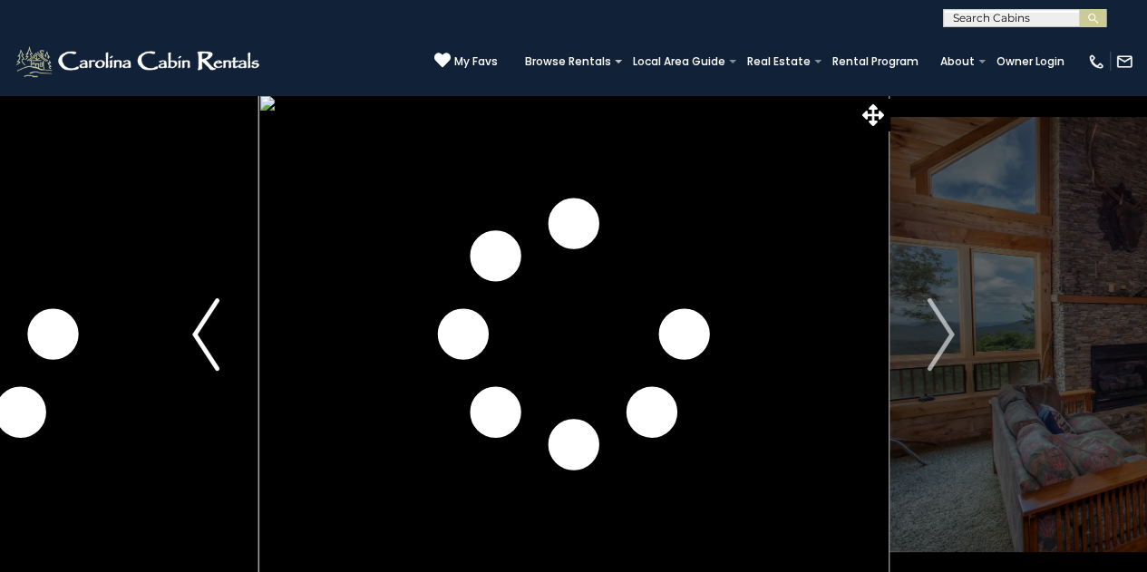
click at [212, 329] on img "Previous" at bounding box center [205, 334] width 27 height 73
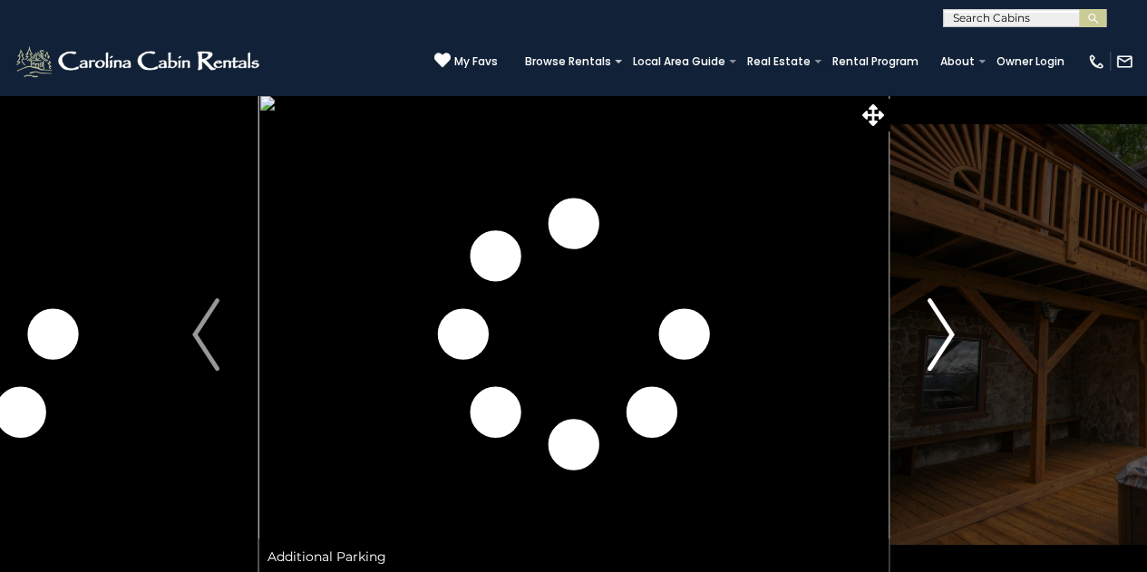
click at [939, 338] on img "Next" at bounding box center [941, 334] width 27 height 73
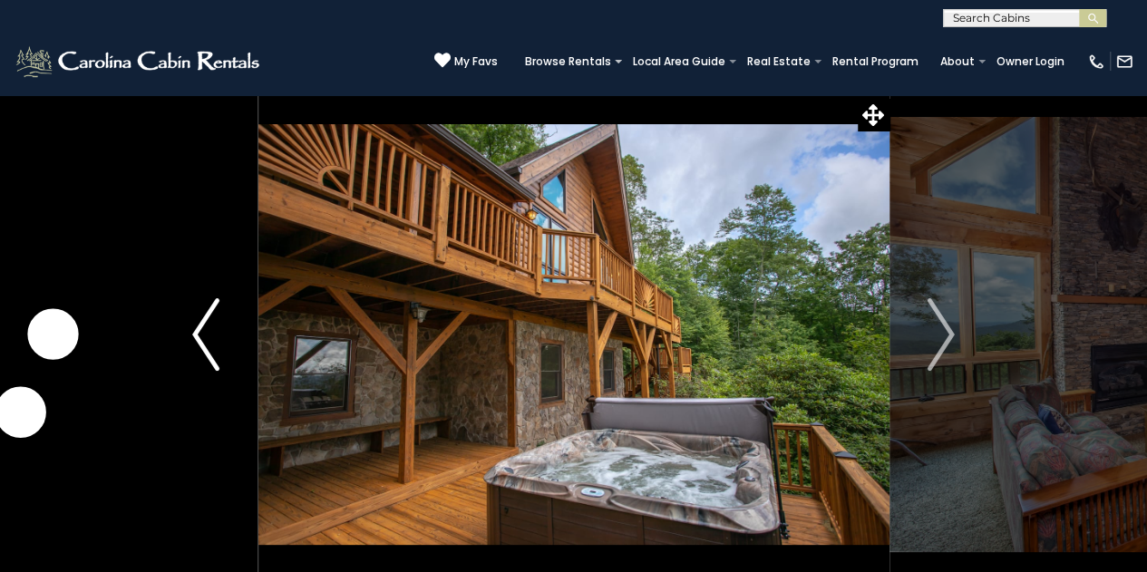
click at [211, 326] on img "Previous" at bounding box center [205, 334] width 27 height 73
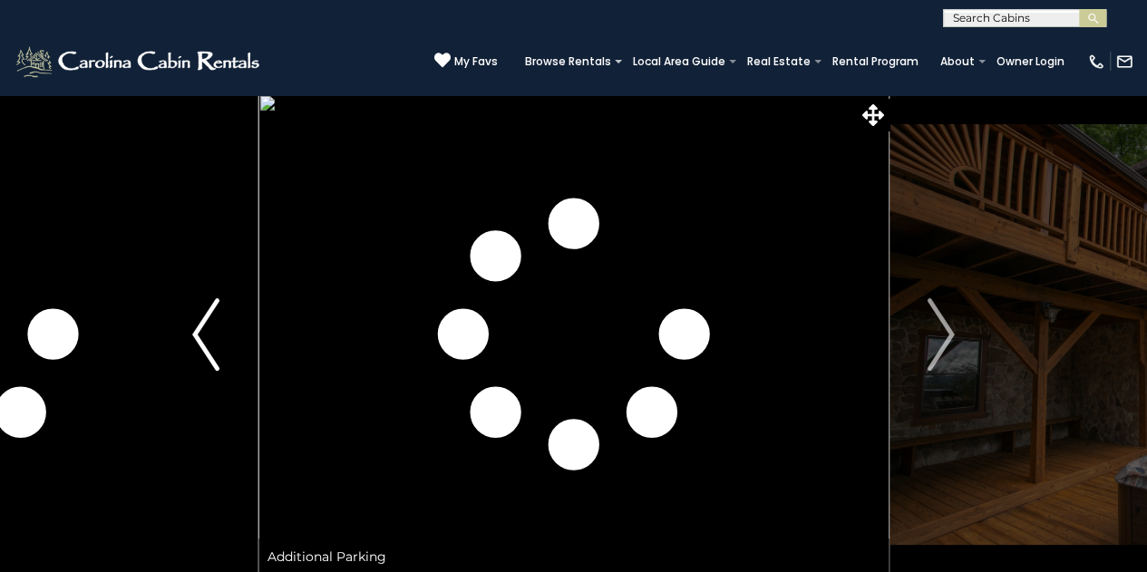
click at [211, 326] on img "Previous" at bounding box center [205, 334] width 27 height 73
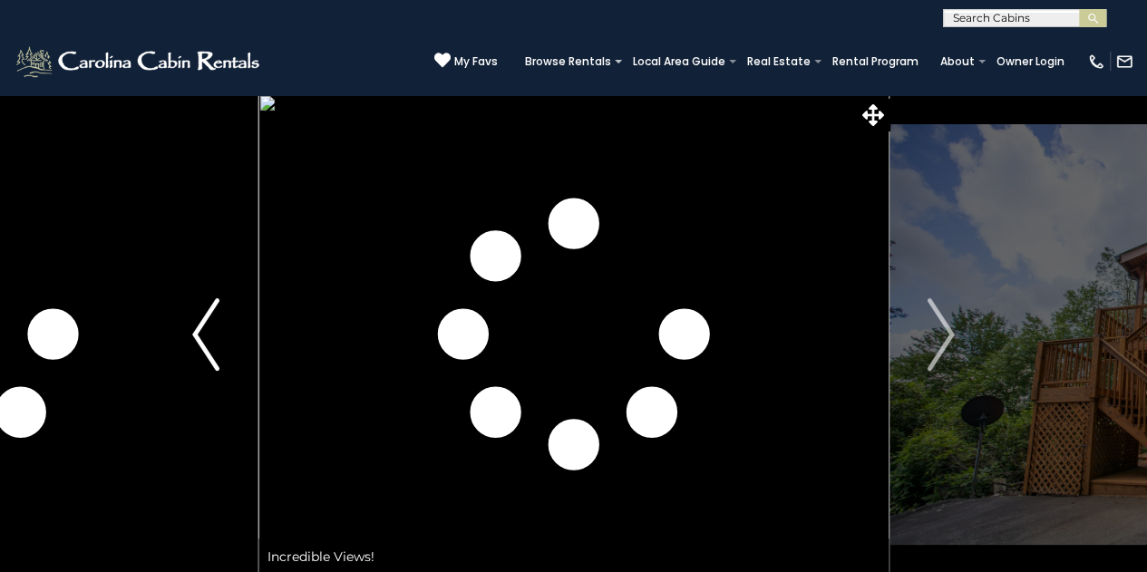
click at [211, 326] on img "Previous" at bounding box center [205, 334] width 27 height 73
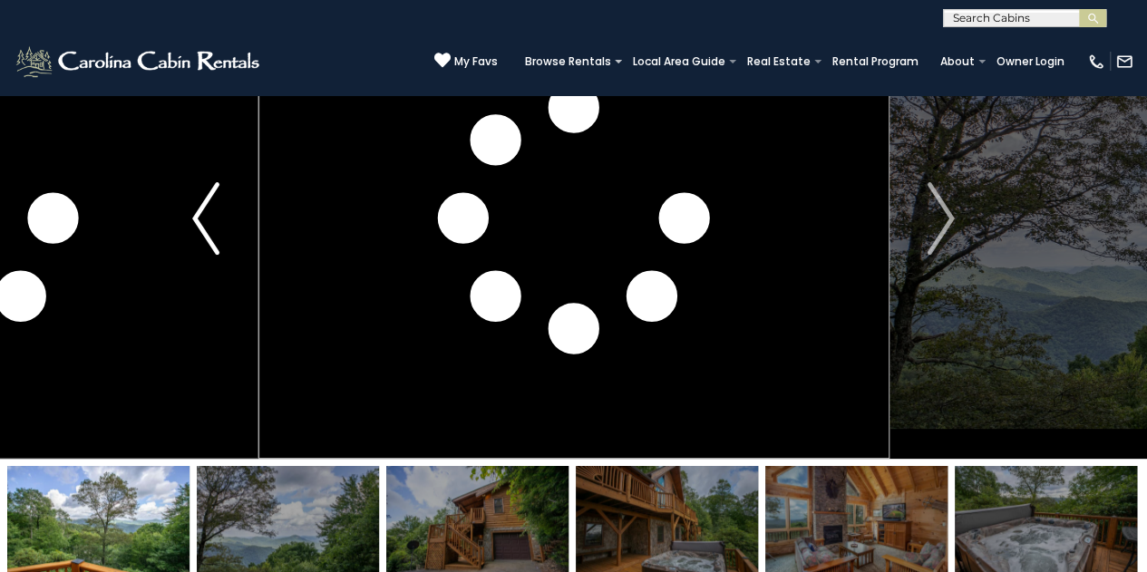
scroll to position [14, 0]
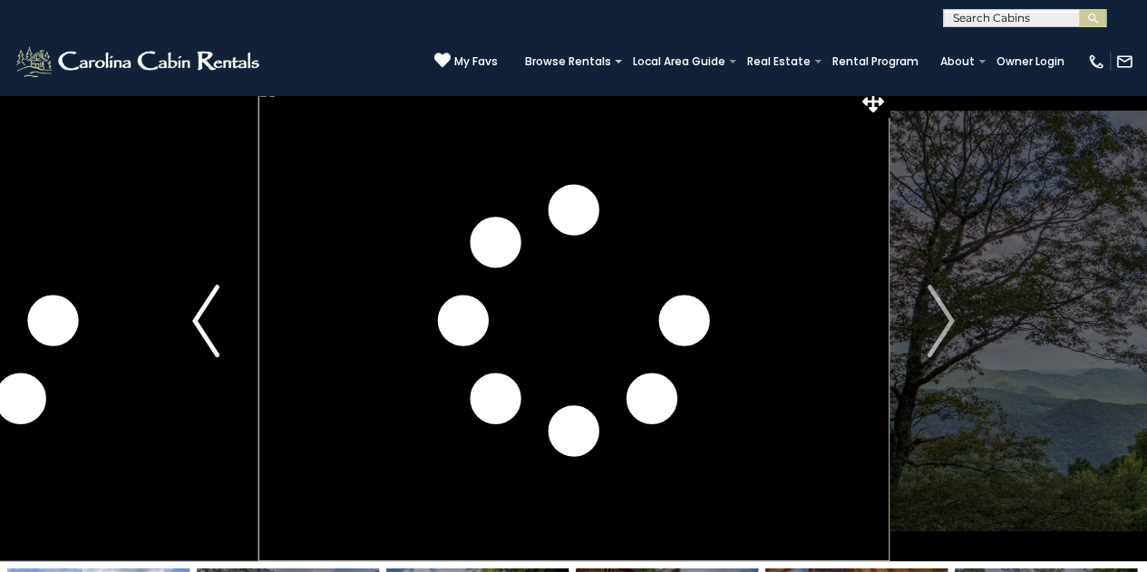
click at [213, 317] on img "Previous" at bounding box center [205, 321] width 27 height 73
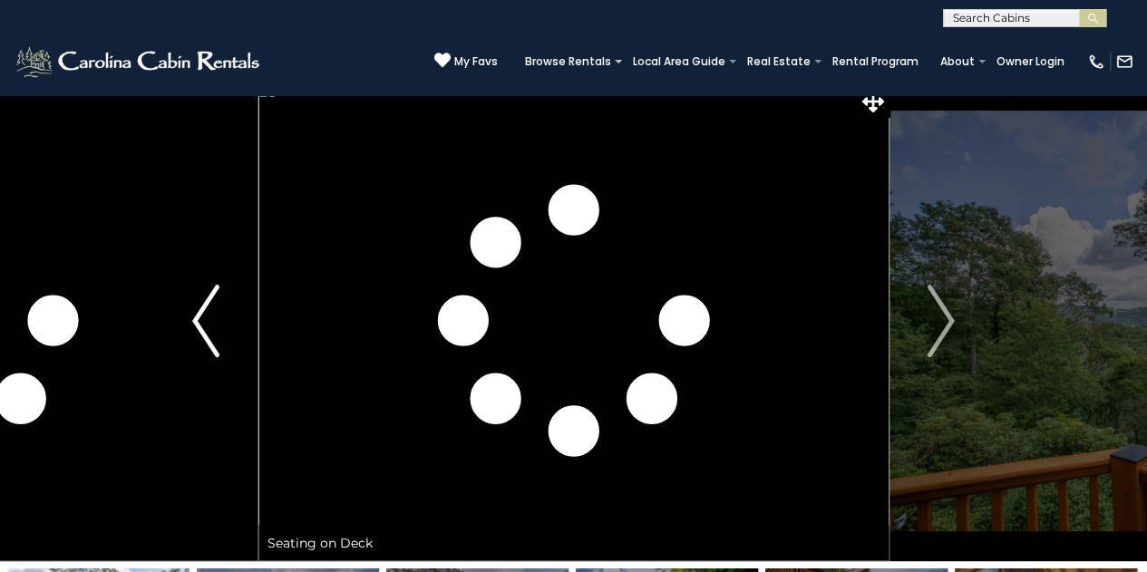
click at [213, 317] on img "Previous" at bounding box center [205, 321] width 27 height 73
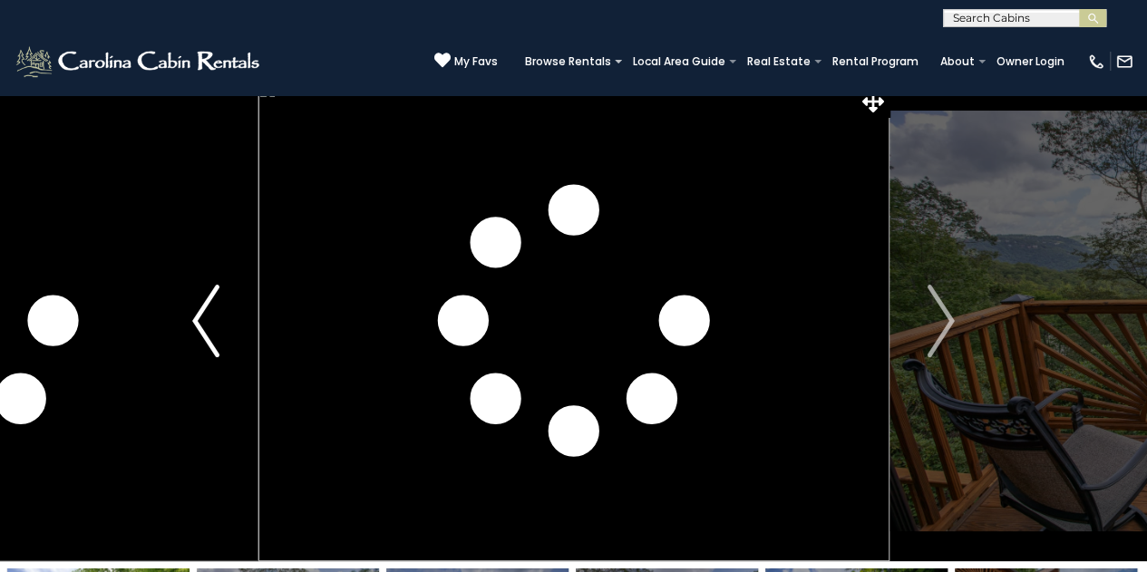
click at [213, 317] on img "Previous" at bounding box center [205, 321] width 27 height 73
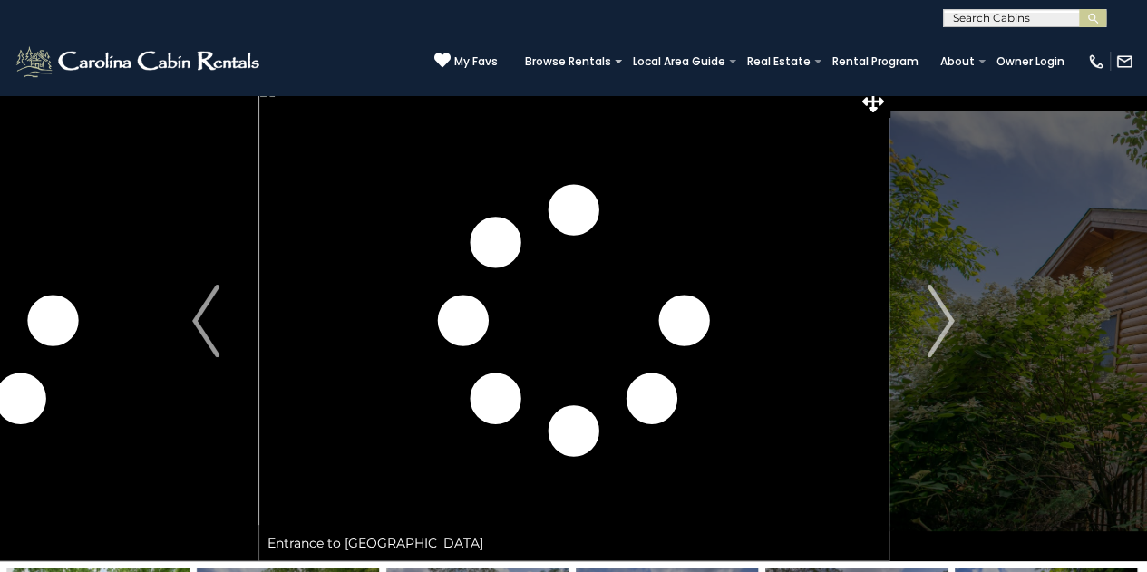
click at [541, 308] on img at bounding box center [573, 321] width 631 height 481
click at [673, 387] on img at bounding box center [573, 321] width 631 height 481
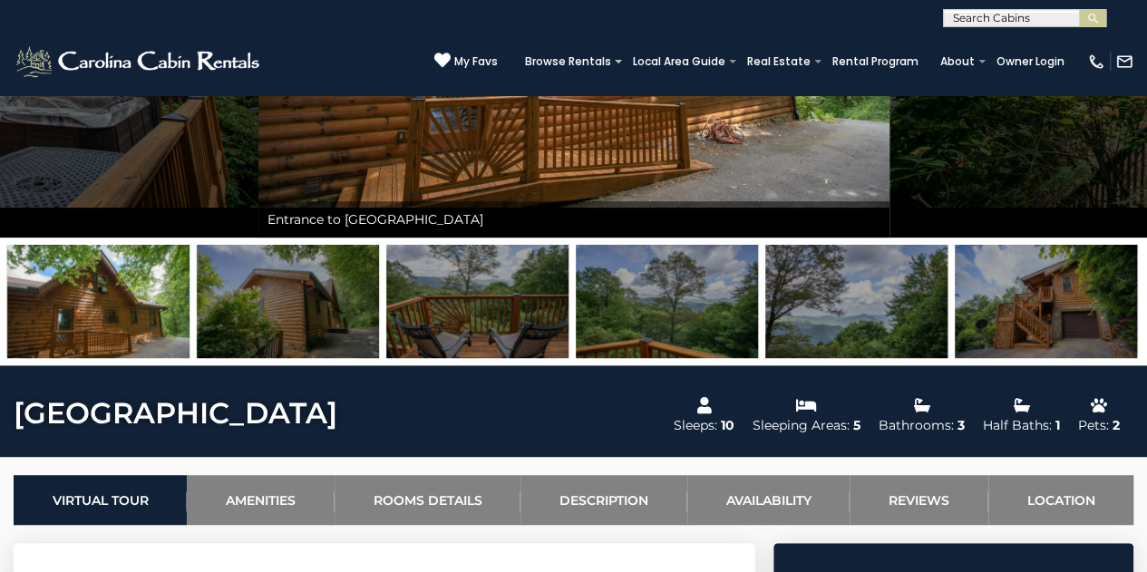
scroll to position [345, 0]
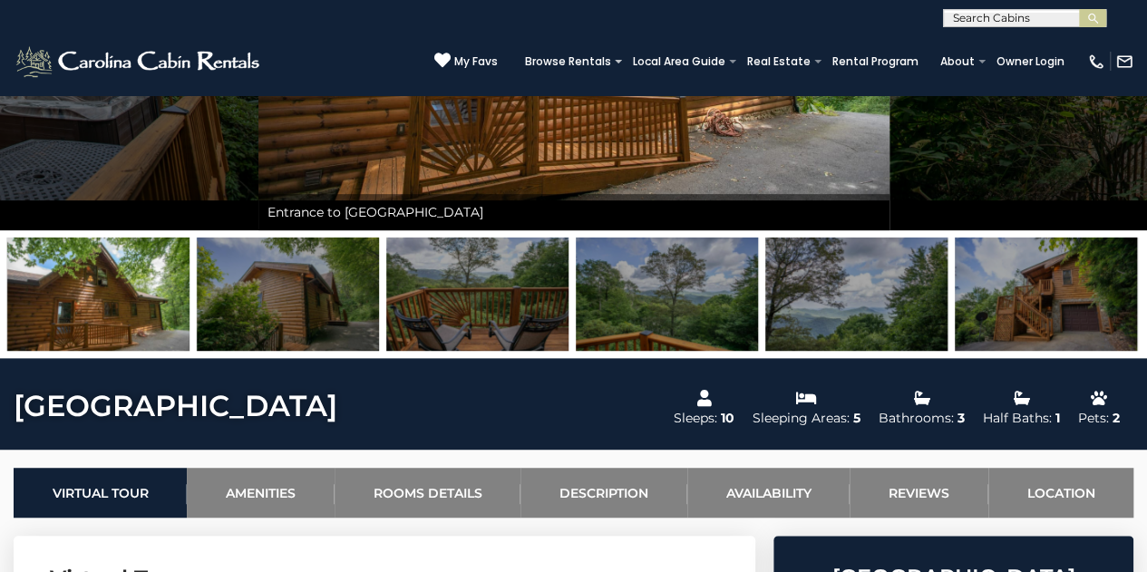
click at [51, 298] on img at bounding box center [98, 294] width 182 height 113
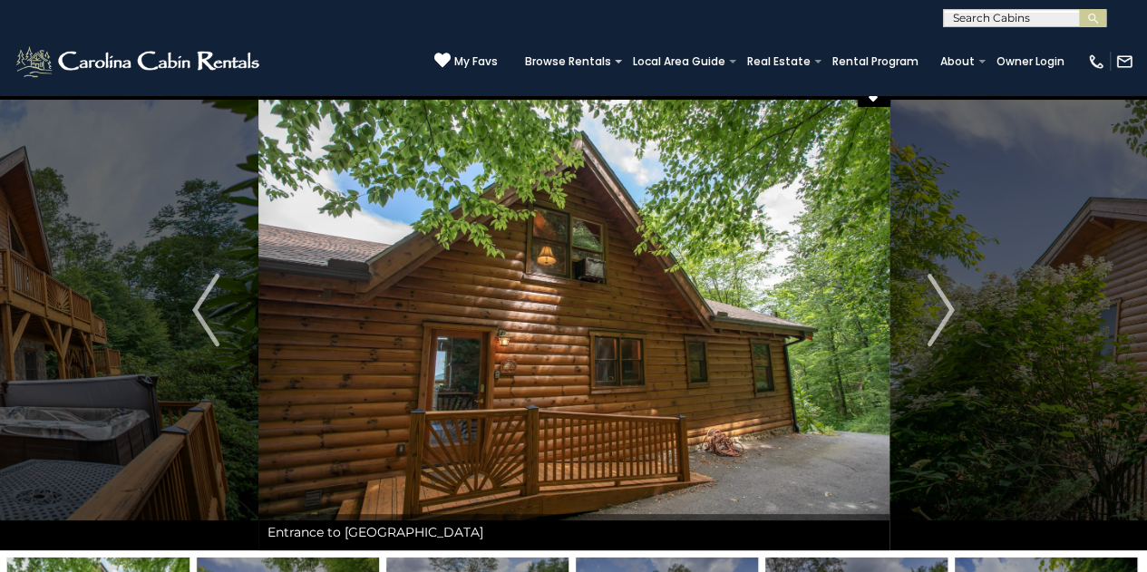
scroll to position [10, 0]
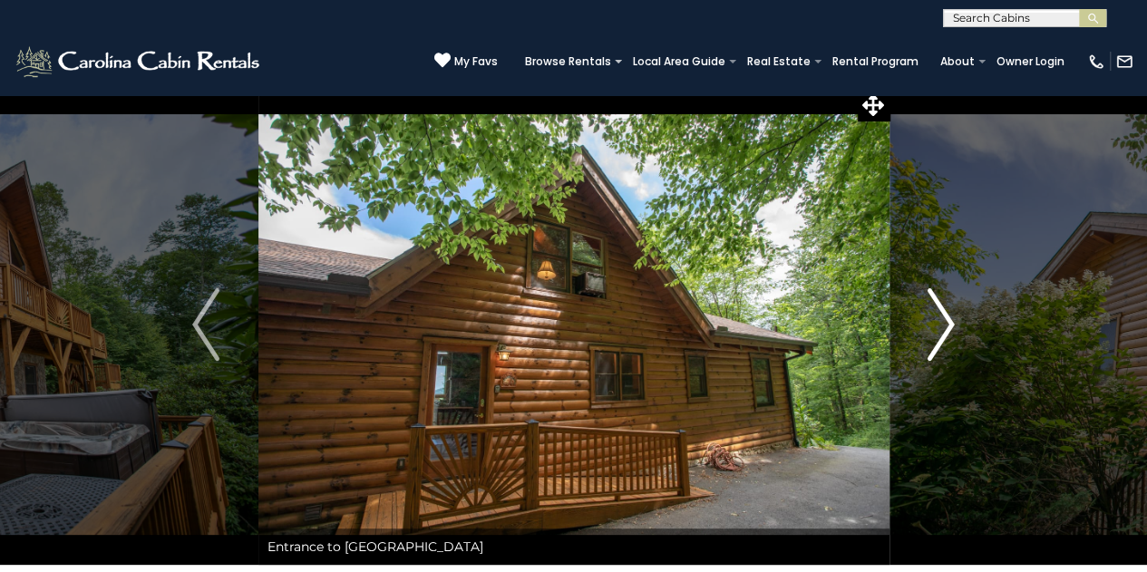
click at [947, 336] on img "Next" at bounding box center [941, 324] width 27 height 73
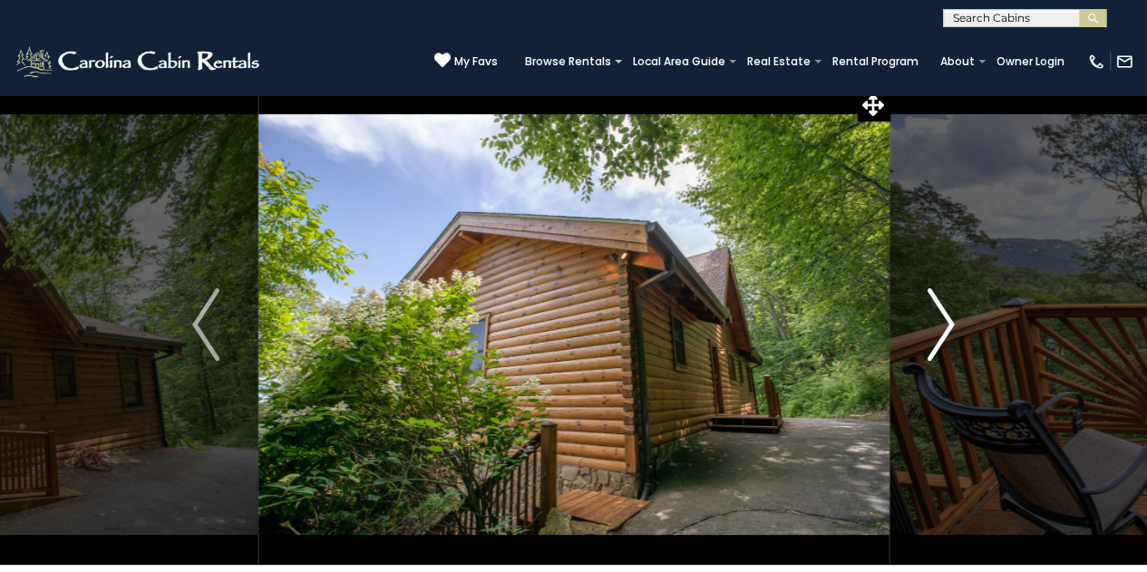
click at [943, 327] on img "Next" at bounding box center [941, 324] width 27 height 73
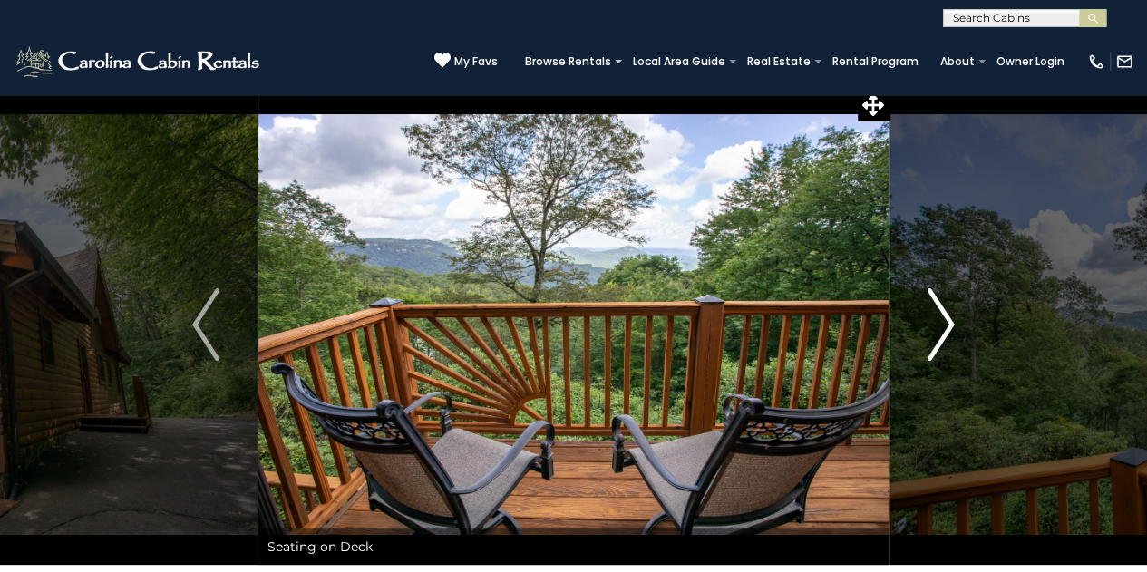
click at [936, 311] on img "Next" at bounding box center [941, 324] width 27 height 73
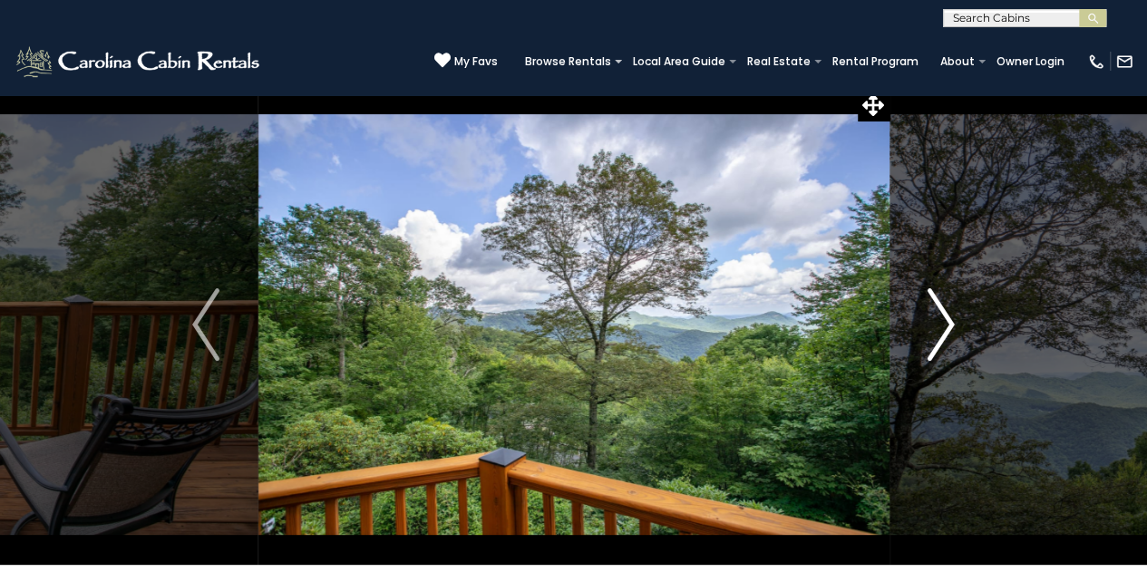
click at [936, 311] on img "Next" at bounding box center [941, 324] width 27 height 73
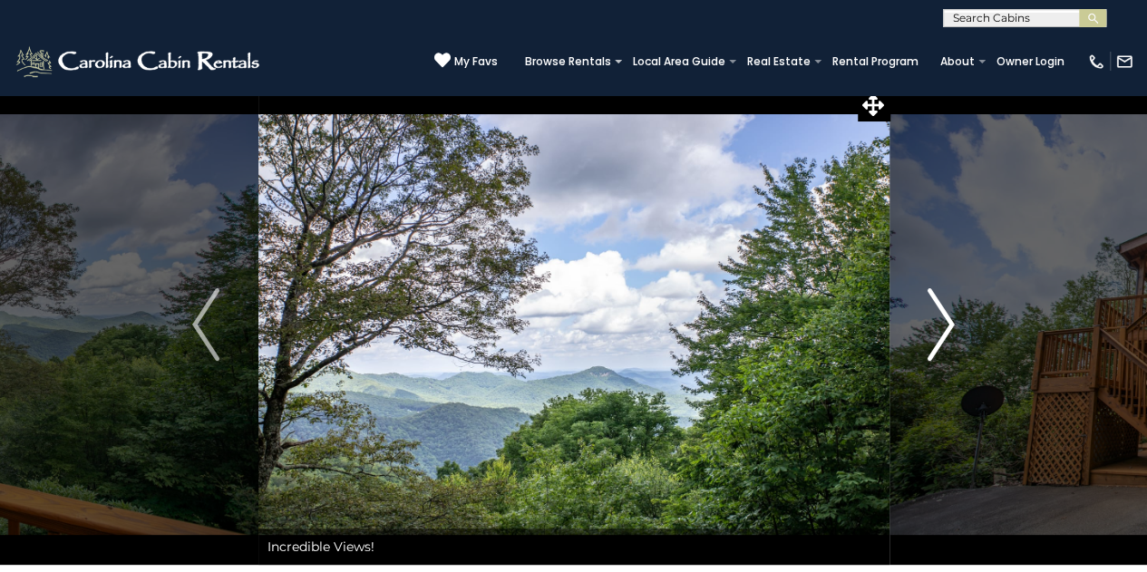
click at [936, 311] on img "Next" at bounding box center [941, 324] width 27 height 73
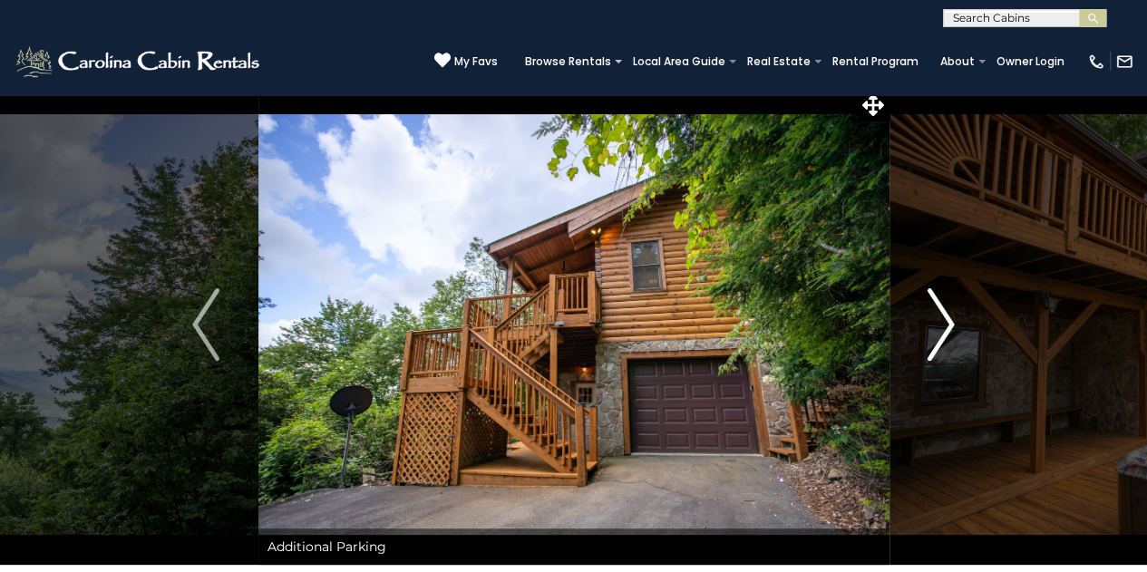
click at [936, 311] on img "Next" at bounding box center [941, 324] width 27 height 73
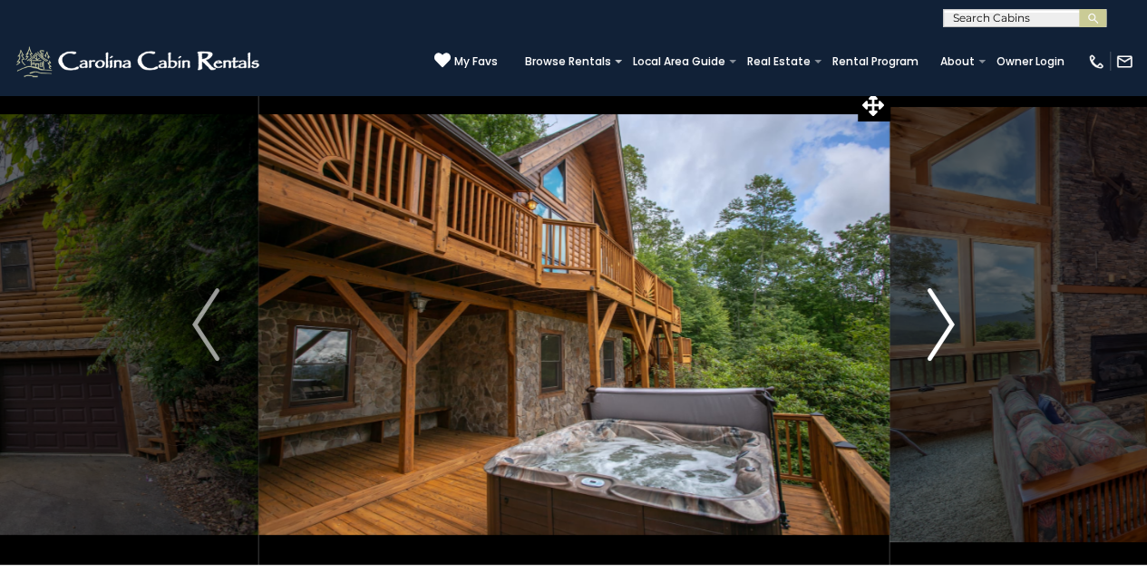
drag, startPoint x: 936, startPoint y: 311, endPoint x: 932, endPoint y: 295, distance: 16.7
drag, startPoint x: 932, startPoint y: 295, endPoint x: 923, endPoint y: 331, distance: 37.4
click at [923, 331] on button "Next" at bounding box center [941, 324] width 104 height 481
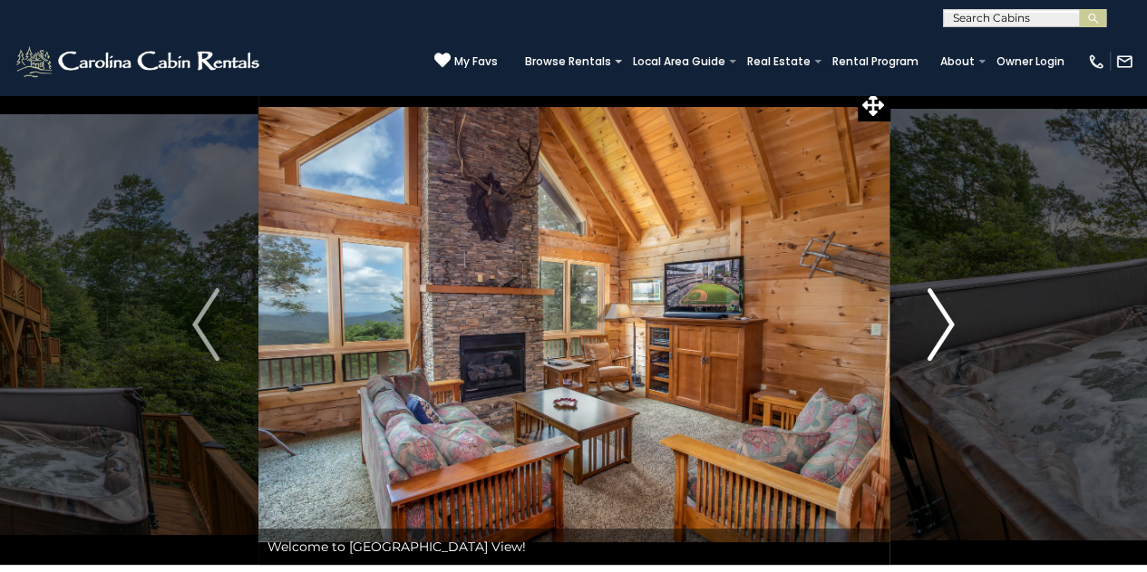
click at [935, 334] on img "Next" at bounding box center [941, 324] width 27 height 73
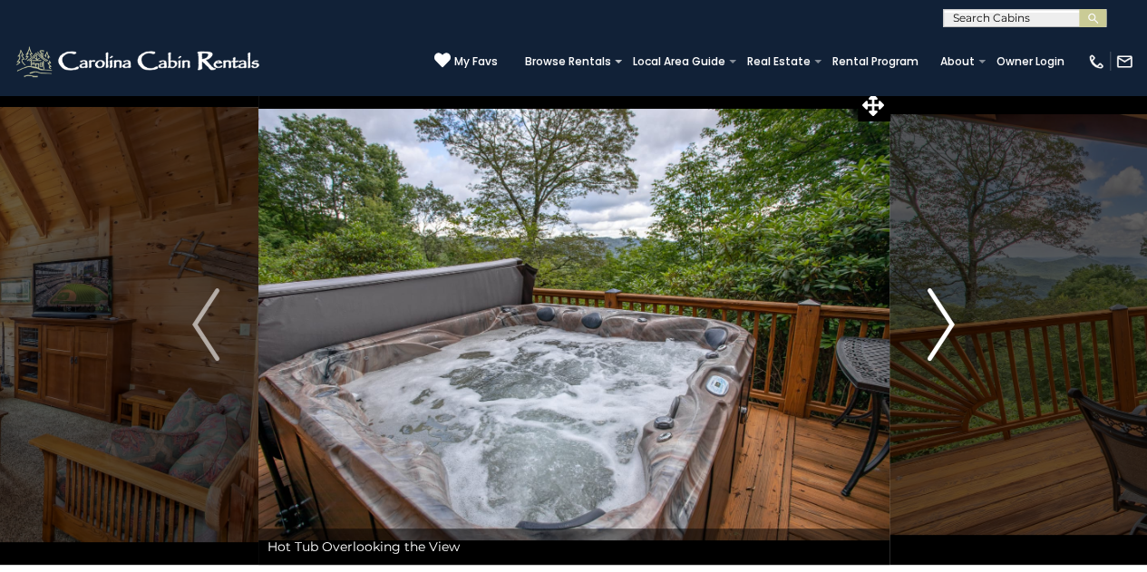
click at [943, 335] on img "Next" at bounding box center [941, 324] width 27 height 73
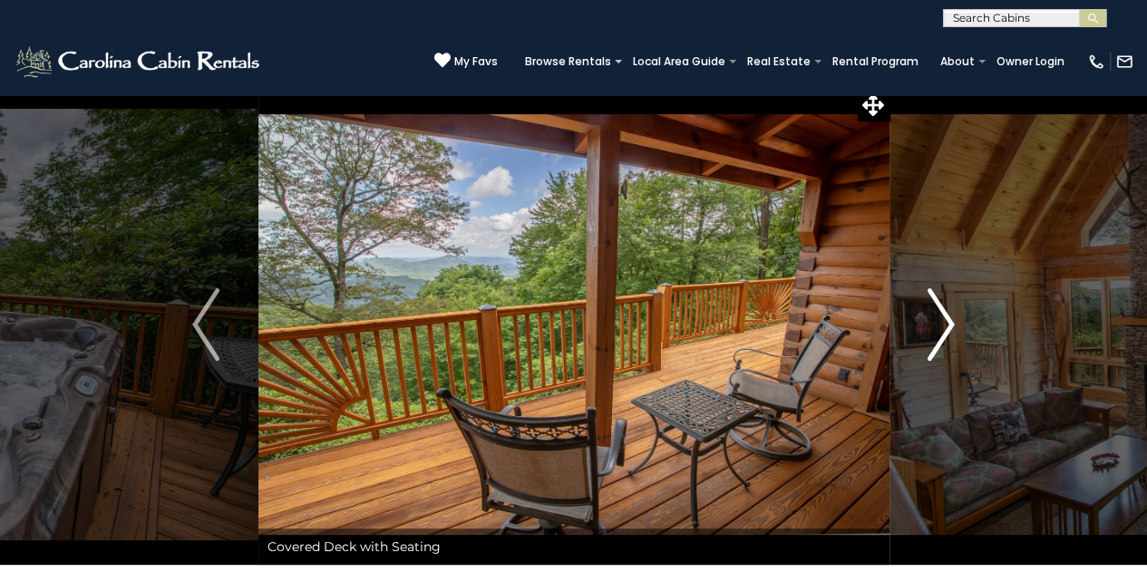
drag, startPoint x: 943, startPoint y: 333, endPoint x: 925, endPoint y: 309, distance: 29.8
click at [925, 309] on button "Next" at bounding box center [941, 324] width 104 height 481
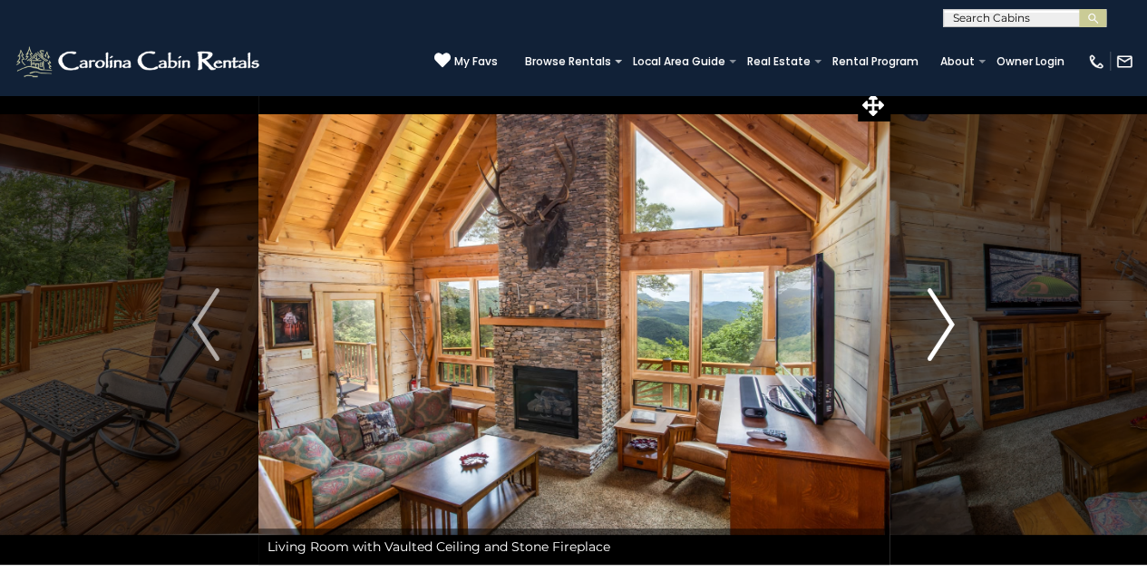
click at [925, 309] on button "Next" at bounding box center [941, 324] width 104 height 481
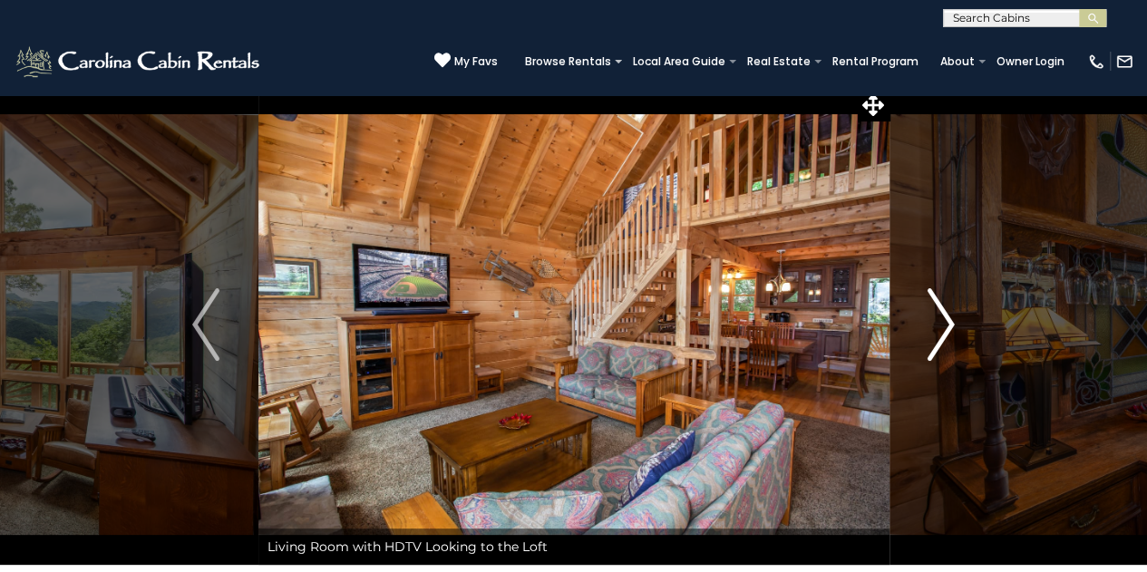
click at [925, 309] on button "Next" at bounding box center [941, 324] width 104 height 481
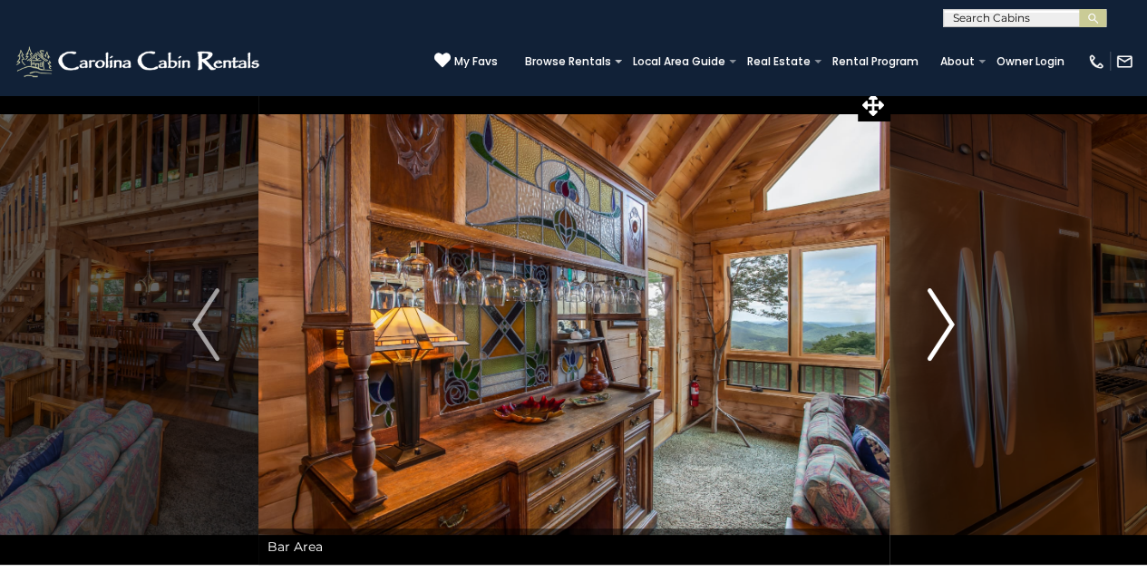
click at [925, 309] on button "Next" at bounding box center [941, 324] width 104 height 481
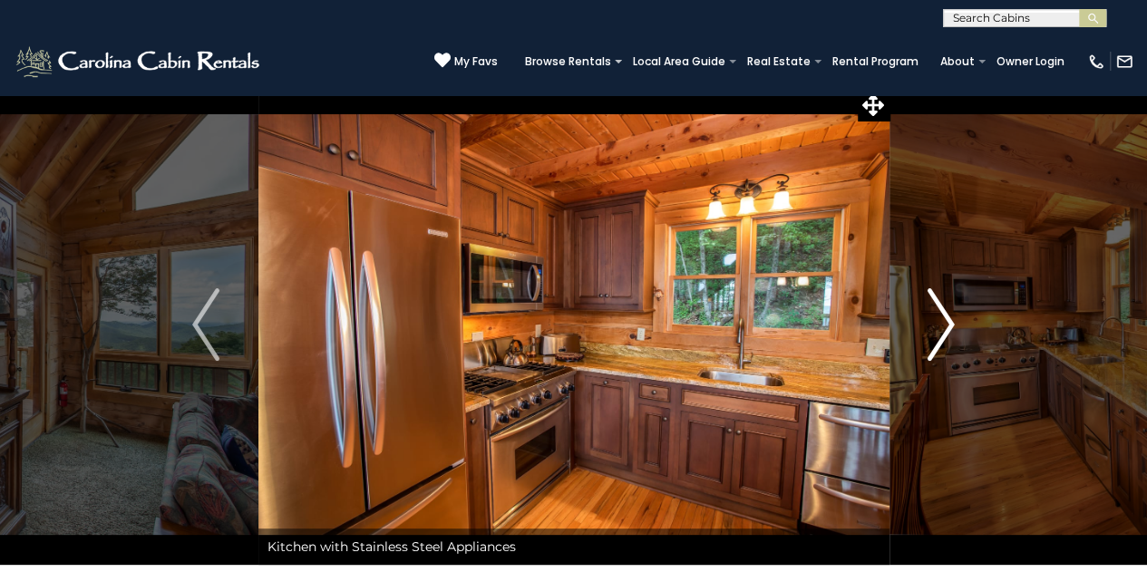
click at [925, 309] on button "Next" at bounding box center [941, 324] width 104 height 481
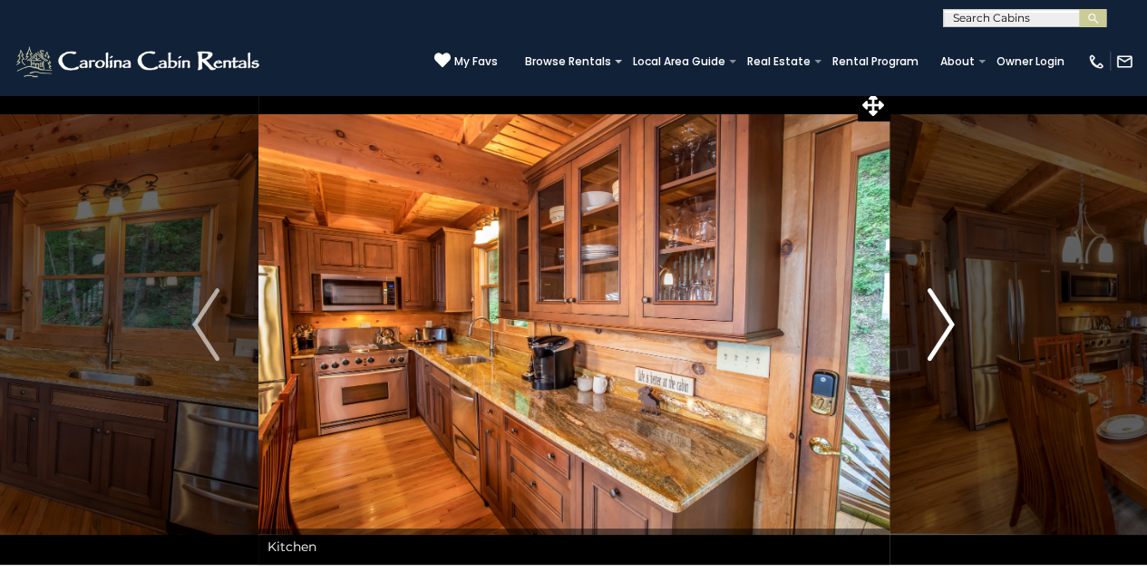
click at [925, 309] on button "Next" at bounding box center [941, 324] width 104 height 481
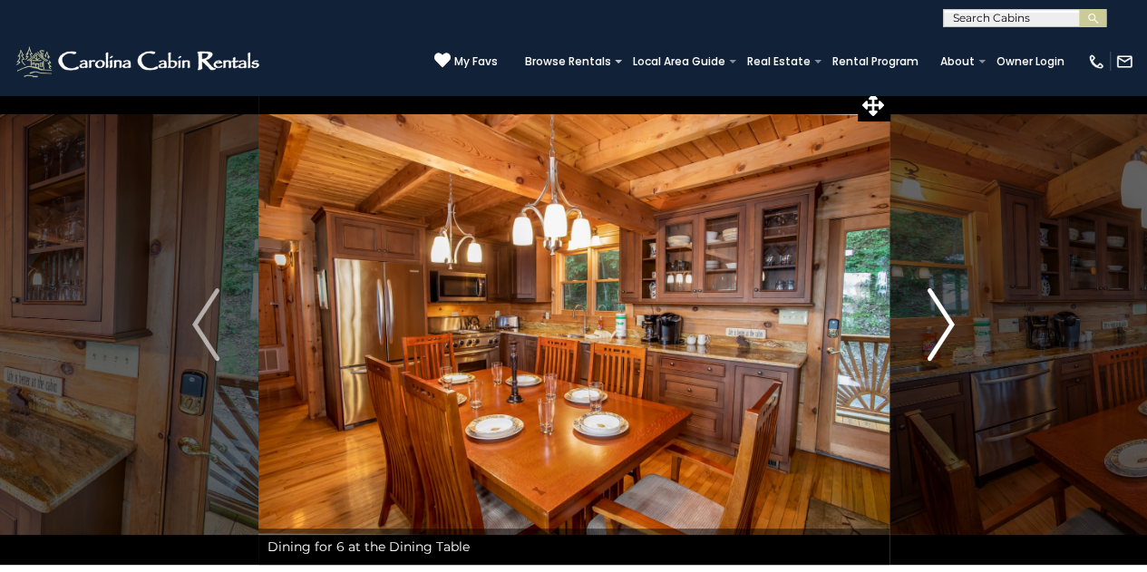
click at [944, 315] on img "Next" at bounding box center [941, 324] width 27 height 73
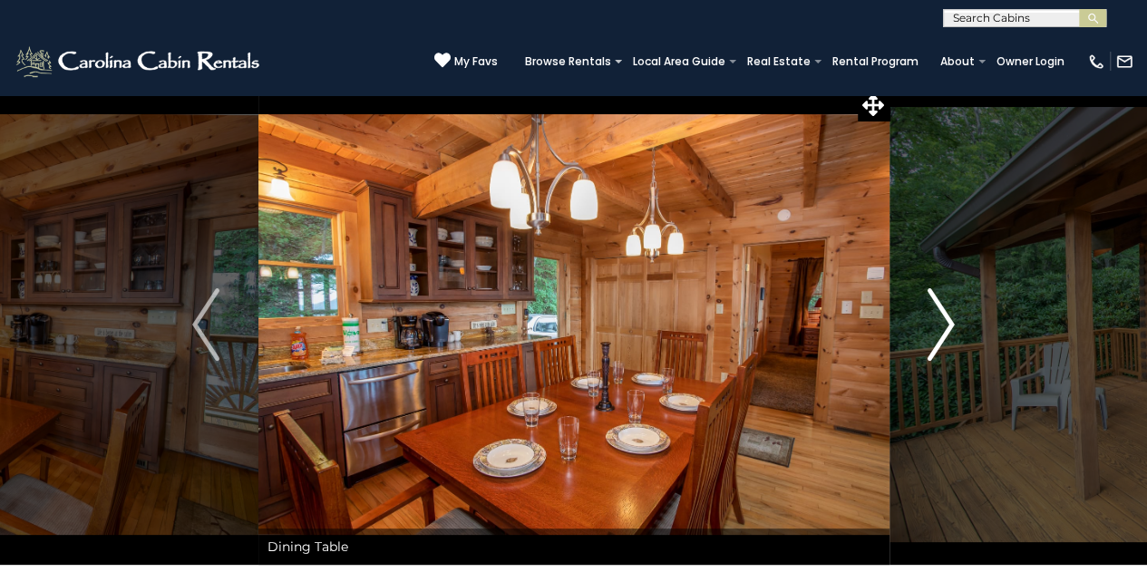
click at [944, 315] on img "Next" at bounding box center [941, 324] width 27 height 73
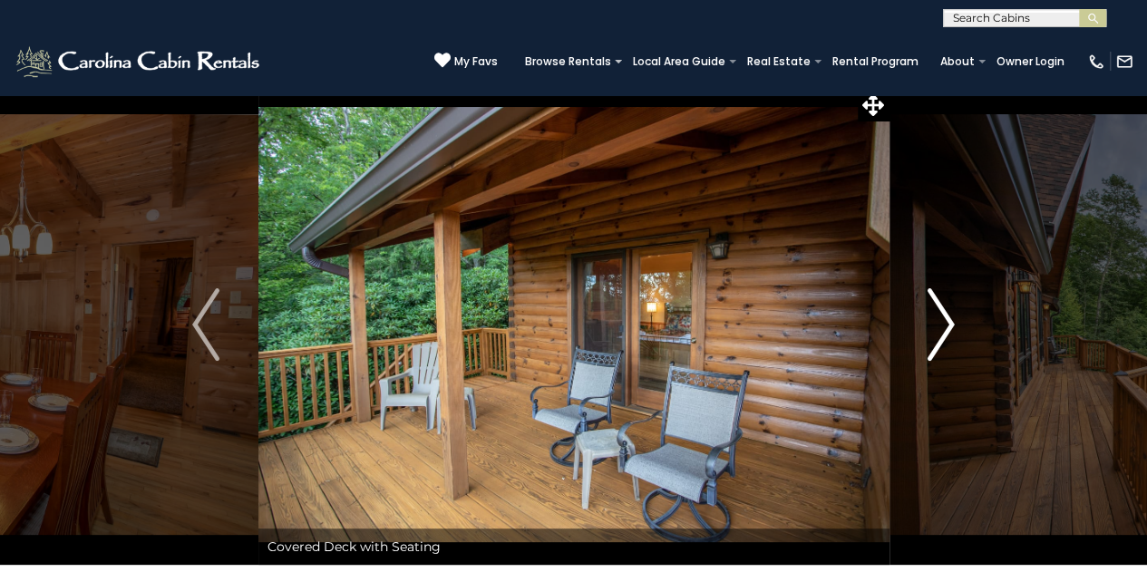
click at [944, 315] on img "Next" at bounding box center [941, 324] width 27 height 73
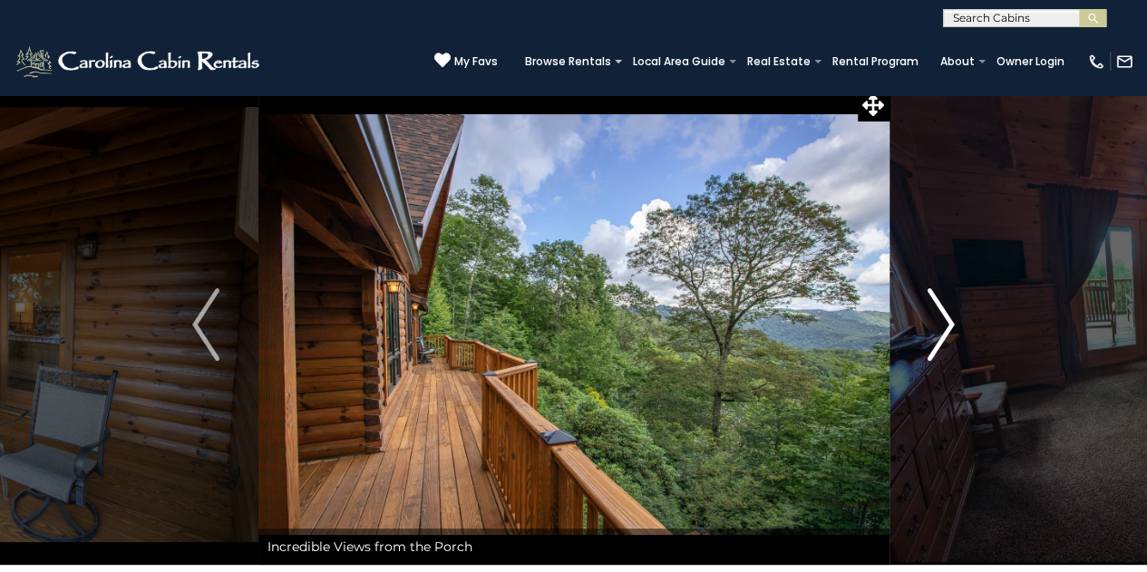
click at [944, 315] on img "Next" at bounding box center [941, 324] width 27 height 73
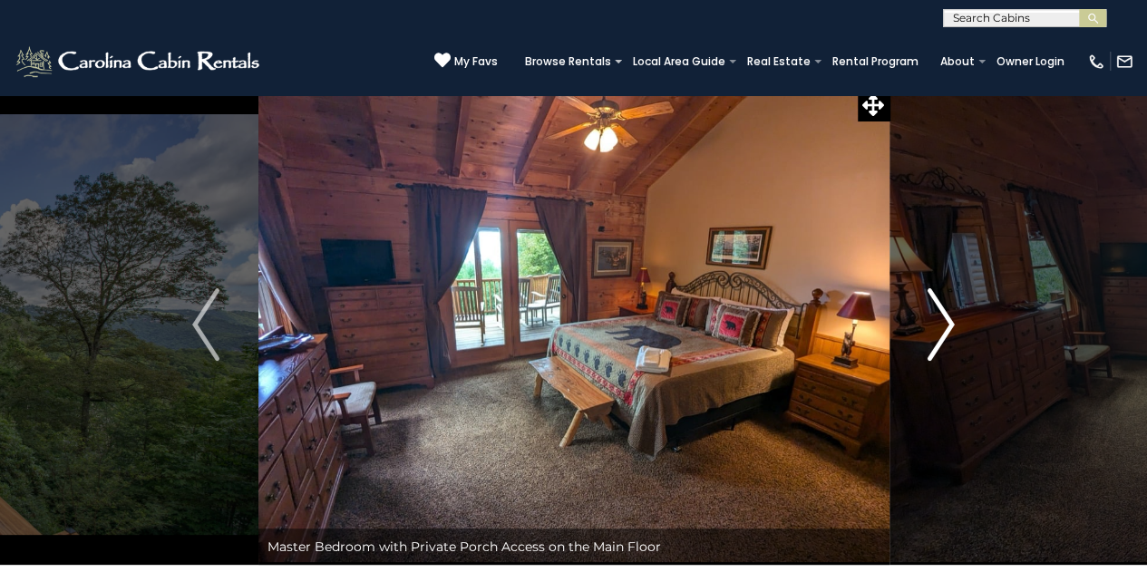
click at [944, 315] on img "Next" at bounding box center [941, 324] width 27 height 73
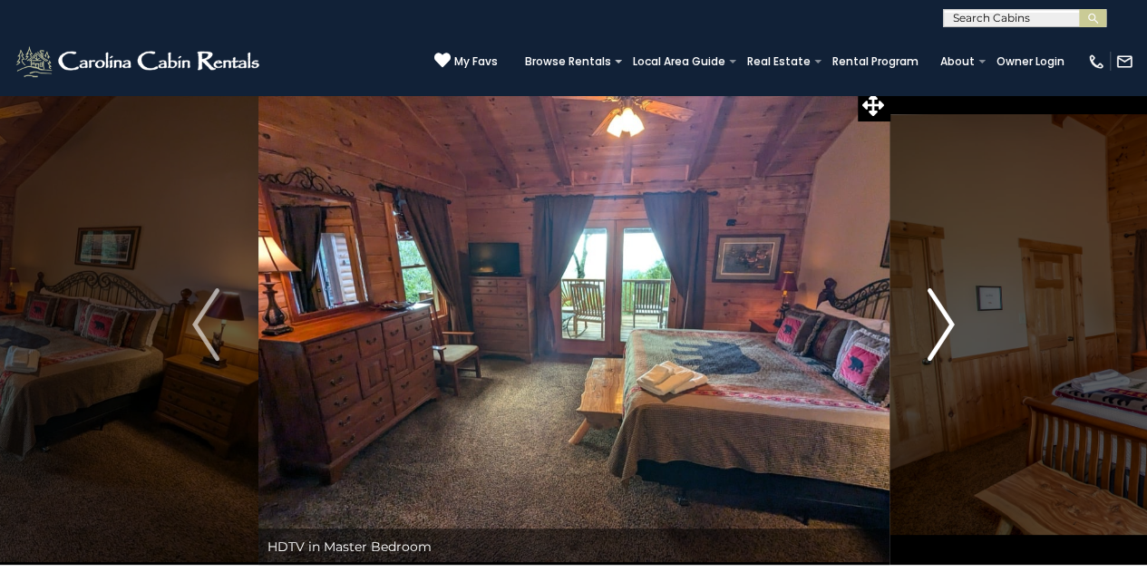
click at [941, 327] on img "Next" at bounding box center [941, 324] width 27 height 73
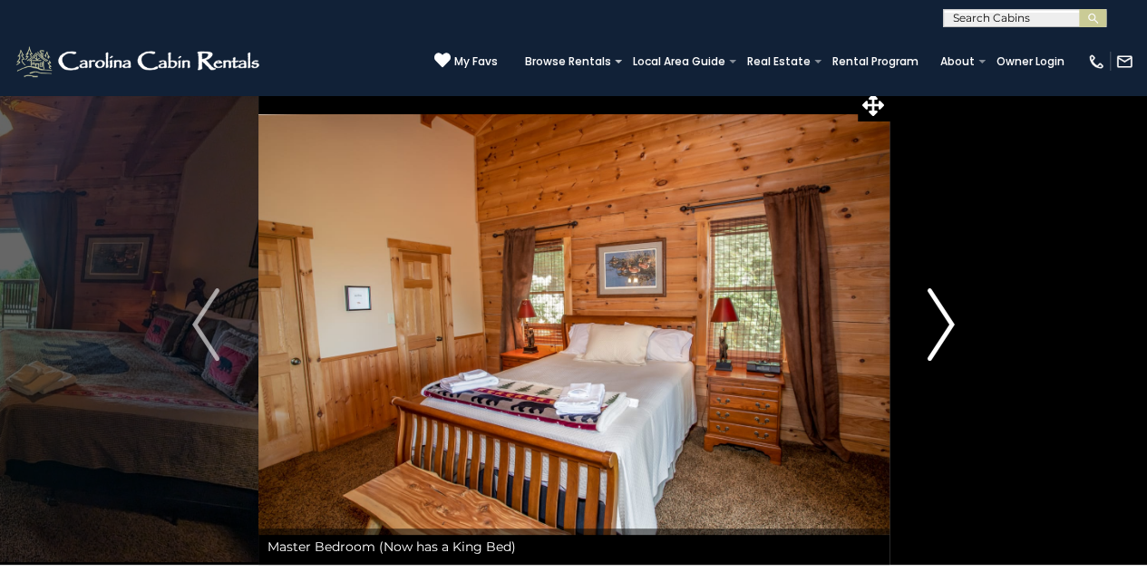
click at [941, 326] on img "Next" at bounding box center [941, 324] width 27 height 73
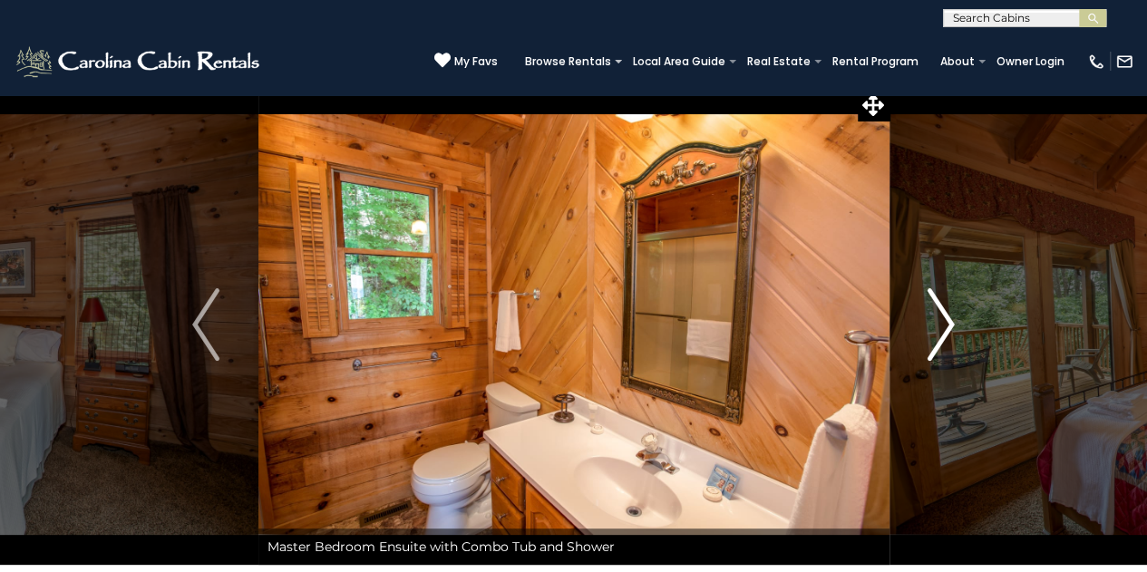
click at [941, 326] on img "Next" at bounding box center [941, 324] width 27 height 73
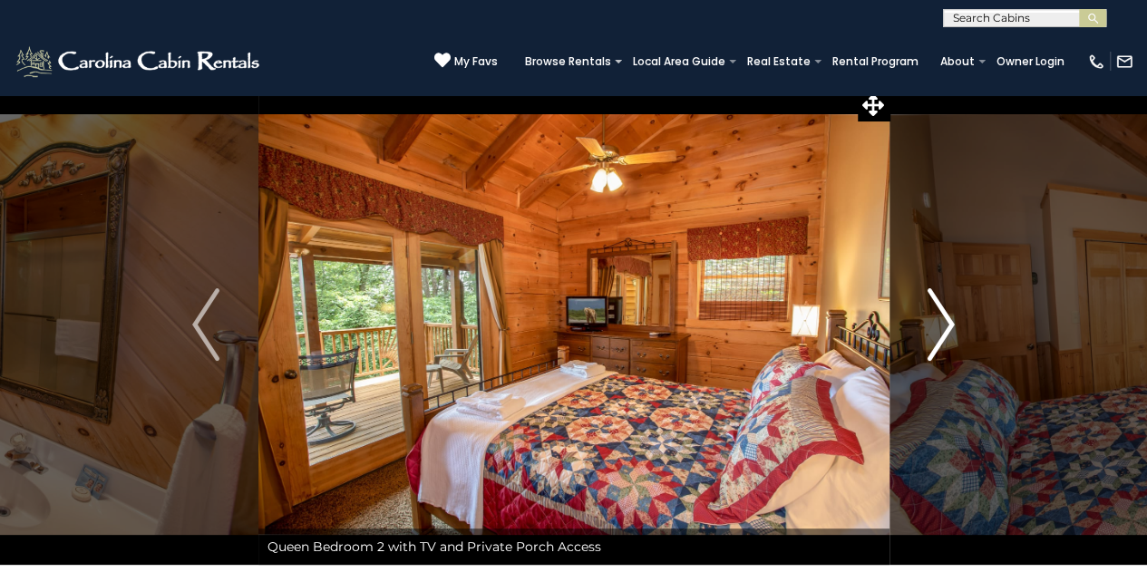
drag, startPoint x: 941, startPoint y: 326, endPoint x: 934, endPoint y: 311, distance: 16.2
drag, startPoint x: 934, startPoint y: 311, endPoint x: 928, endPoint y: 304, distance: 9.6
click at [928, 304] on img "Next" at bounding box center [941, 324] width 27 height 73
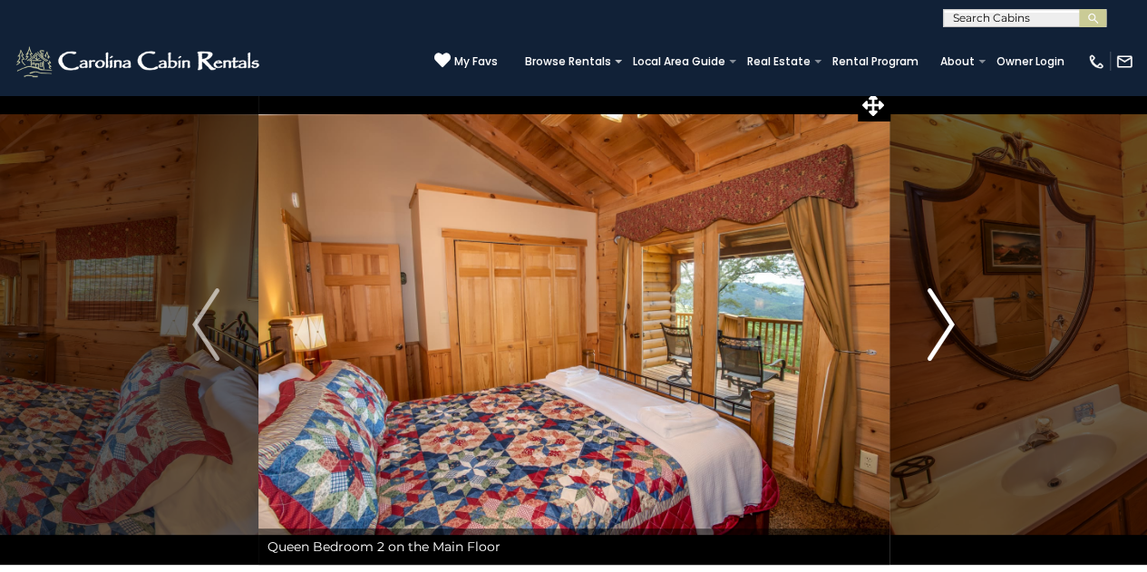
click at [936, 317] on img "Next" at bounding box center [941, 324] width 27 height 73
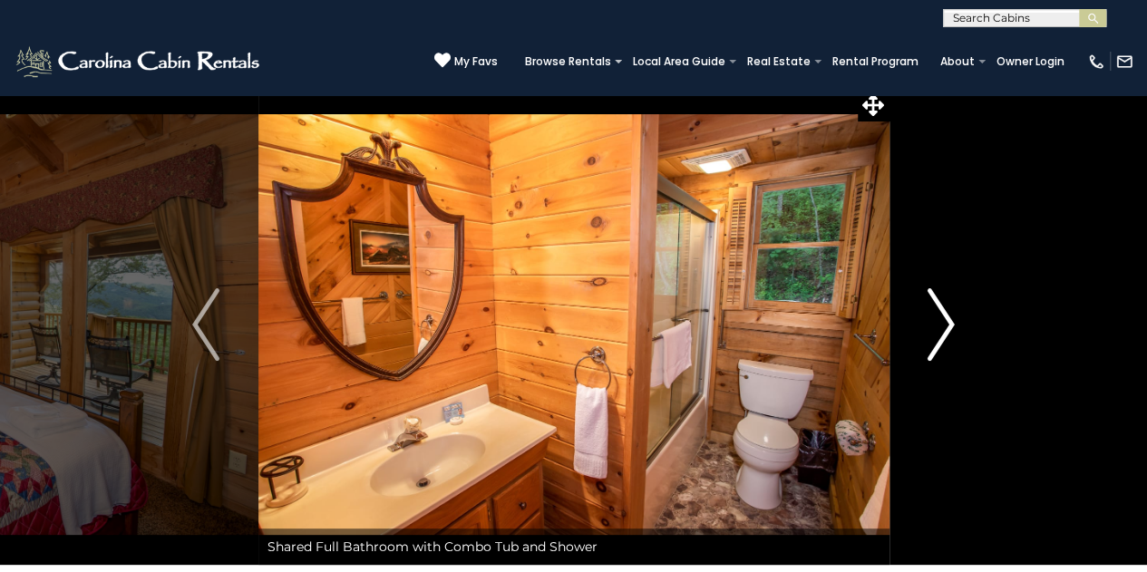
click at [941, 319] on img "Next" at bounding box center [941, 324] width 27 height 73
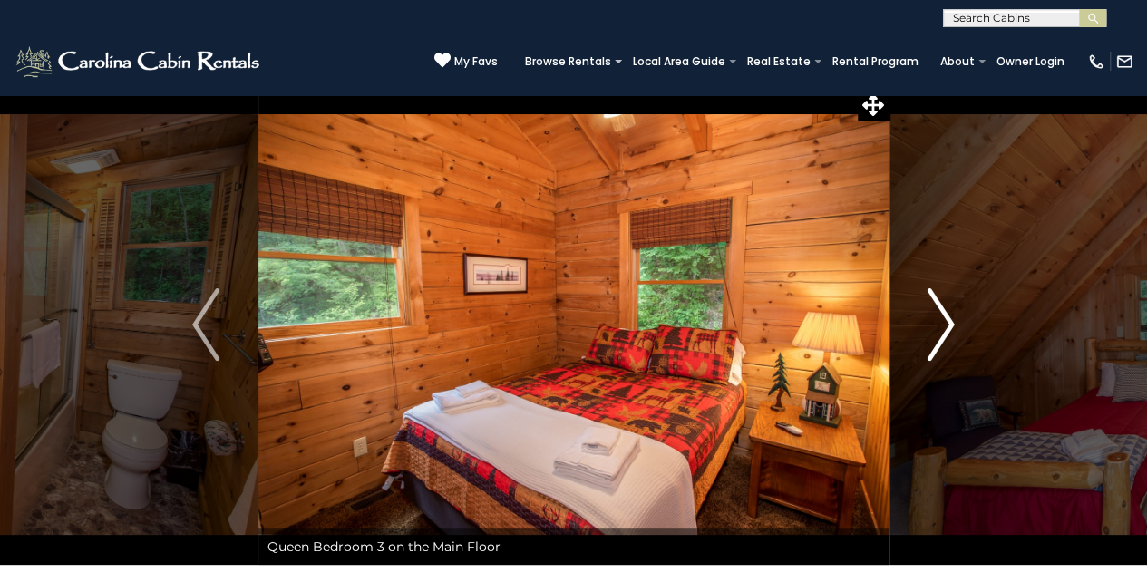
click at [941, 319] on img "Next" at bounding box center [941, 324] width 27 height 73
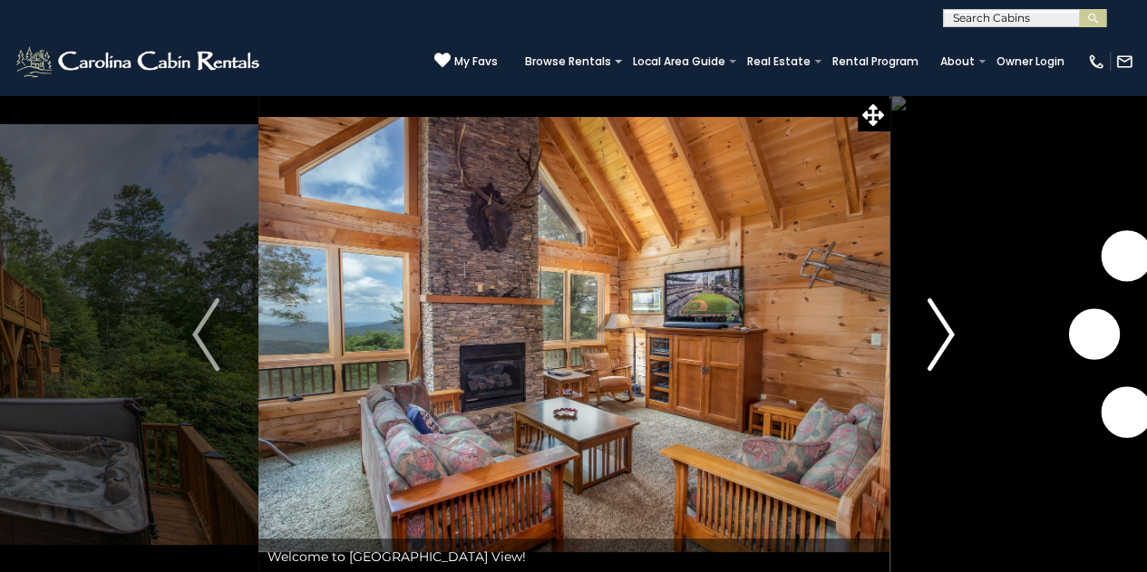
click at [933, 342] on img "Next" at bounding box center [941, 334] width 27 height 73
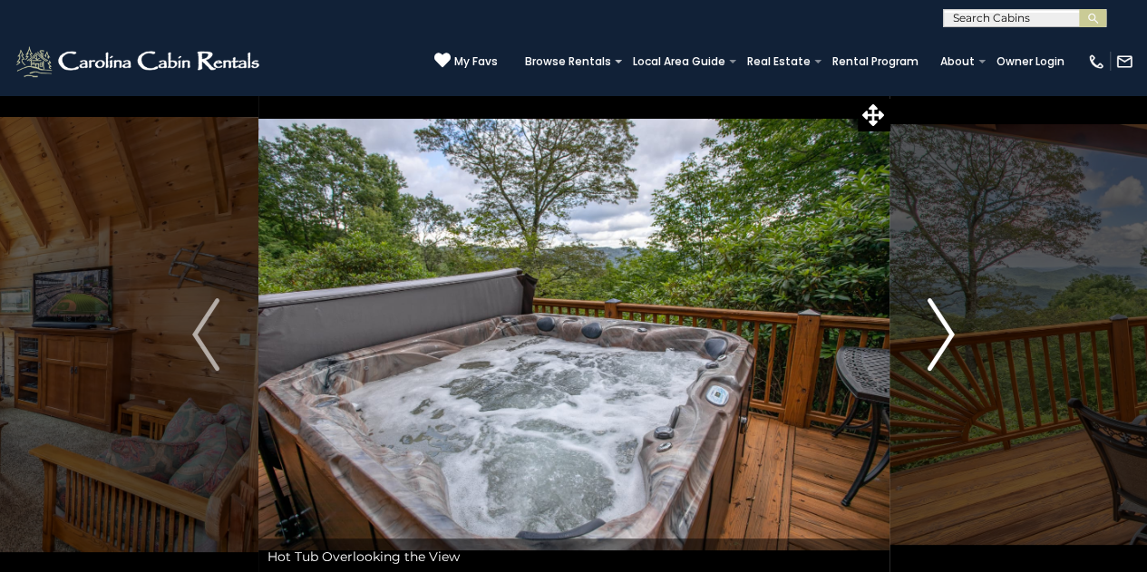
click at [940, 342] on img "Next" at bounding box center [941, 334] width 27 height 73
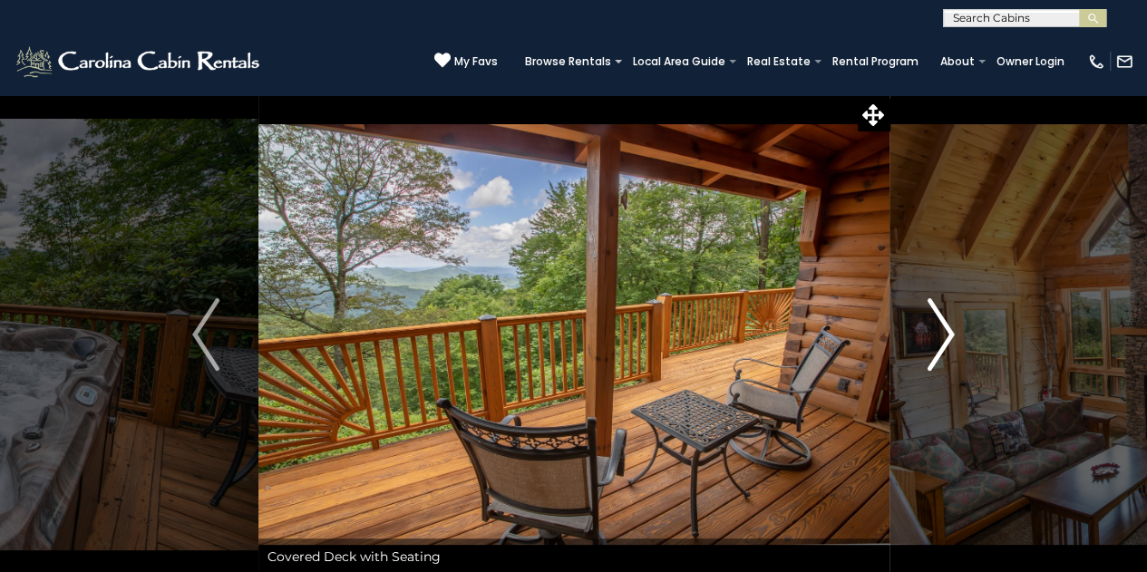
click at [940, 342] on img "Next" at bounding box center [941, 334] width 27 height 73
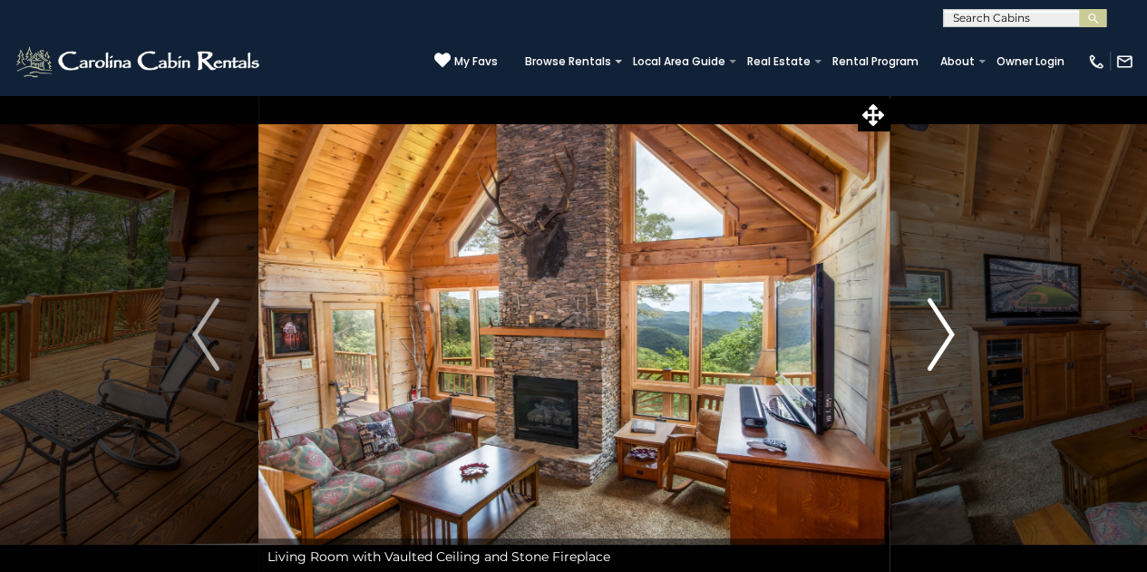
click at [943, 341] on img "Next" at bounding box center [941, 334] width 27 height 73
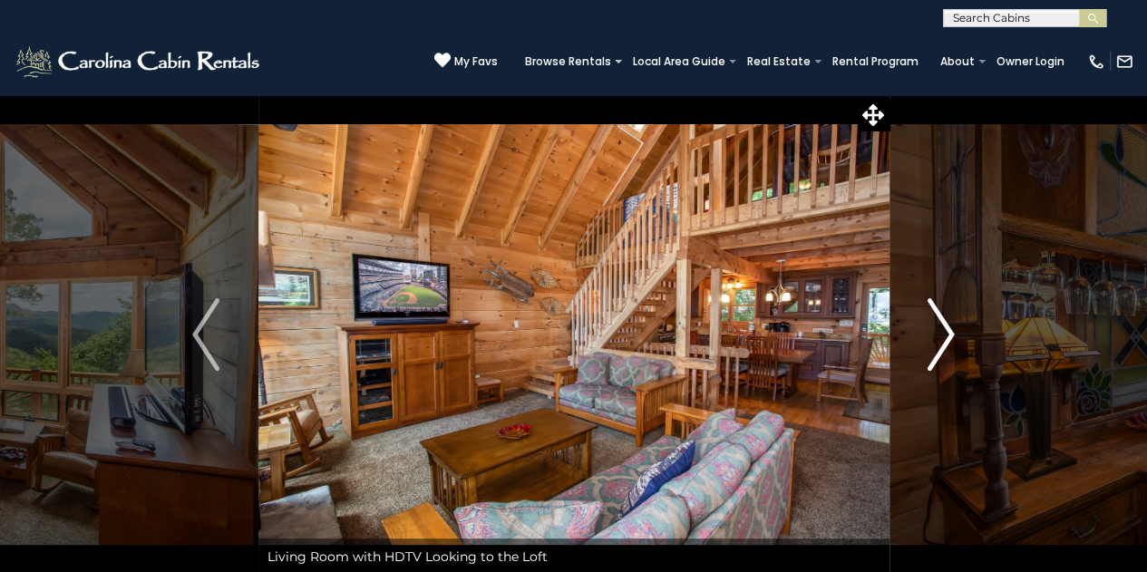
click at [943, 341] on img "Next" at bounding box center [941, 334] width 27 height 73
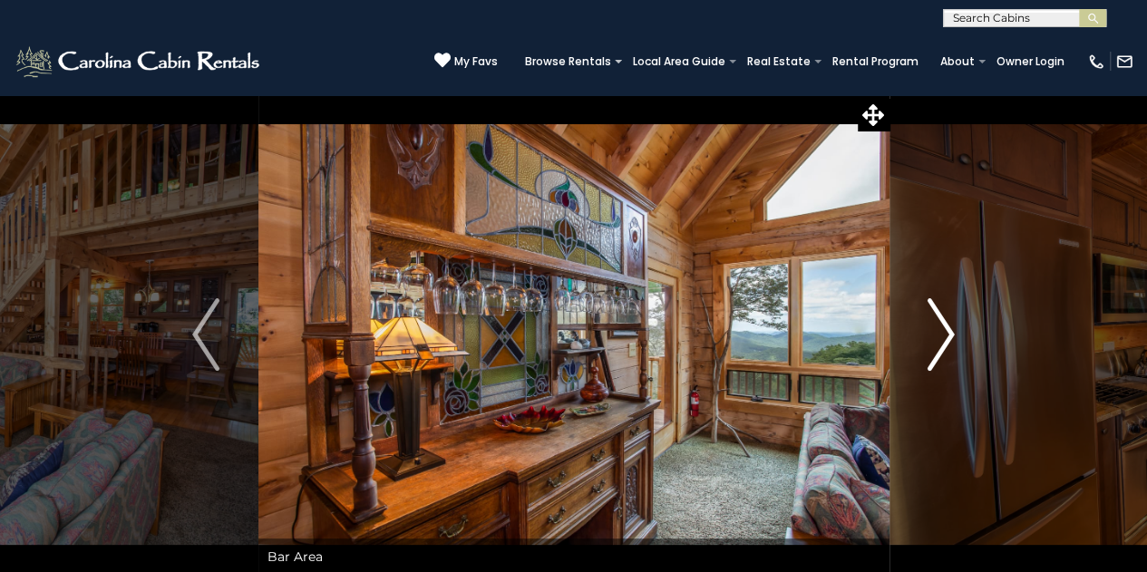
click at [943, 341] on img "Next" at bounding box center [941, 334] width 27 height 73
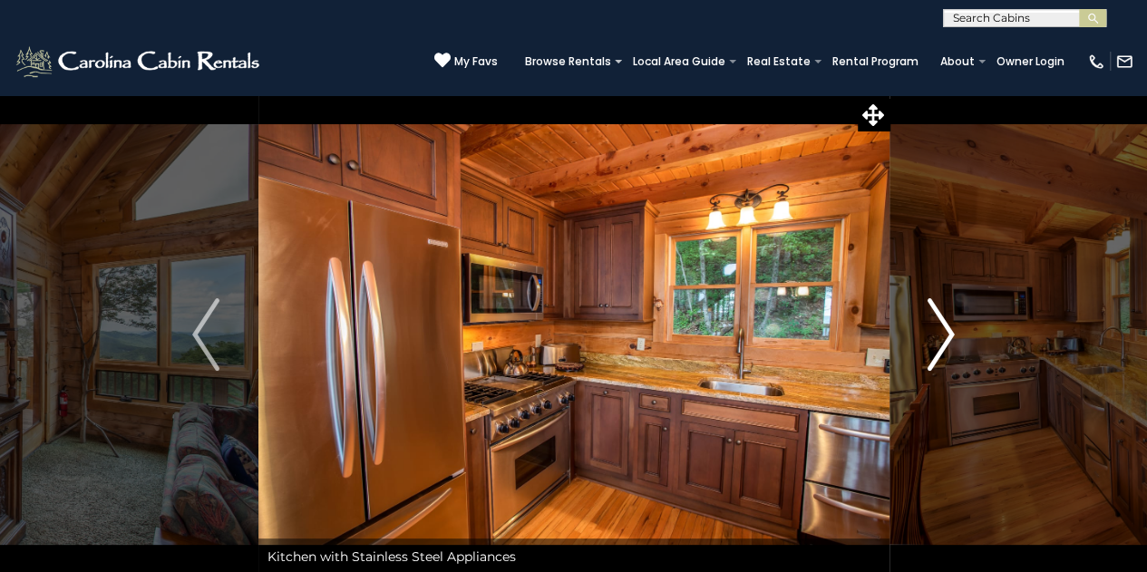
click at [945, 342] on img "Next" at bounding box center [941, 334] width 27 height 73
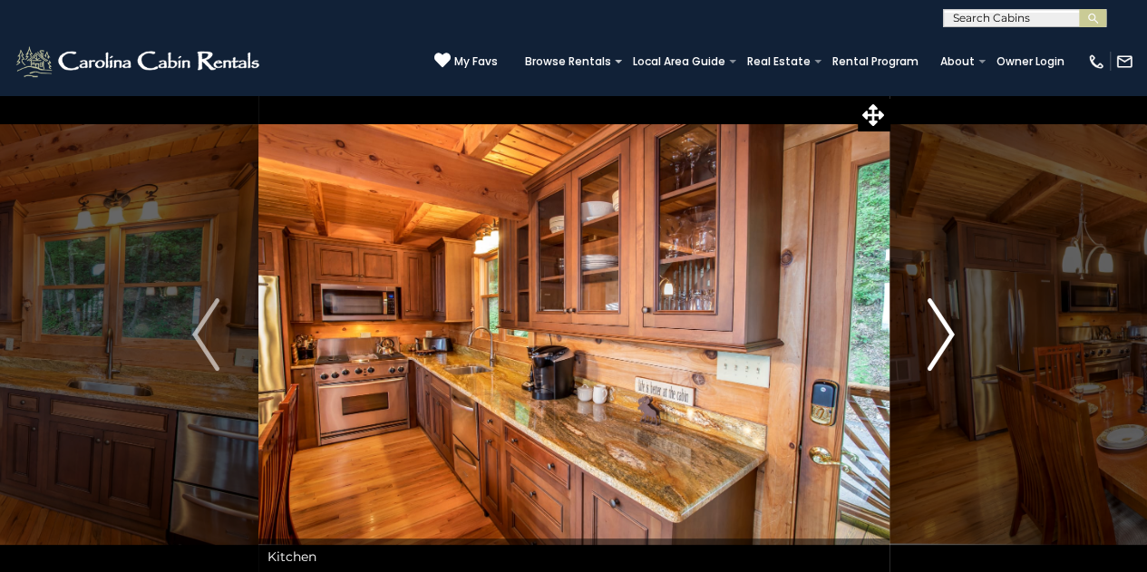
click at [945, 342] on img "Next" at bounding box center [941, 334] width 27 height 73
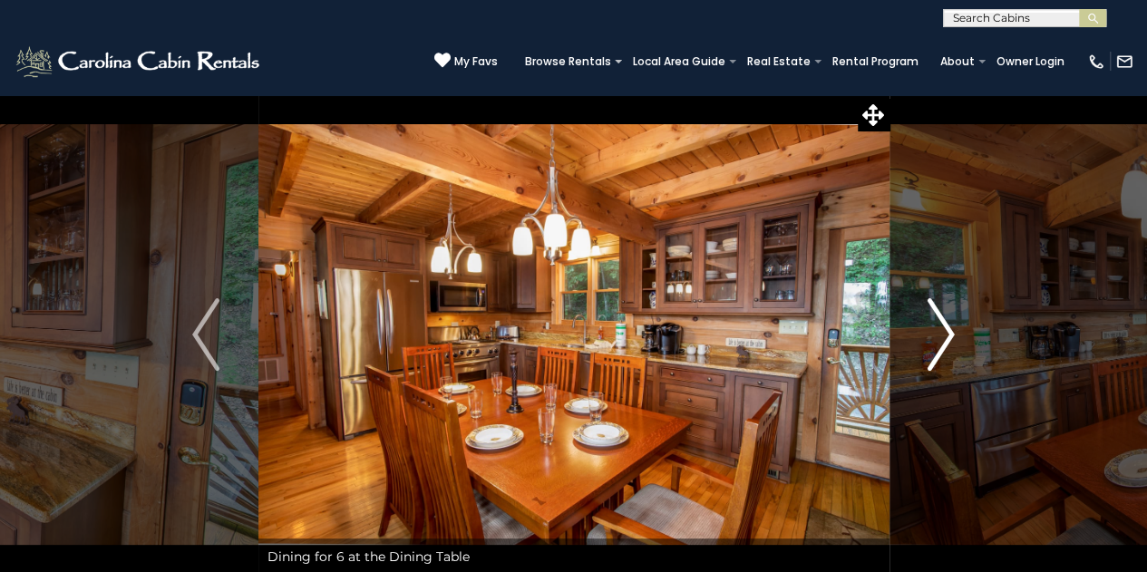
click at [945, 342] on img "Next" at bounding box center [941, 334] width 27 height 73
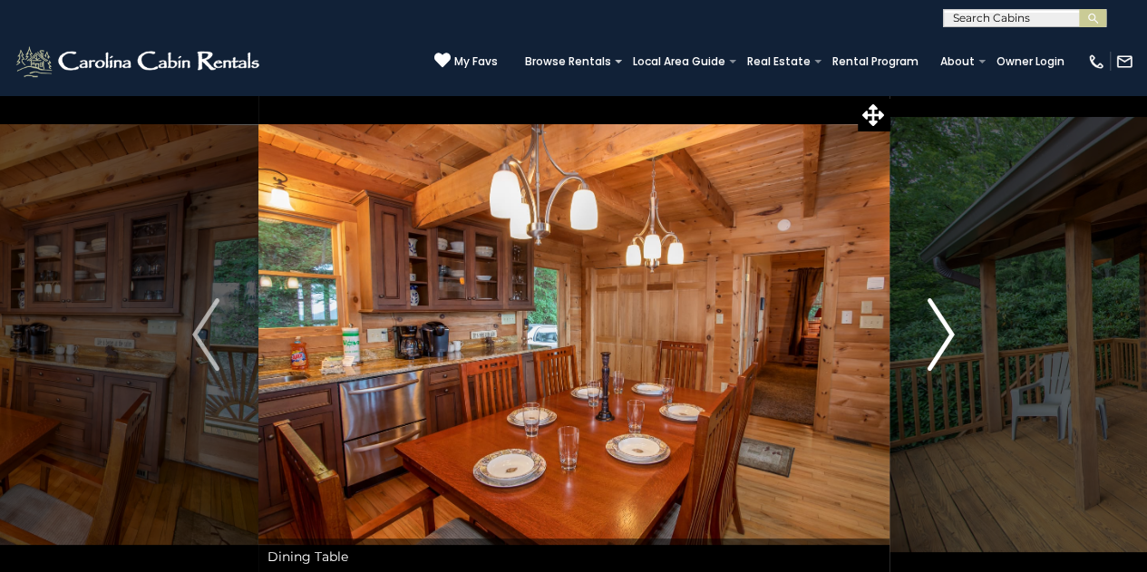
click at [945, 342] on img "Next" at bounding box center [941, 334] width 27 height 73
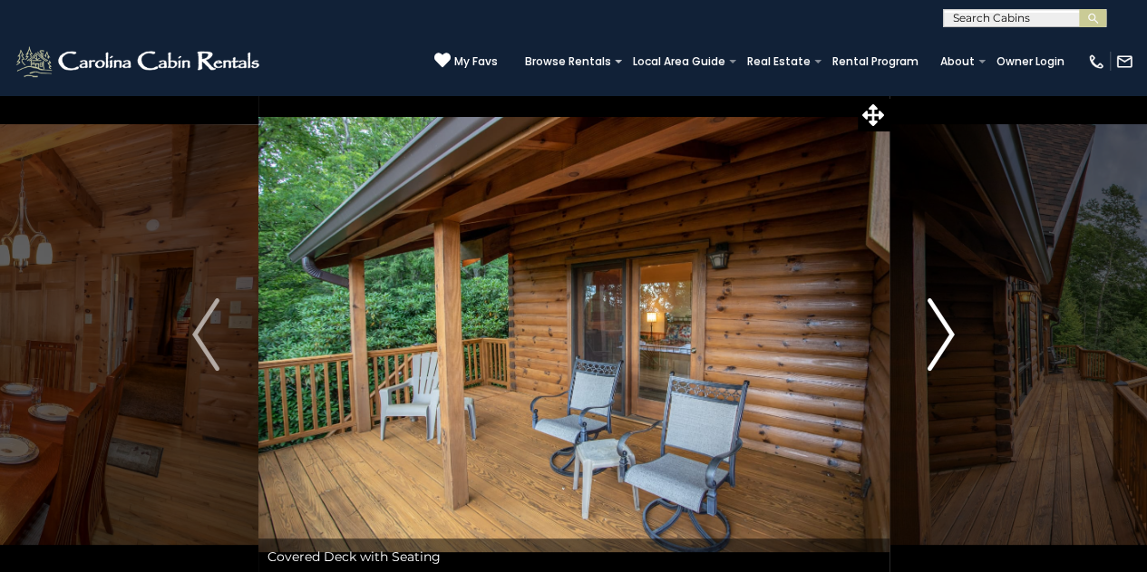
click at [945, 342] on img "Next" at bounding box center [941, 334] width 27 height 73
